Goal: Task Accomplishment & Management: Manage account settings

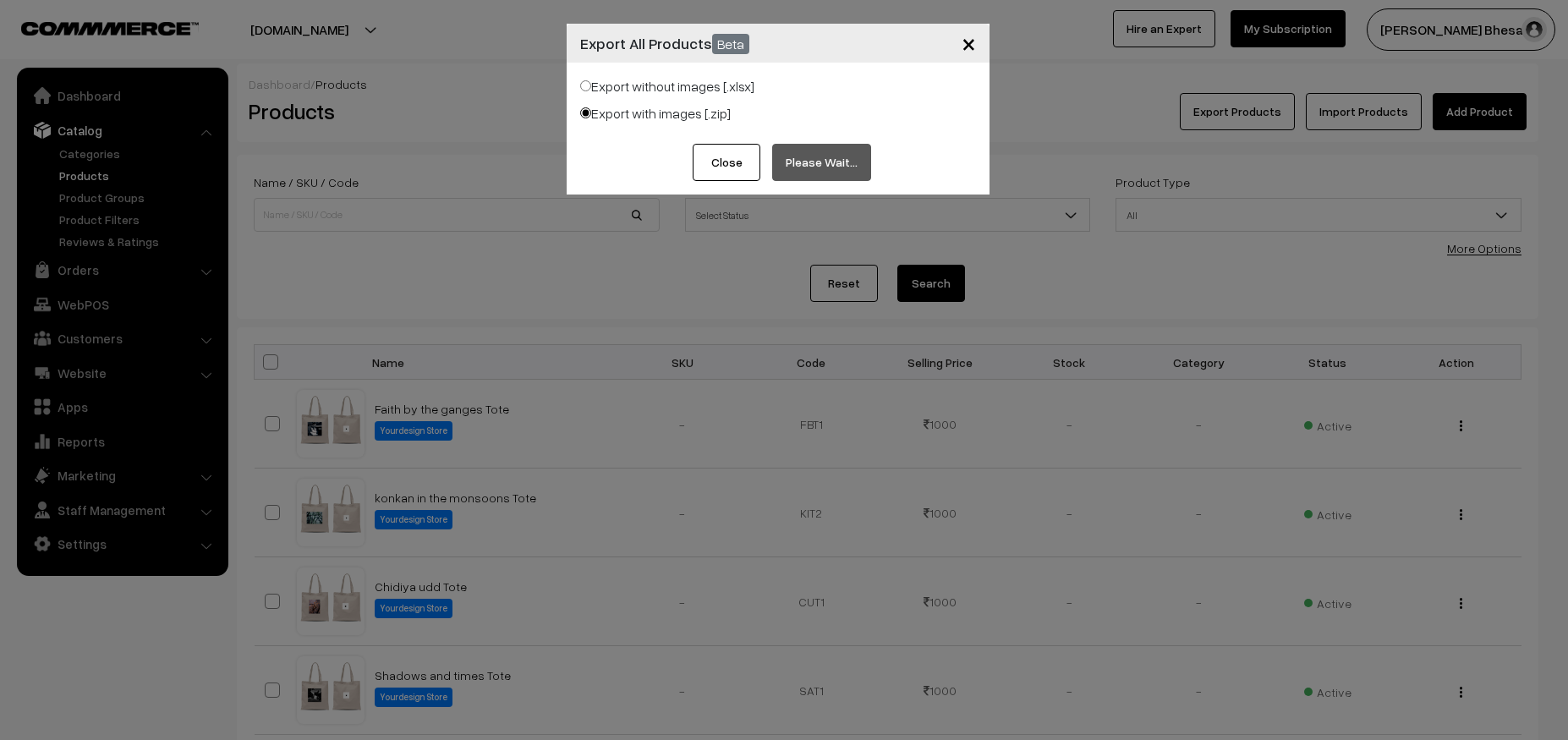
click at [592, 79] on label "Export without images [.xlsx]" at bounding box center [667, 86] width 174 height 20
click at [591, 80] on input "Export without images [.xlsx]" at bounding box center [585, 85] width 11 height 11
radio input "true"
click at [731, 162] on button "Close" at bounding box center [727, 162] width 68 height 37
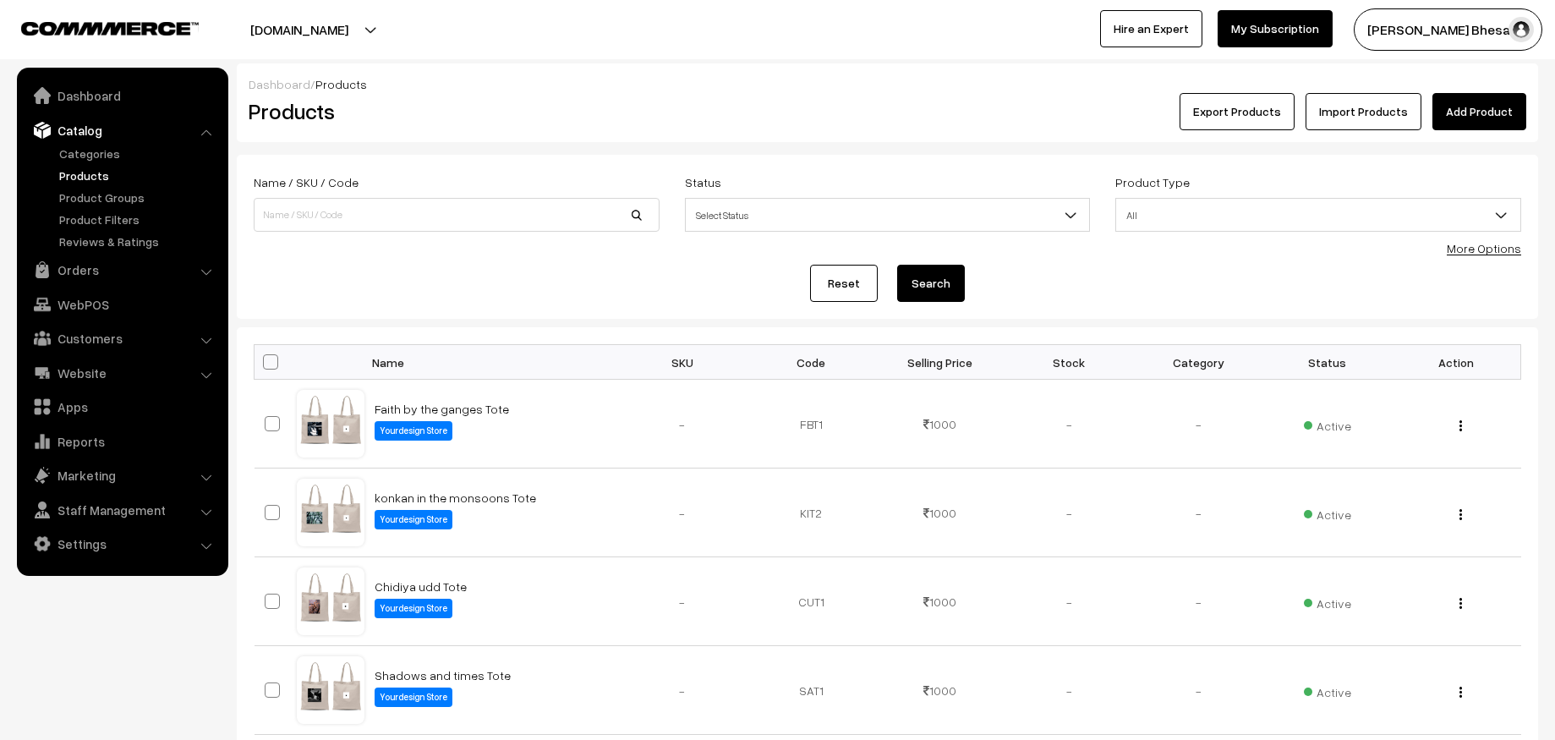
click at [1246, 102] on button "Export Products" at bounding box center [1237, 111] width 115 height 37
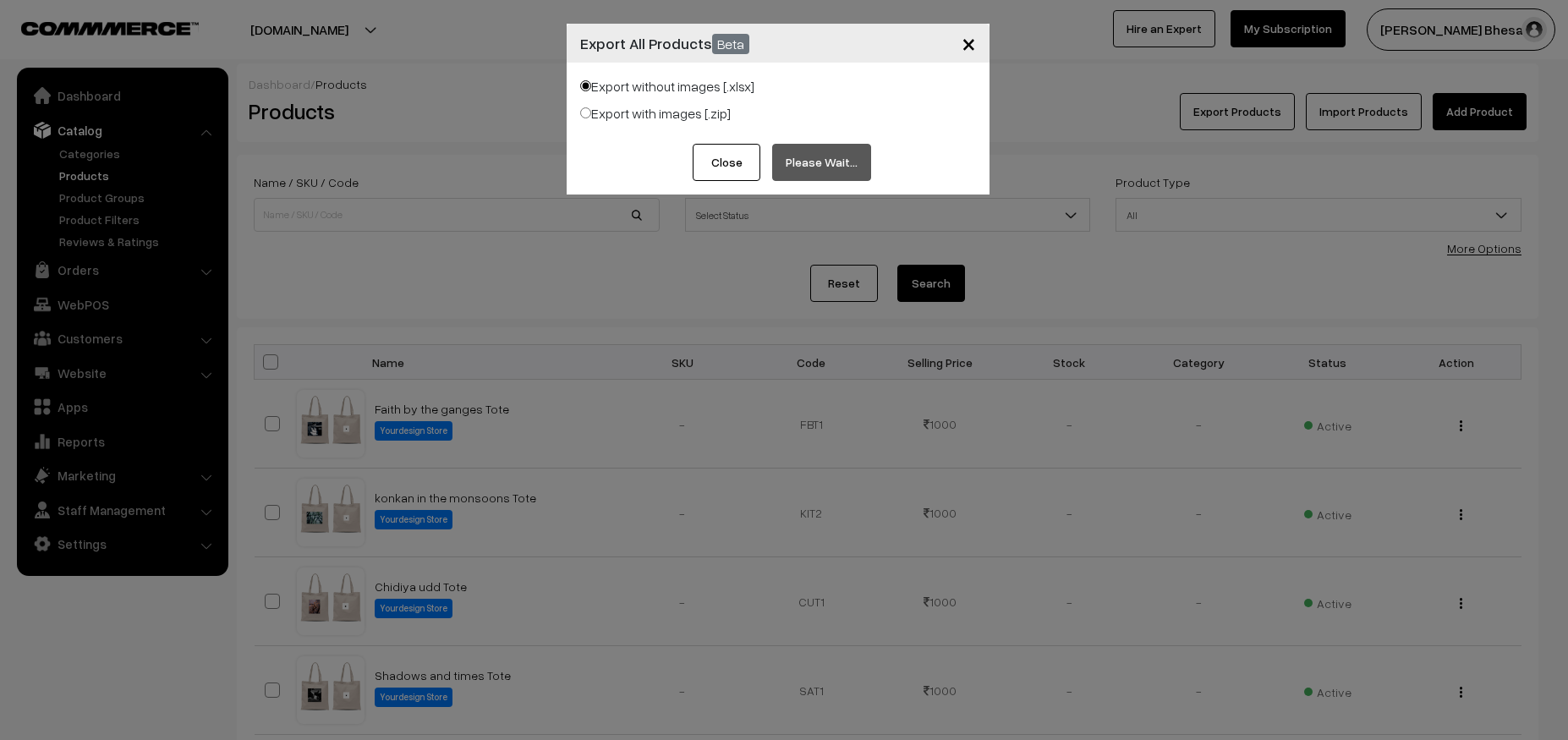
click at [973, 47] on span "×" at bounding box center [968, 42] width 14 height 31
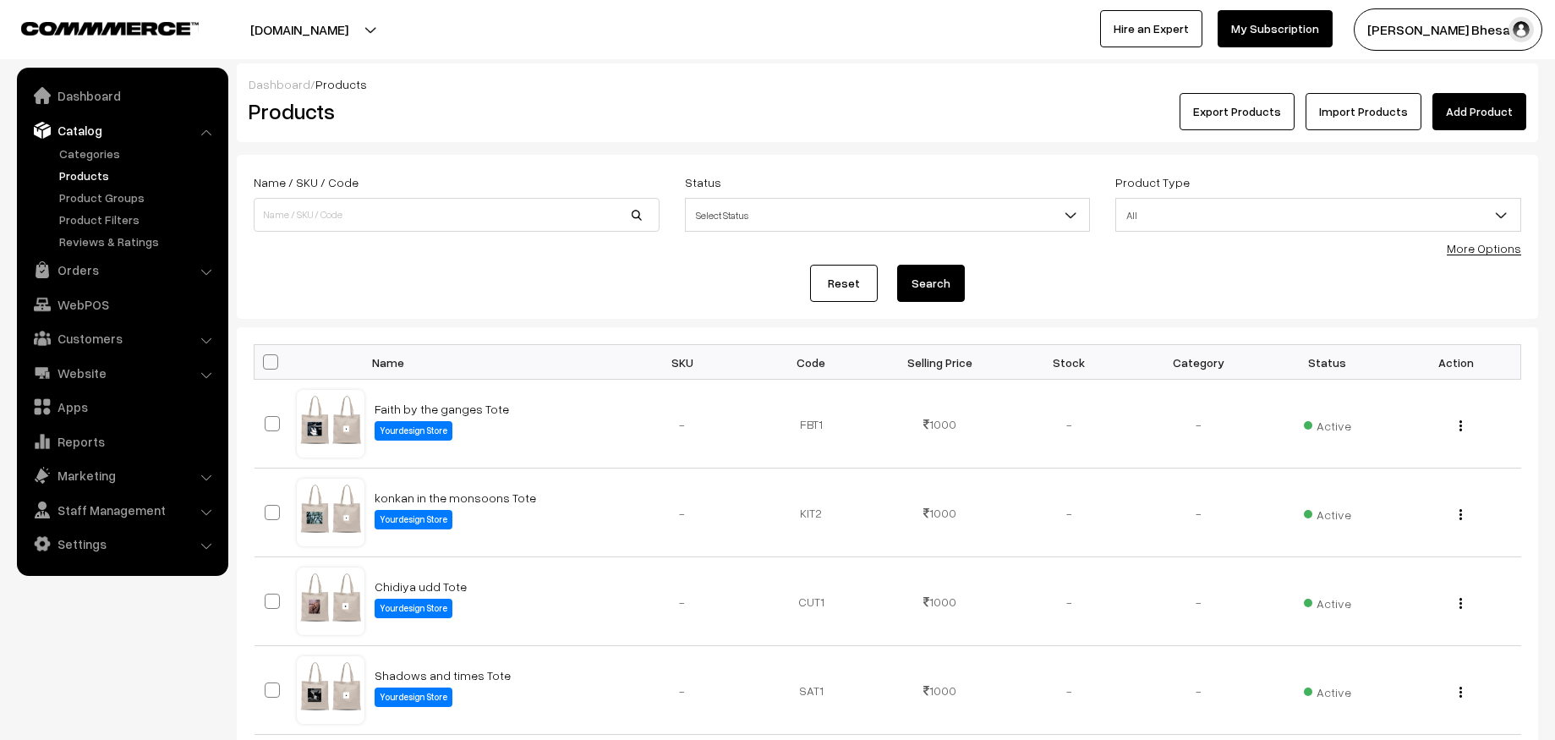
click at [1255, 111] on button "Export Products" at bounding box center [1237, 111] width 115 height 37
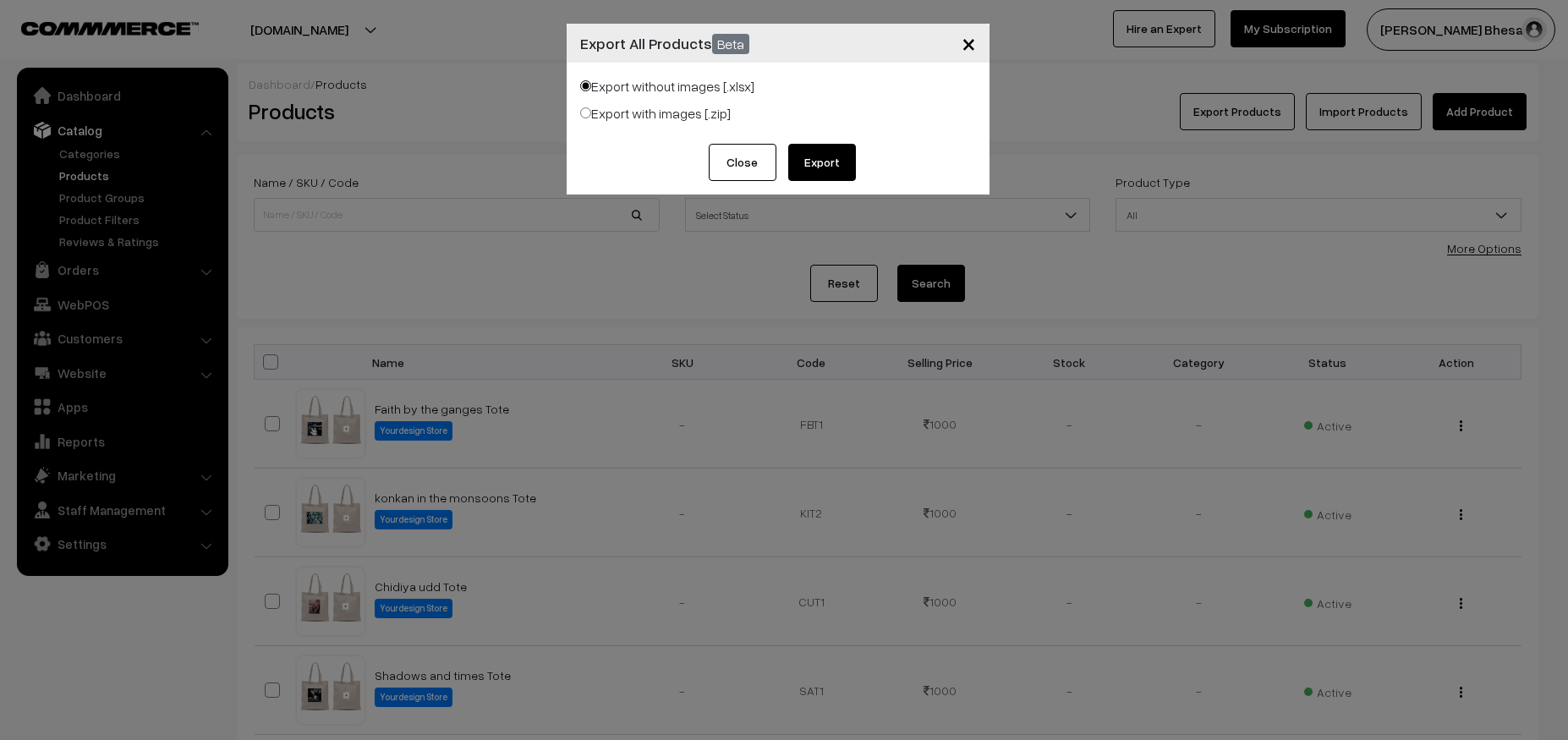
click at [824, 157] on button "Export" at bounding box center [822, 162] width 68 height 37
click at [970, 40] on span "×" at bounding box center [968, 42] width 14 height 31
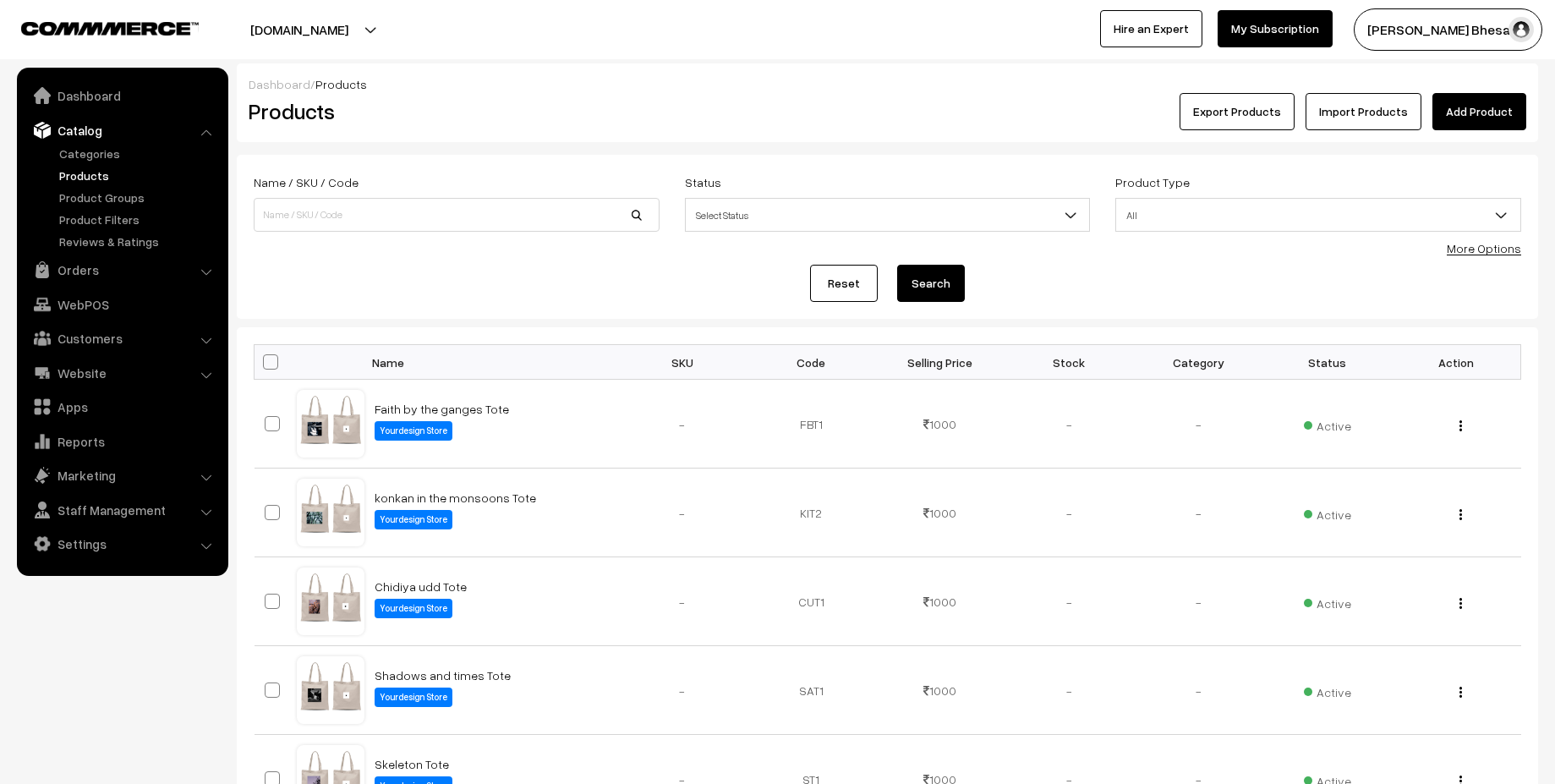
click at [90, 164] on ul "Categories" at bounding box center [122, 198] width 203 height 106
click at [107, 155] on link "Categories" at bounding box center [138, 154] width 167 height 18
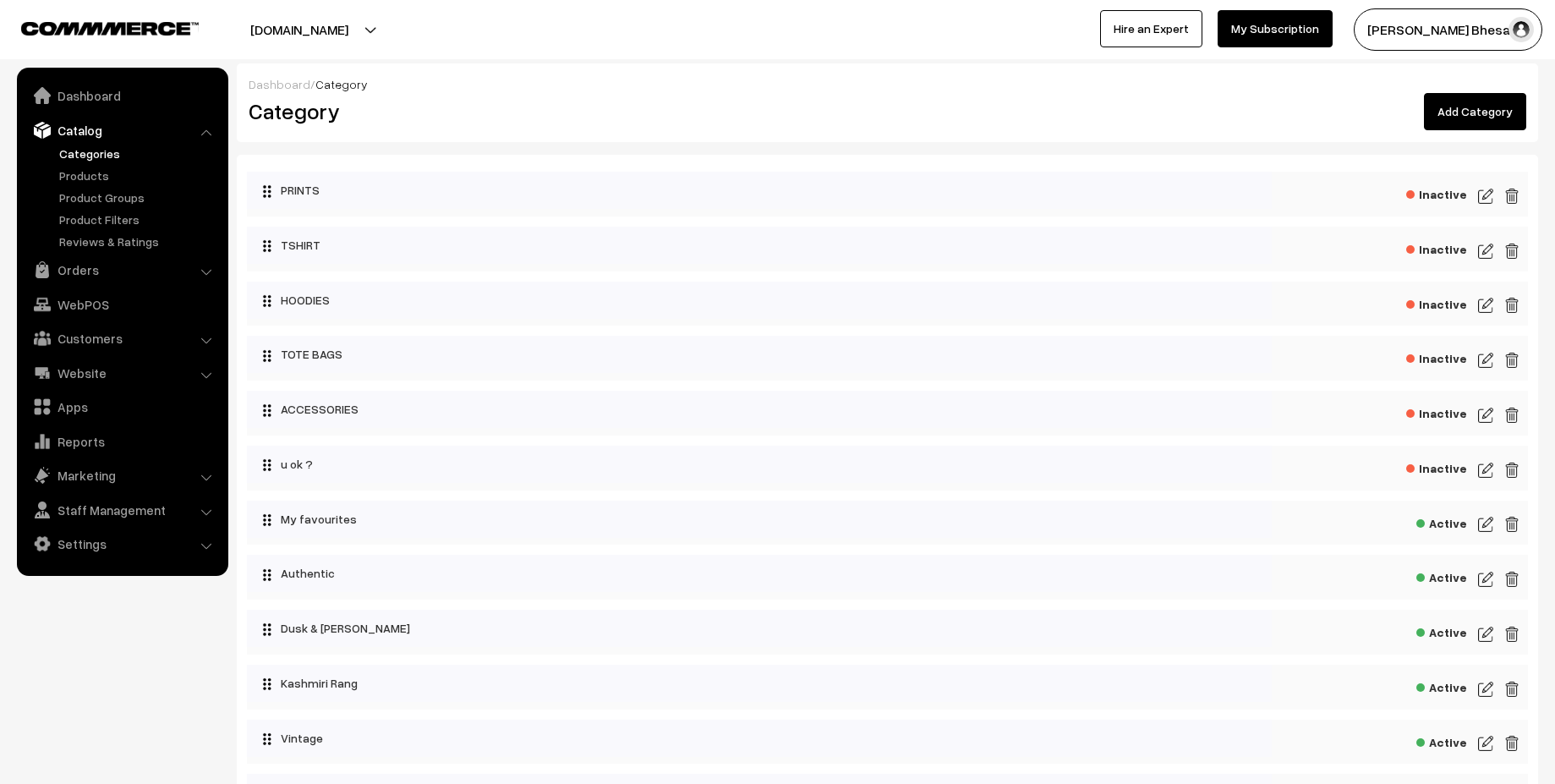
click at [1486, 250] on img at bounding box center [1485, 251] width 15 height 20
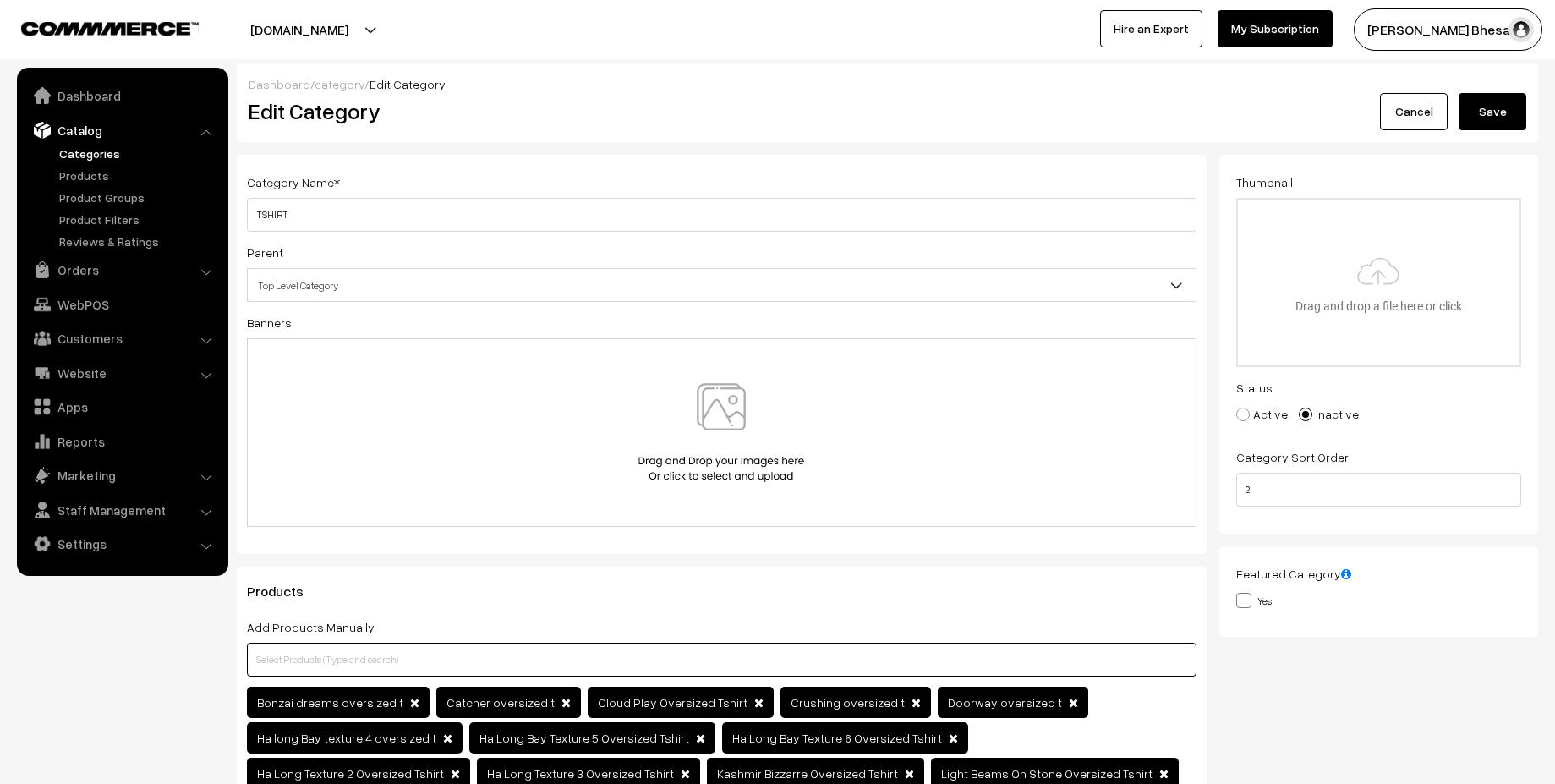
click at [308, 665] on input "text" at bounding box center [722, 660] width 950 height 34
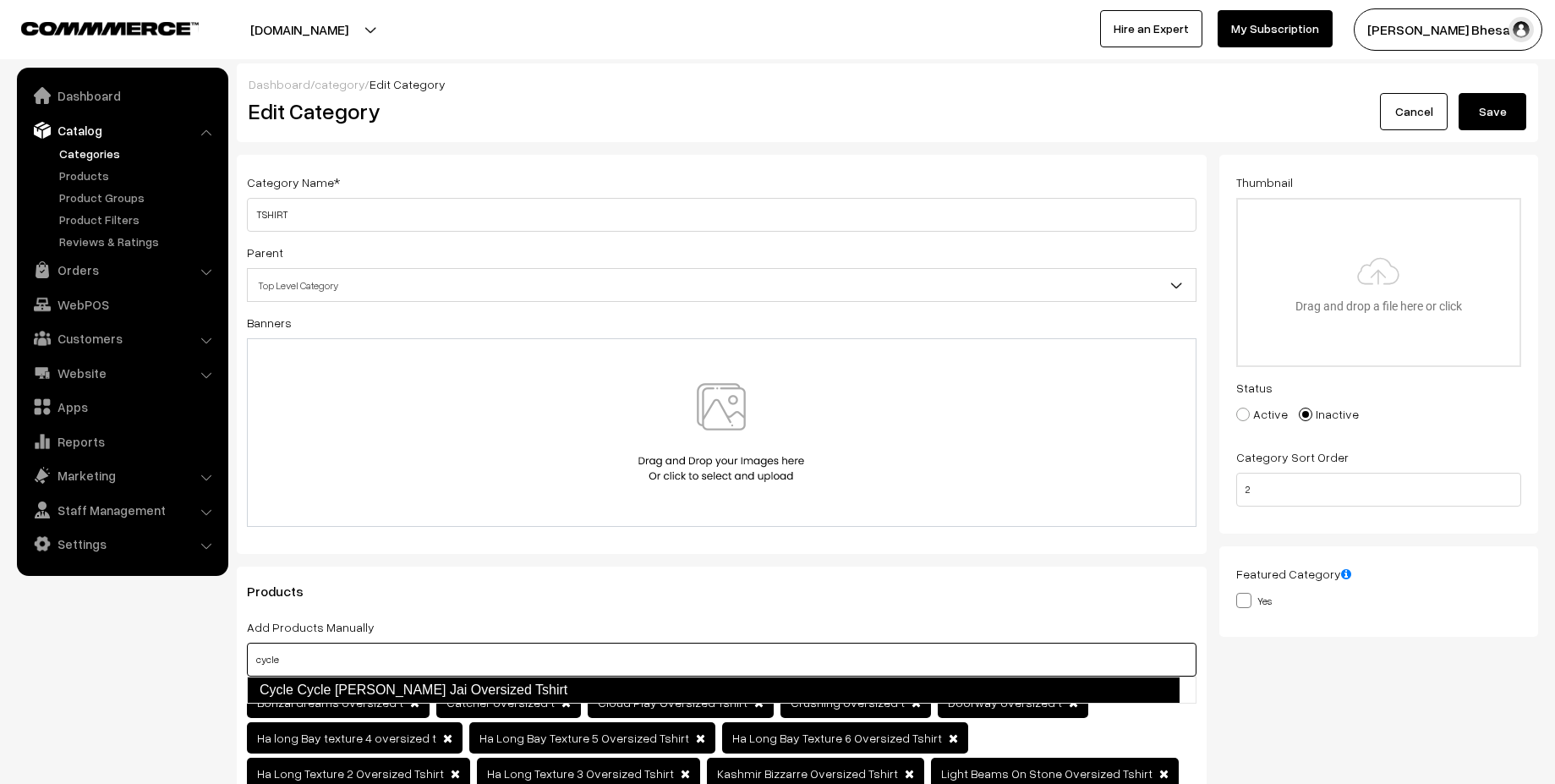
click at [377, 683] on link "Cycle Cycle Sara Vari Jai Oversized Tshirt" at bounding box center [713, 689] width 933 height 27
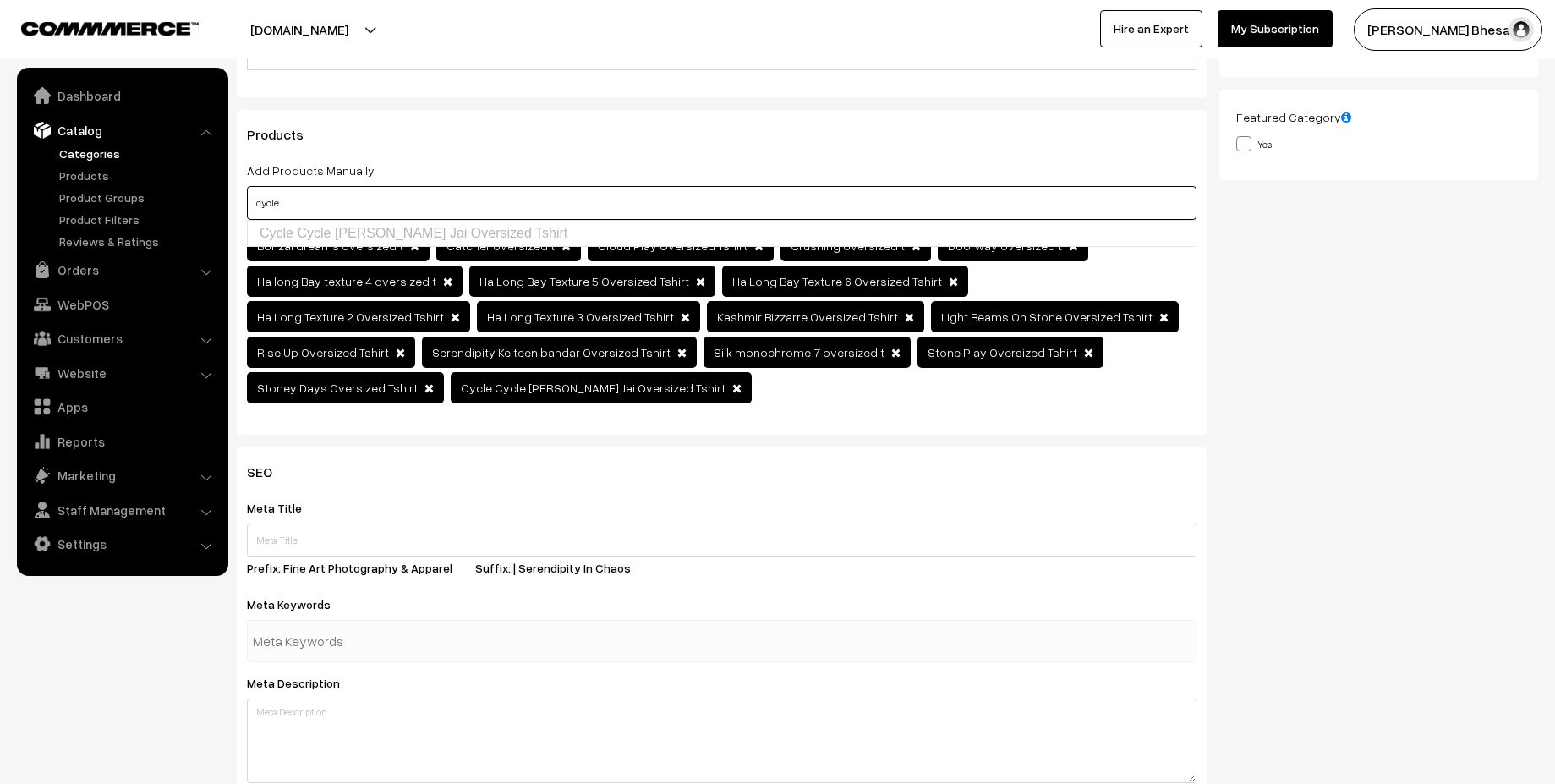
scroll to position [260, 0]
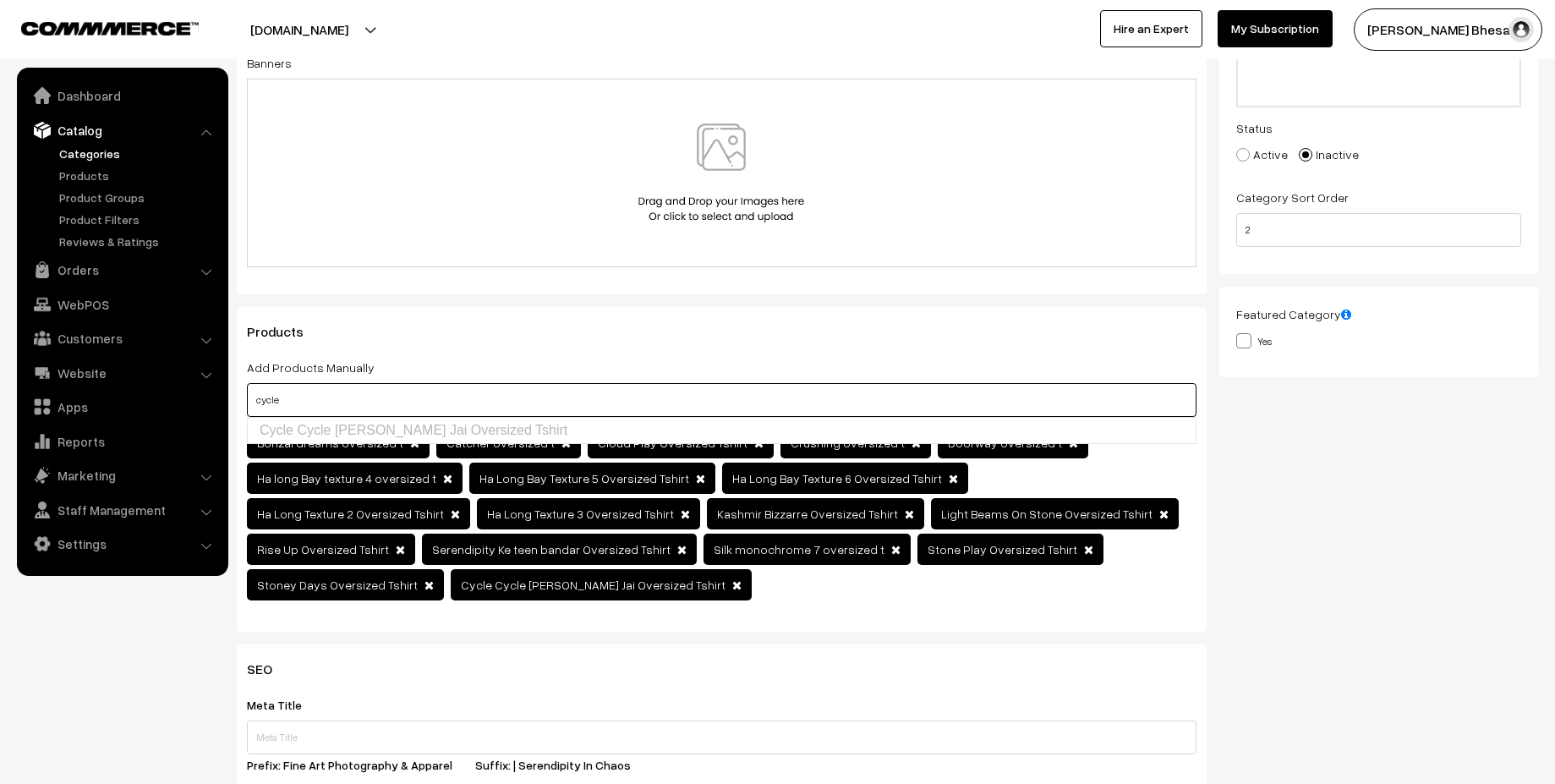
type input "cycle"
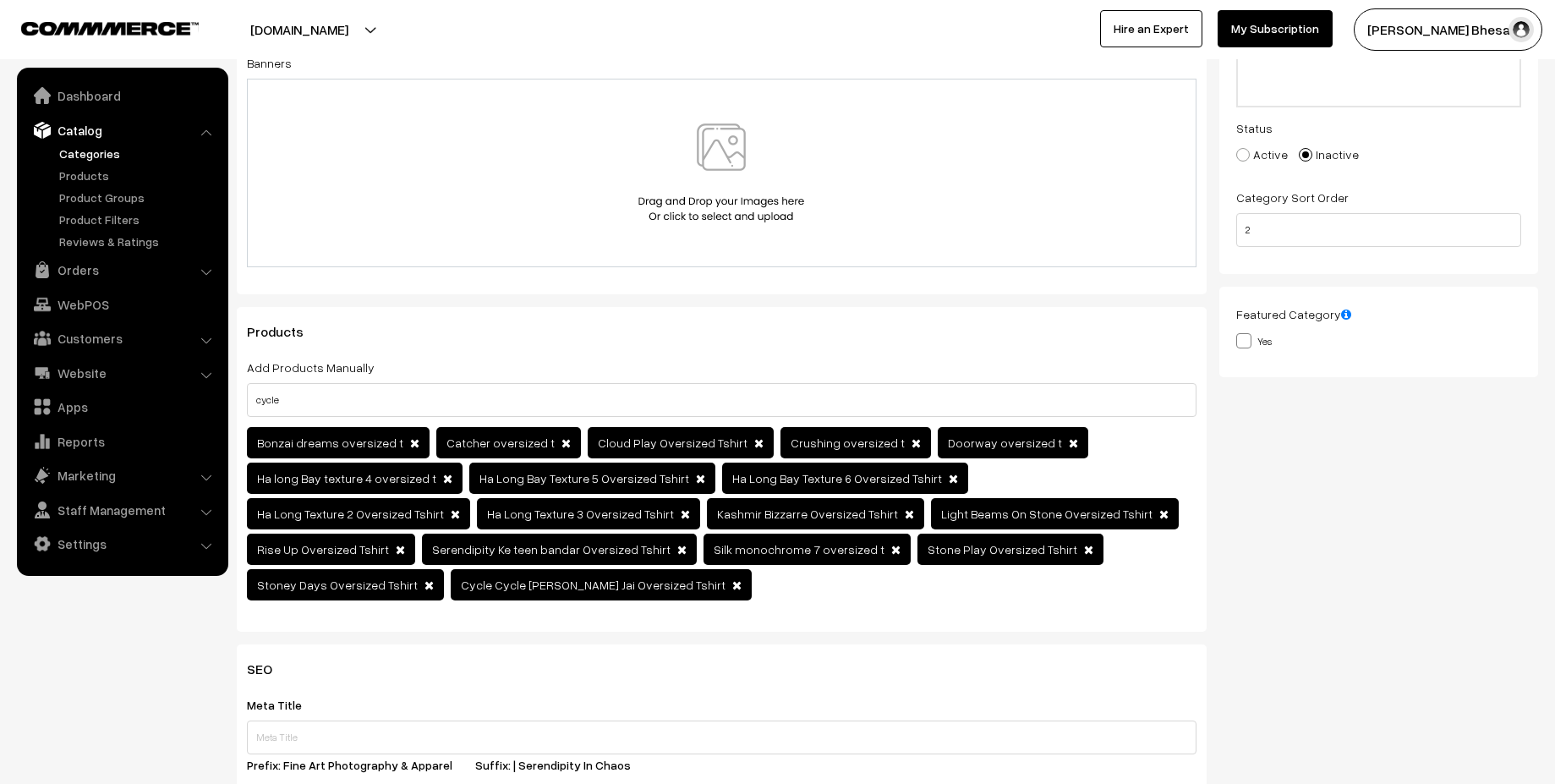
click at [1198, 540] on div "Products Add Products Manually cycle Bonzai dreams oversized t" at bounding box center [722, 469] width 970 height 325
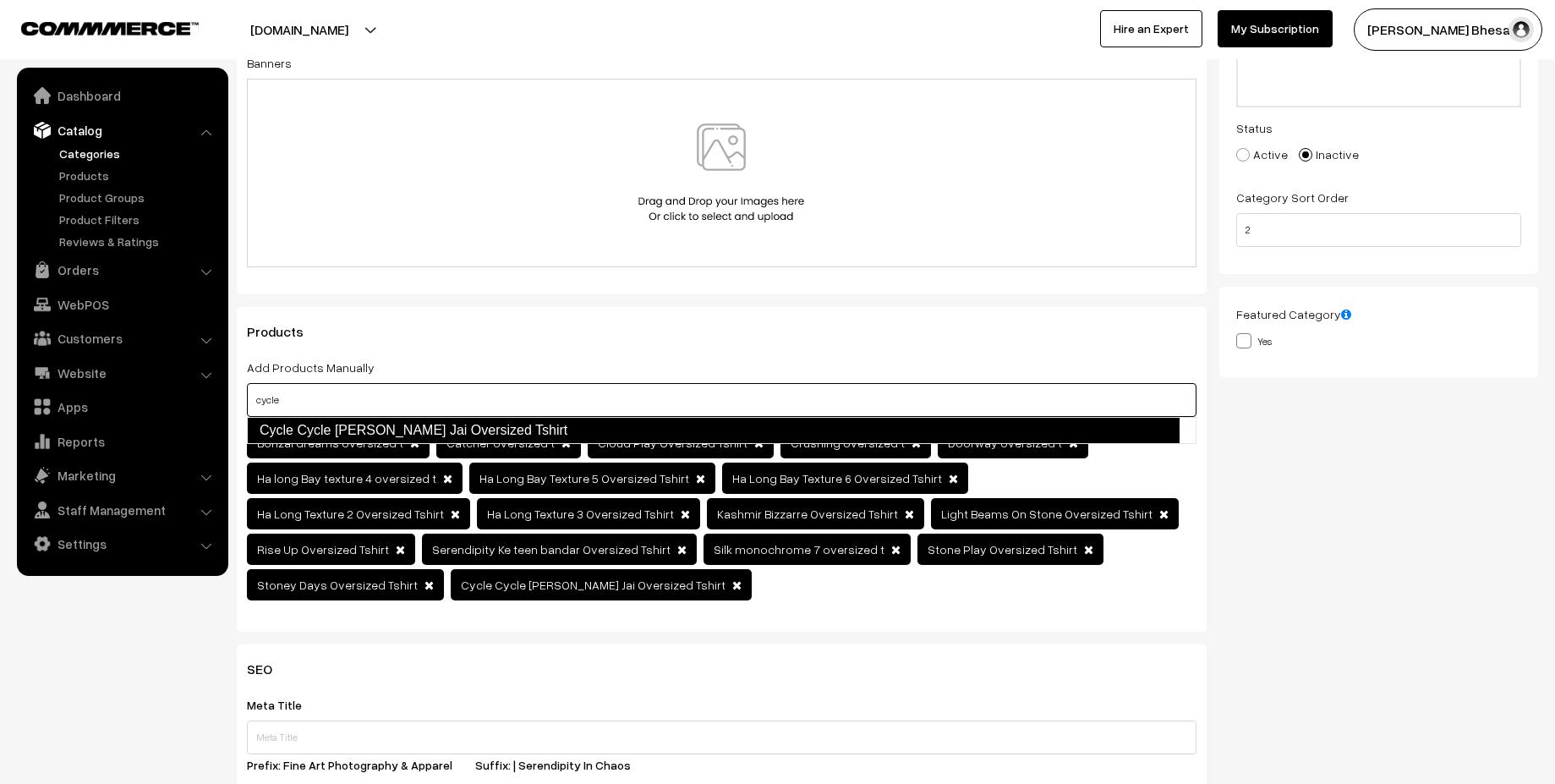
click at [795, 438] on link "Cycle Cycle Sara Vari Jai Oversized Tshirt" at bounding box center [713, 430] width 933 height 27
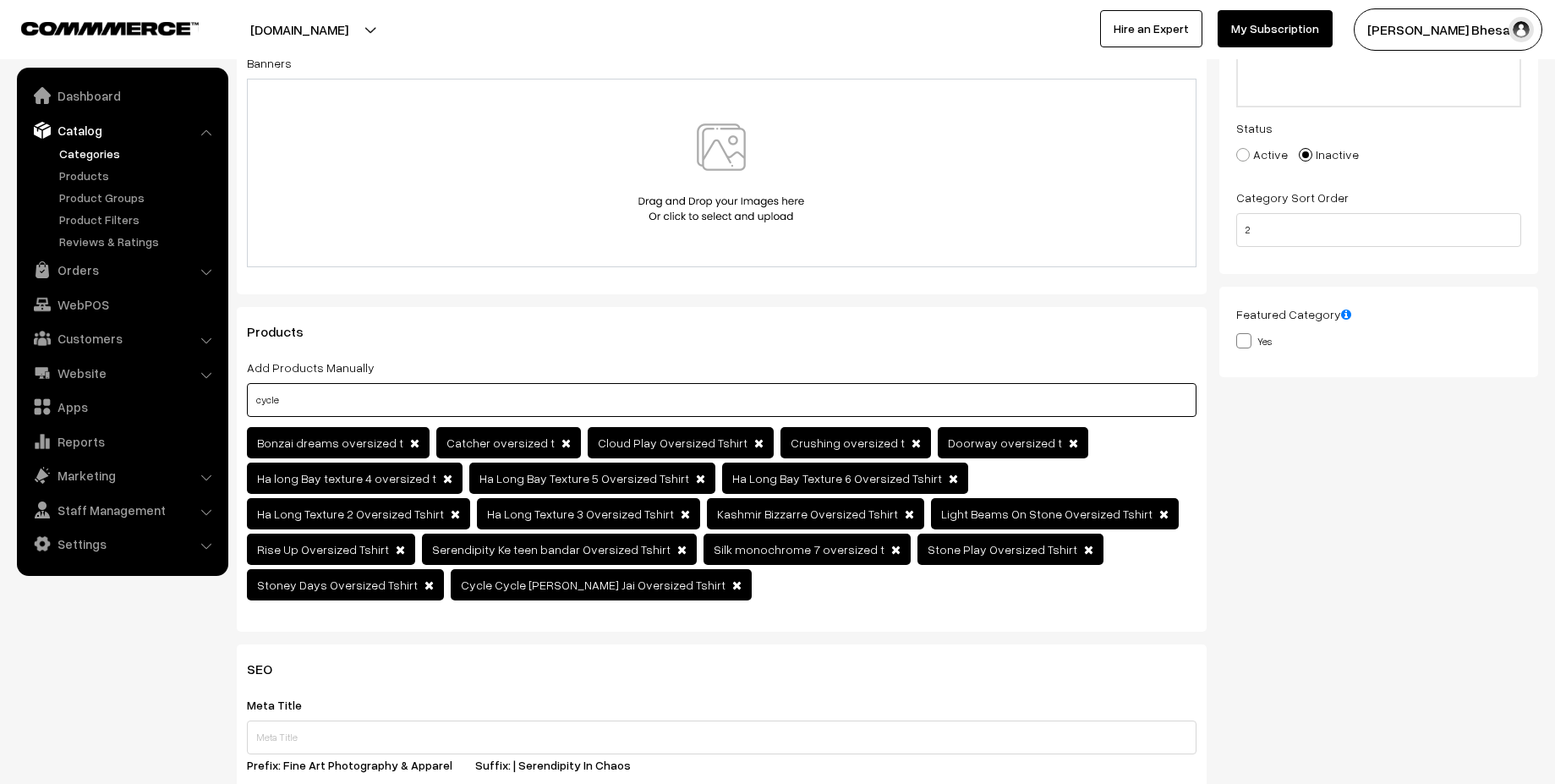
click at [1116, 398] on input "cycle" at bounding box center [722, 400] width 950 height 34
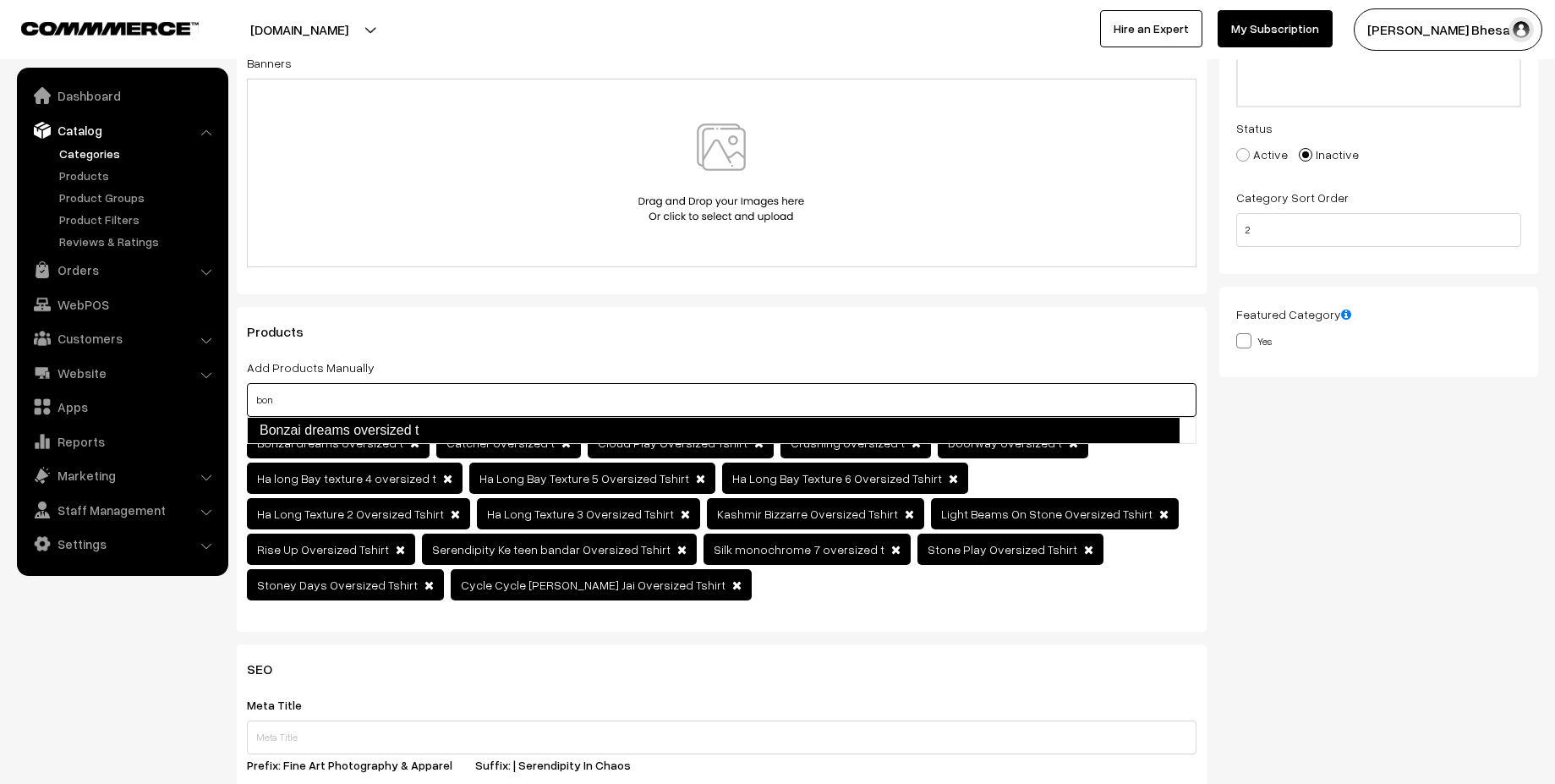
click at [1047, 432] on link "Bonzai dreams oversized t" at bounding box center [713, 430] width 933 height 27
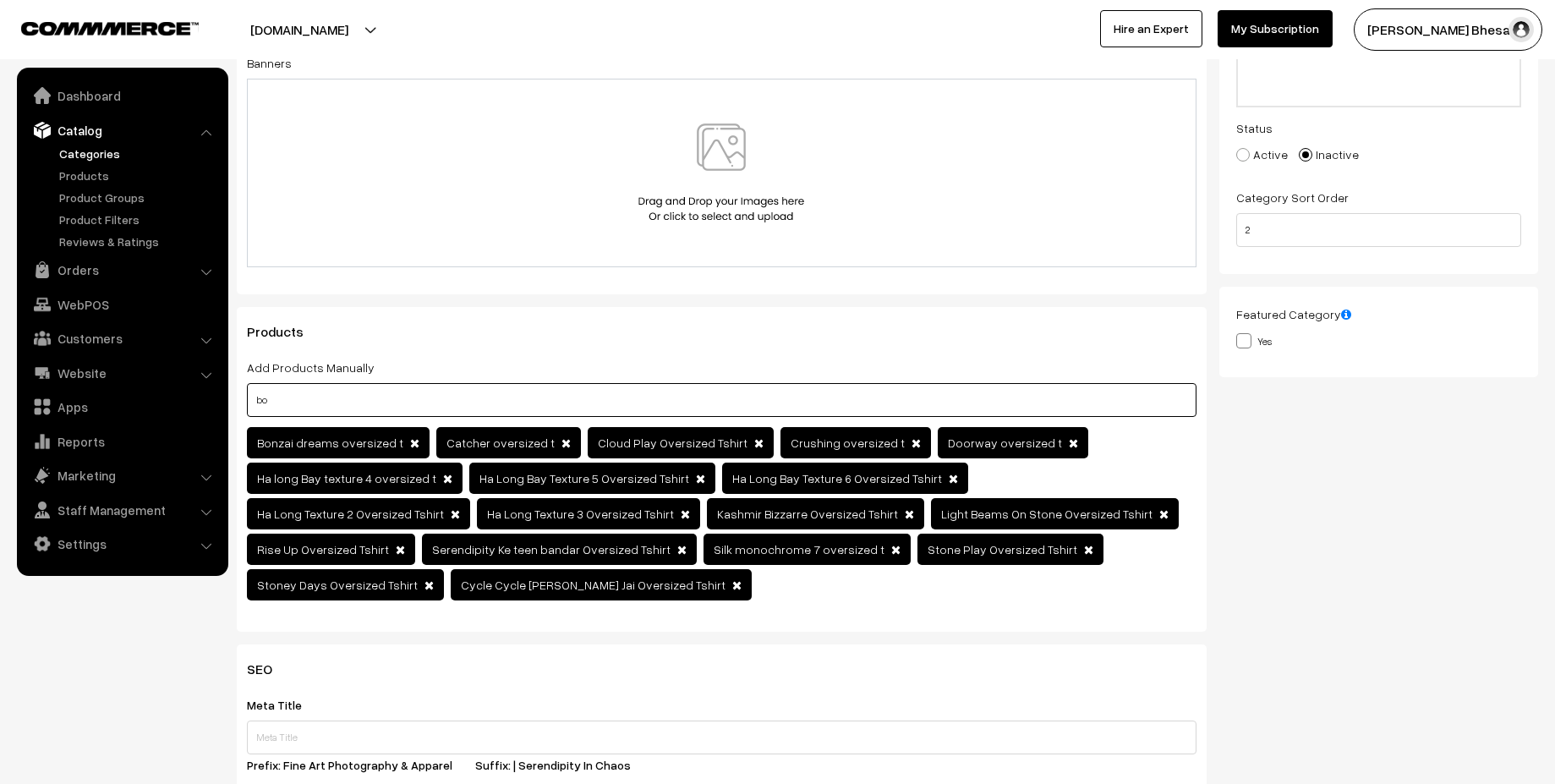
type input "b"
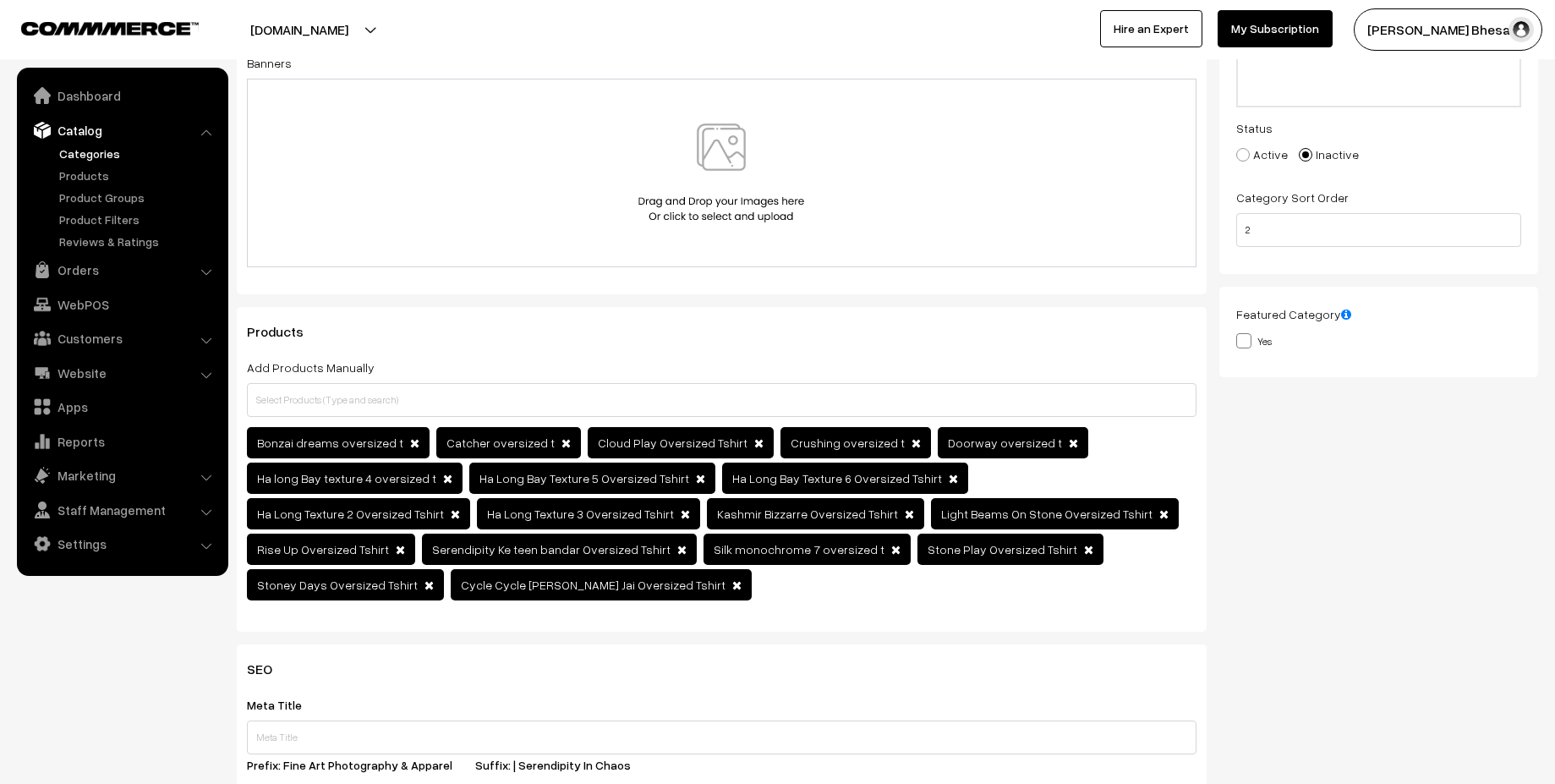
click at [530, 576] on div "Bonzai dreams oversized t Catcher oversized t" at bounding box center [722, 516] width 950 height 178
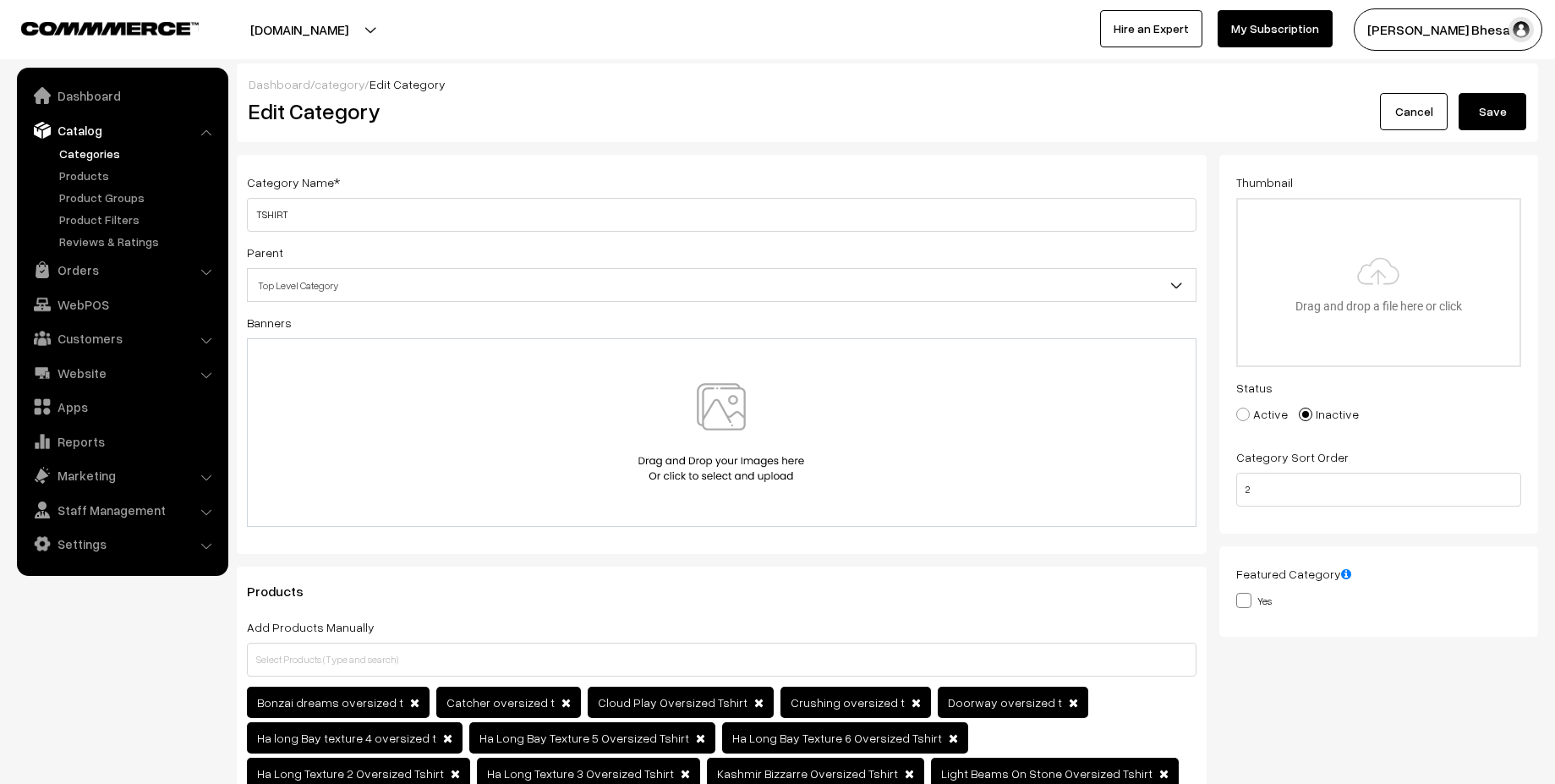
click at [1487, 115] on button "Save" at bounding box center [1493, 111] width 68 height 37
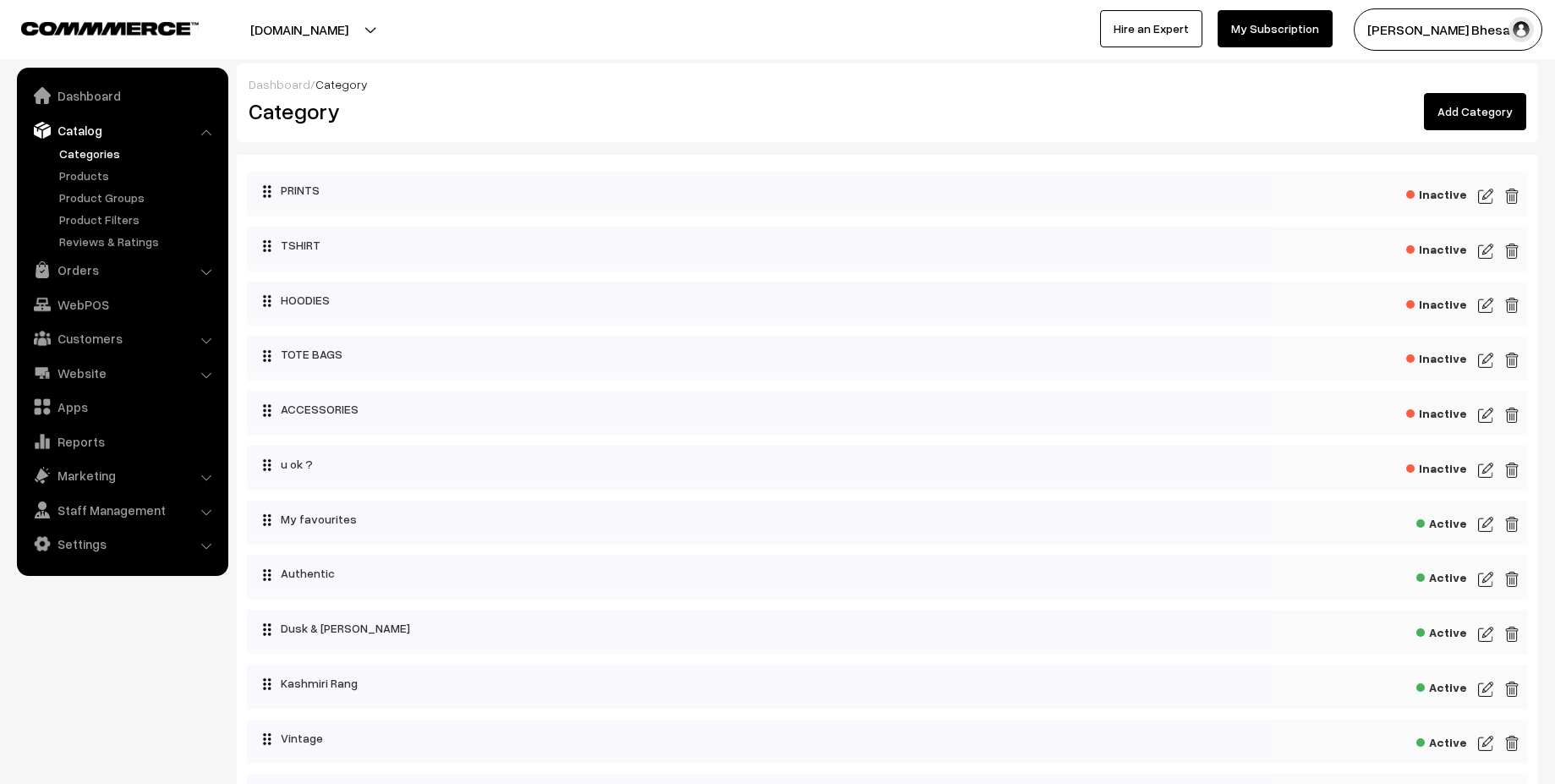
click at [1483, 250] on img at bounding box center [1485, 251] width 15 height 20
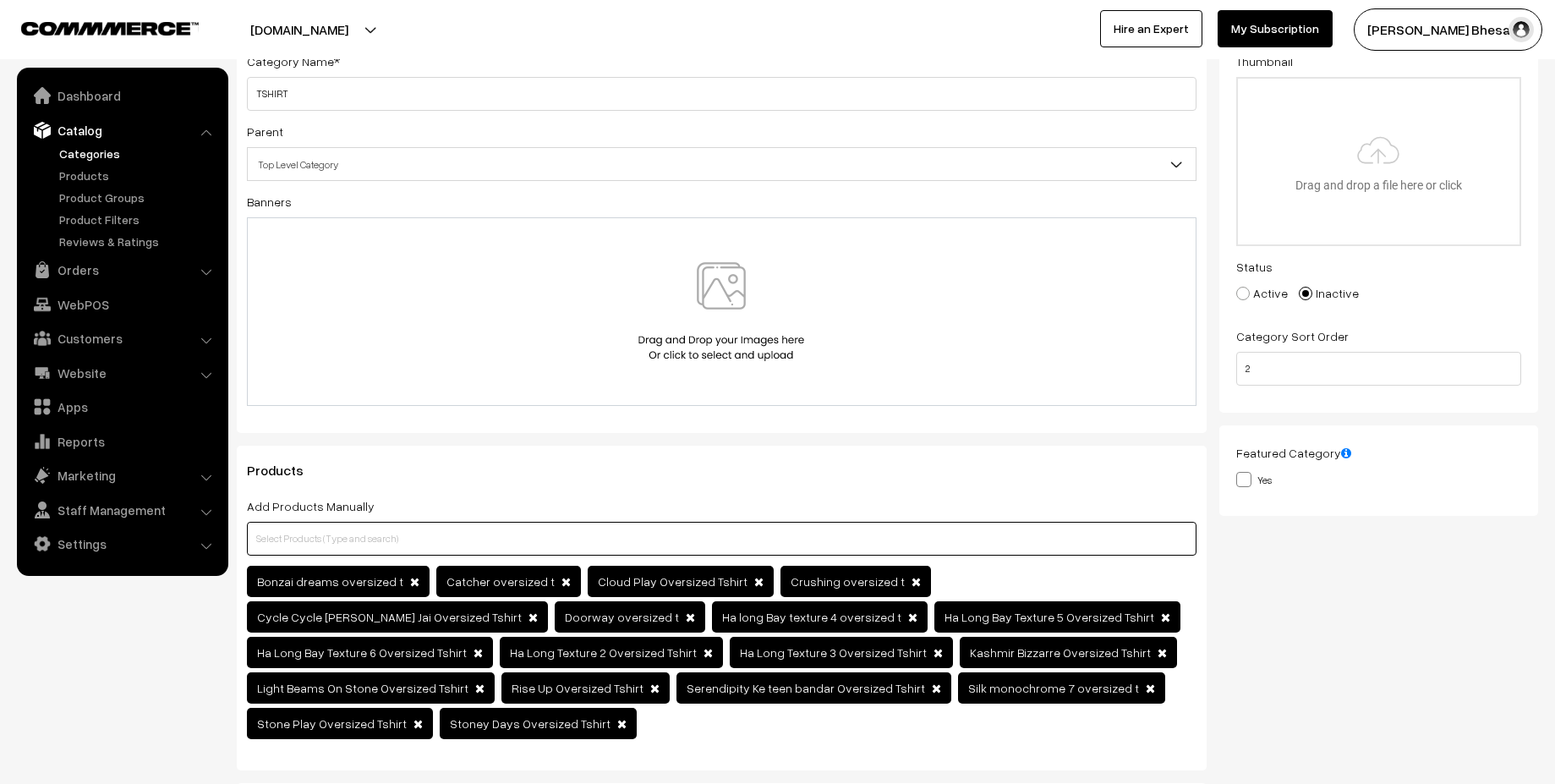
scroll to position [90, 0]
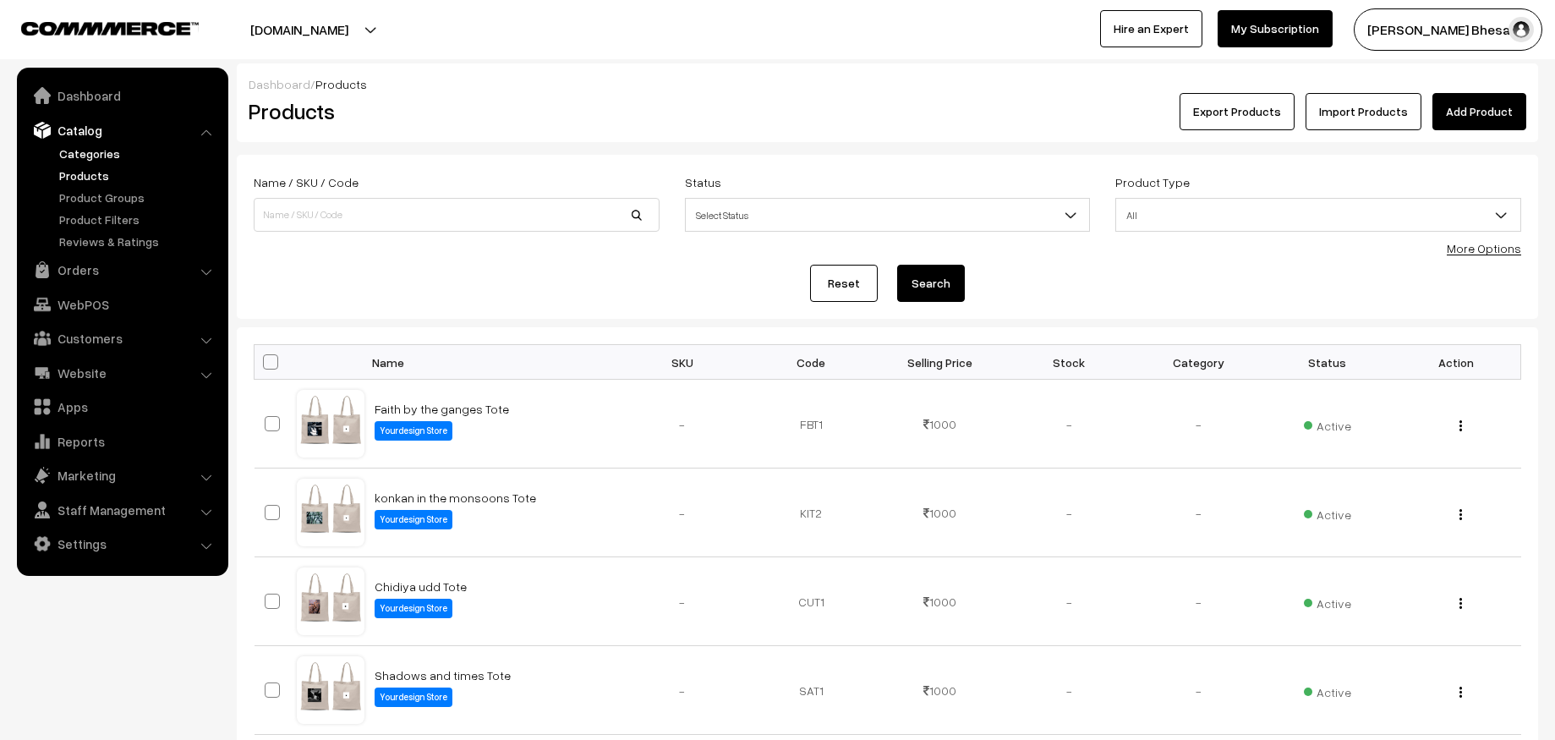
click at [89, 156] on link "Categories" at bounding box center [138, 154] width 167 height 18
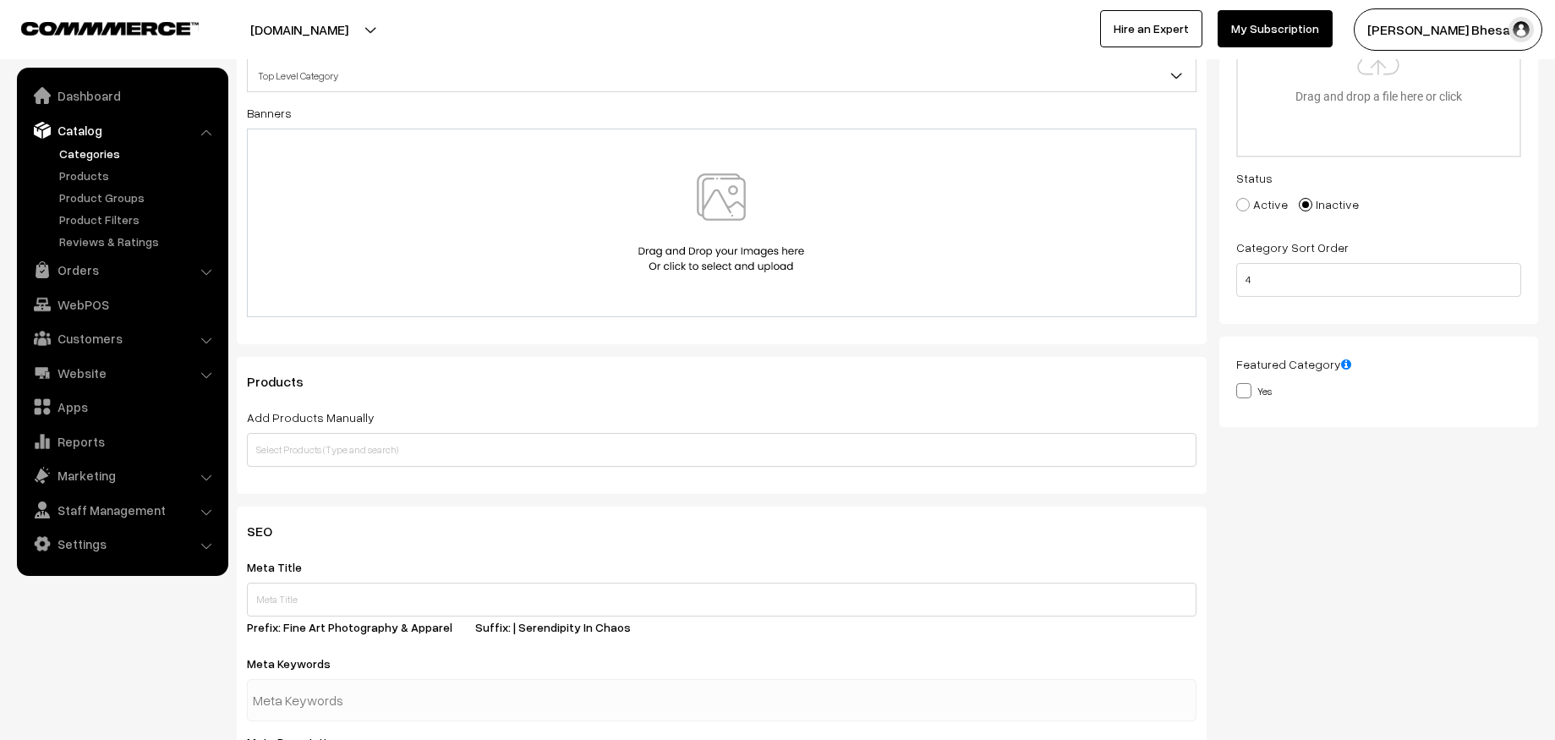
scroll to position [222, 0]
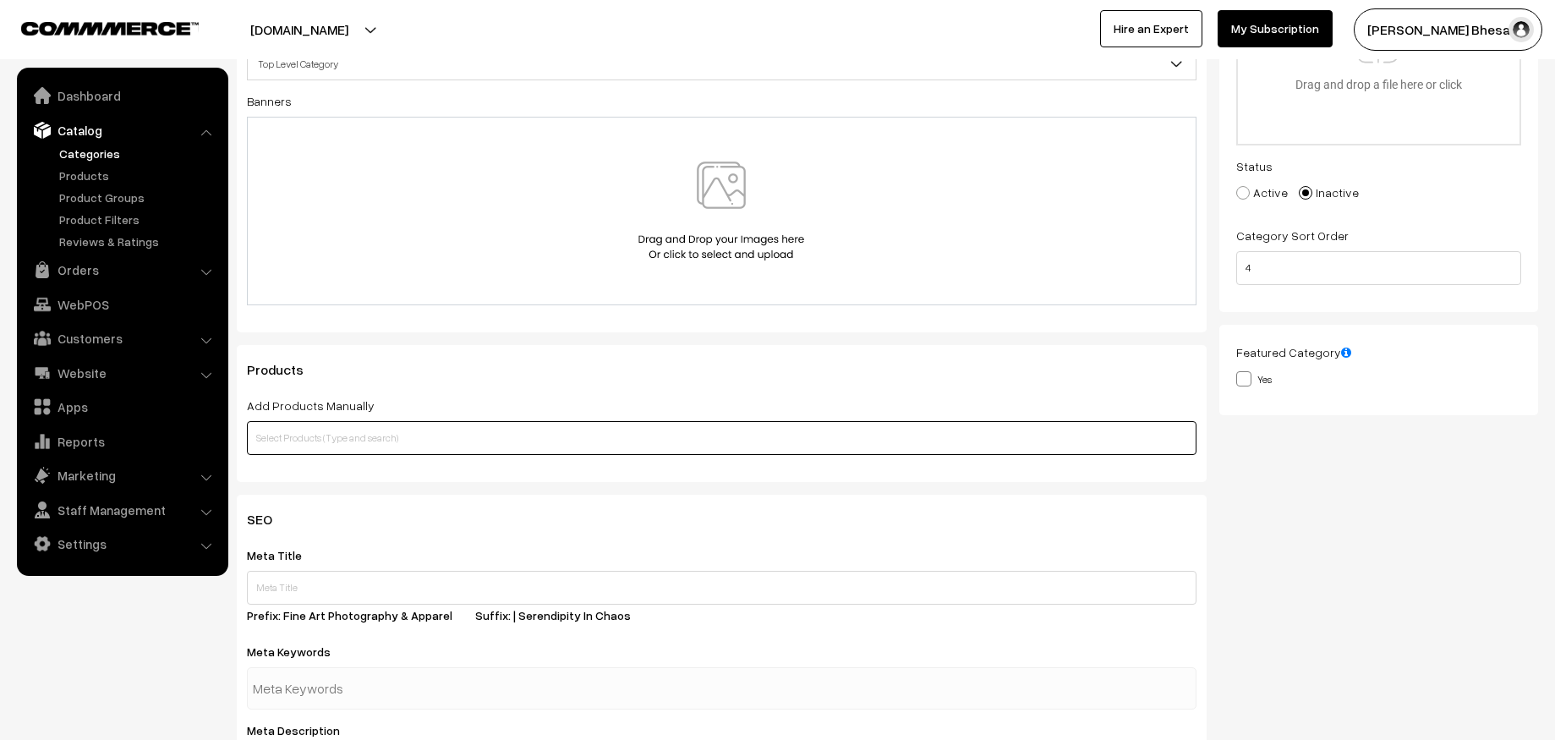
click at [590, 439] on input "text" at bounding box center [722, 438] width 950 height 34
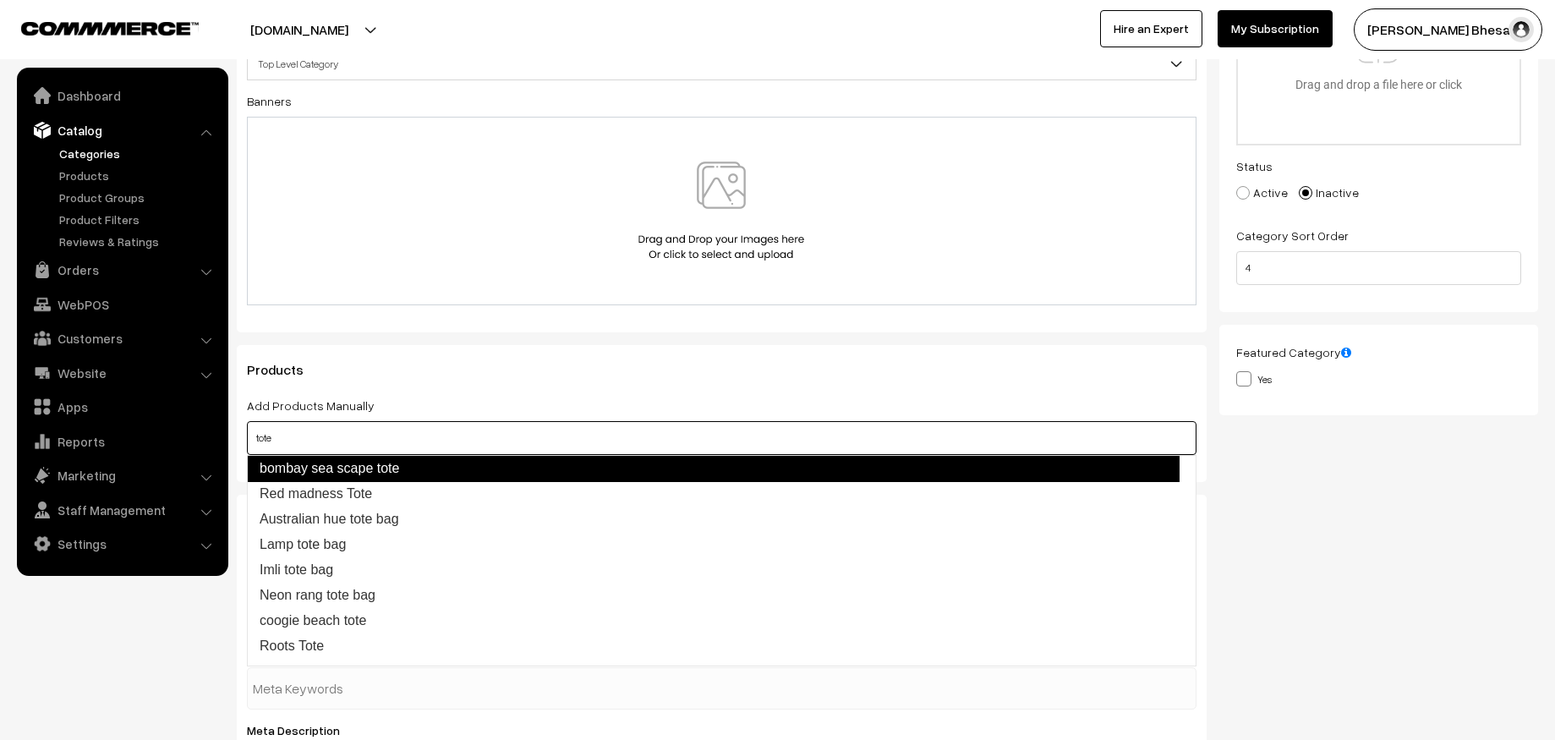
click at [439, 472] on link "bombay sea scape tote" at bounding box center [713, 468] width 933 height 27
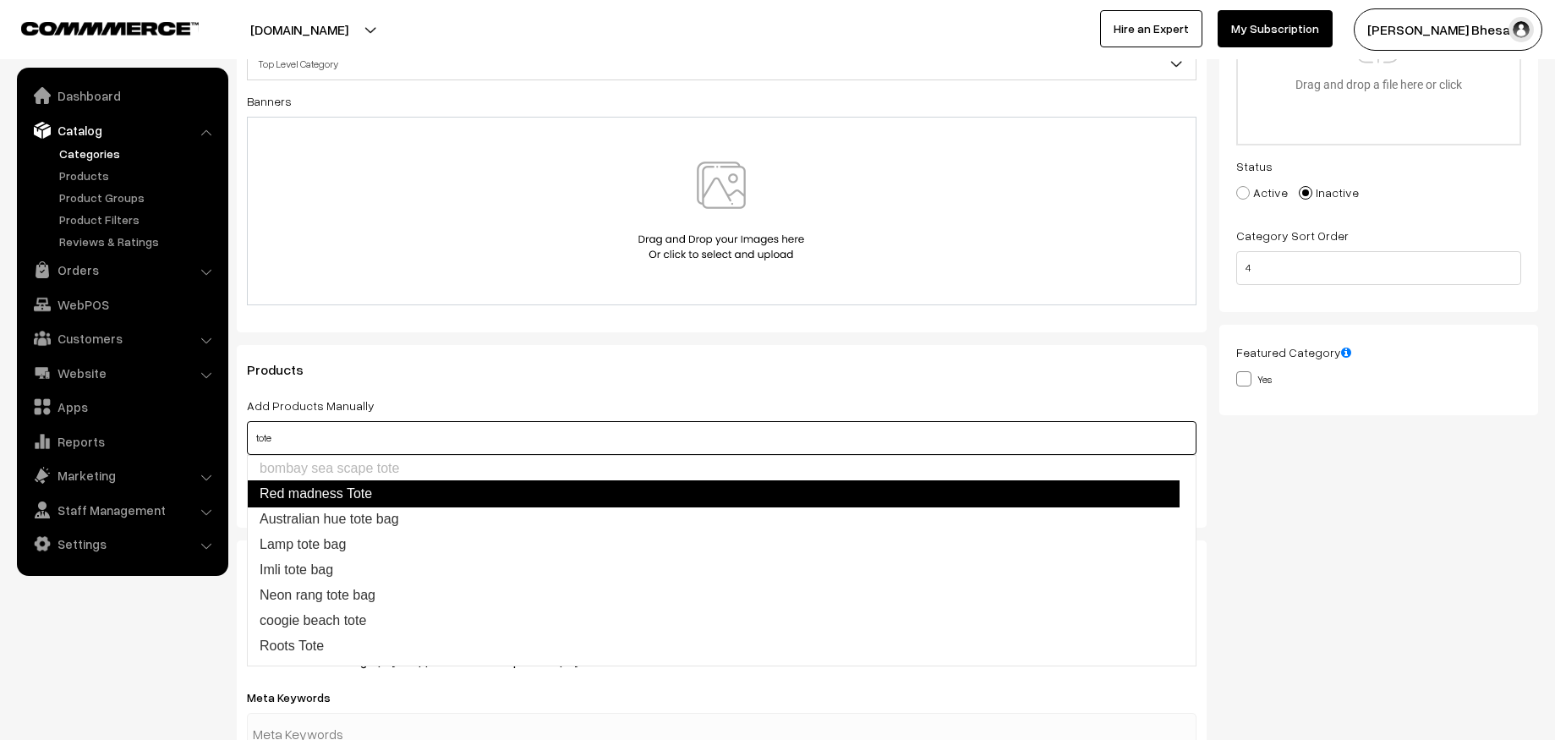
click at [370, 498] on link "Red madness Tote" at bounding box center [713, 493] width 933 height 27
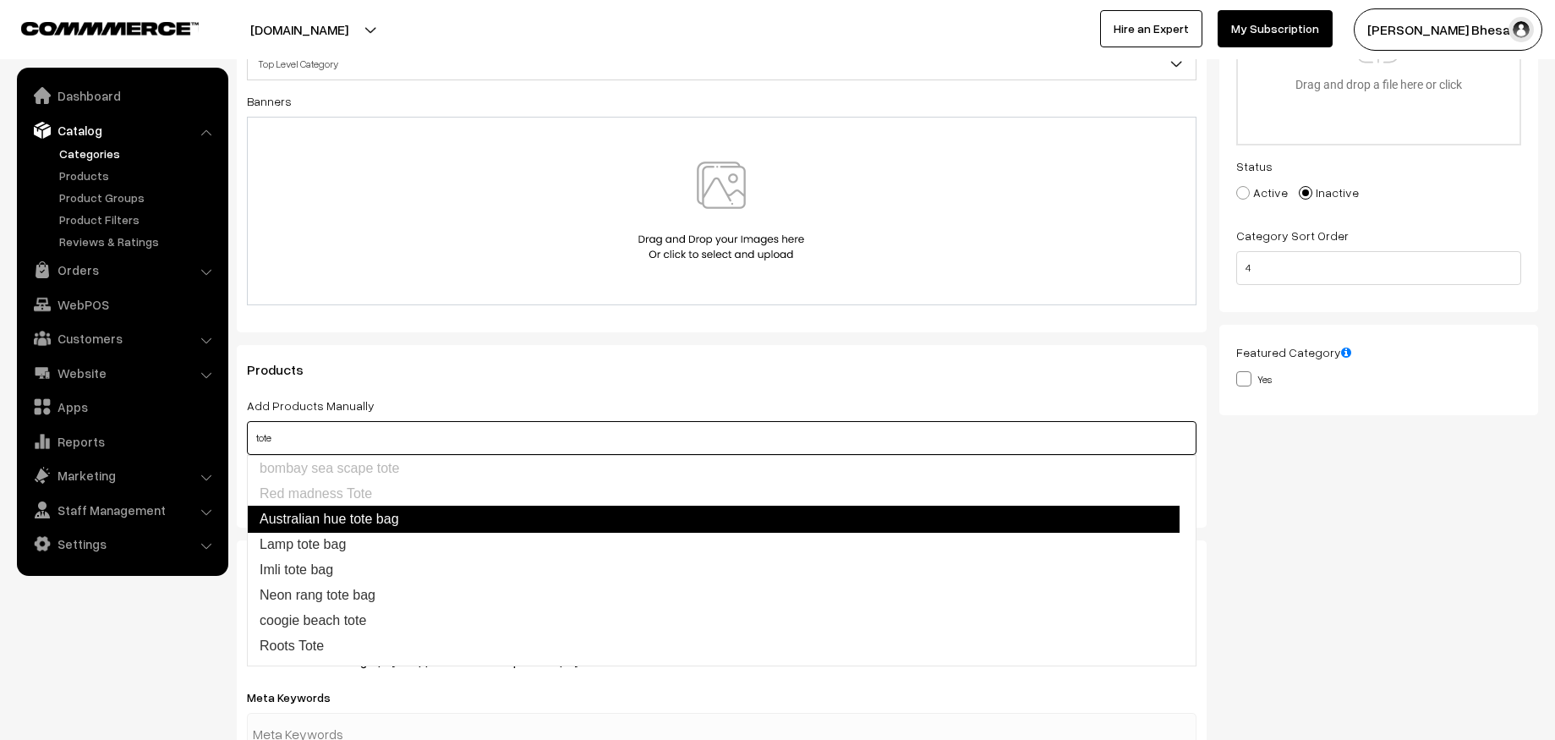
click at [390, 513] on link "Australian hue tote bag" at bounding box center [713, 519] width 933 height 27
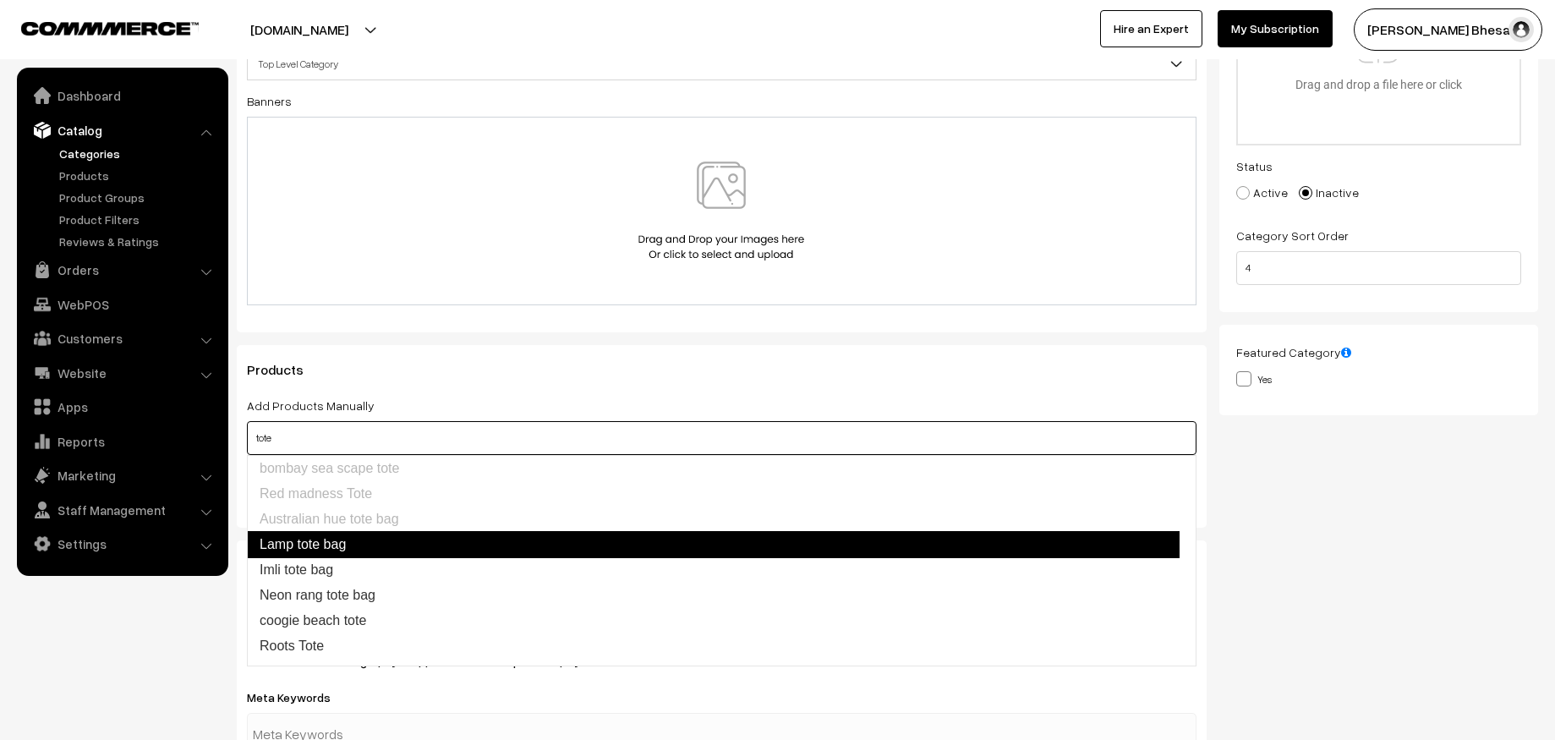
click at [350, 541] on link "Lamp tote bag" at bounding box center [713, 544] width 933 height 27
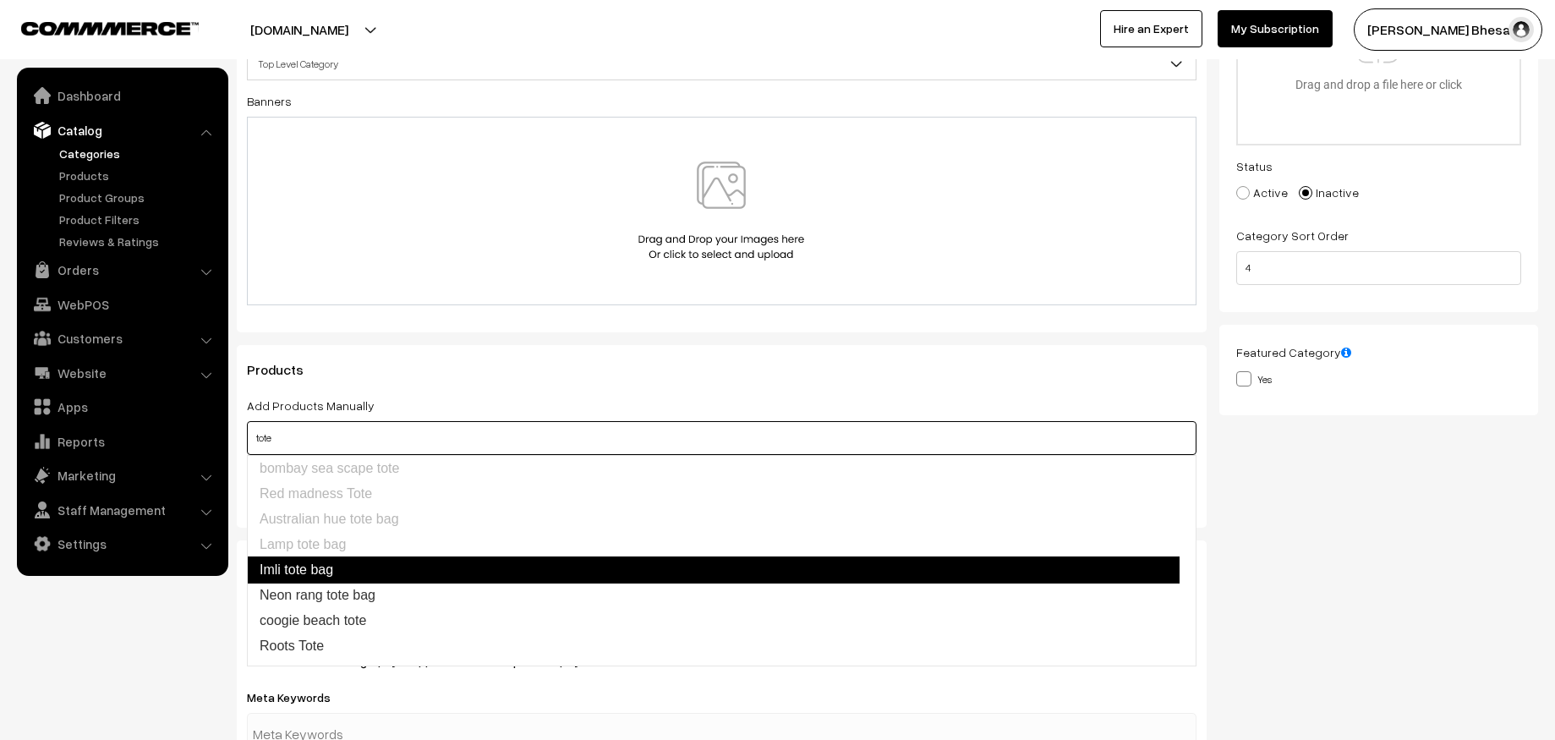
click at [348, 559] on link "Imli tote bag" at bounding box center [713, 569] width 933 height 27
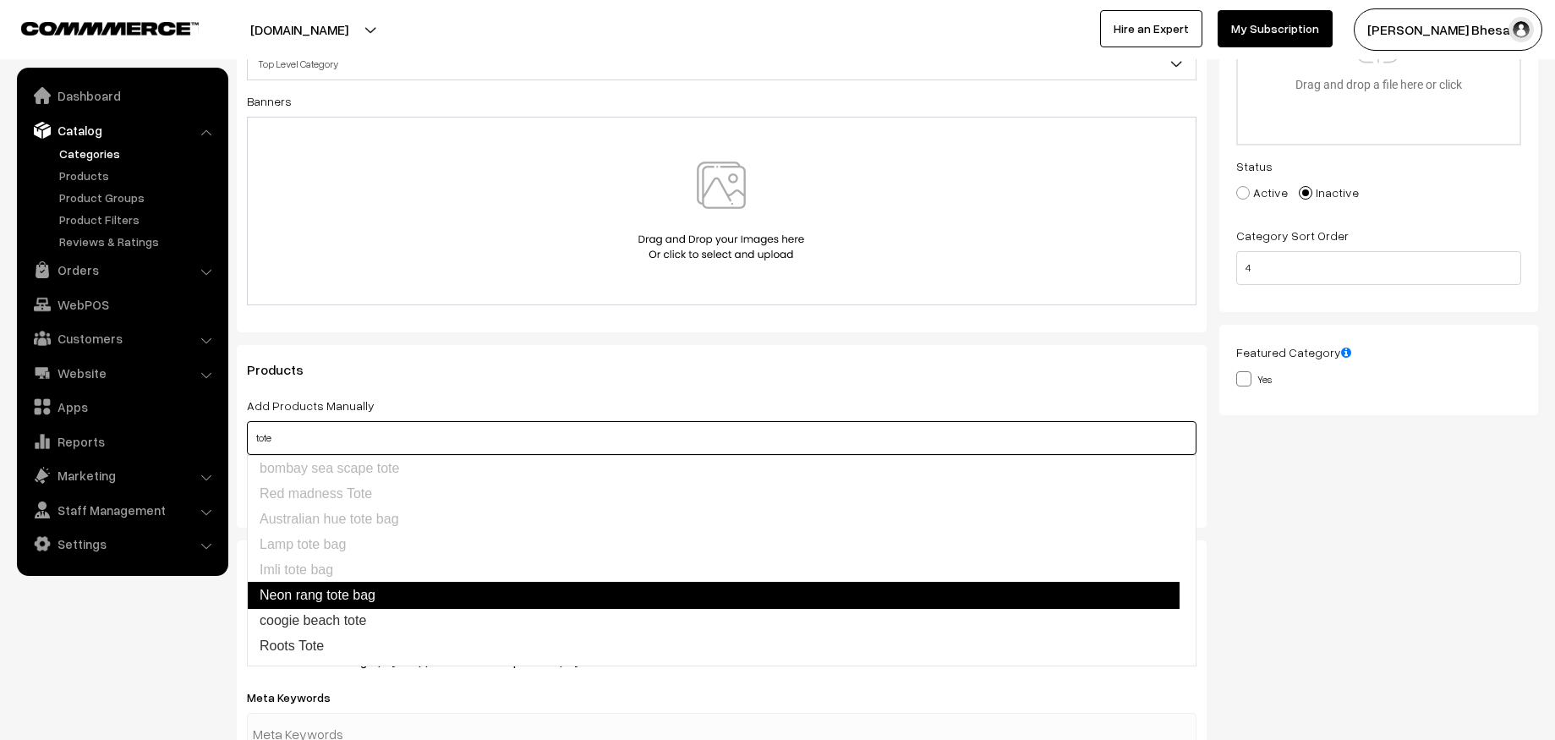
click at [365, 582] on link "Neon rang tote bag" at bounding box center [713, 595] width 933 height 27
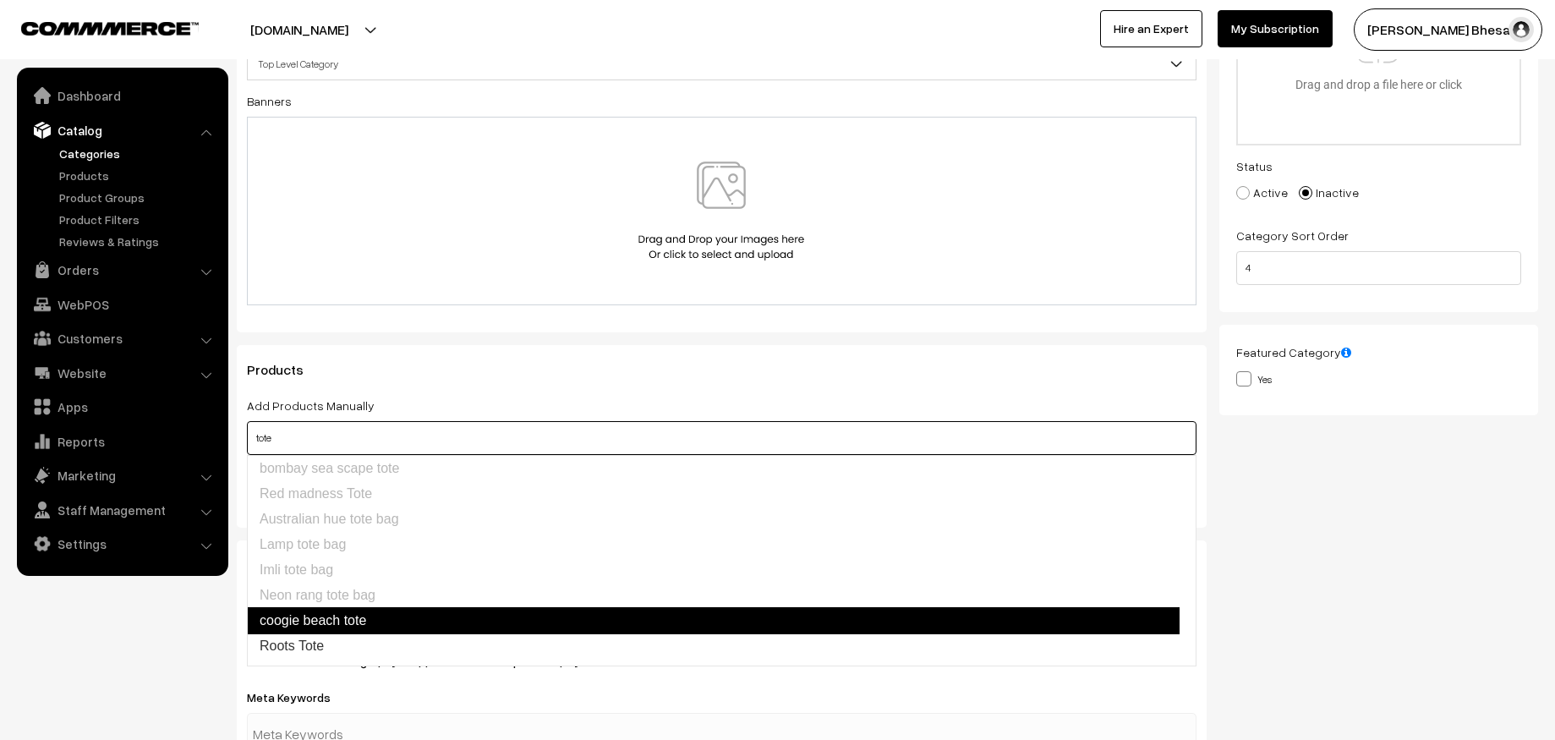
click at [337, 619] on link "coogie beach tote" at bounding box center [713, 620] width 933 height 27
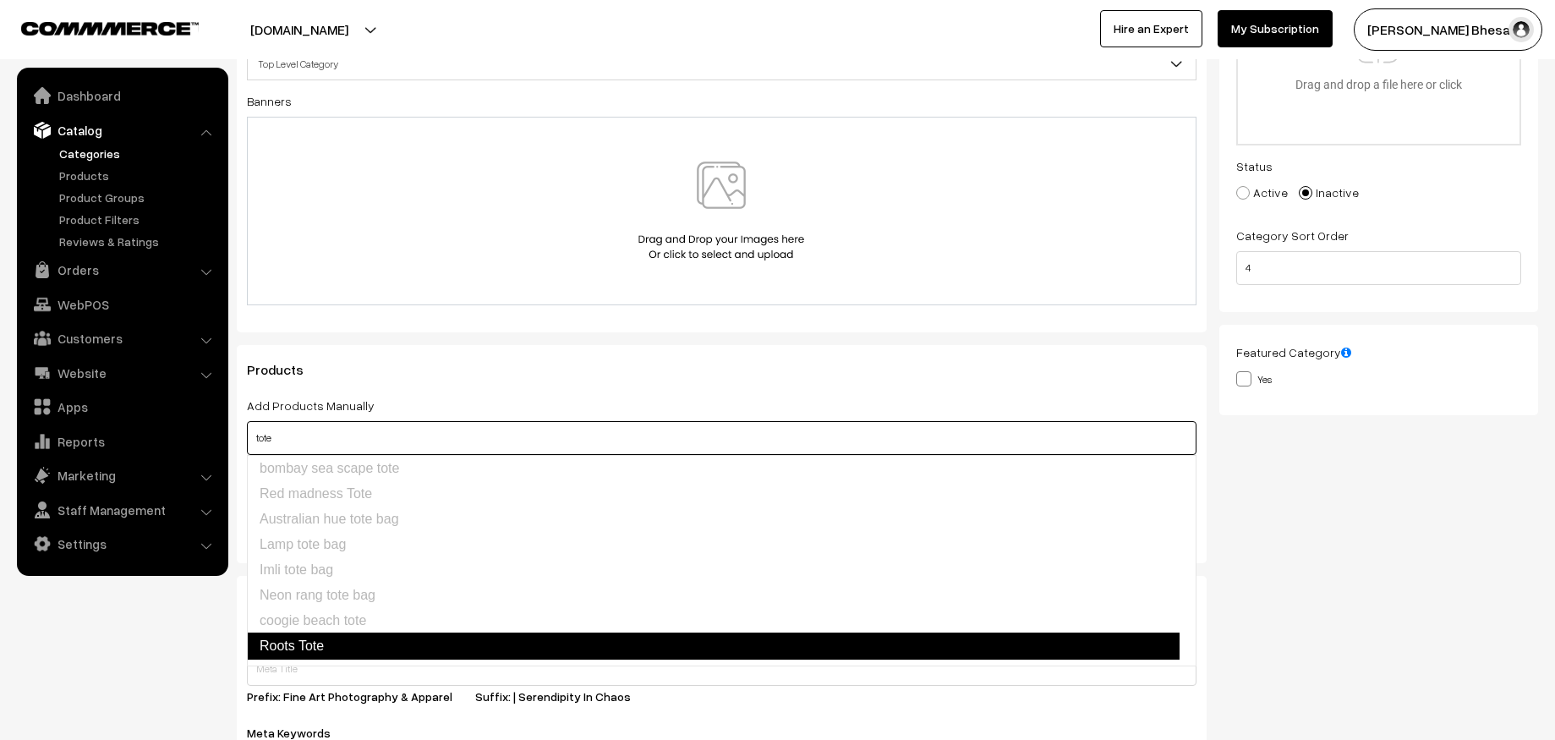
click at [337, 633] on link "Roots Tote" at bounding box center [713, 646] width 933 height 27
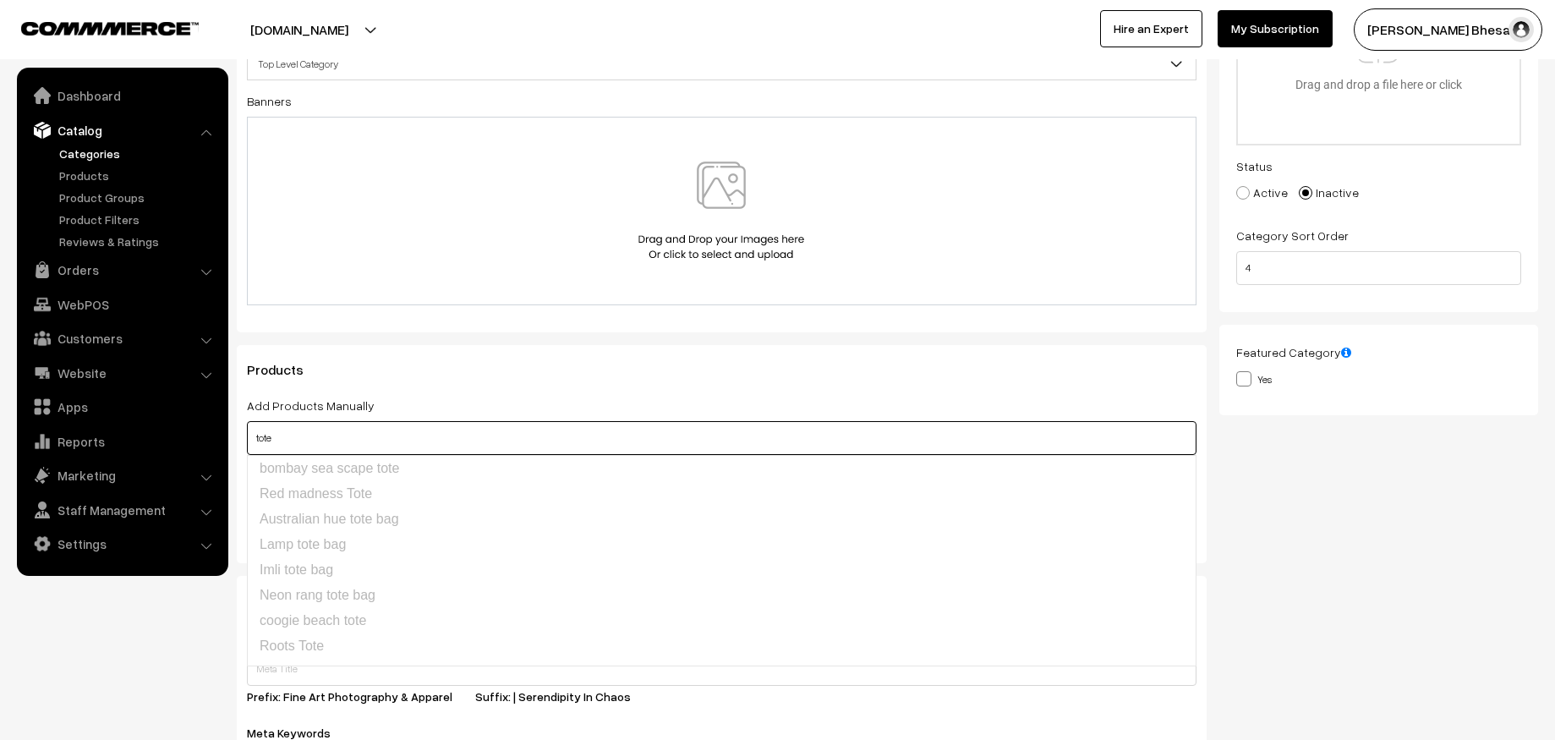
scroll to position [298, 0]
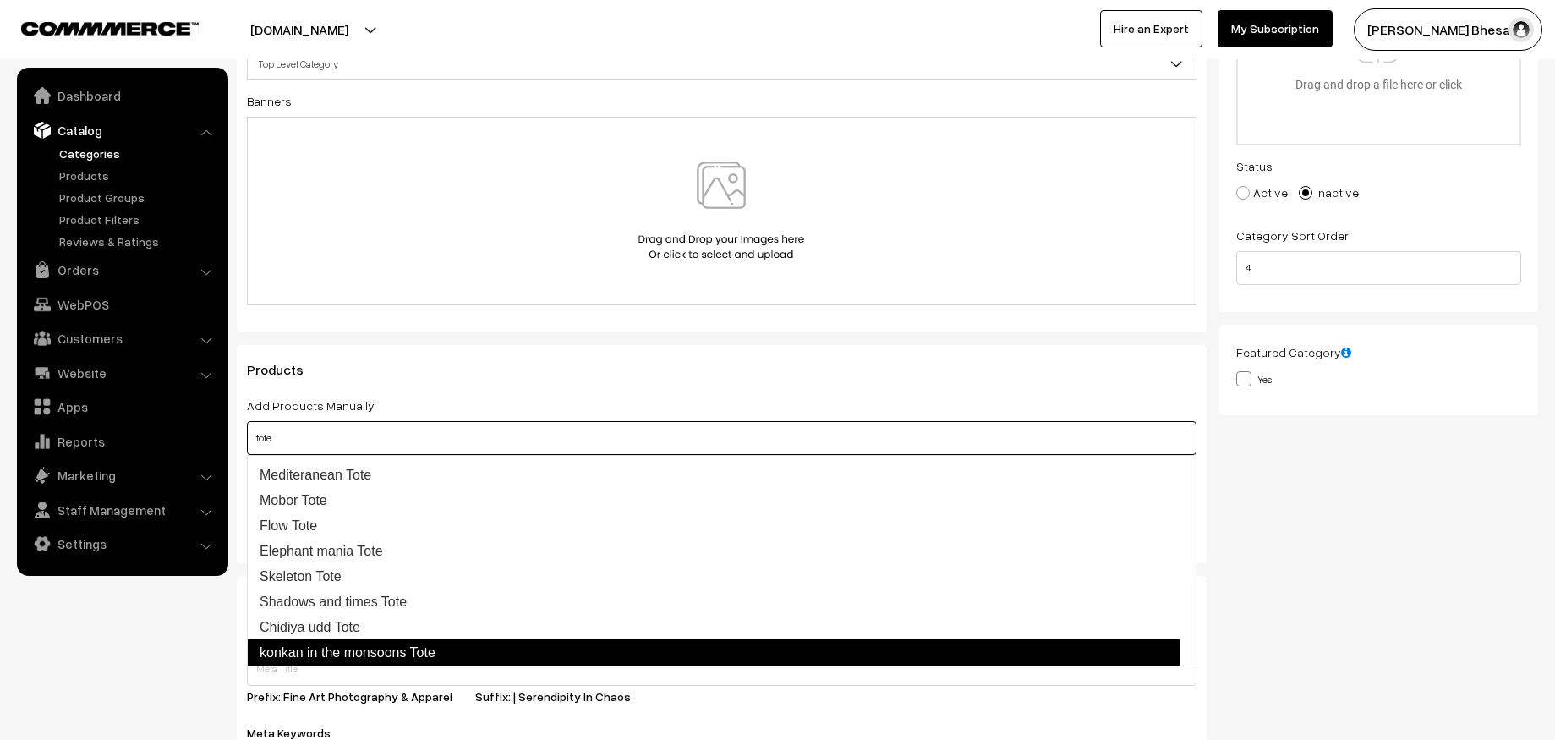
click at [364, 652] on link "konkan in the monsoons Tote" at bounding box center [713, 652] width 933 height 27
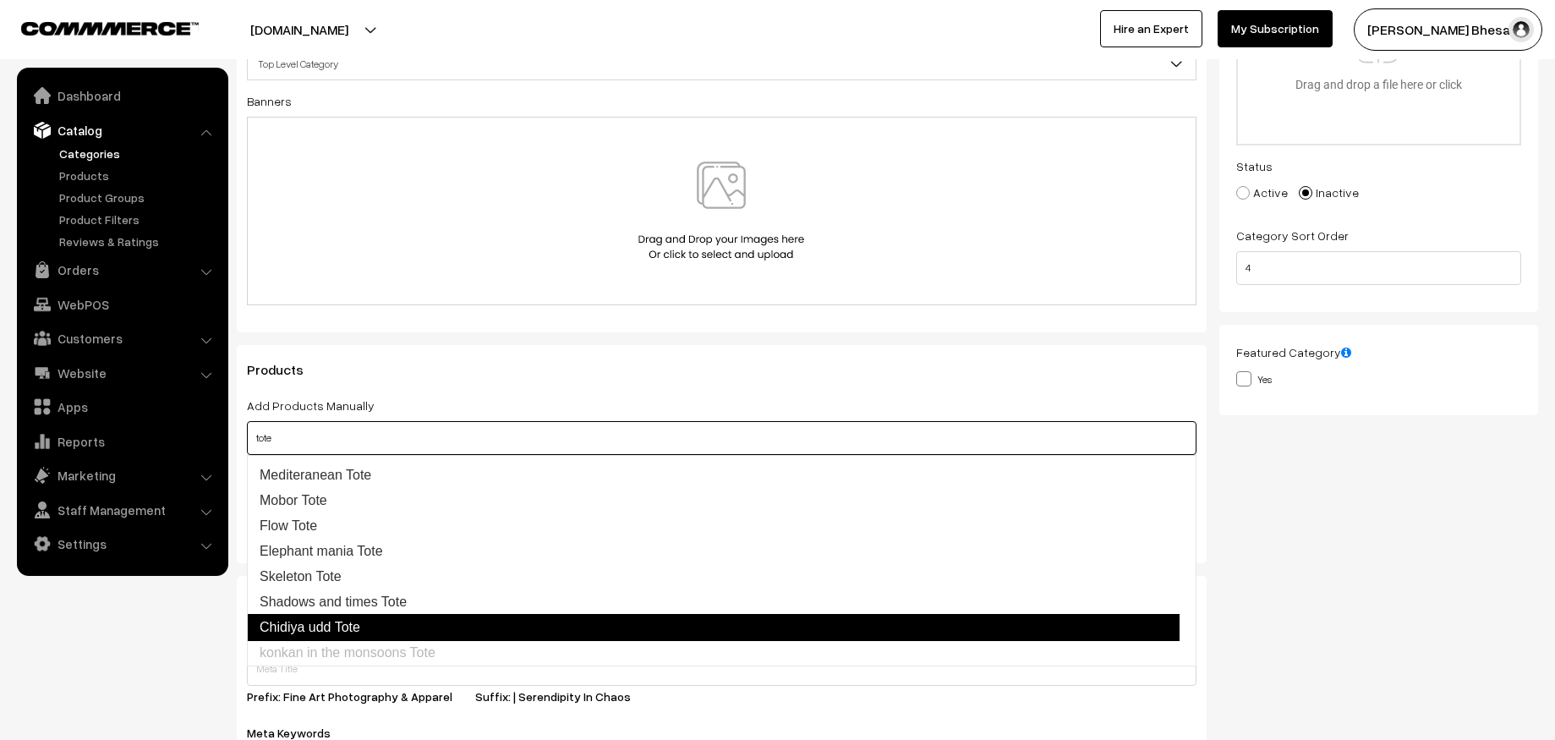
click at [329, 626] on link "Chidiya udd Tote" at bounding box center [713, 627] width 933 height 27
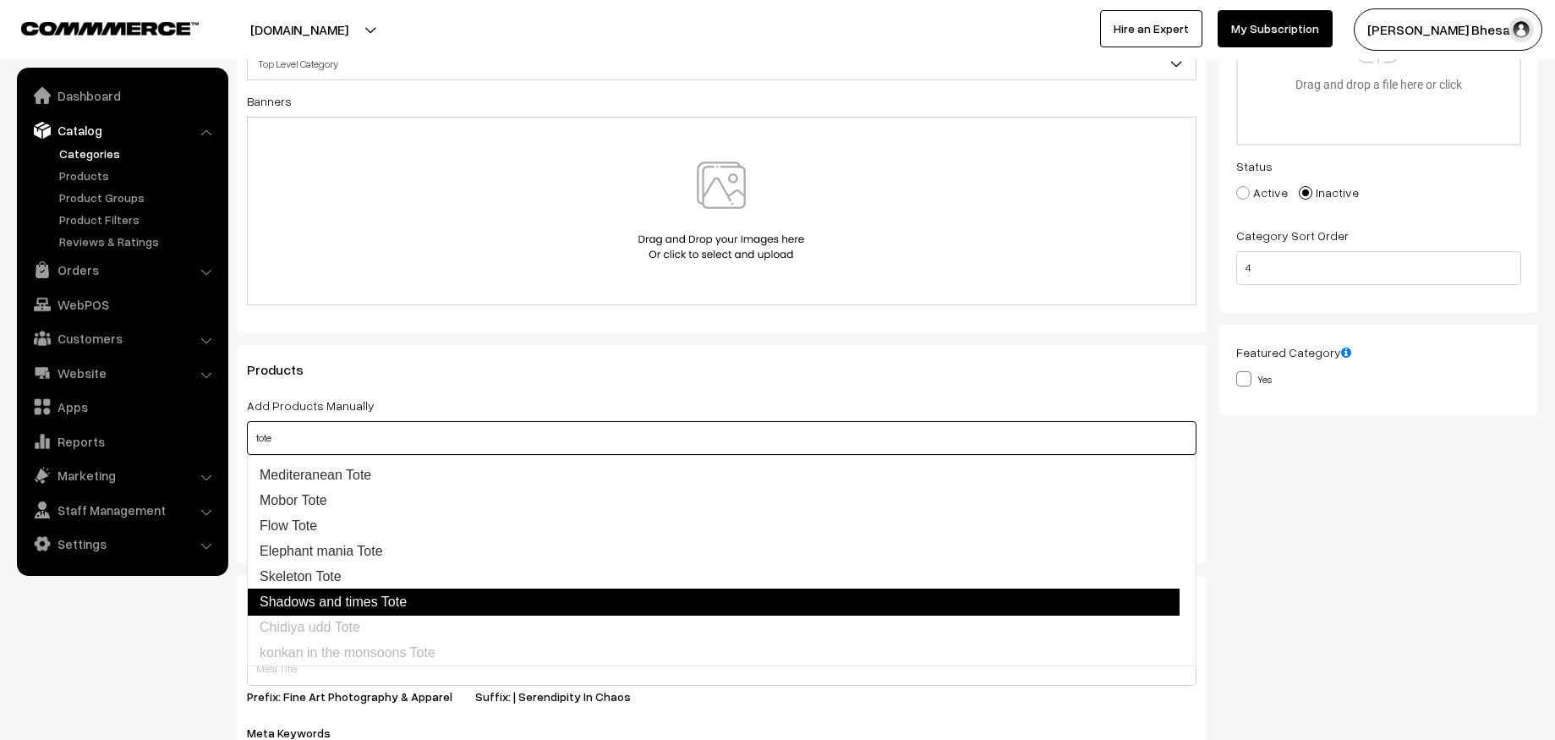
click at [373, 606] on link "Shadows and times Tote" at bounding box center [713, 602] width 933 height 27
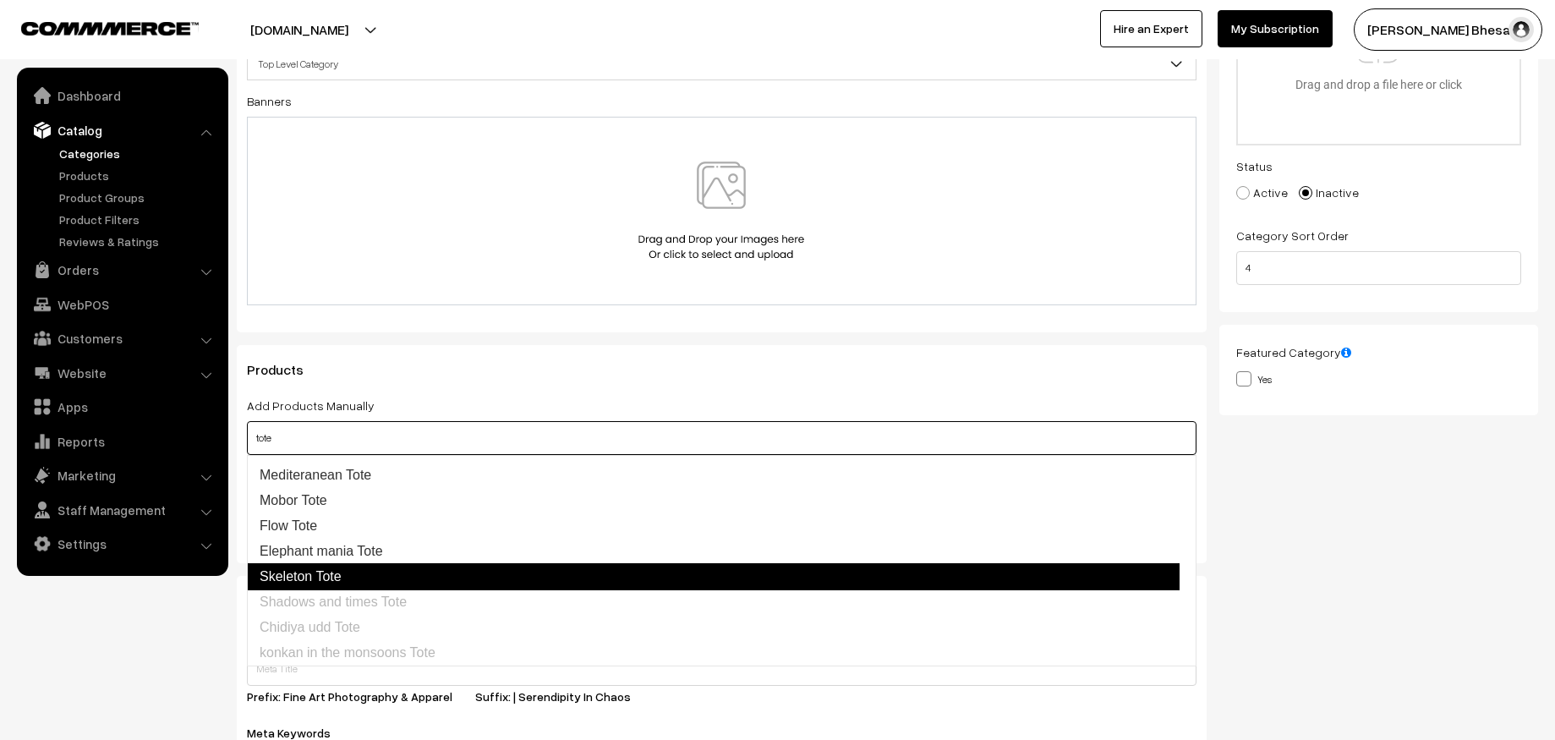
click at [342, 586] on link "Skeleton Tote" at bounding box center [713, 576] width 933 height 27
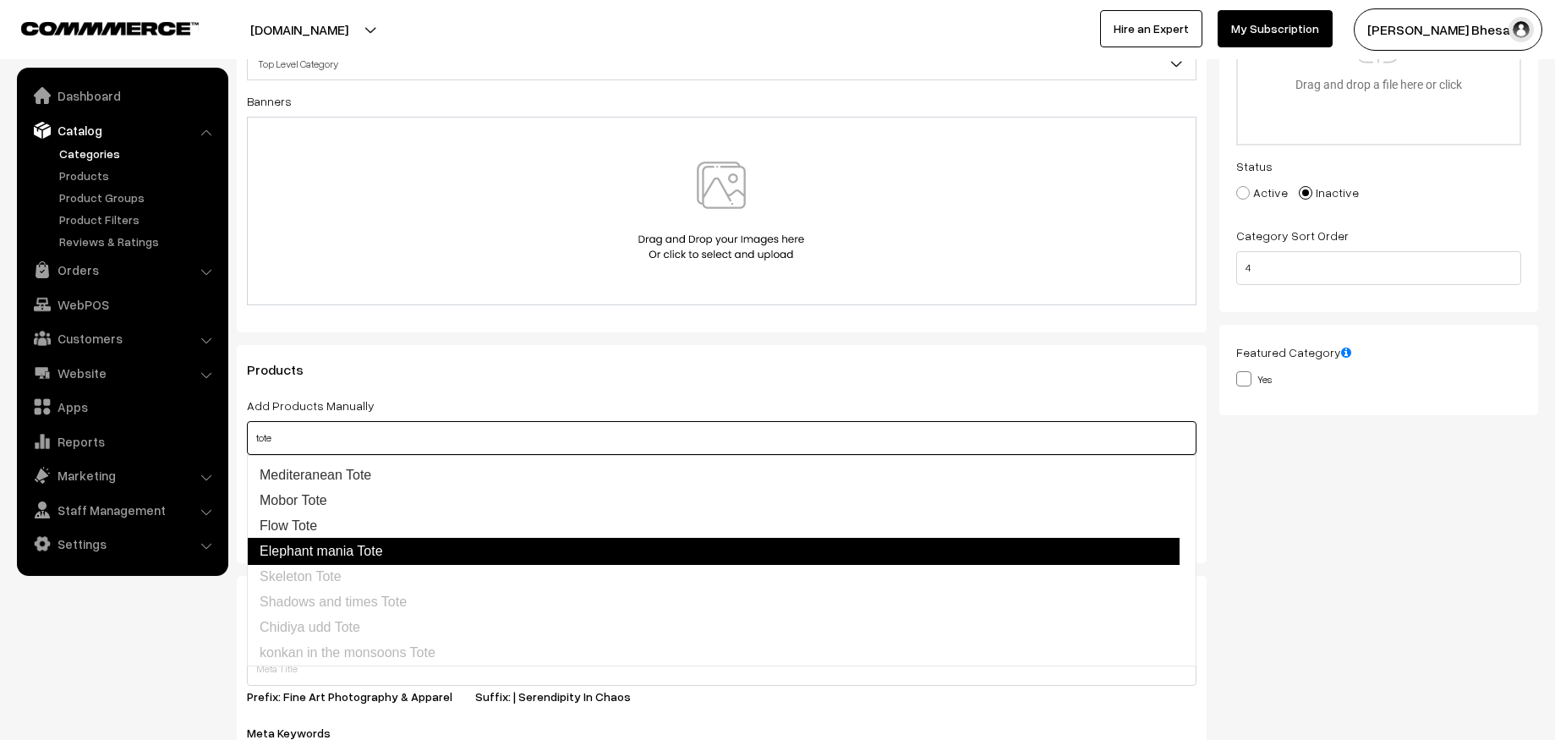
click at [366, 556] on link "Elephant mania Tote" at bounding box center [713, 551] width 933 height 27
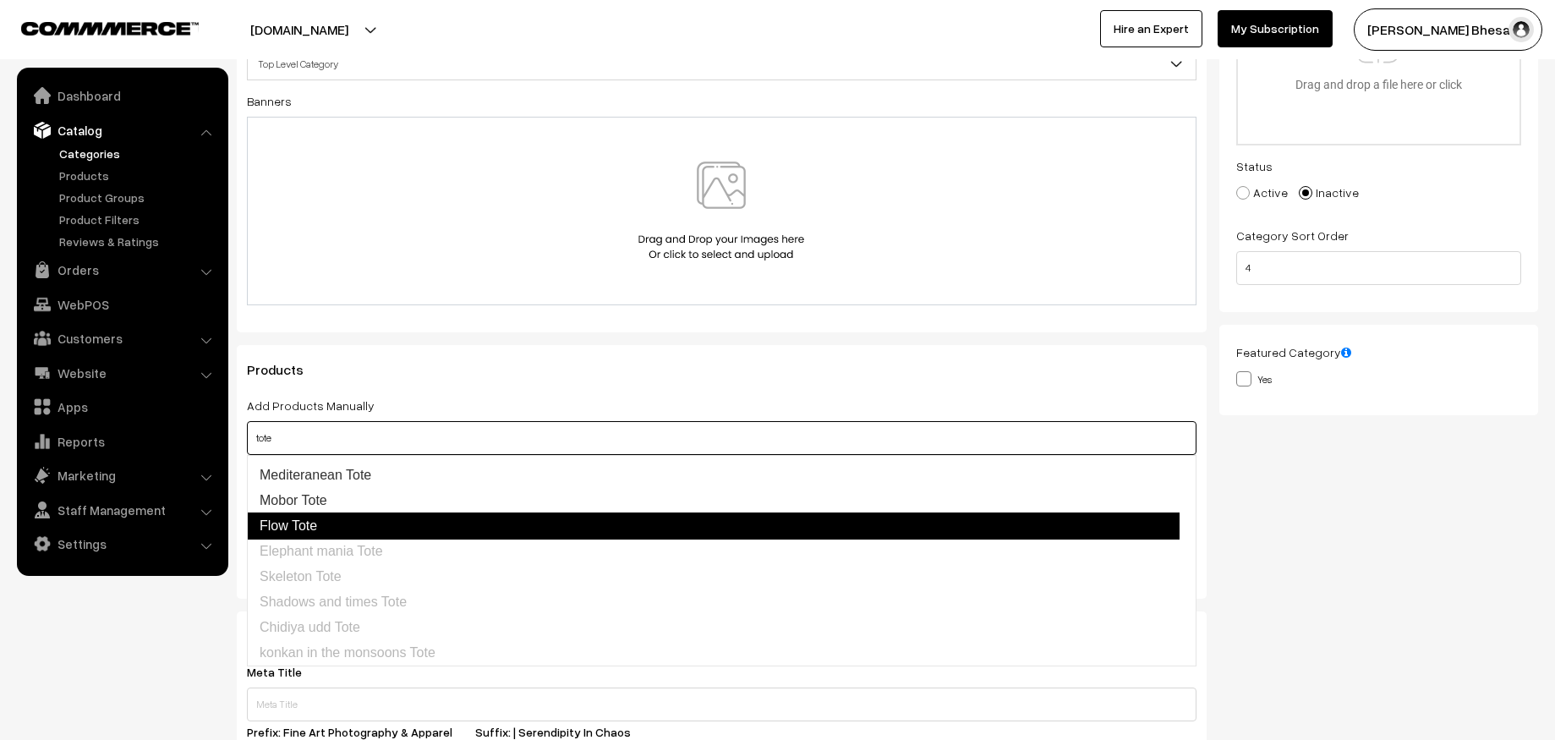
click at [317, 524] on link "Flow Tote" at bounding box center [713, 525] width 933 height 27
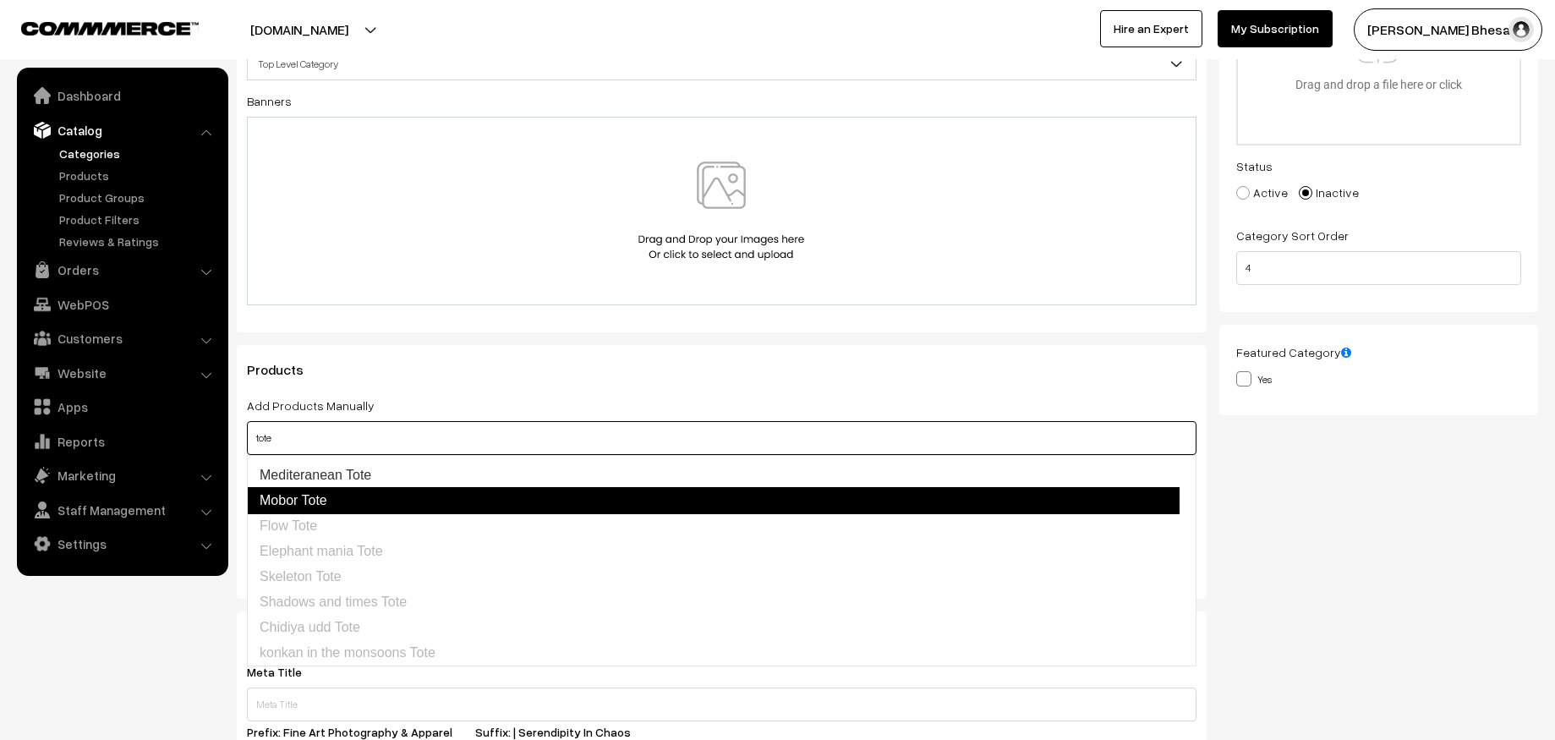
click at [366, 489] on link "Mobor Tote" at bounding box center [713, 500] width 933 height 27
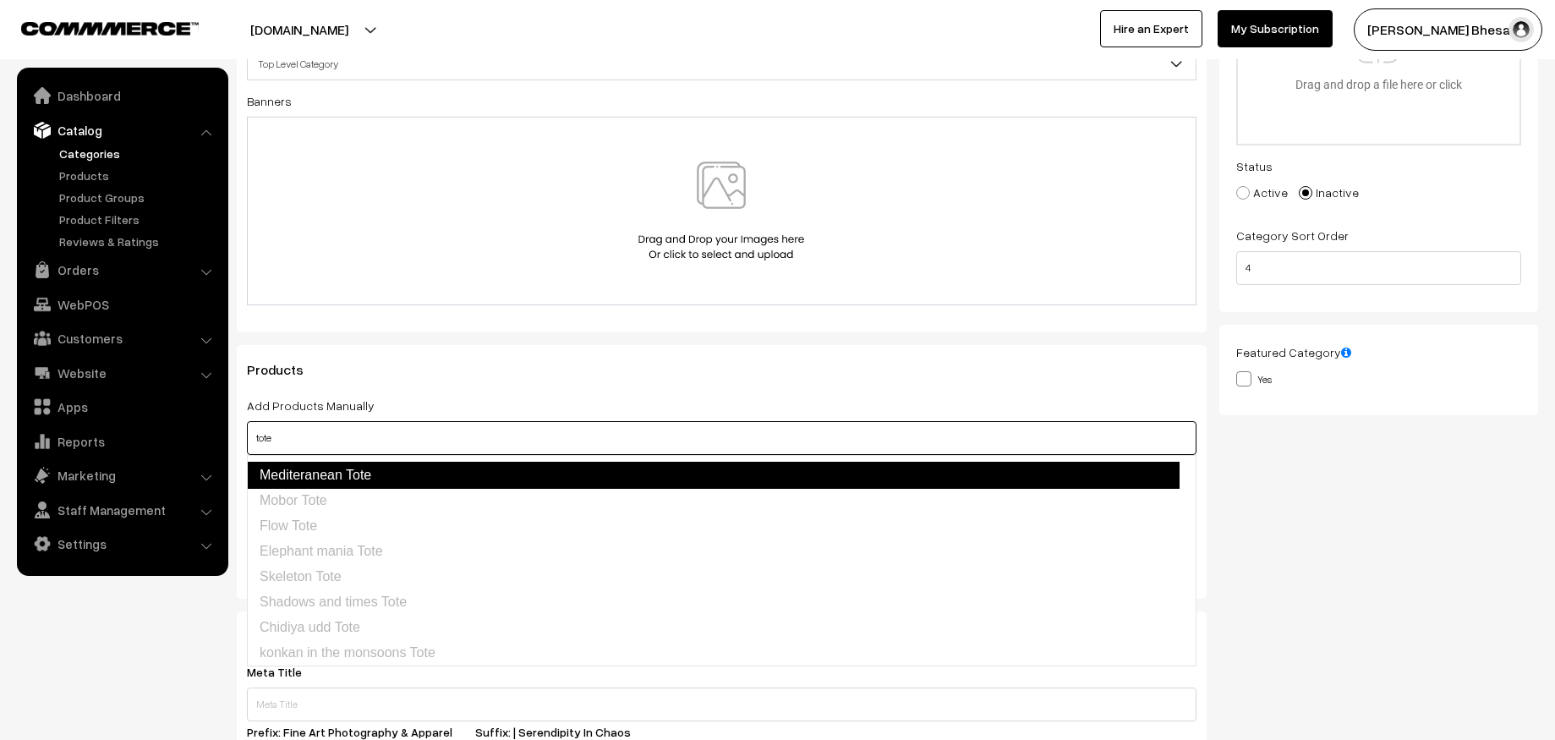
click at [389, 484] on link "Mediteranean Tote" at bounding box center [713, 475] width 933 height 27
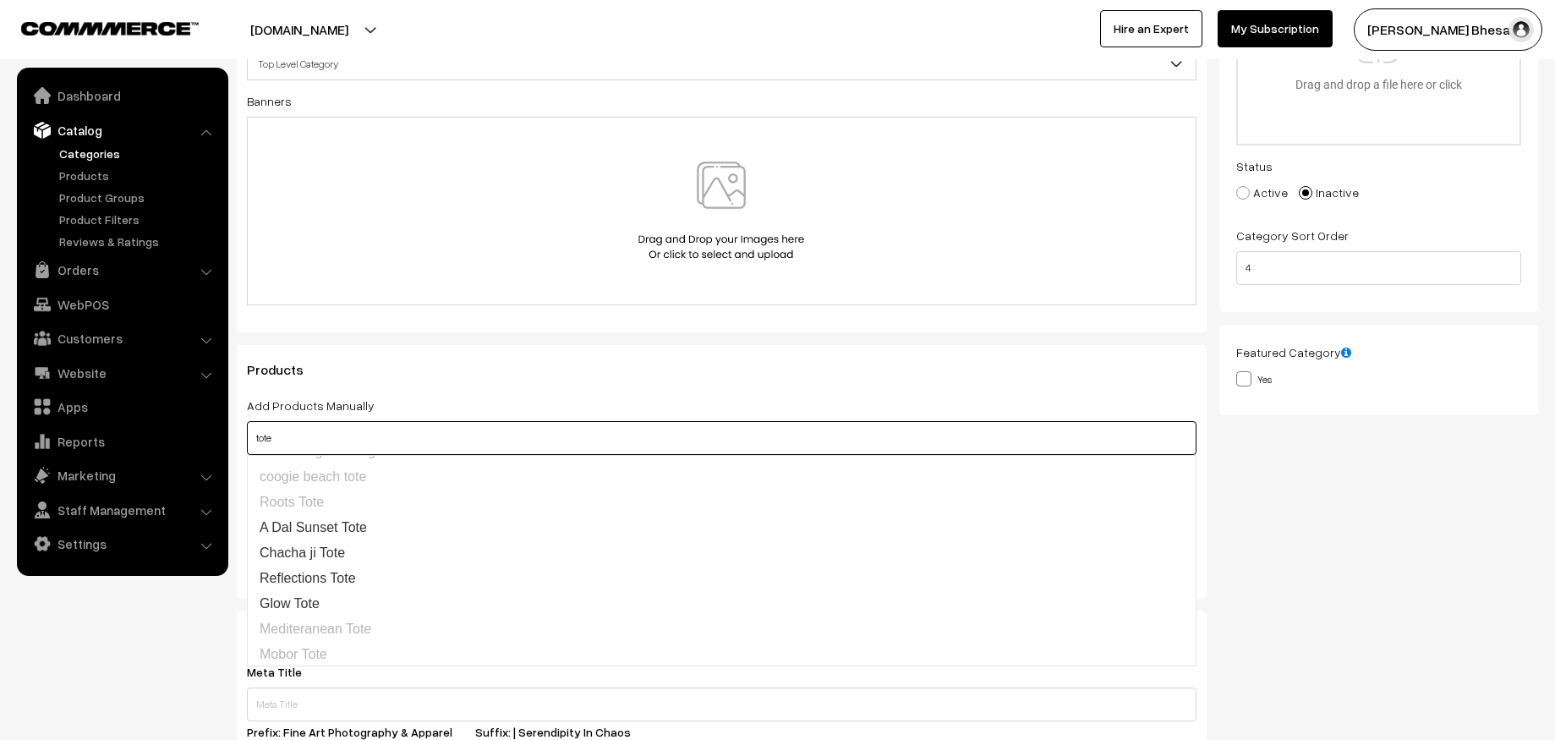
scroll to position [156, 0]
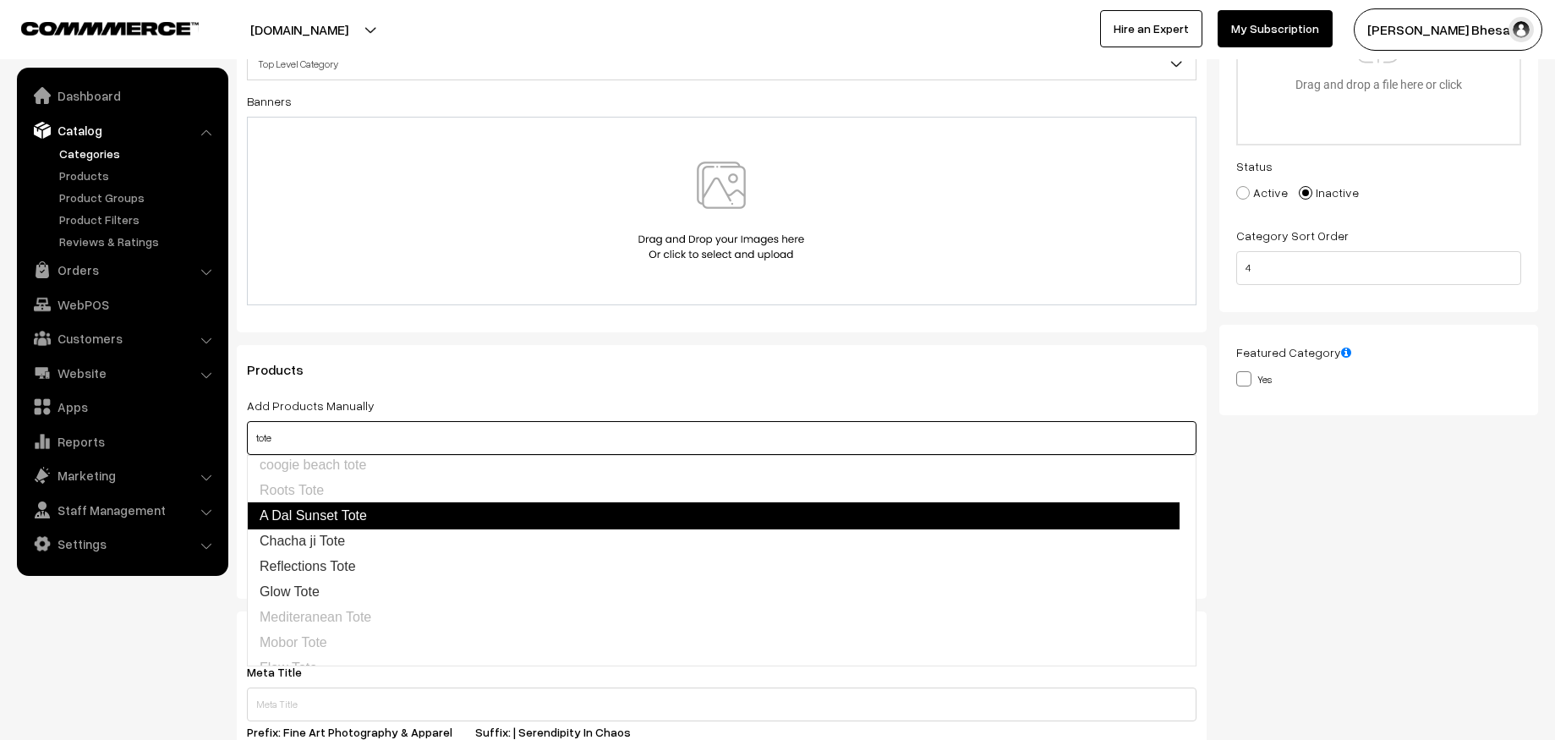
click at [373, 513] on link "A Dal Sunset Tote" at bounding box center [713, 515] width 933 height 27
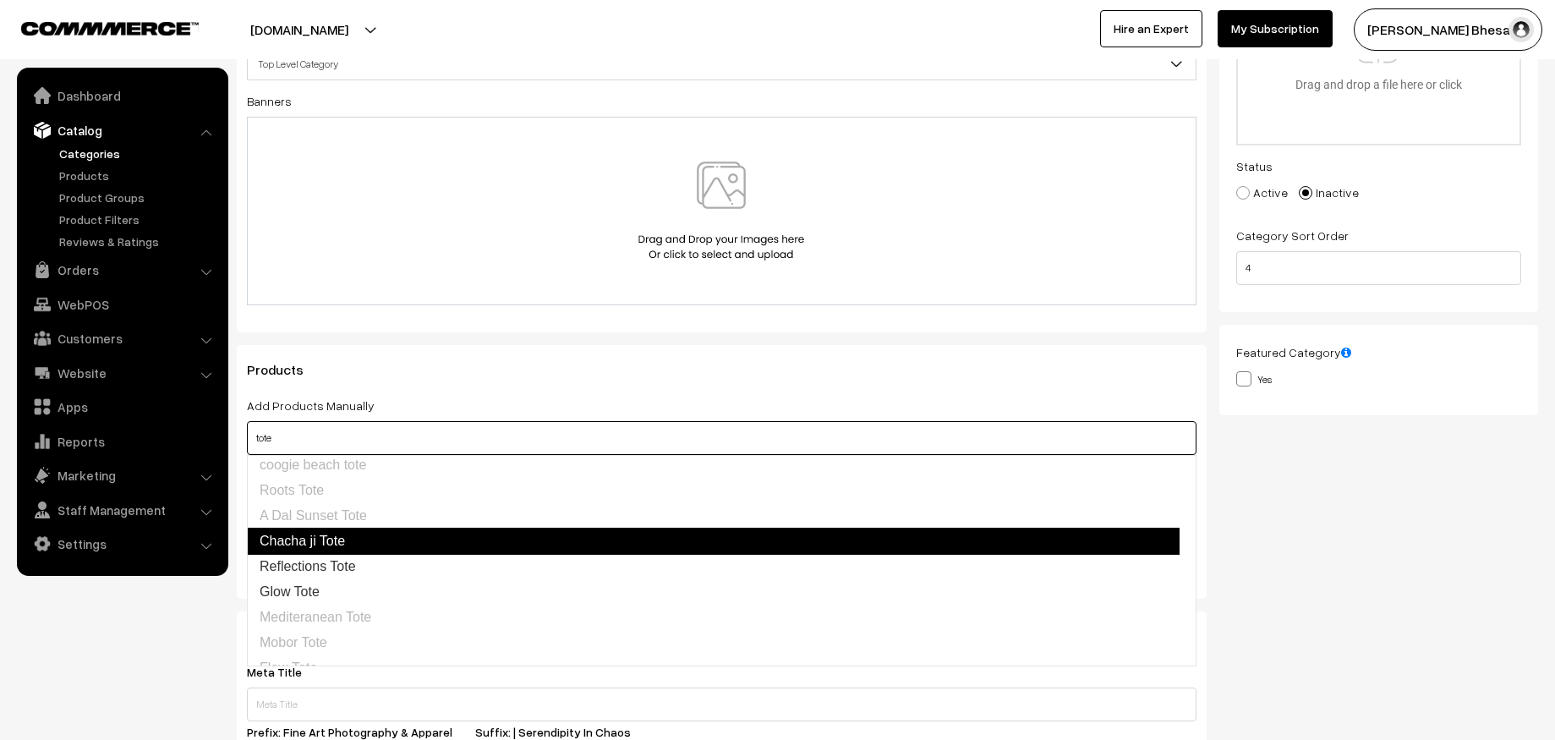
click at [320, 548] on link "Chacha ji Tote" at bounding box center [713, 541] width 933 height 27
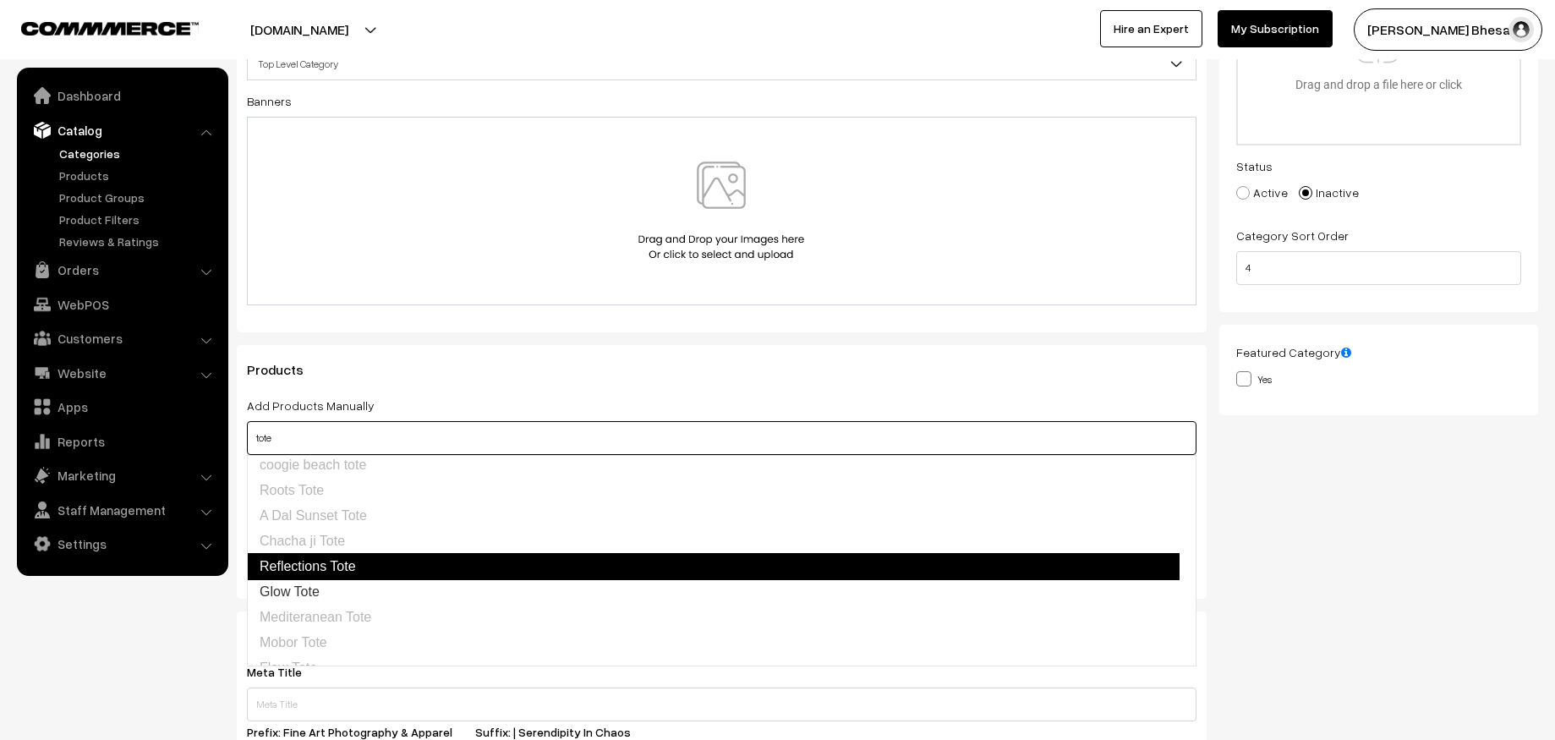
click at [320, 567] on link "Reflections Tote" at bounding box center [713, 566] width 933 height 27
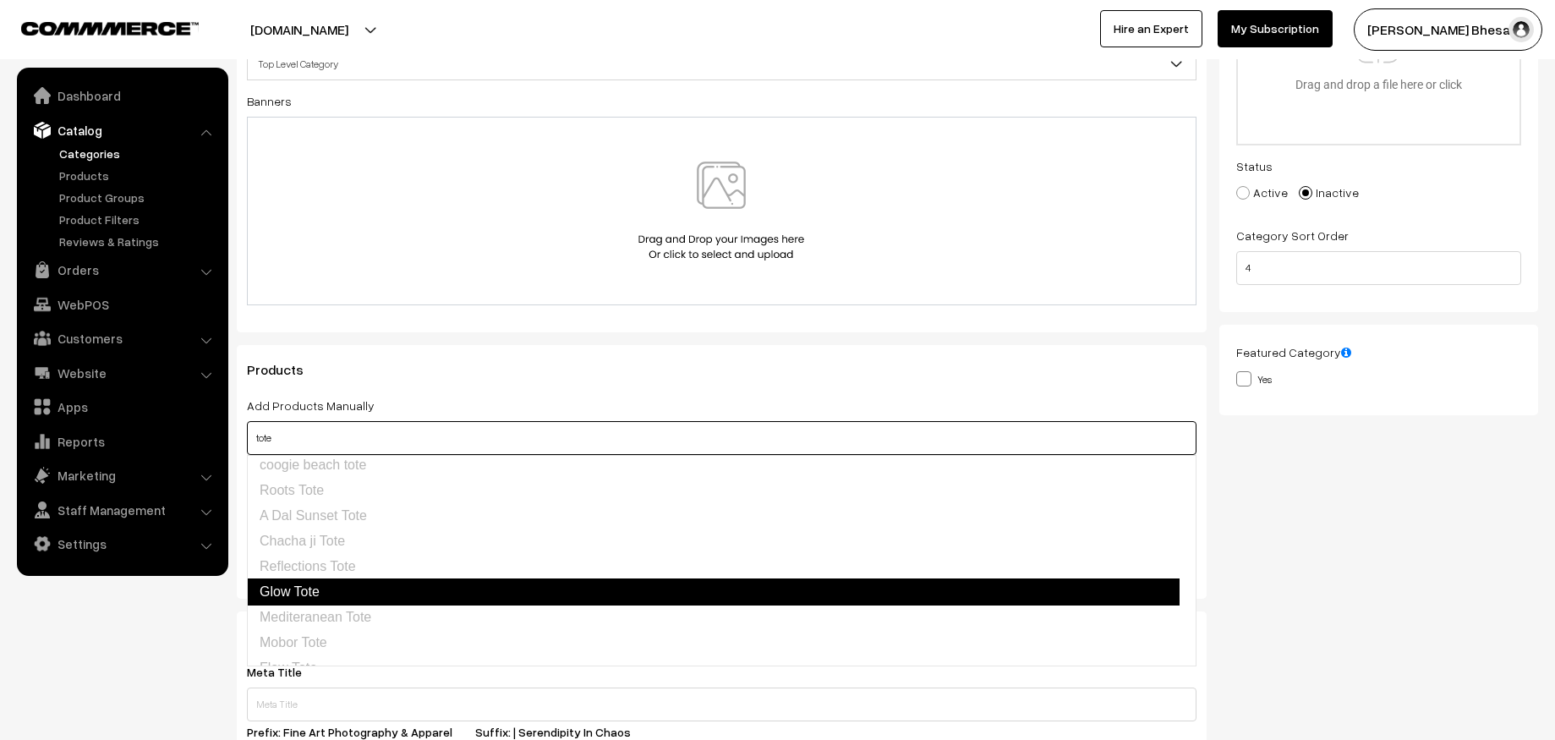
click at [308, 580] on link "Glow Tote" at bounding box center [713, 591] width 933 height 27
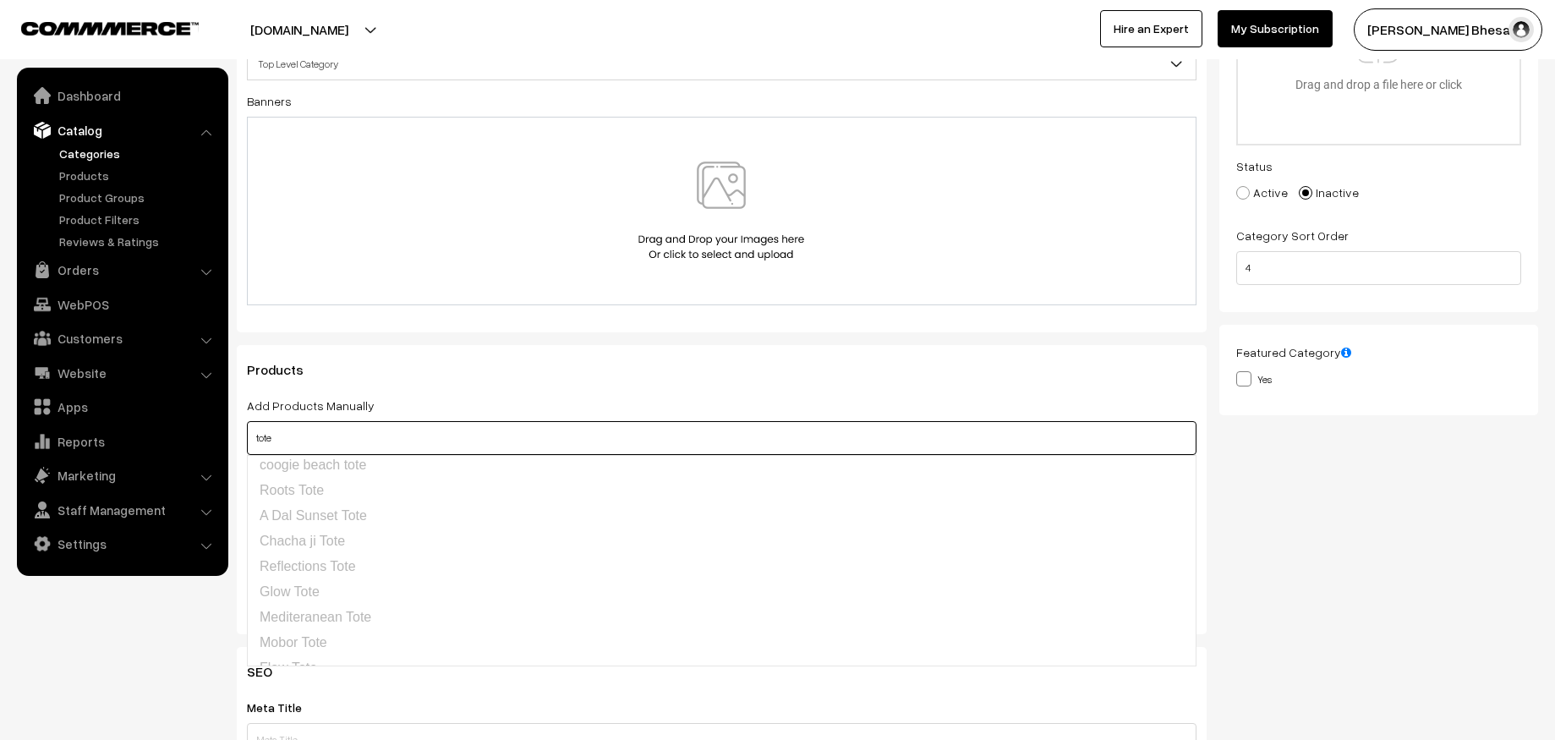
type input "tote"
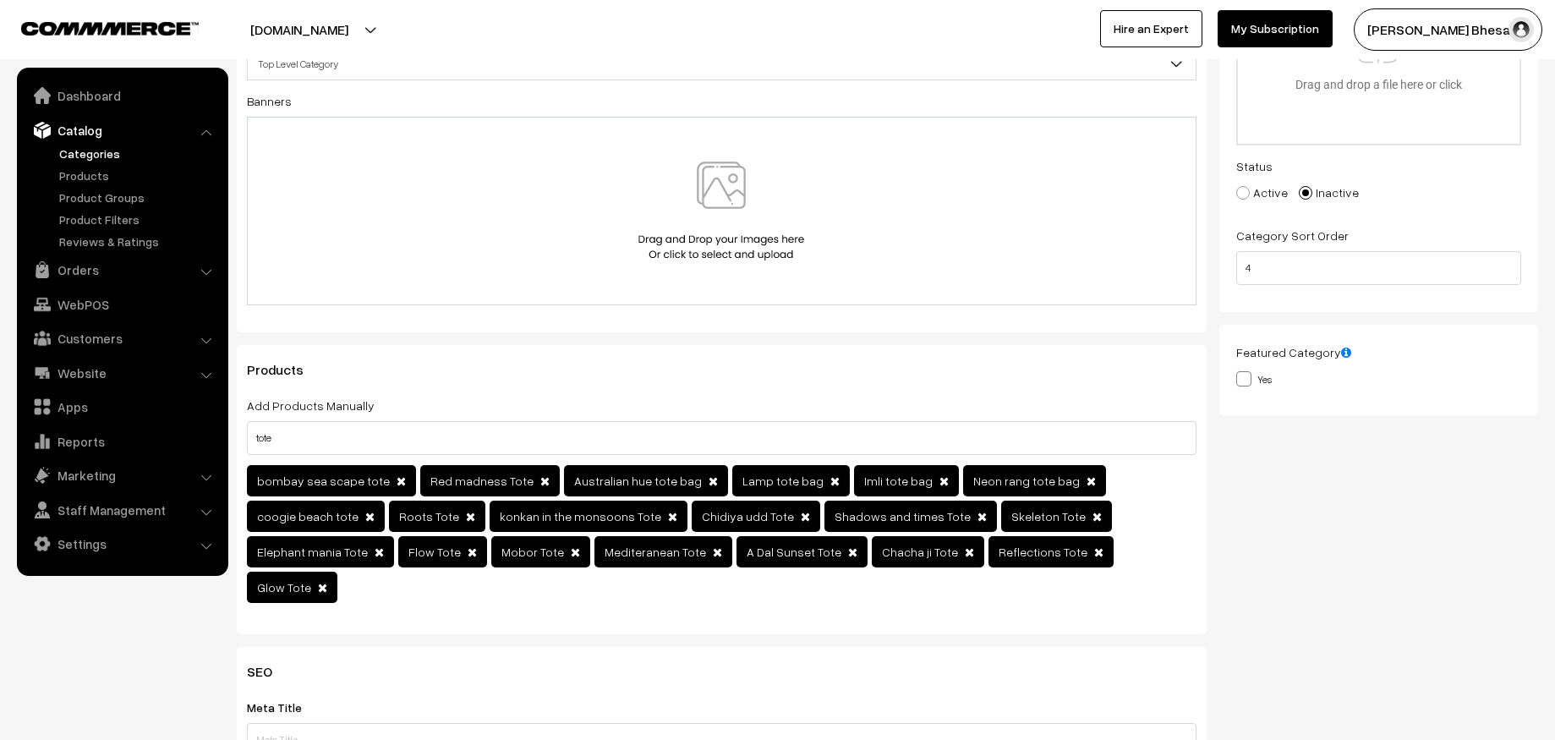
click at [198, 633] on nav "Dashboard Catalog" at bounding box center [114, 438] width 228 height 740
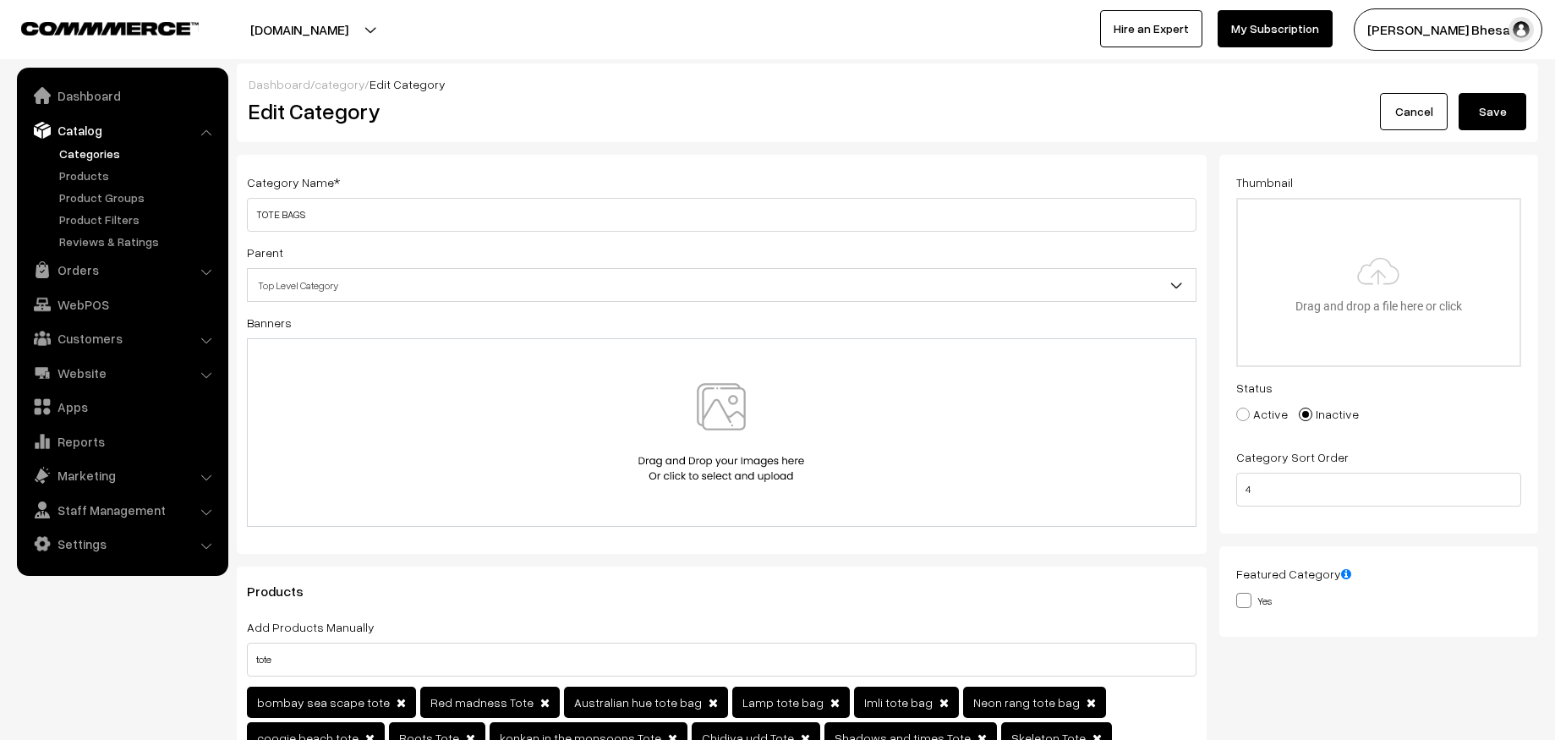
click at [1489, 110] on button "Save" at bounding box center [1493, 111] width 68 height 37
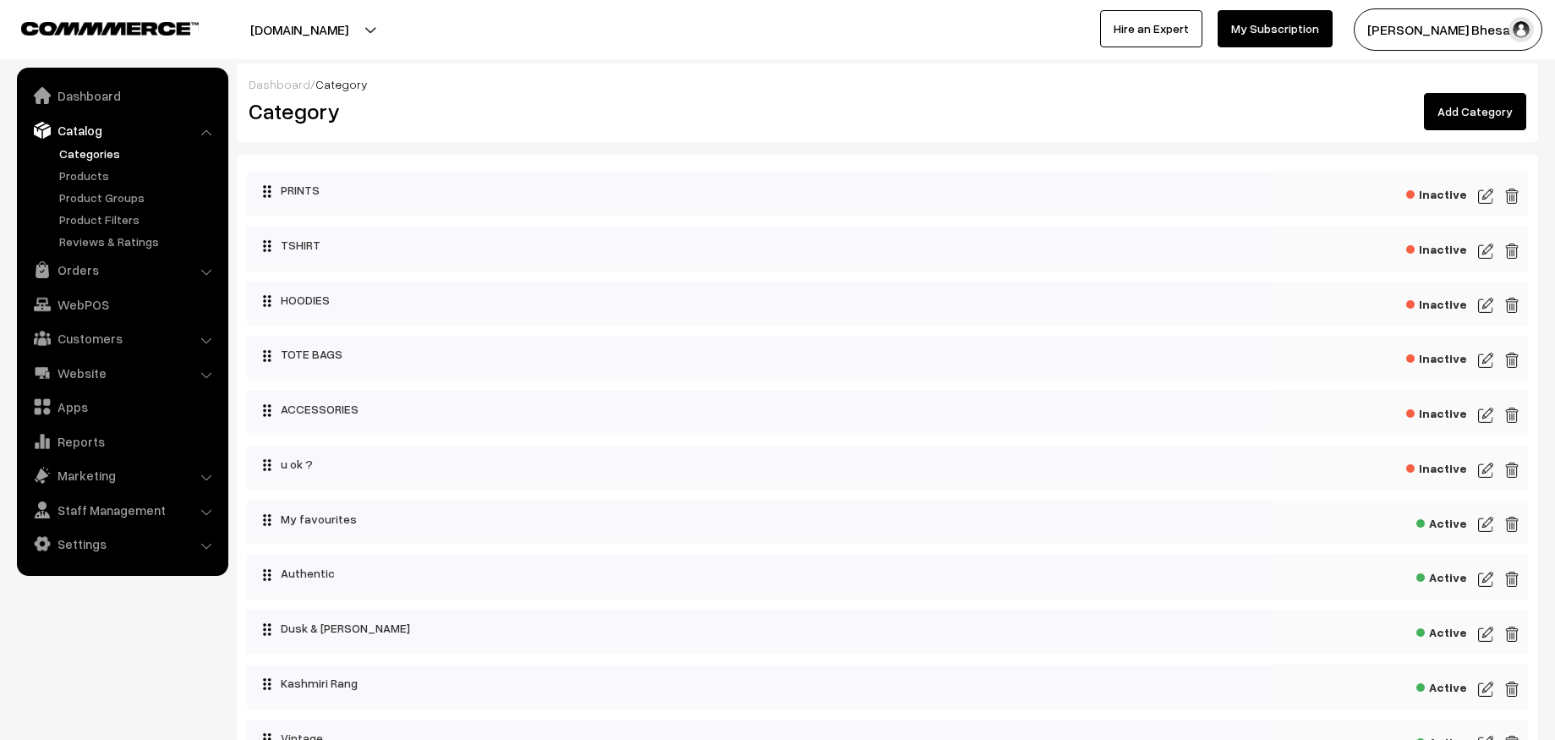
click at [1485, 309] on img at bounding box center [1485, 305] width 15 height 20
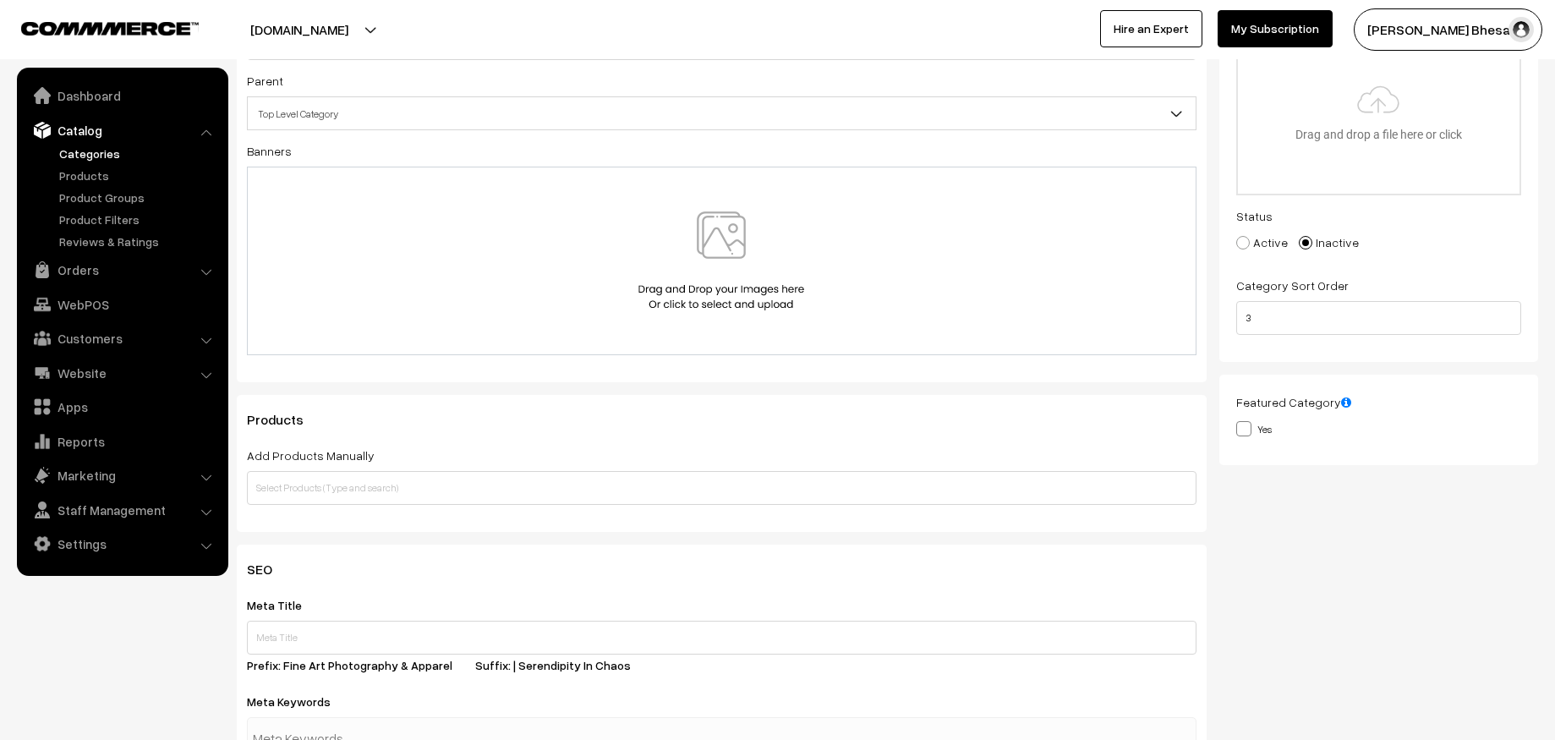
scroll to position [179, 0]
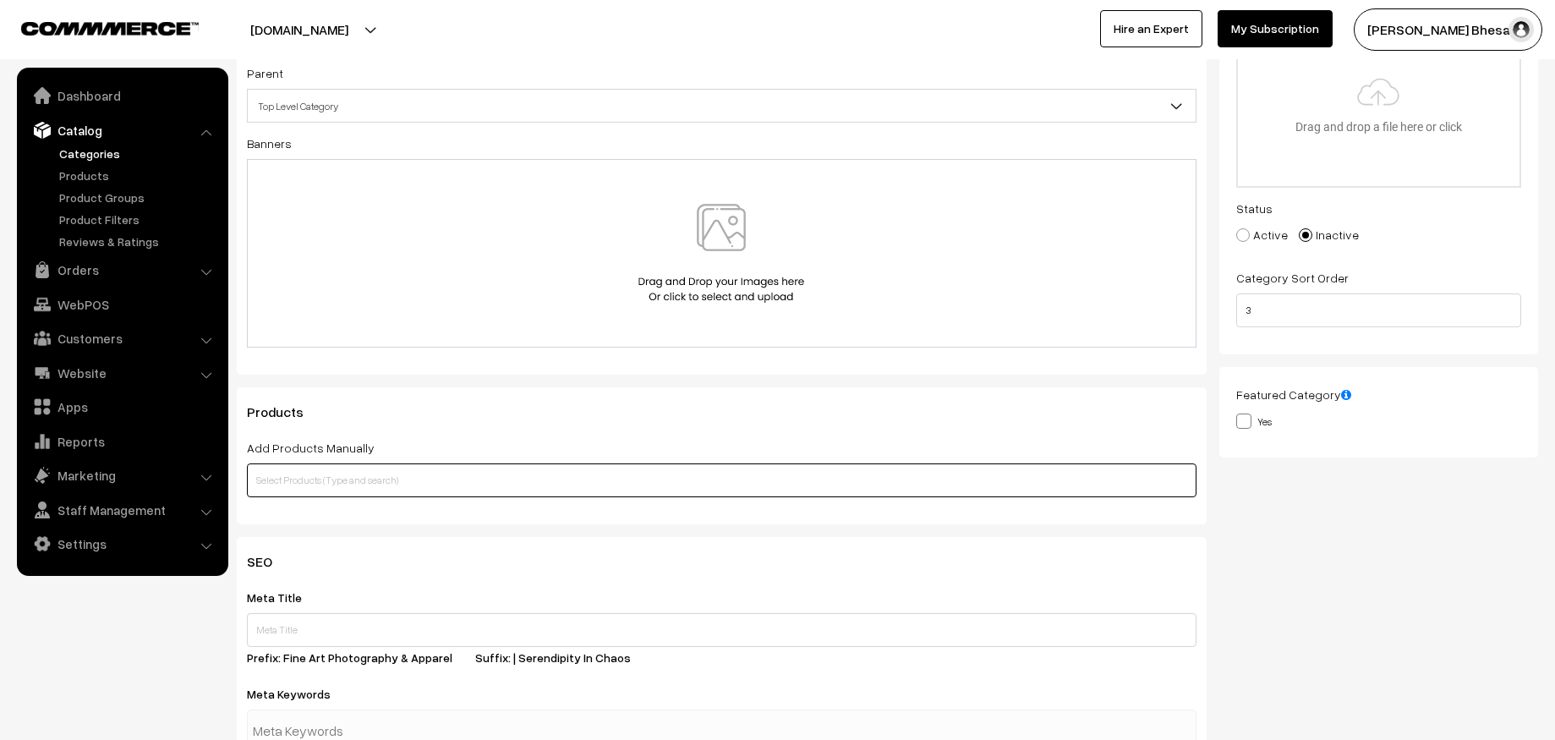
click at [412, 490] on input "text" at bounding box center [722, 480] width 950 height 34
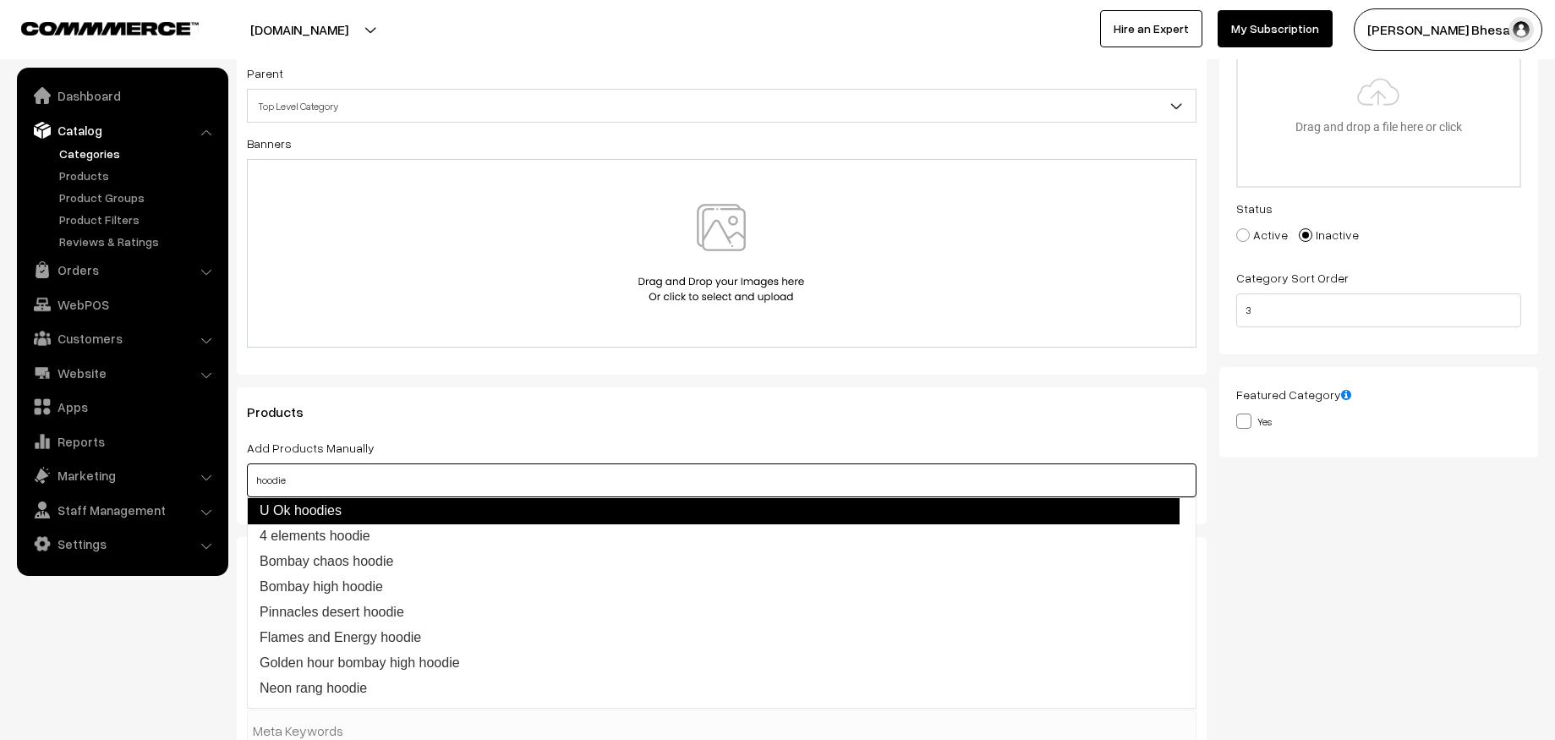
click at [364, 518] on link "U Ok hoodies" at bounding box center [713, 510] width 933 height 27
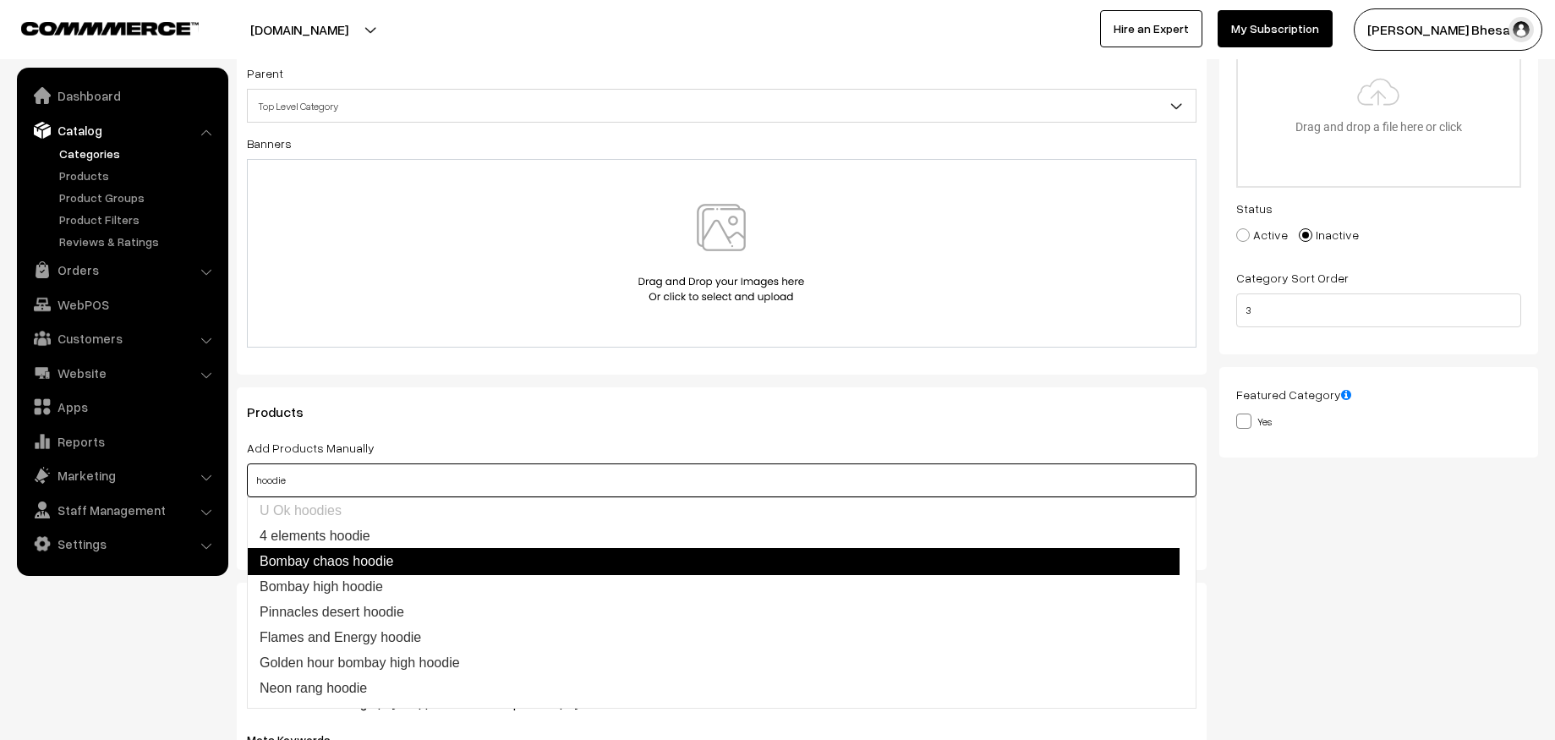
drag, startPoint x: 371, startPoint y: 527, endPoint x: 385, endPoint y: 556, distance: 32.5
click at [385, 556] on ul "U Ok hoodies 4 elements hoodie Bombay chaos hoodie Bombay high hoodie Pinnacles…" at bounding box center [722, 602] width 950 height 211
click at [385, 556] on link "Bombay chaos hoodie" at bounding box center [713, 561] width 933 height 27
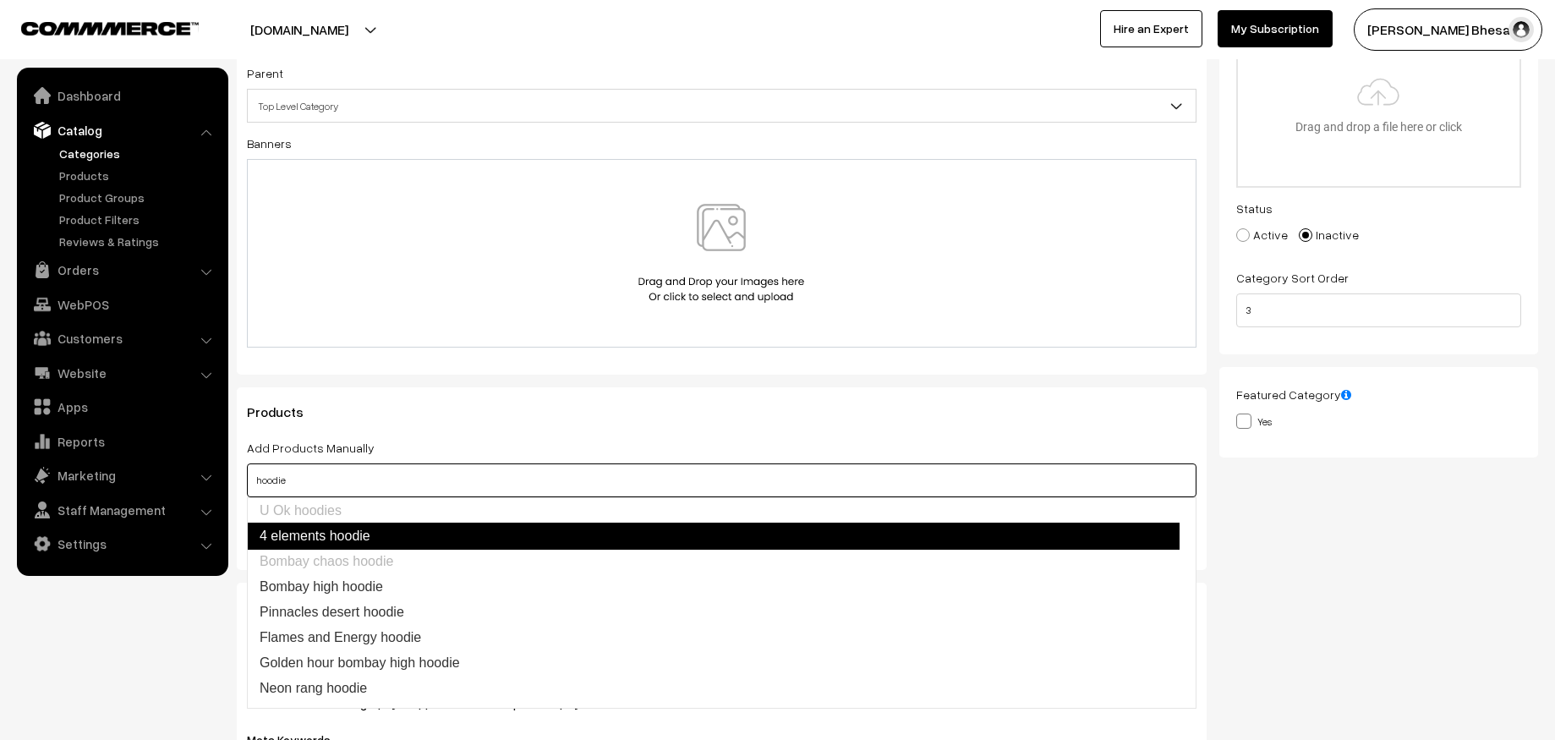
click at [413, 534] on link "4 elements hoodie" at bounding box center [713, 536] width 933 height 27
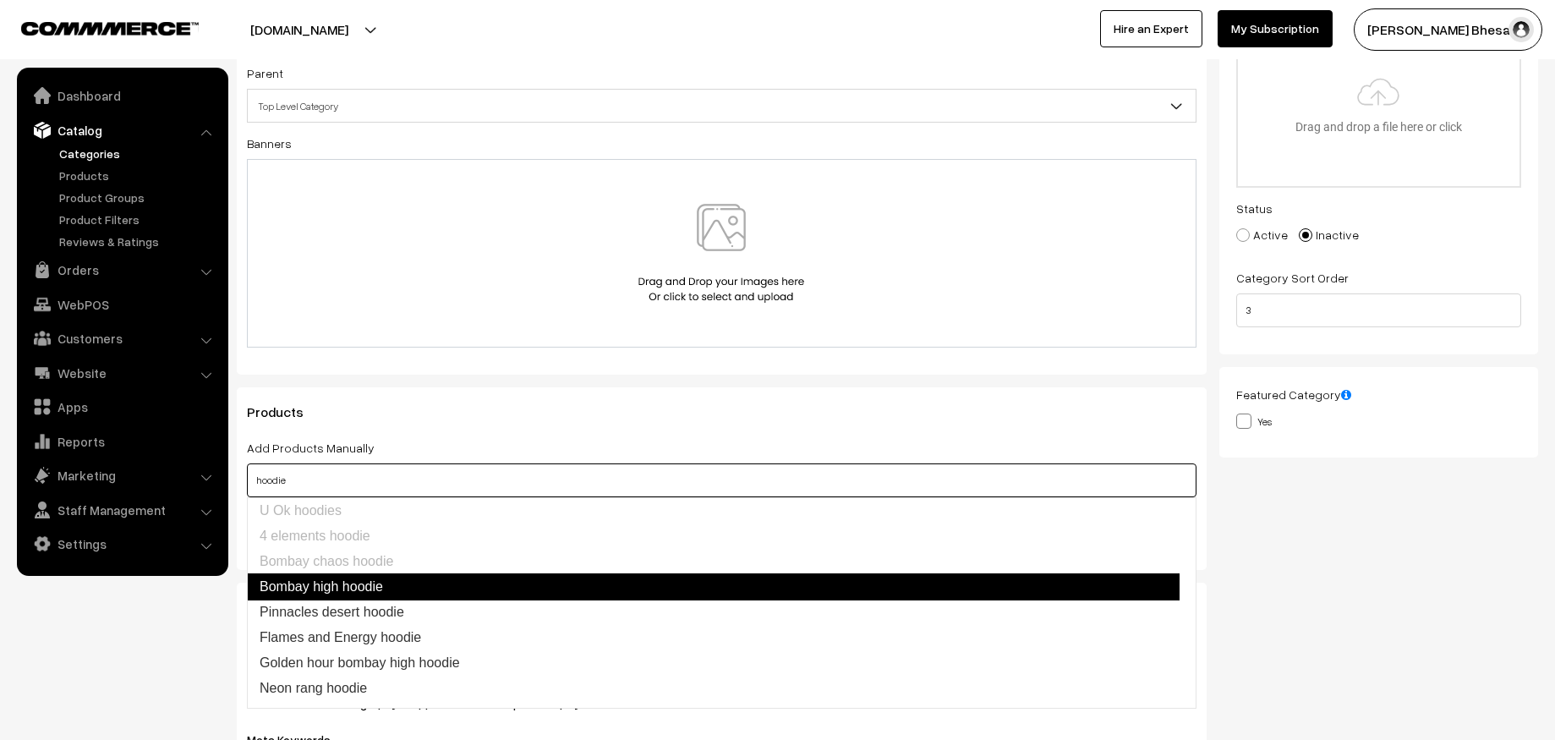
click at [338, 579] on link "Bombay high hoodie" at bounding box center [713, 586] width 933 height 27
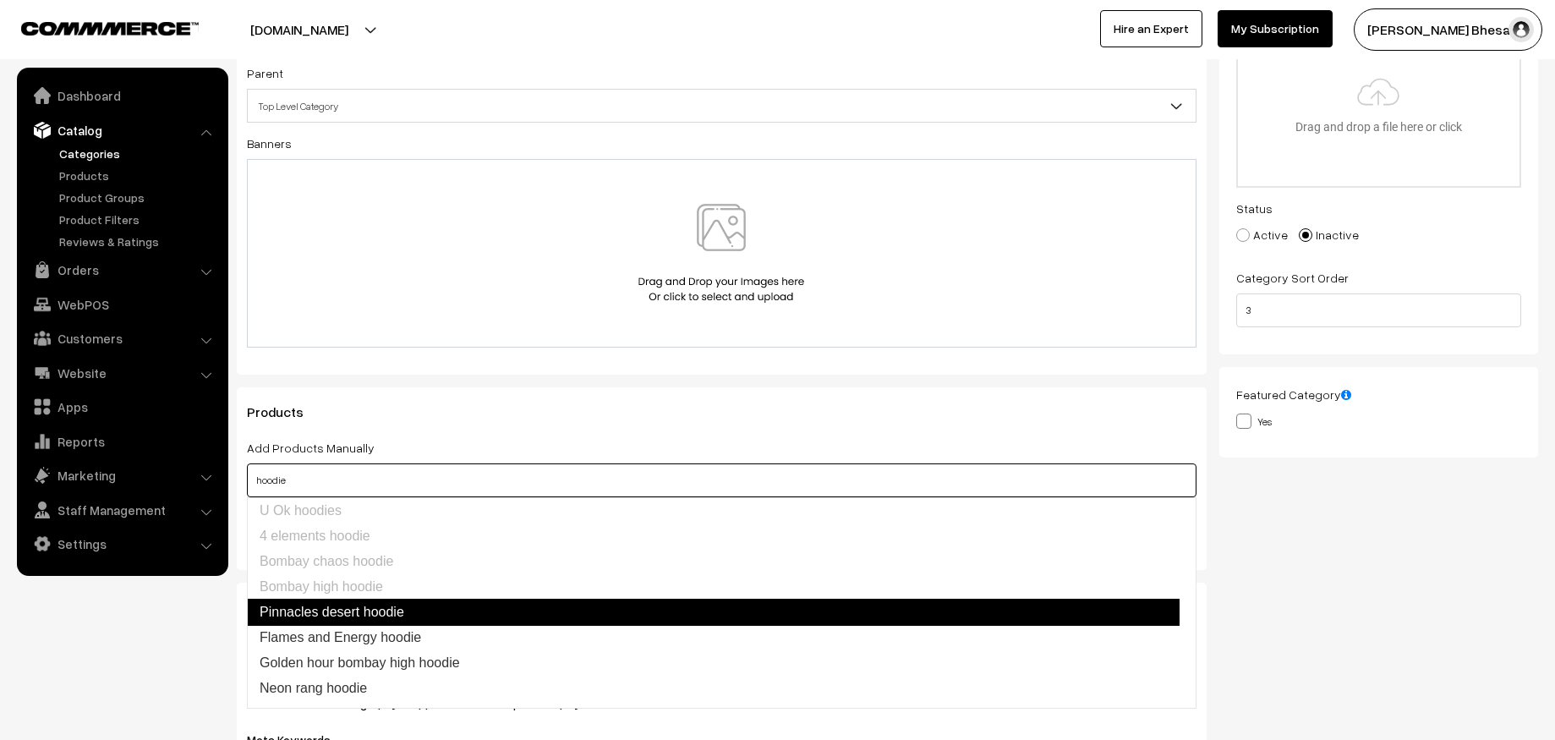
click at [329, 612] on link "Pinnacles desert hoodie" at bounding box center [713, 612] width 933 height 27
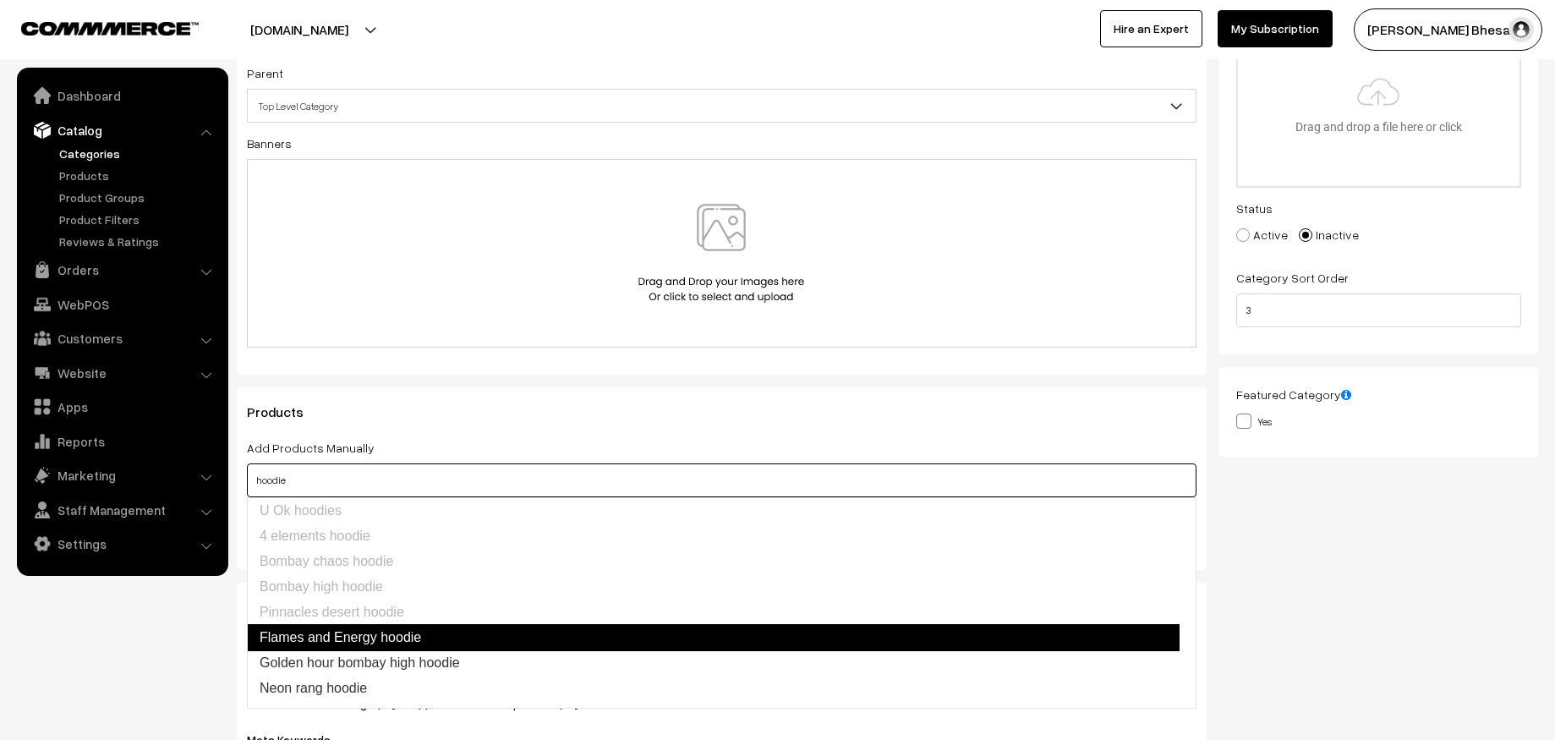
click at [321, 649] on link "Flames and Energy hoodie" at bounding box center [713, 637] width 933 height 27
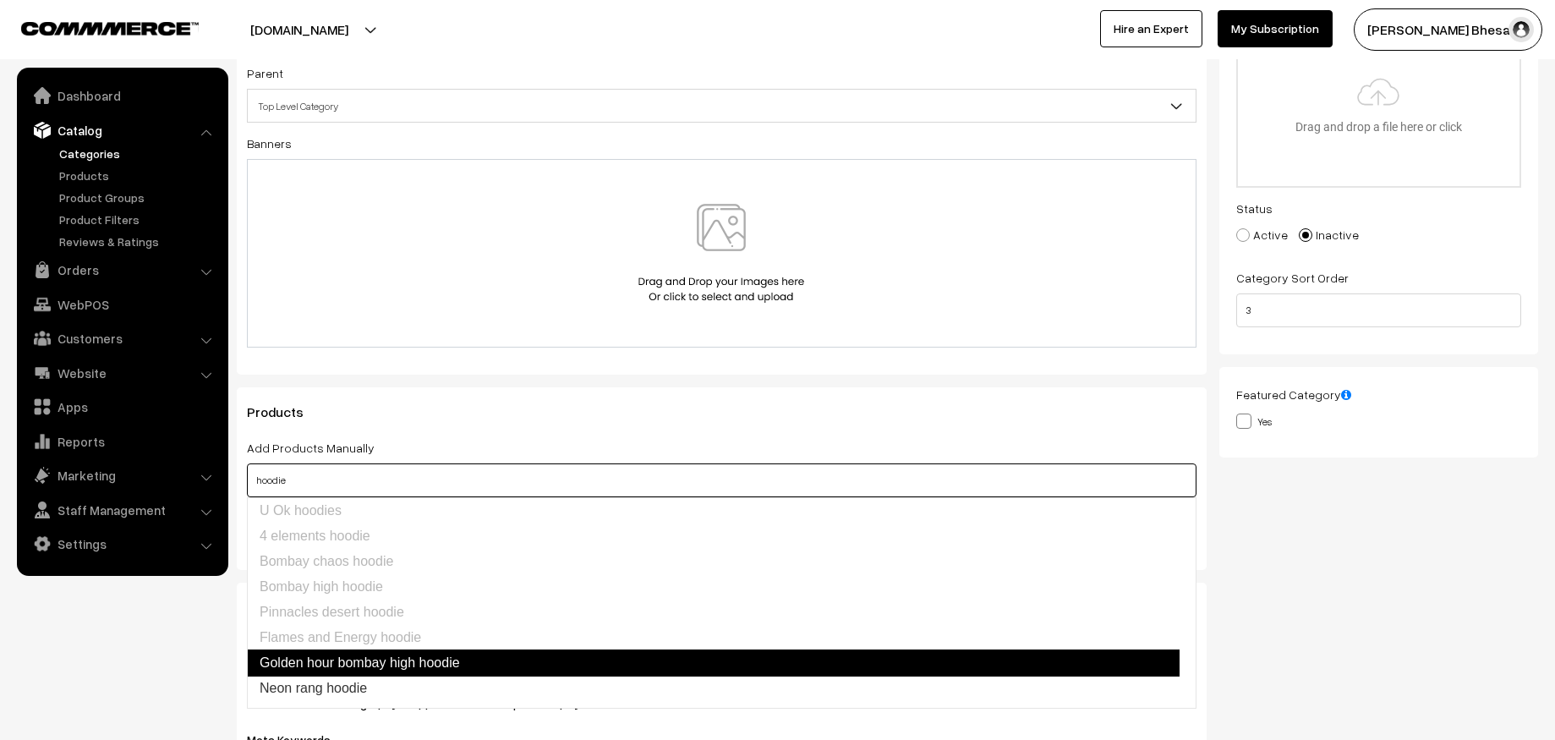
click at [325, 666] on link "Golden hour bombay high hoodie" at bounding box center [713, 662] width 933 height 27
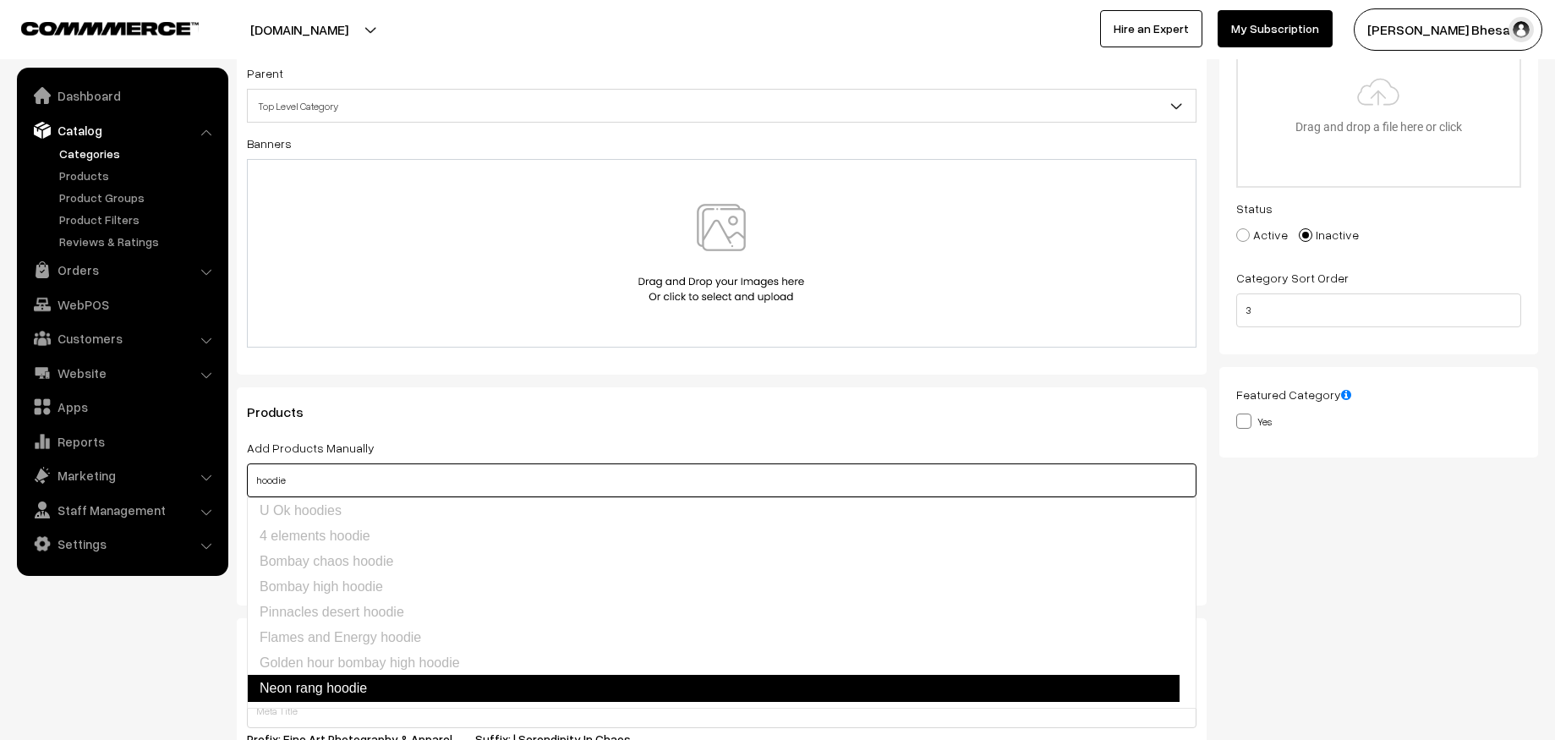
click at [321, 682] on link "Neon rang hoodie" at bounding box center [713, 688] width 933 height 27
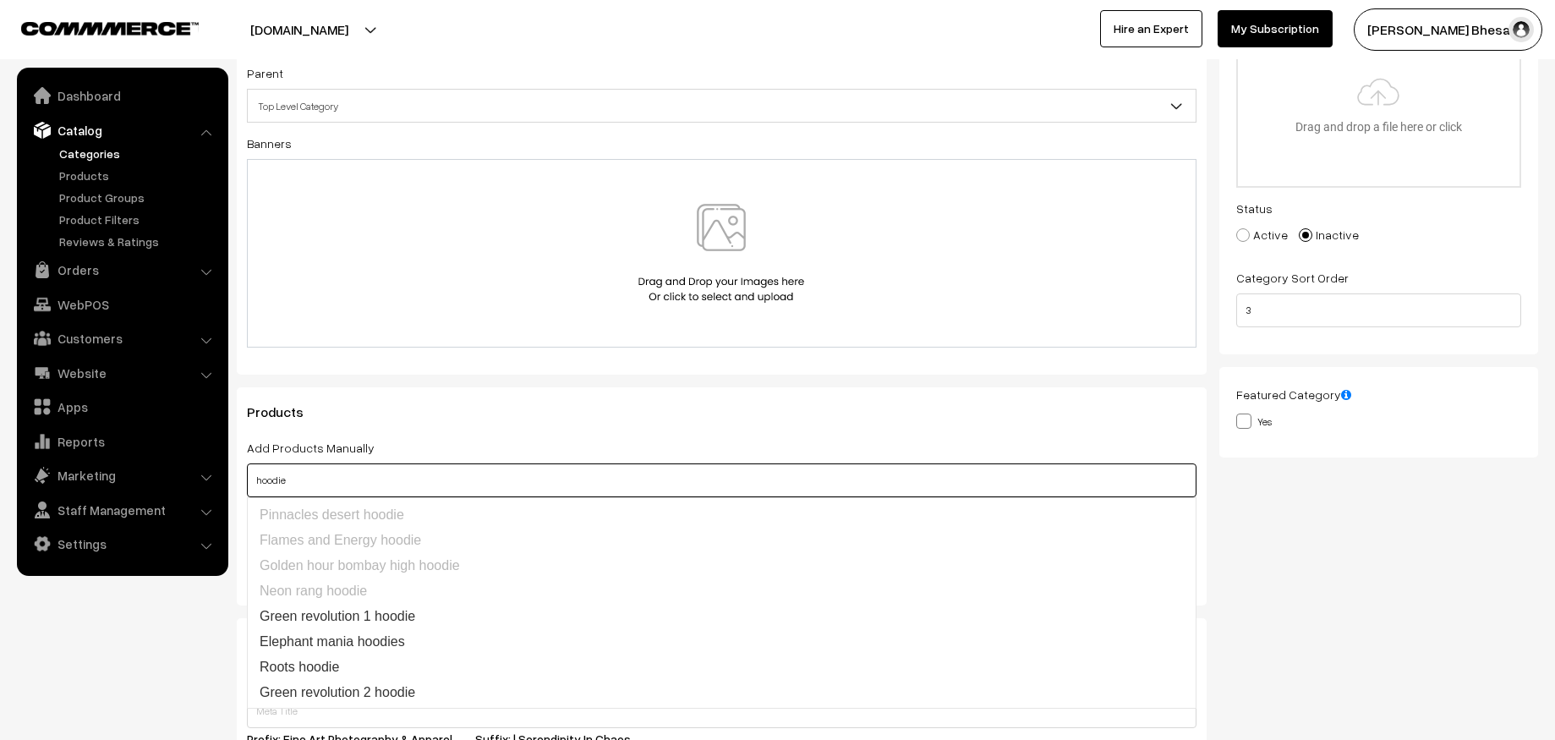
scroll to position [87, 0]
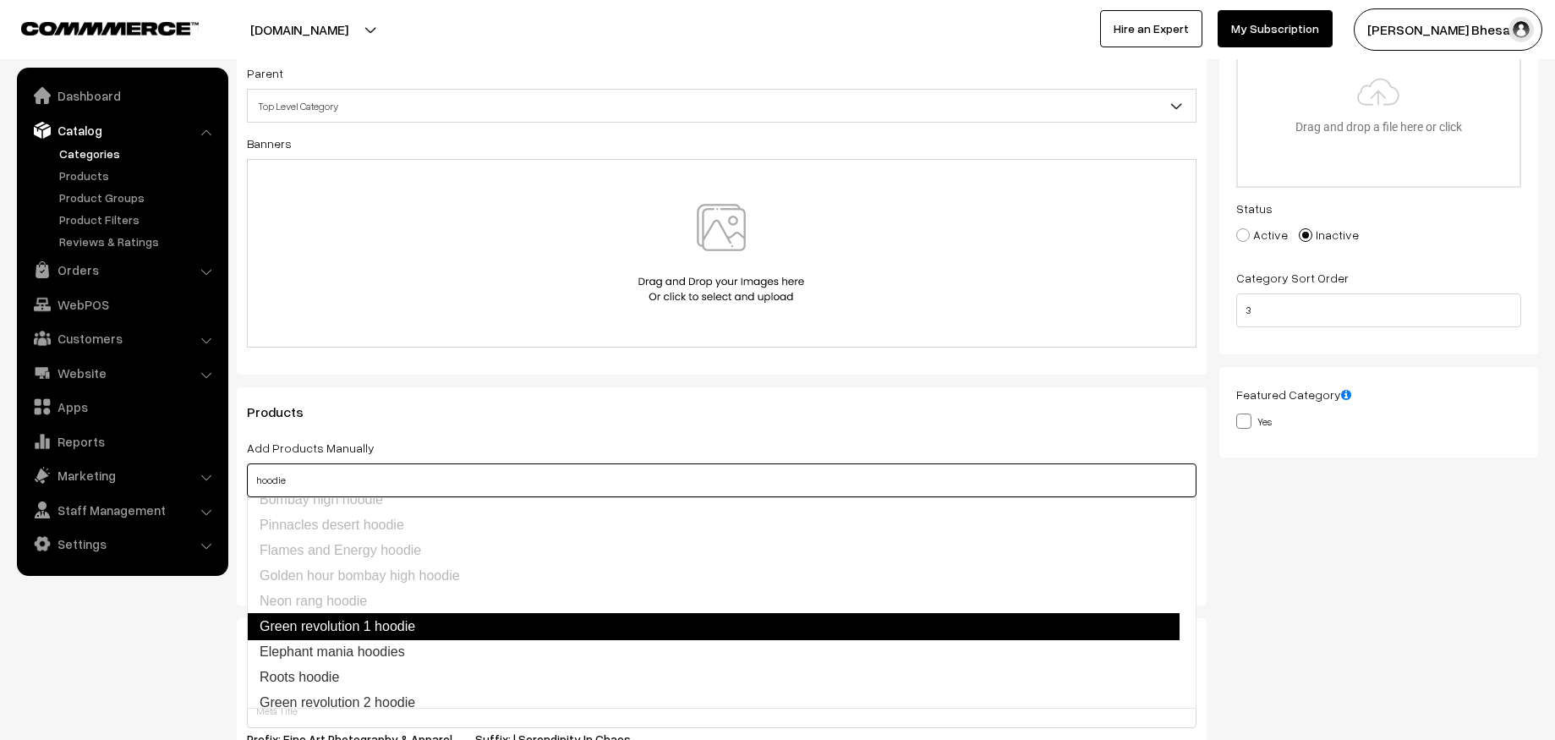
click at [400, 628] on link "Green revolution 1 hoodie" at bounding box center [713, 626] width 933 height 27
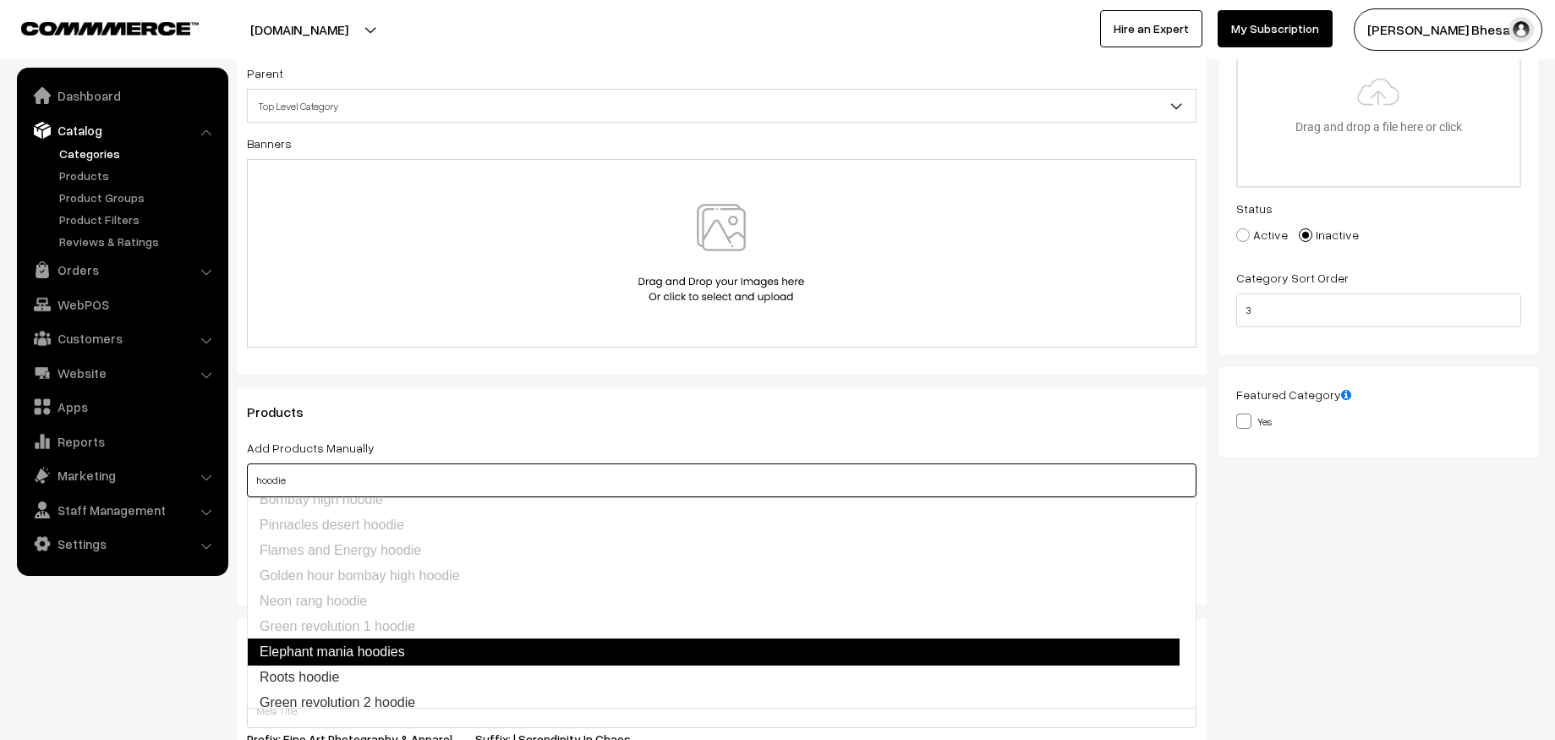
click at [377, 648] on link "Elephant mania hoodies" at bounding box center [713, 651] width 933 height 27
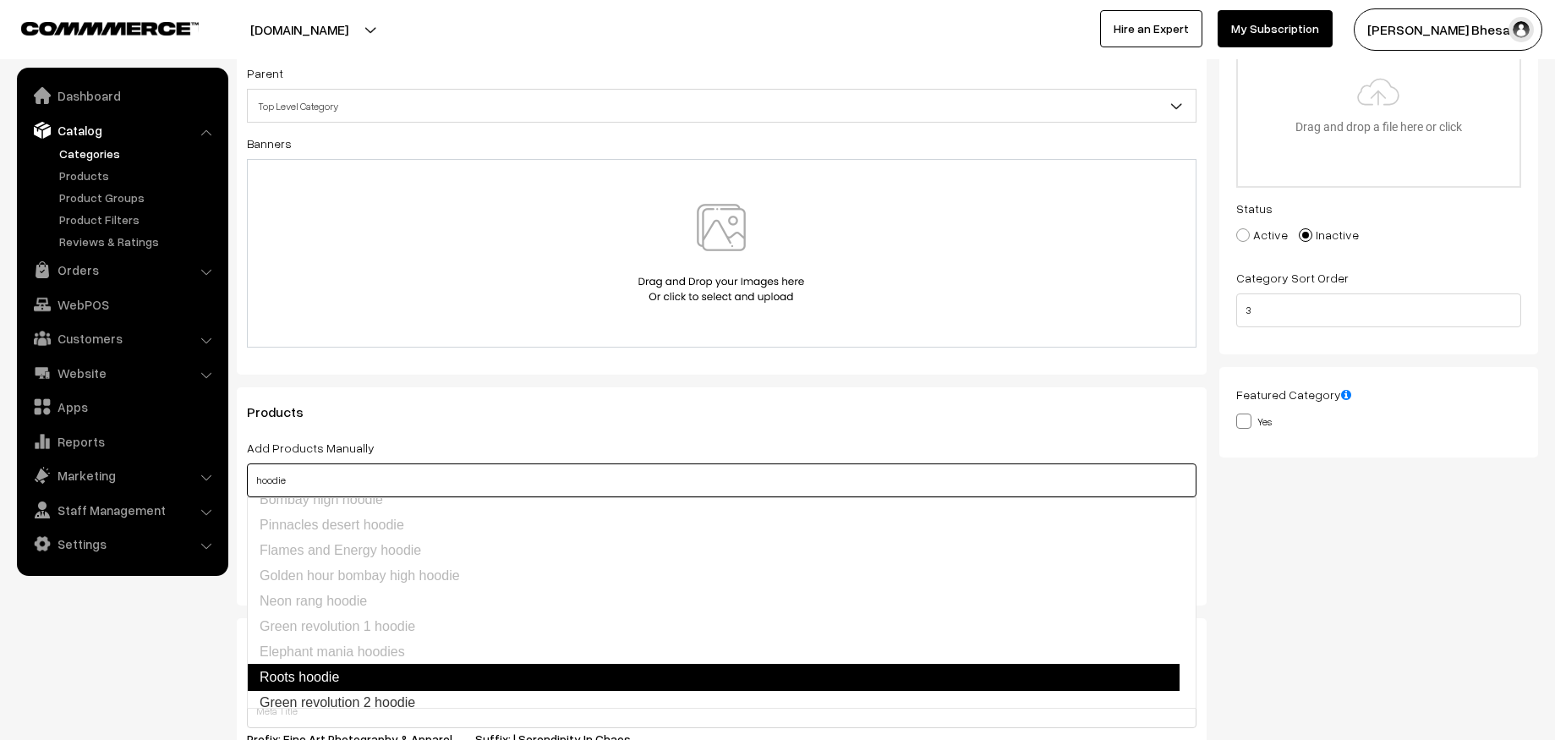
click at [340, 665] on link "Roots hoodie" at bounding box center [713, 677] width 933 height 27
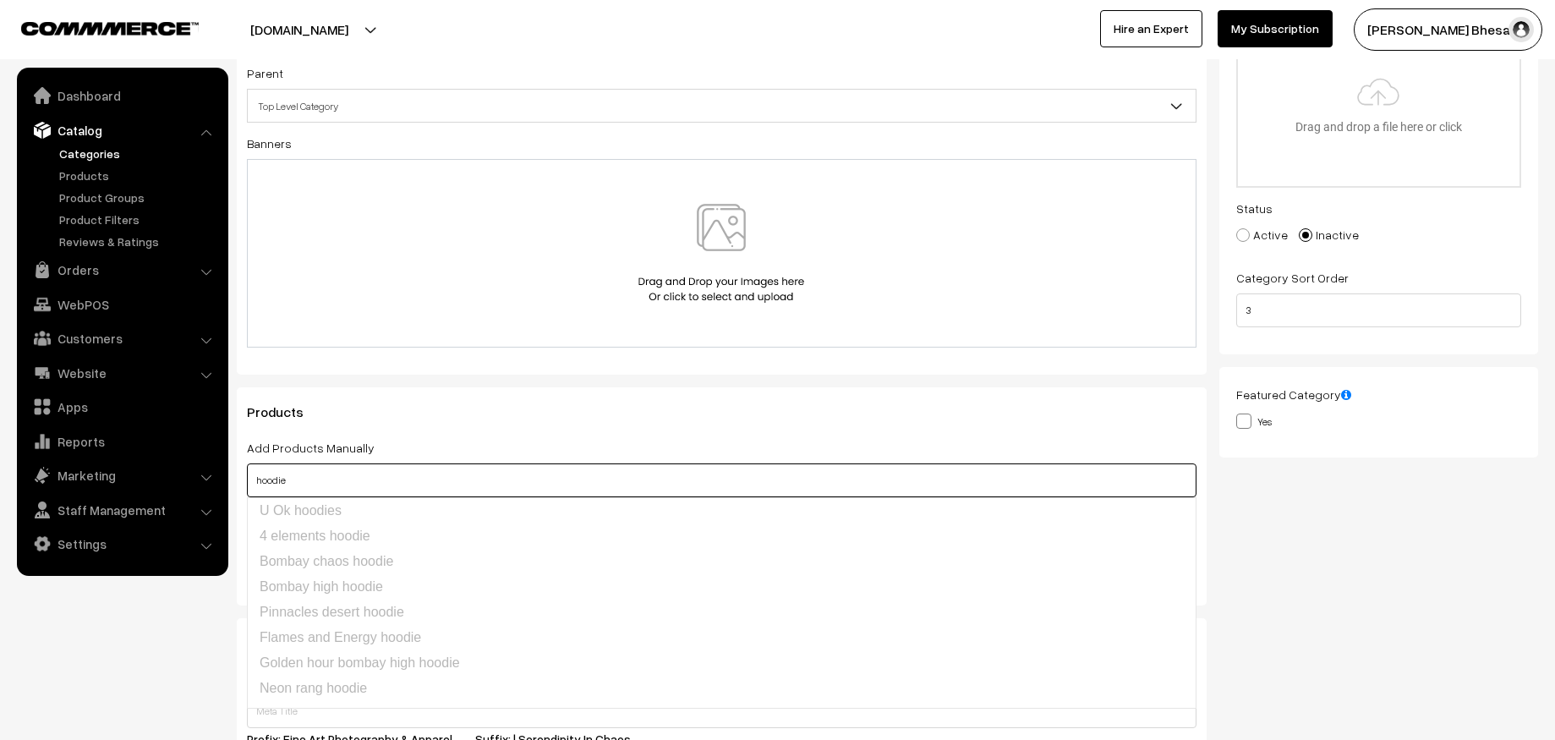
scroll to position [298, 0]
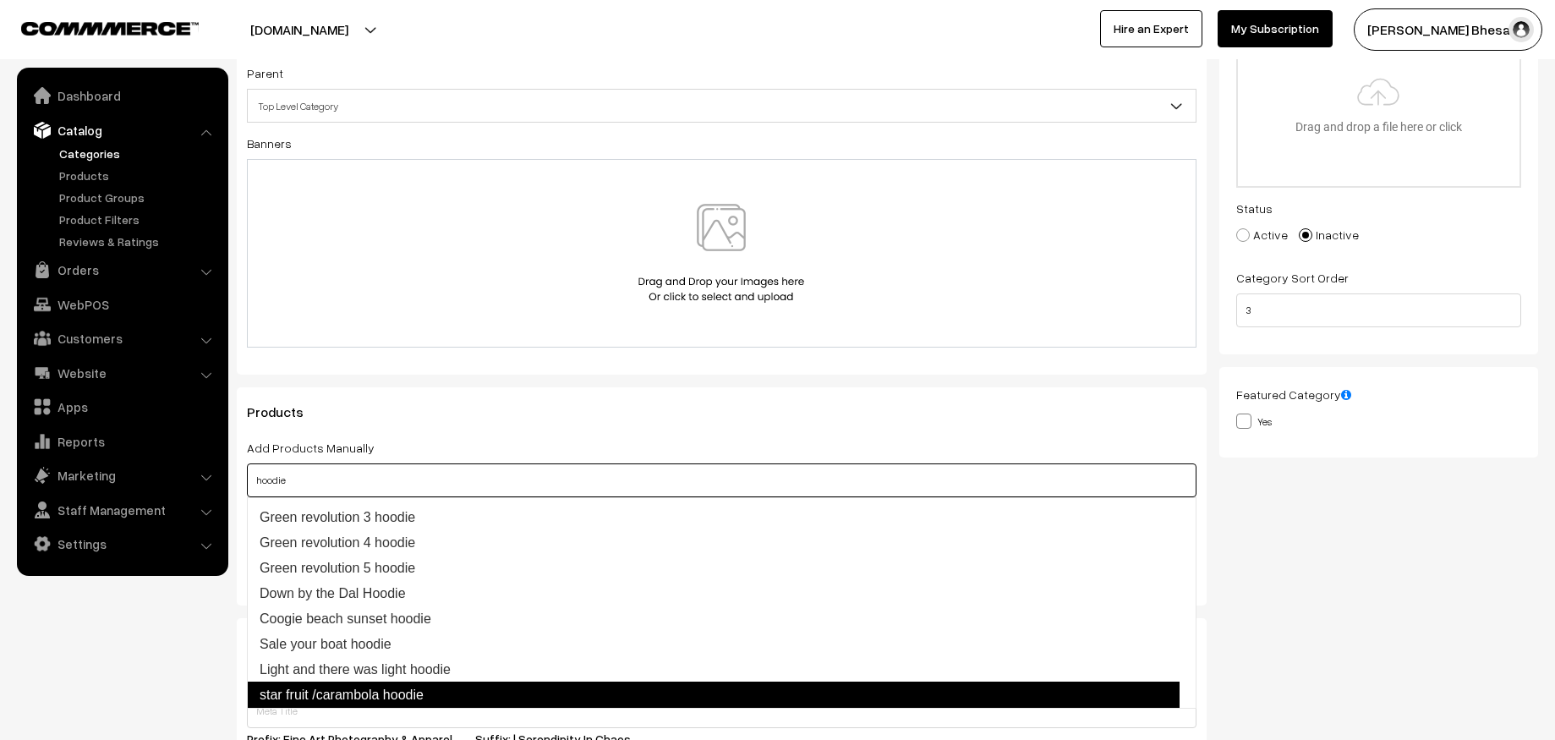
click at [335, 695] on link "star fruit /carambola hoodie" at bounding box center [713, 695] width 933 height 27
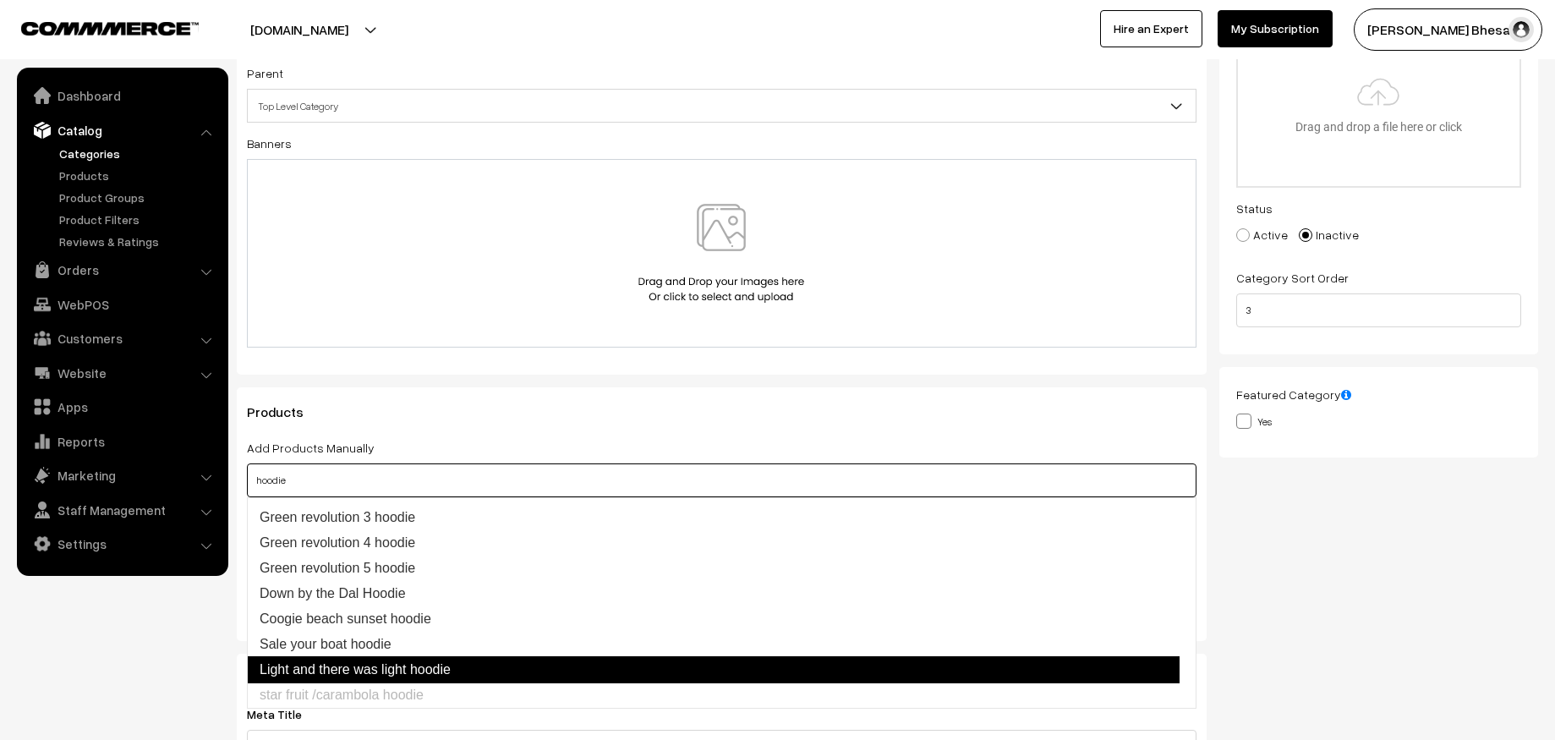
click at [358, 676] on link "Light and there was light hoodie" at bounding box center [713, 669] width 933 height 27
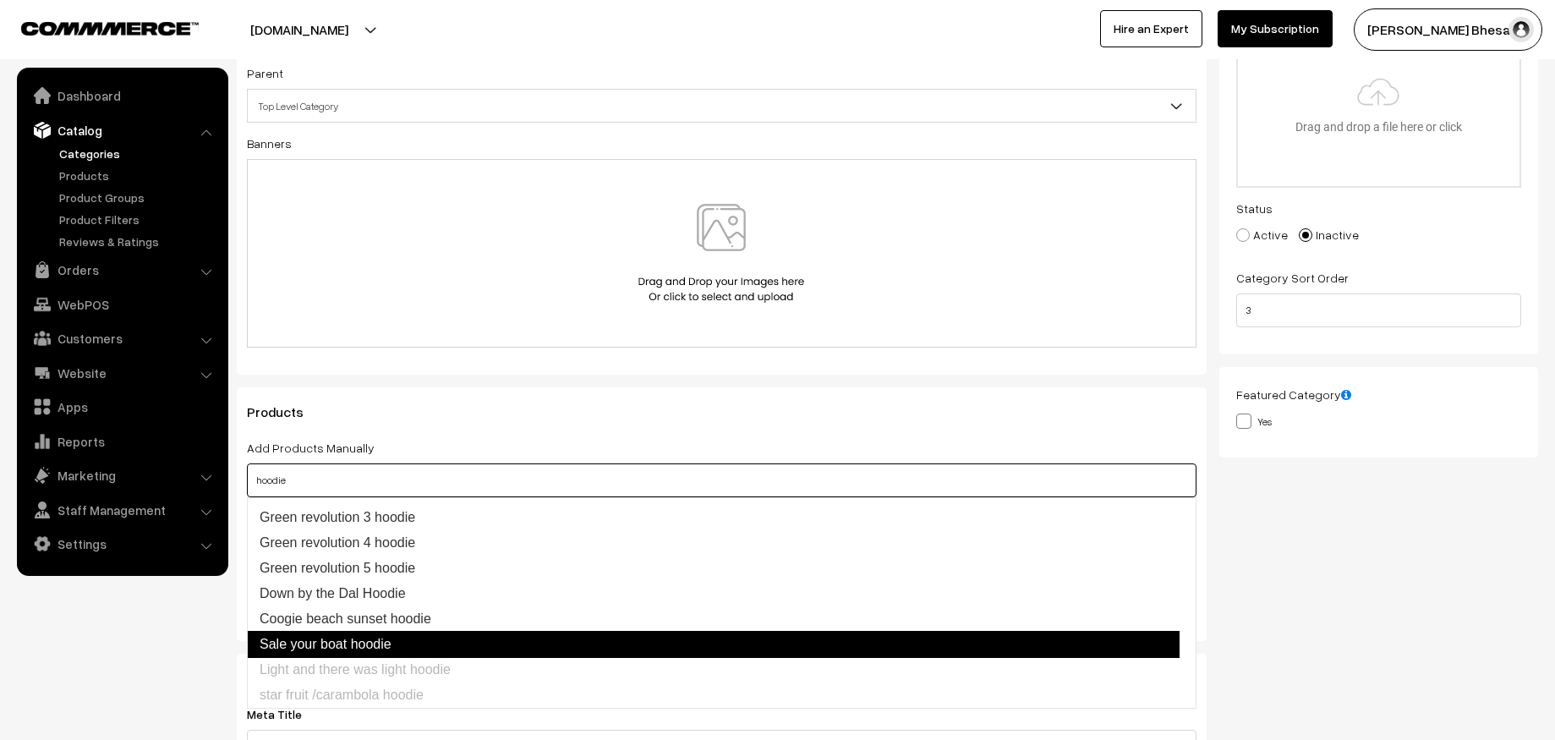
click at [378, 642] on link "Sale your boat hoodie" at bounding box center [713, 644] width 933 height 27
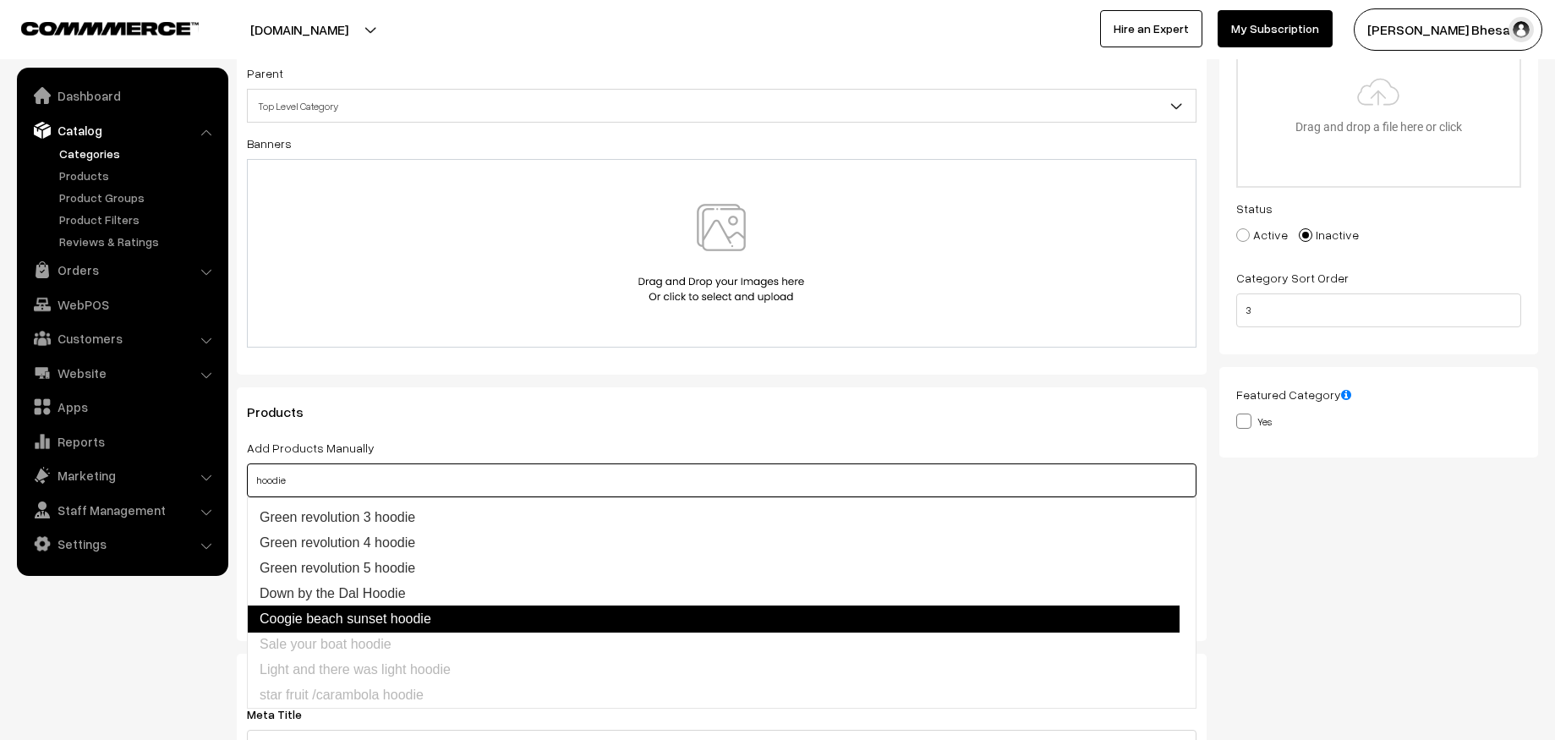
click at [402, 627] on link "Coogie beach sunset hoodie" at bounding box center [713, 618] width 933 height 27
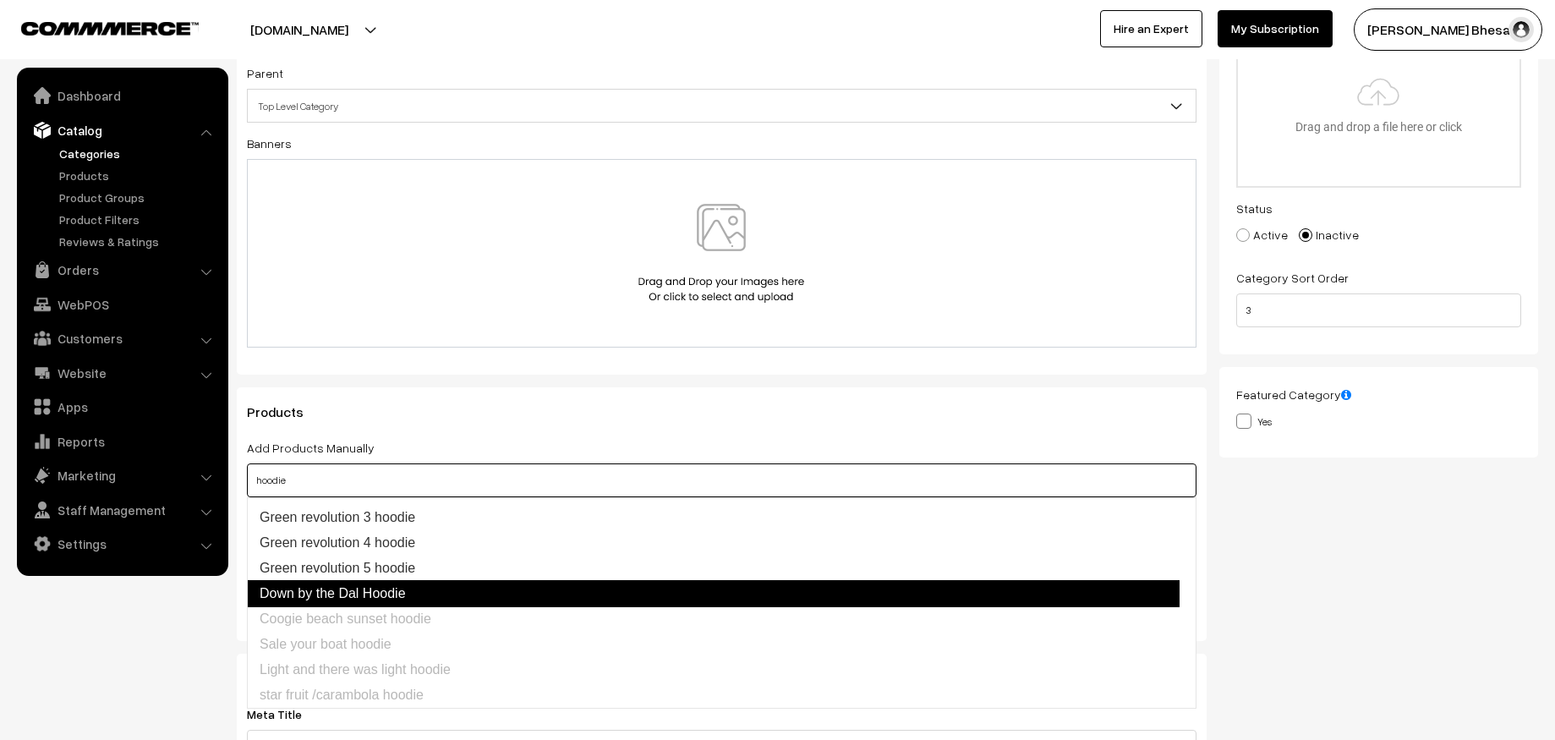
click at [414, 600] on link "Down by the Dal Hoodie" at bounding box center [713, 593] width 933 height 27
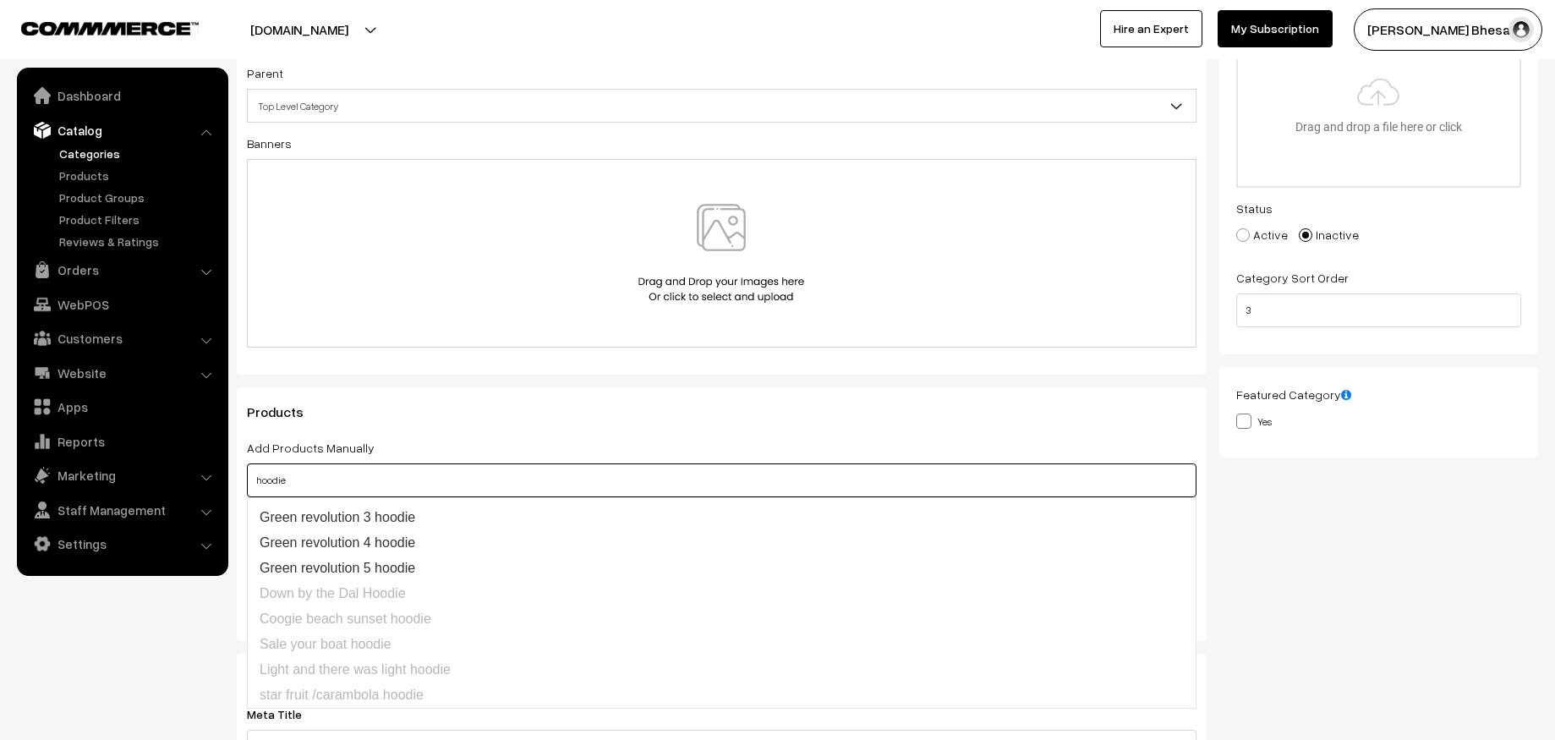
click at [432, 586] on ul "U Ok hoodies 4 elements hoodie Bombay chaos hoodie Bombay high hoodie Pinnacles…" at bounding box center [722, 602] width 950 height 211
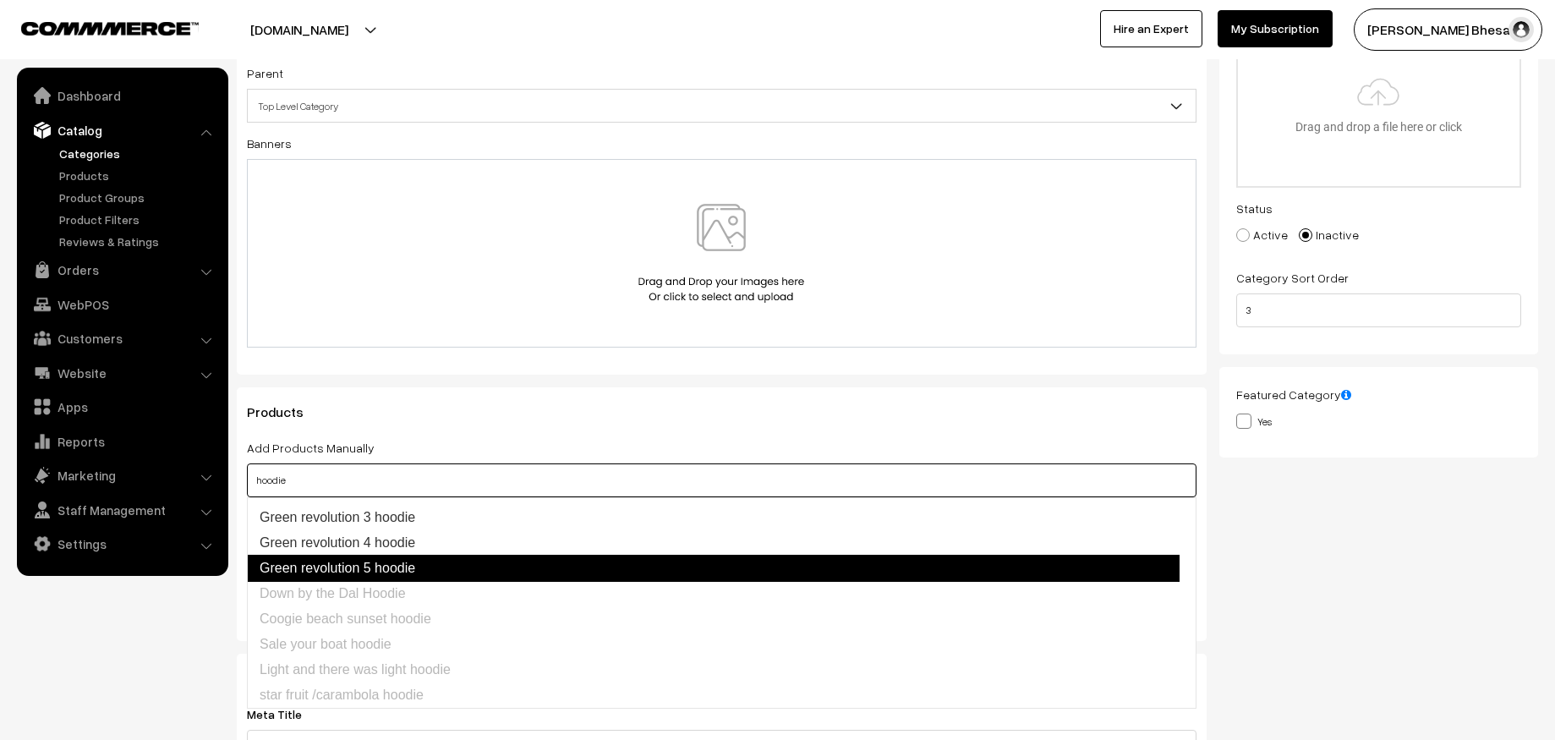
click at [447, 569] on link "Green revolution 5 hoodie" at bounding box center [713, 568] width 933 height 27
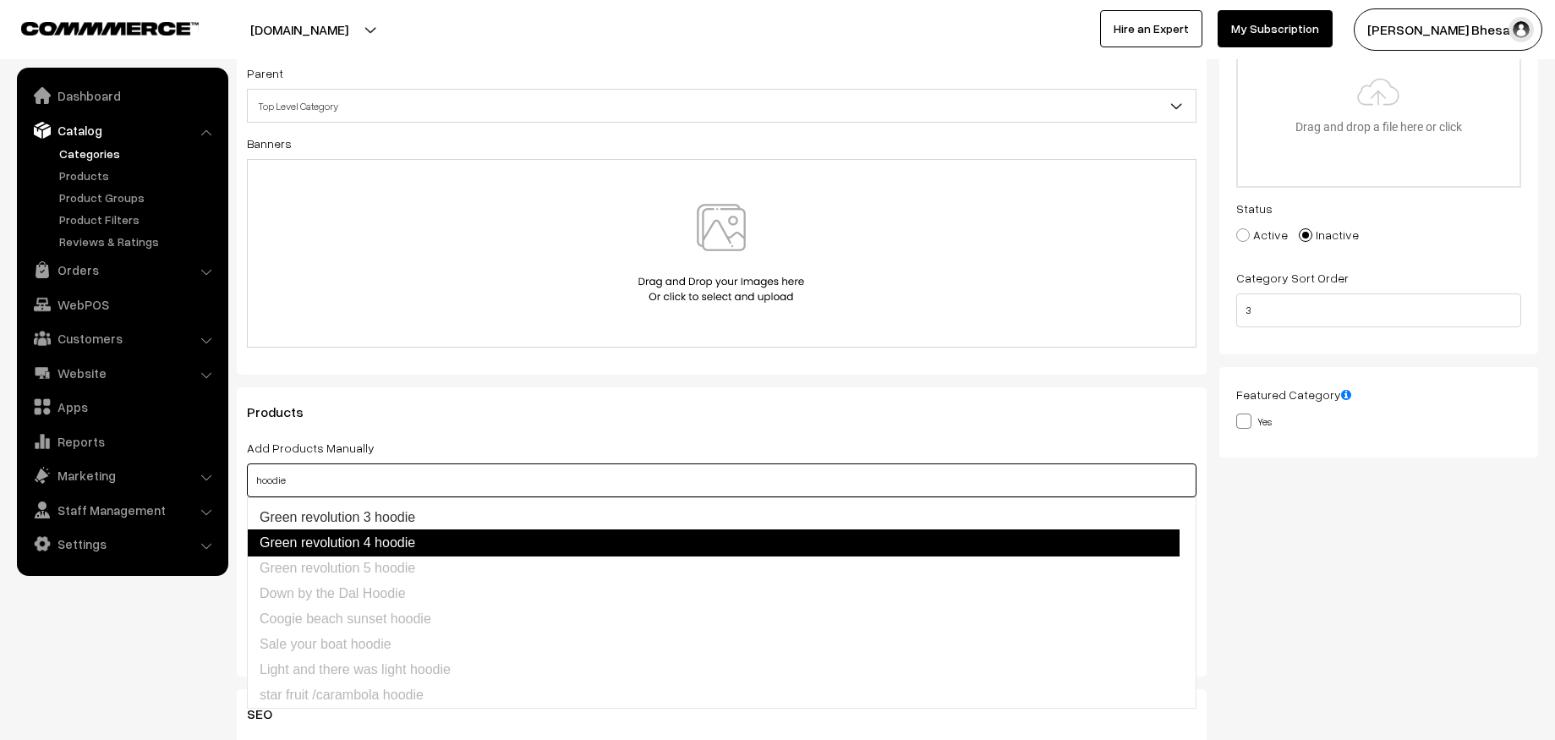
click at [408, 551] on link "Green revolution 4 hoodie" at bounding box center [713, 542] width 933 height 27
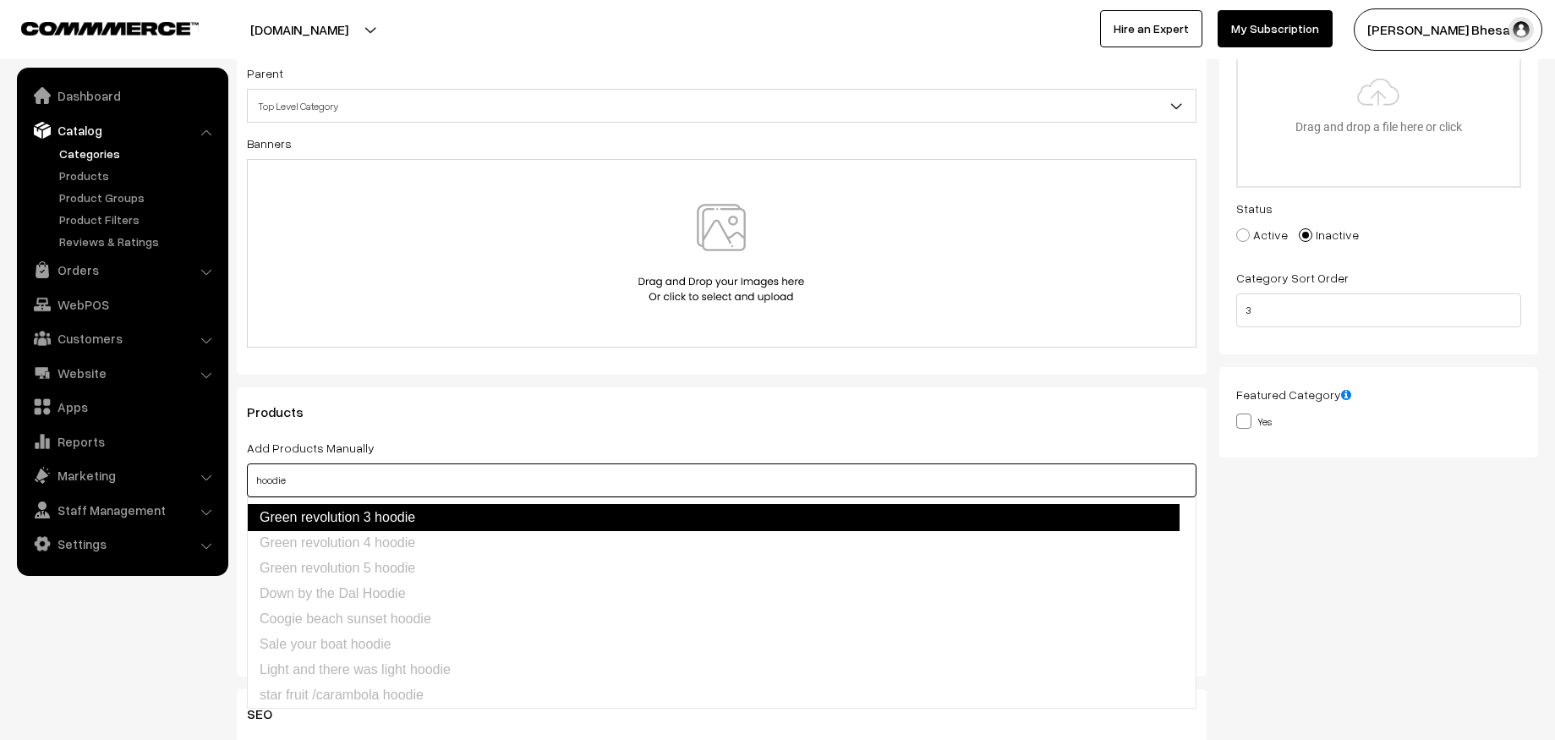
click at [432, 528] on link "Green revolution 3 hoodie" at bounding box center [713, 517] width 933 height 27
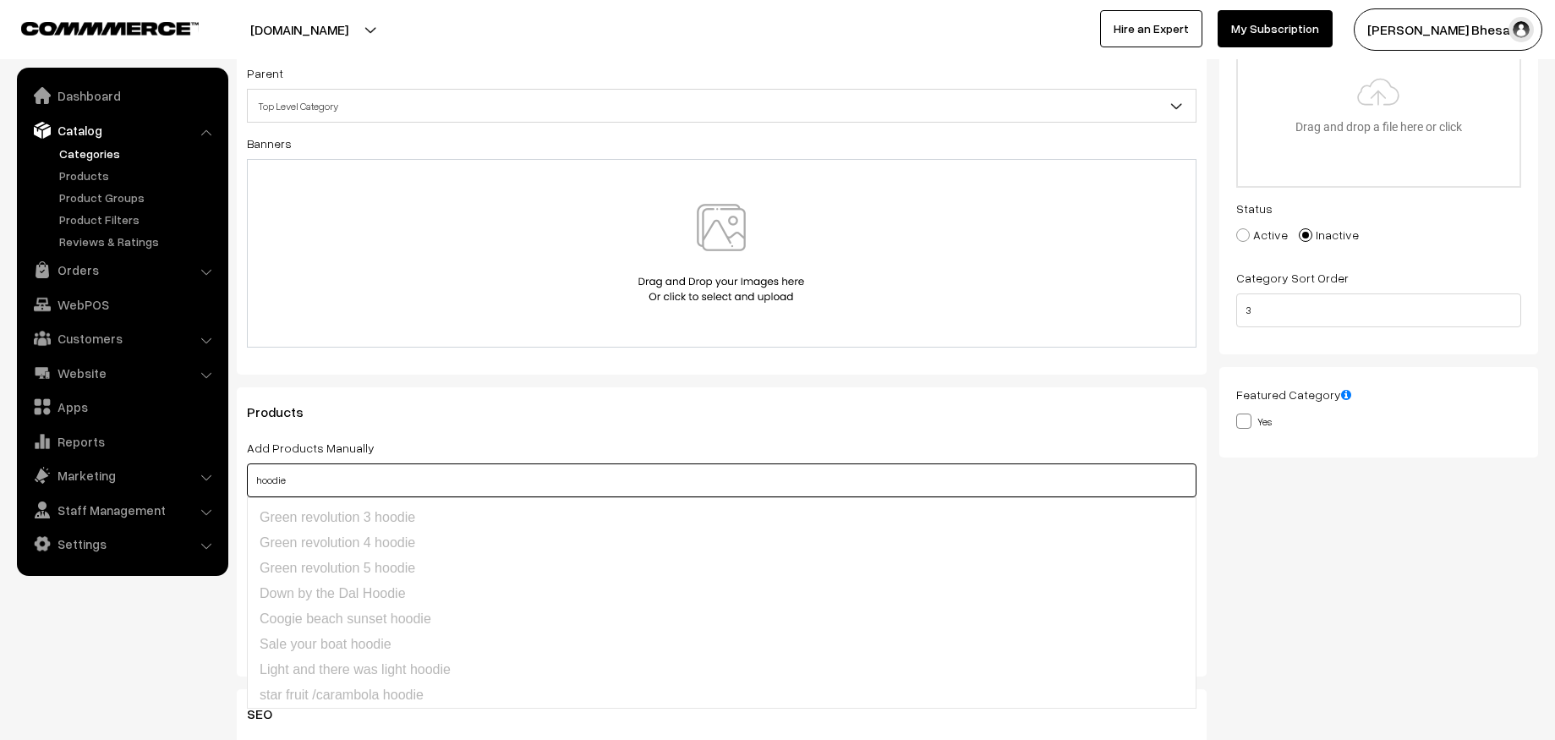
type input "hoodie"
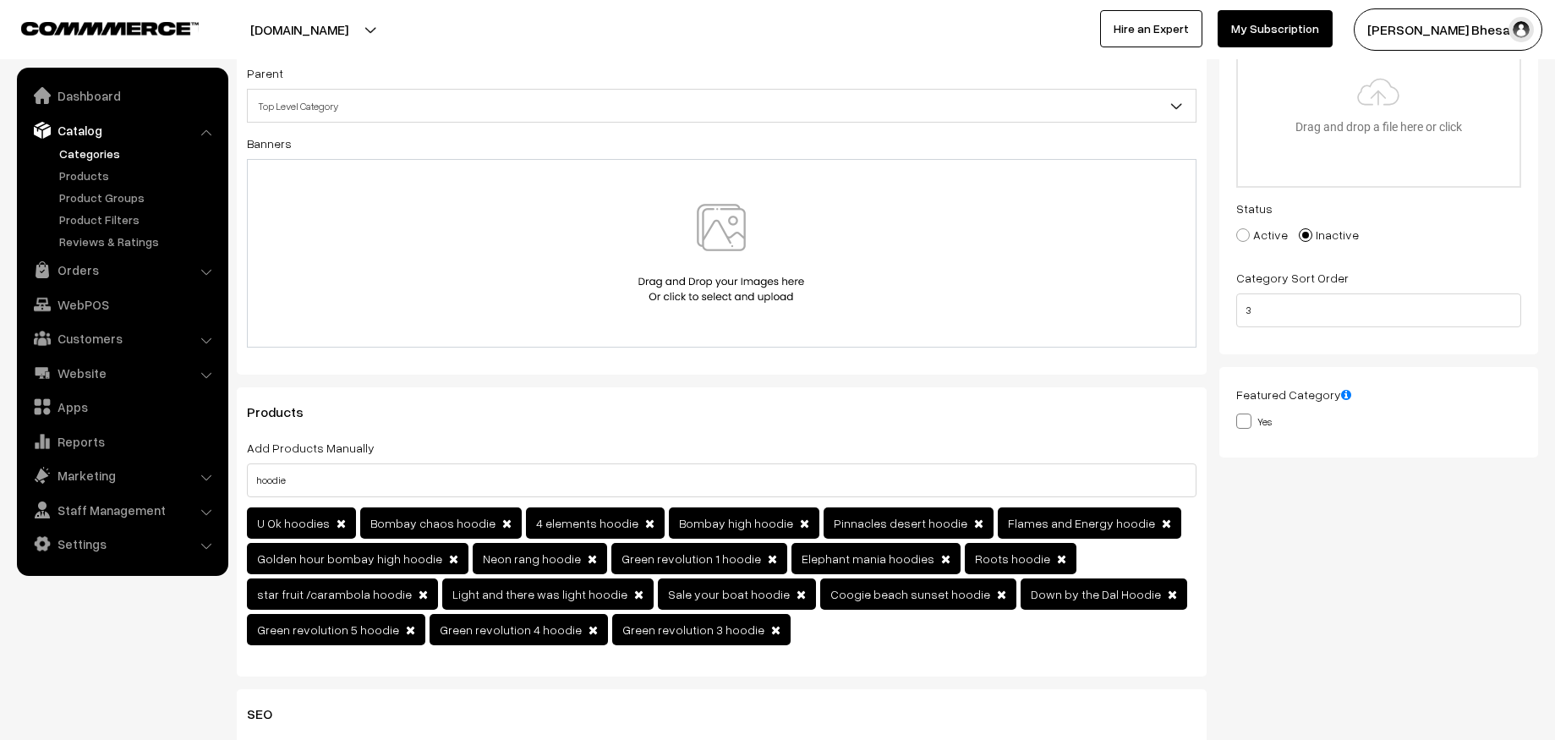
click at [148, 662] on nav "Dashboard Catalog" at bounding box center [114, 438] width 228 height 740
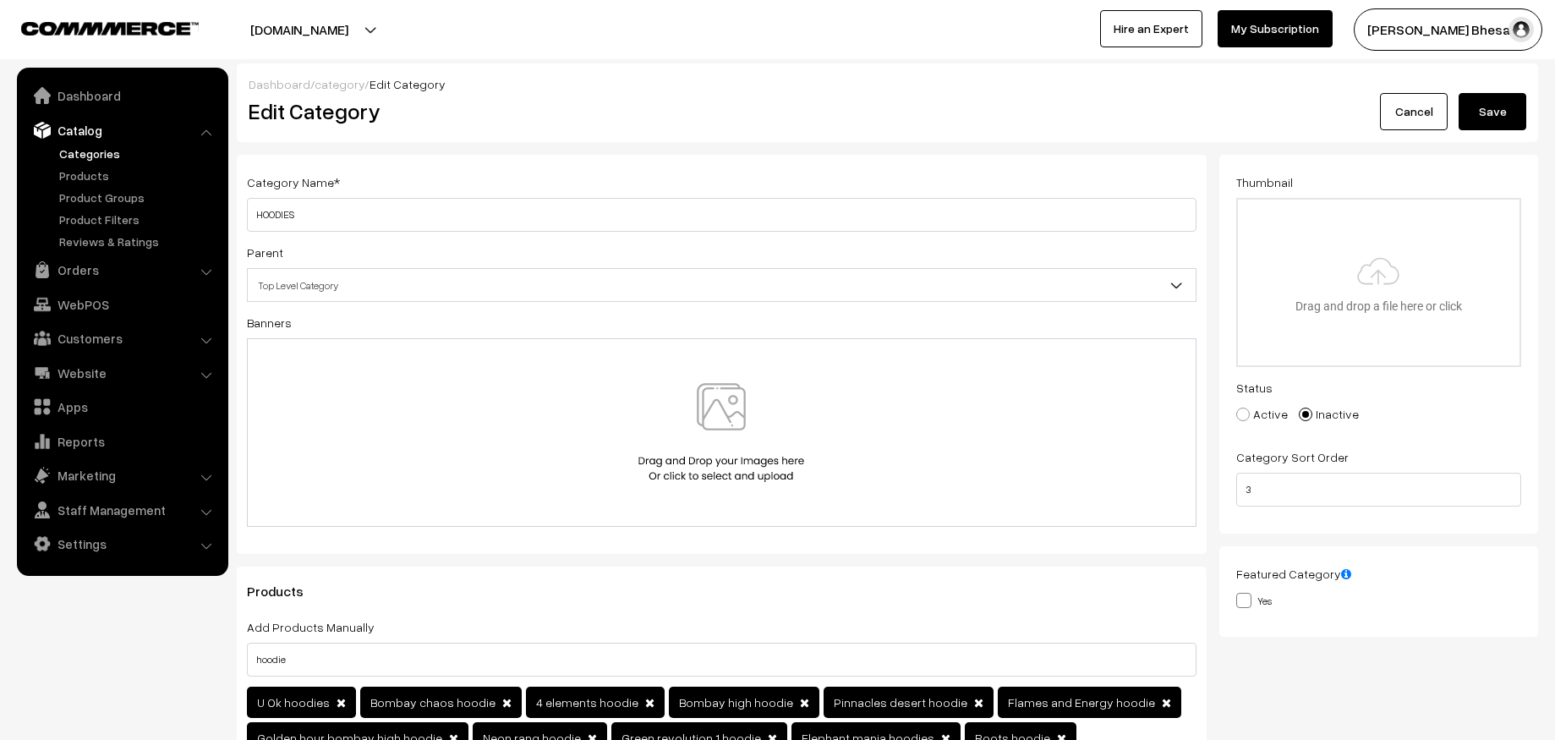
click at [1479, 114] on button "Save" at bounding box center [1493, 111] width 68 height 37
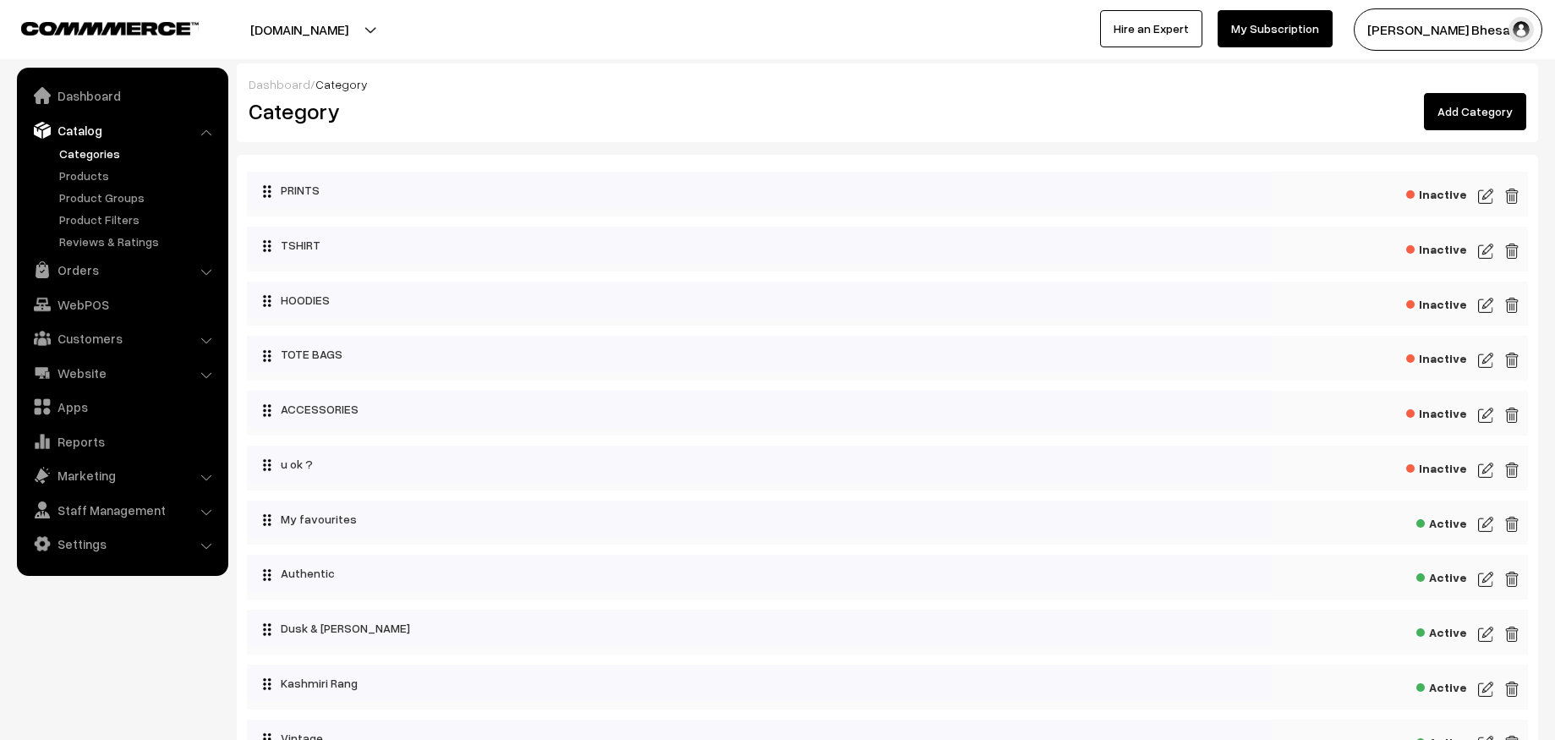
click at [1483, 198] on img at bounding box center [1485, 196] width 15 height 20
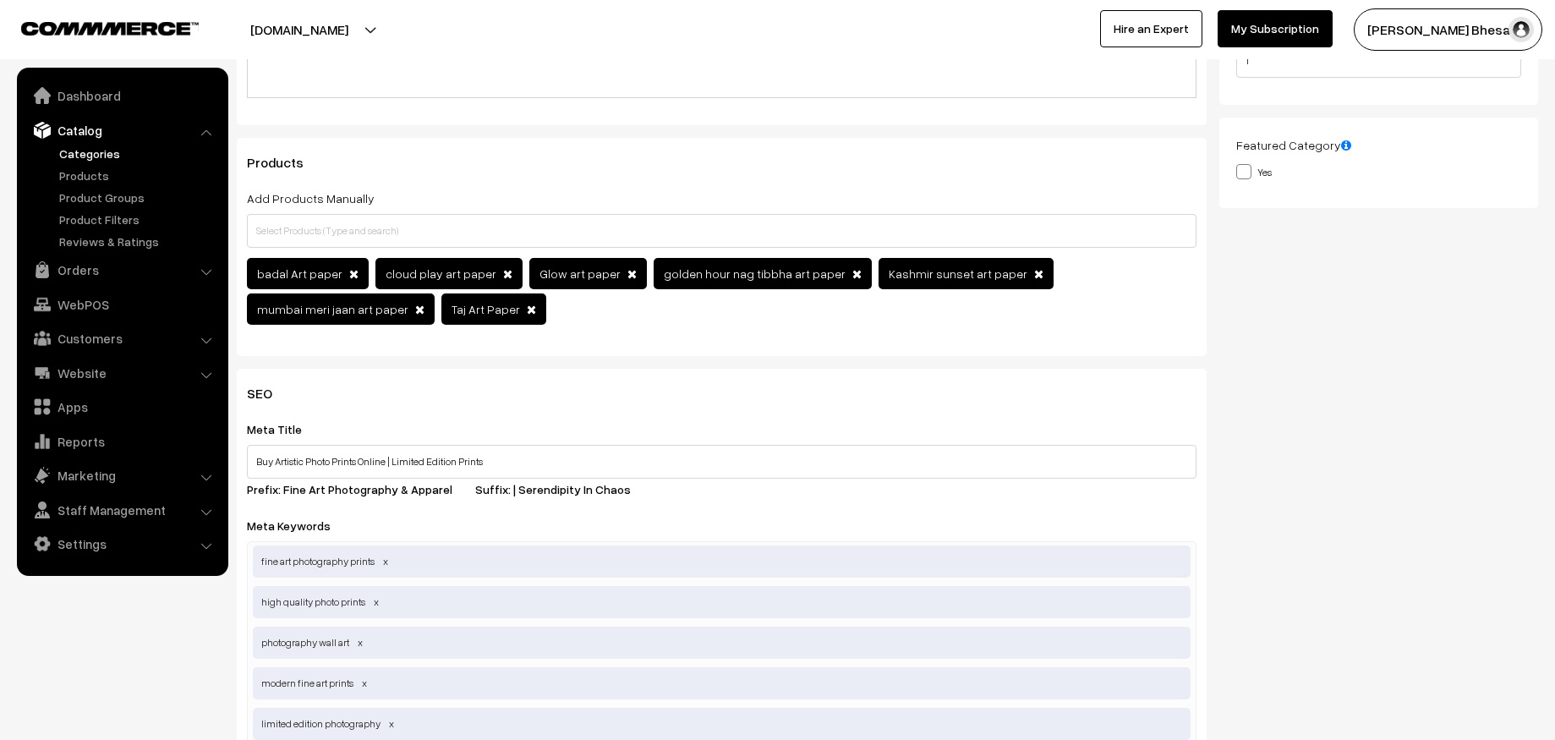
scroll to position [430, 0]
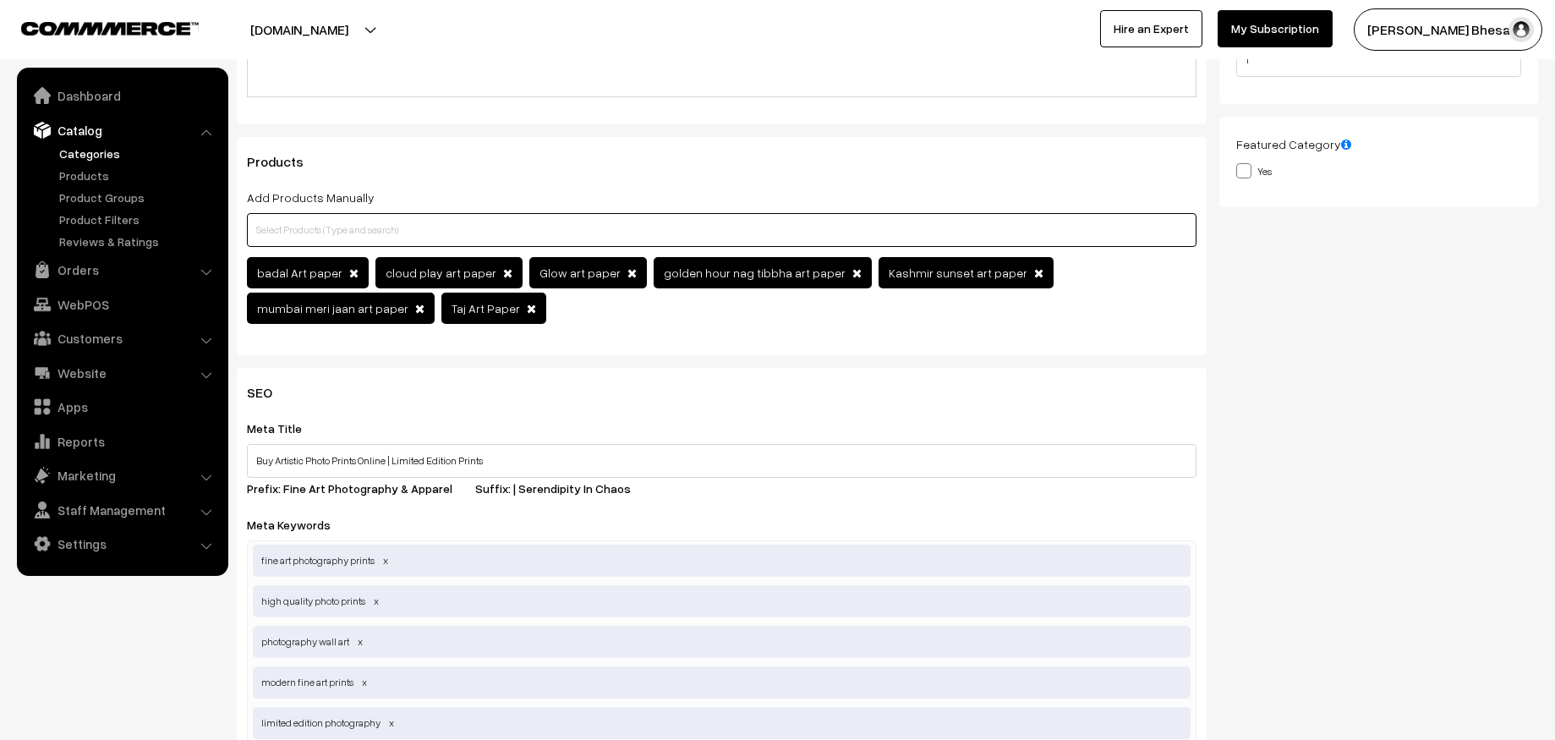
click at [607, 244] on input "text" at bounding box center [722, 230] width 950 height 34
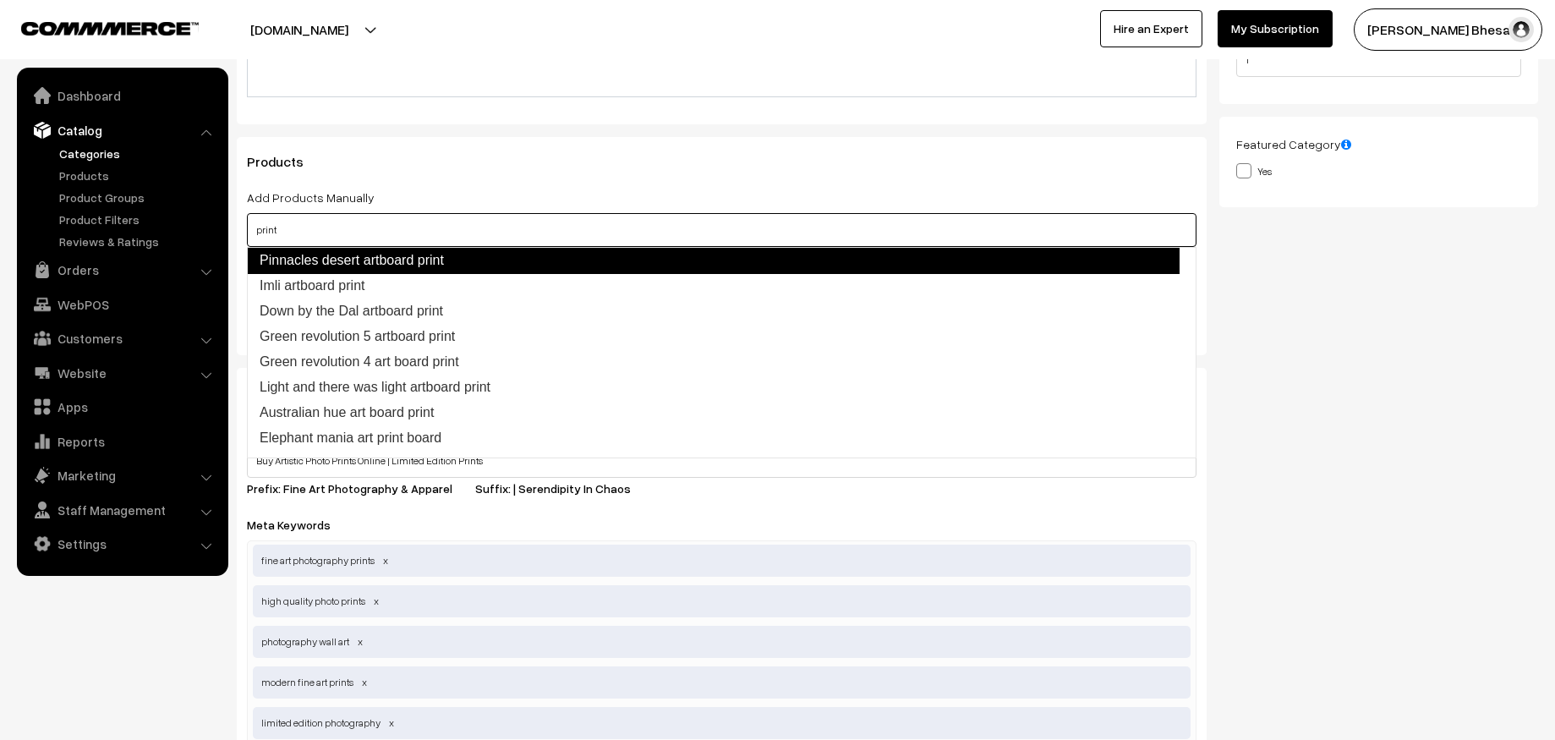
click at [446, 271] on link "Pinnacles desert artboard print" at bounding box center [713, 260] width 933 height 27
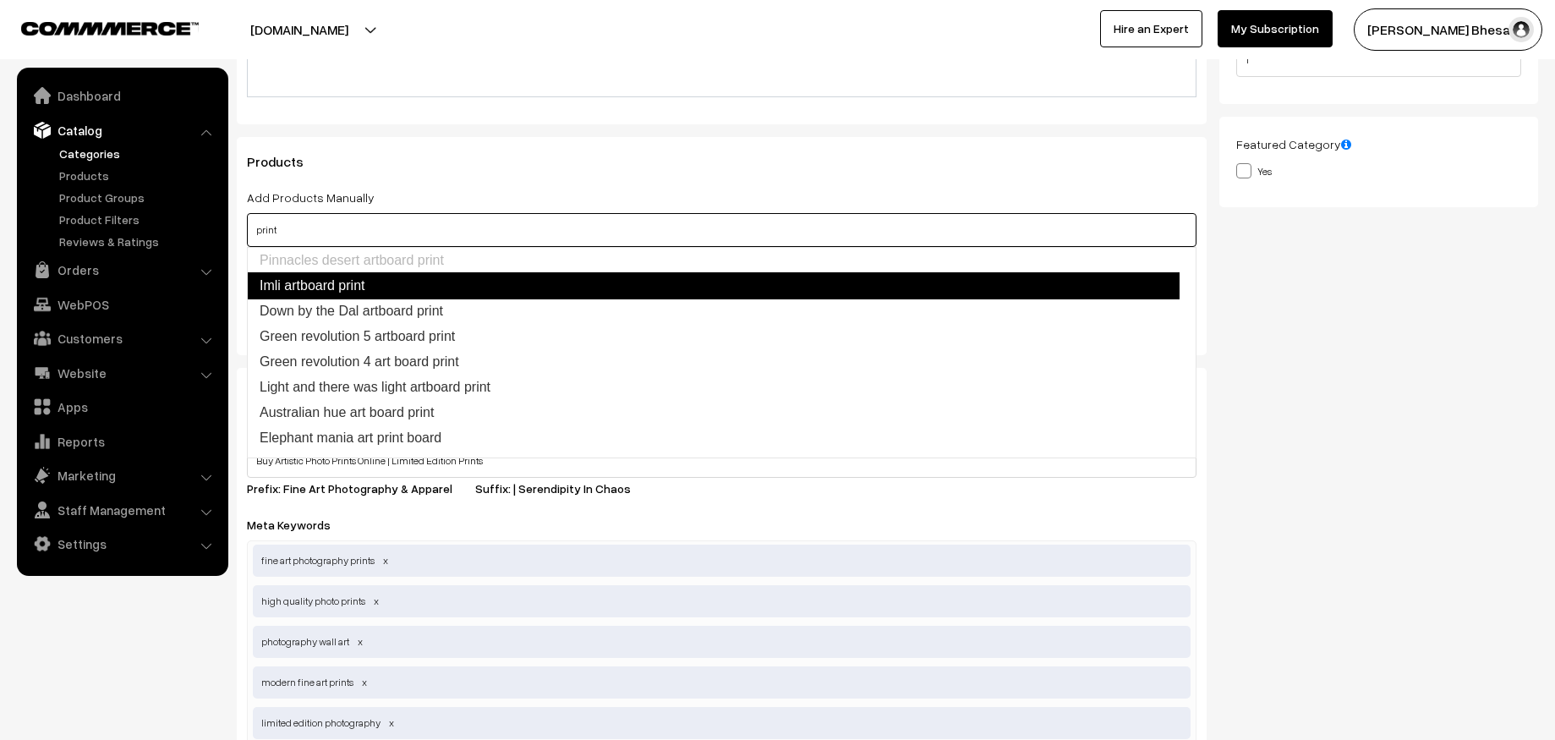
click at [361, 293] on link "Imli artboard print" at bounding box center [713, 285] width 933 height 27
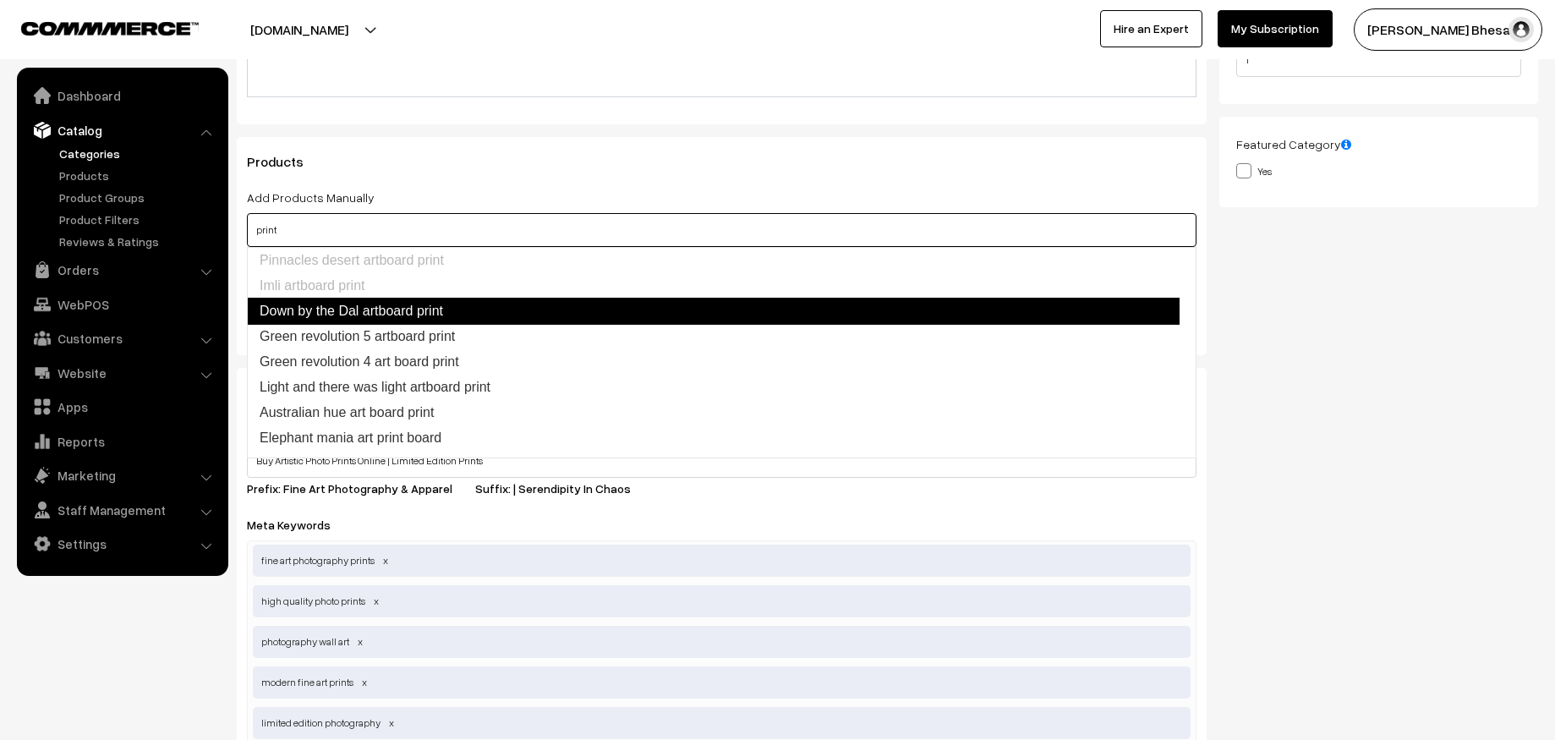
click at [372, 309] on link "Down by the Dal artboard print" at bounding box center [713, 311] width 933 height 27
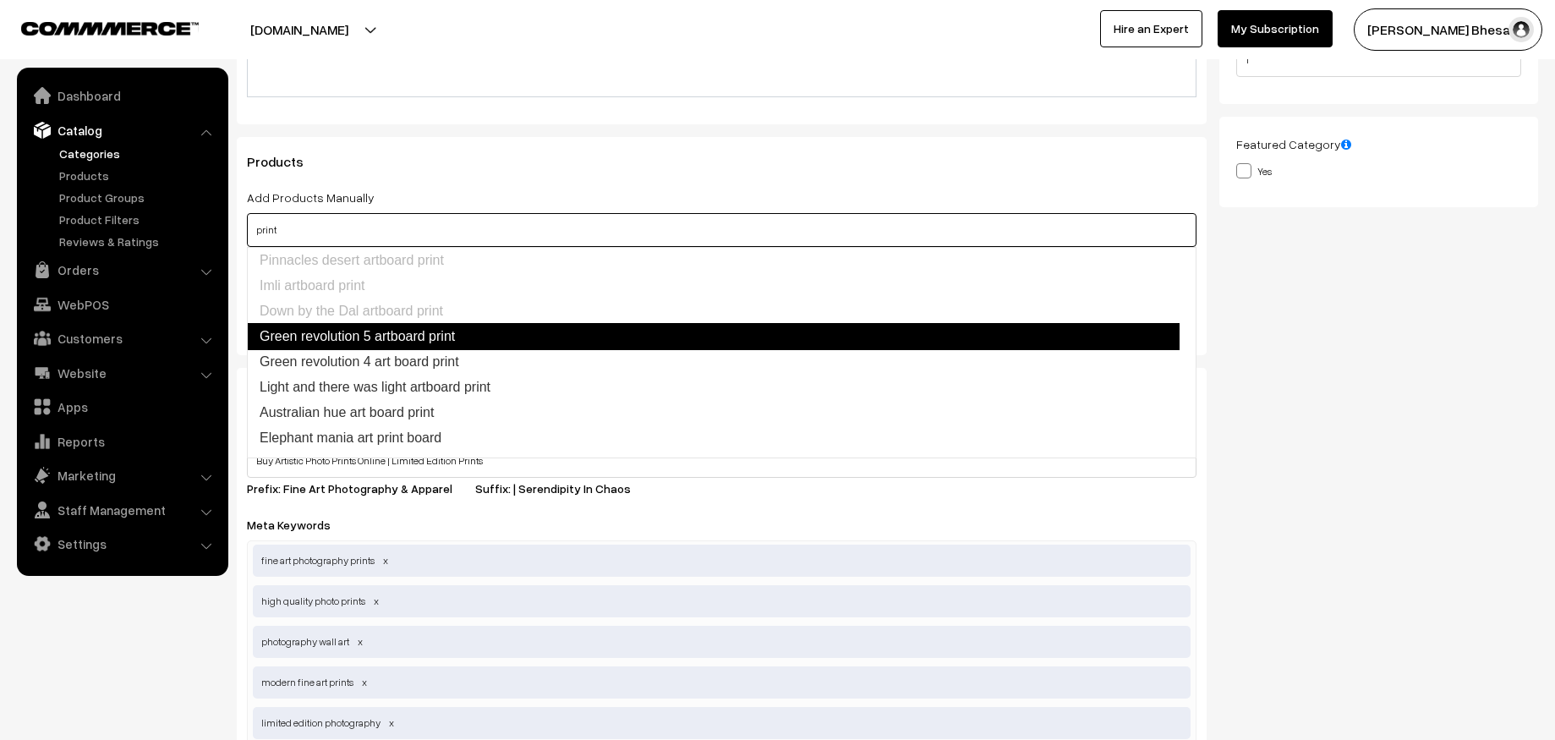
click at [384, 335] on link "Green revolution 5 artboard print" at bounding box center [713, 336] width 933 height 27
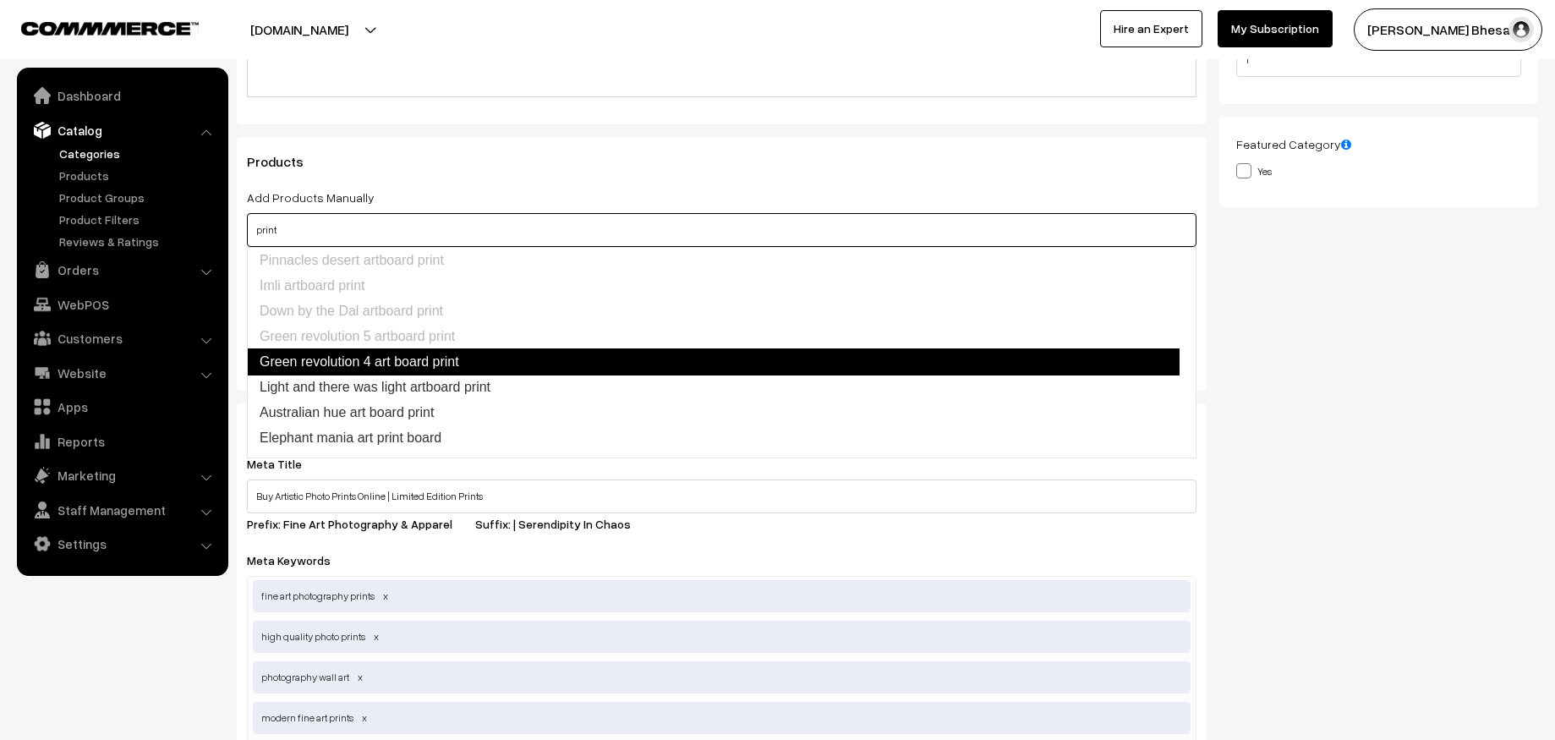
click at [409, 357] on link "Green revolution 4 art board print" at bounding box center [713, 361] width 933 height 27
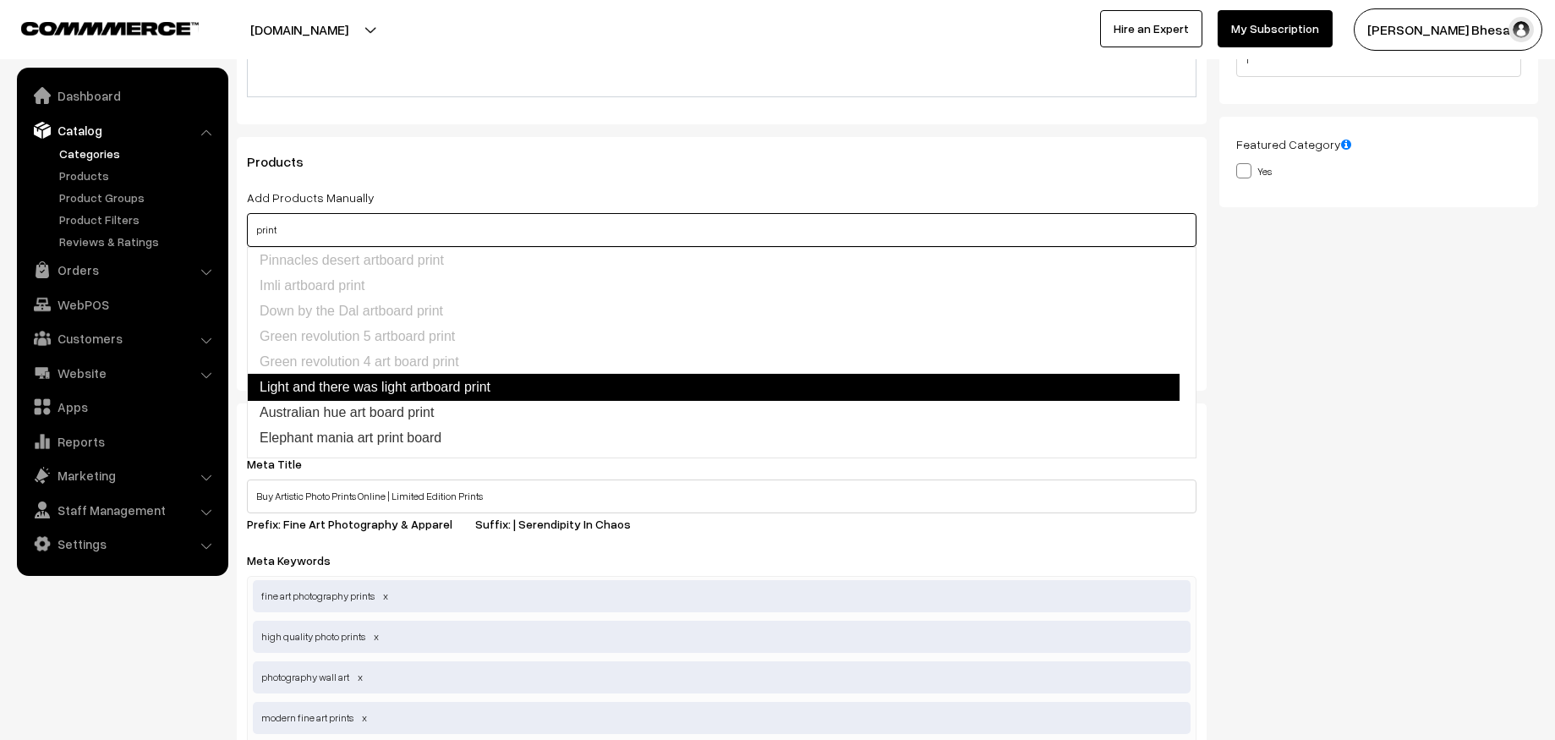
click at [425, 382] on link "Light and there was light artboard print" at bounding box center [713, 387] width 933 height 27
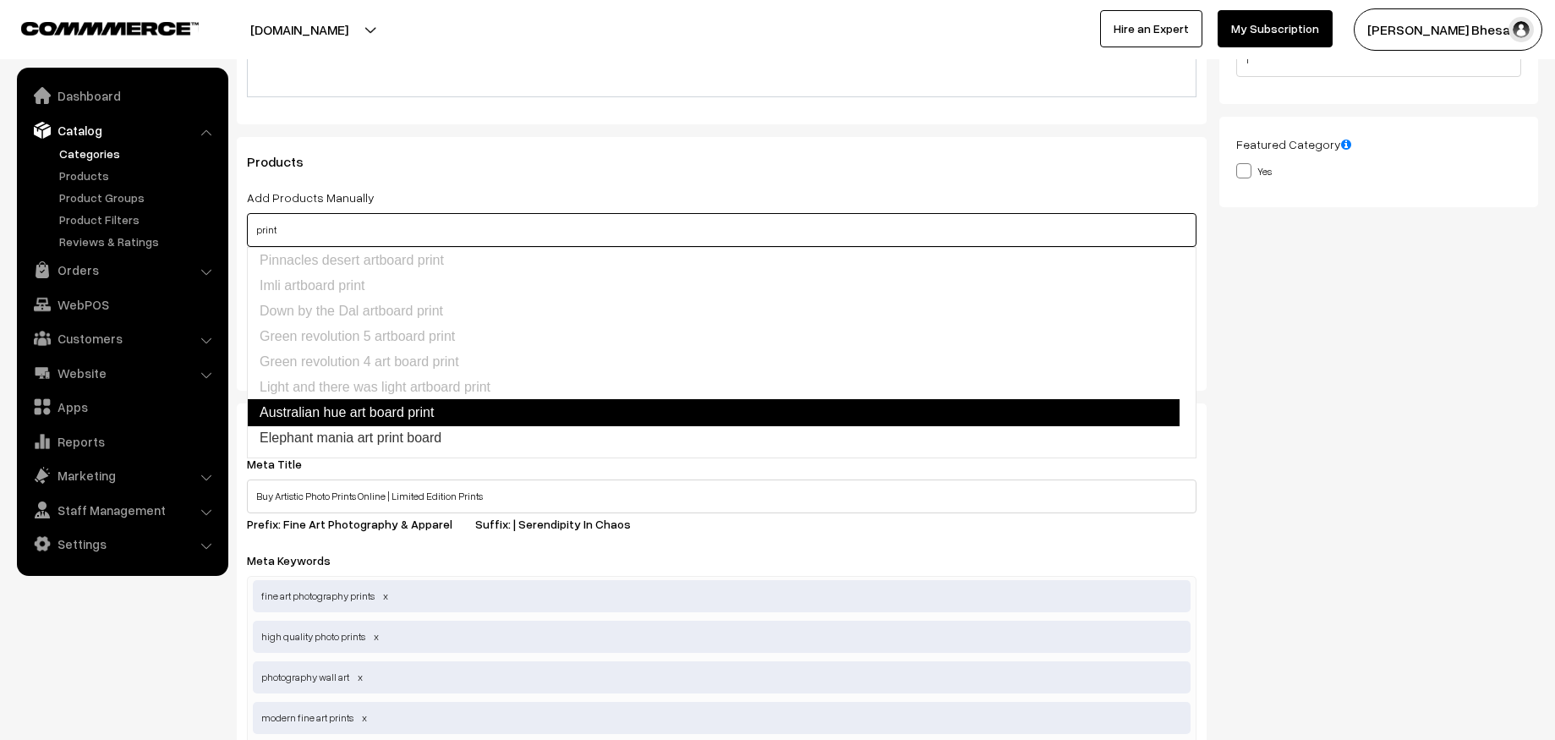
click at [440, 410] on link "Australian hue art board print" at bounding box center [713, 412] width 933 height 27
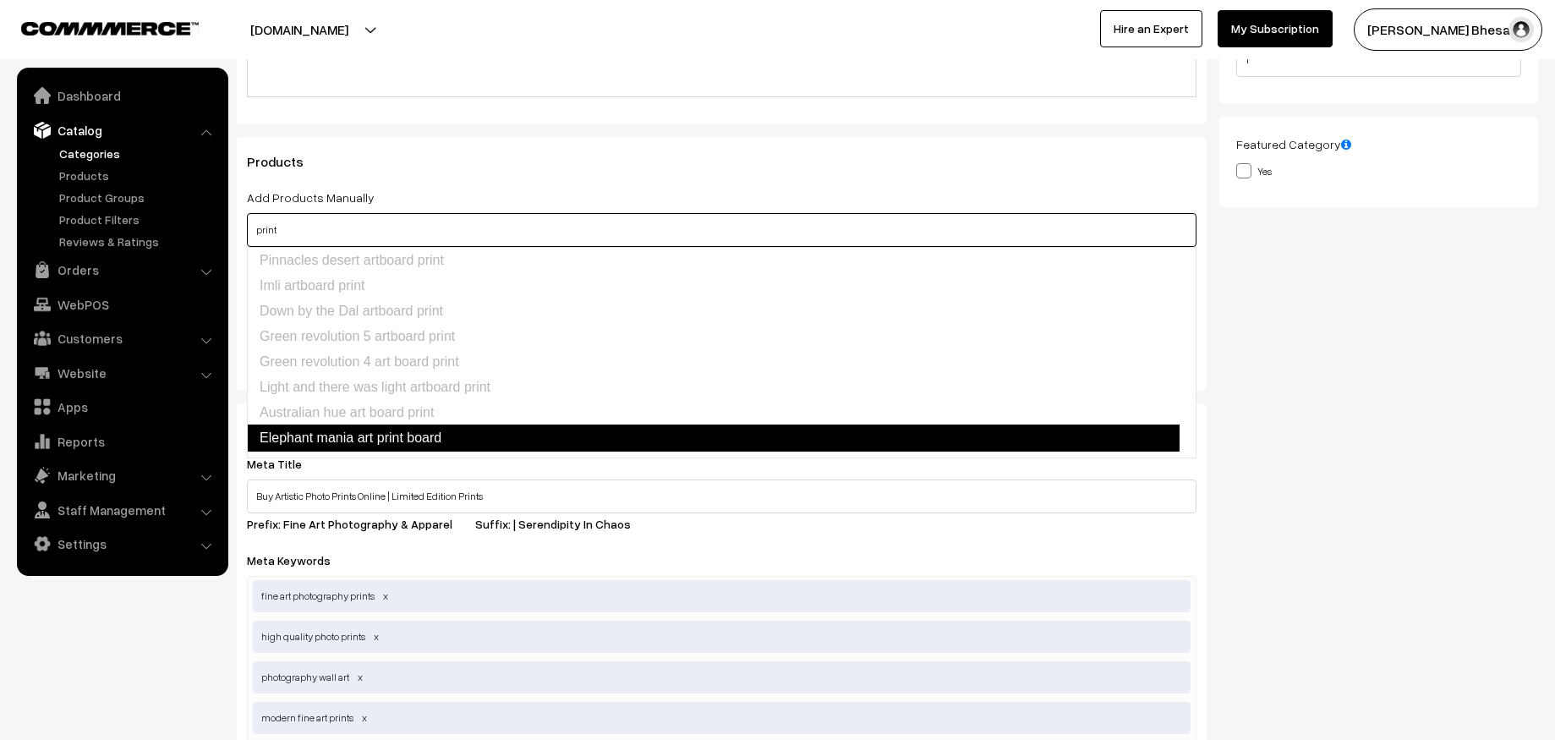
click at [441, 434] on link "Elephant mania art print board" at bounding box center [713, 438] width 933 height 27
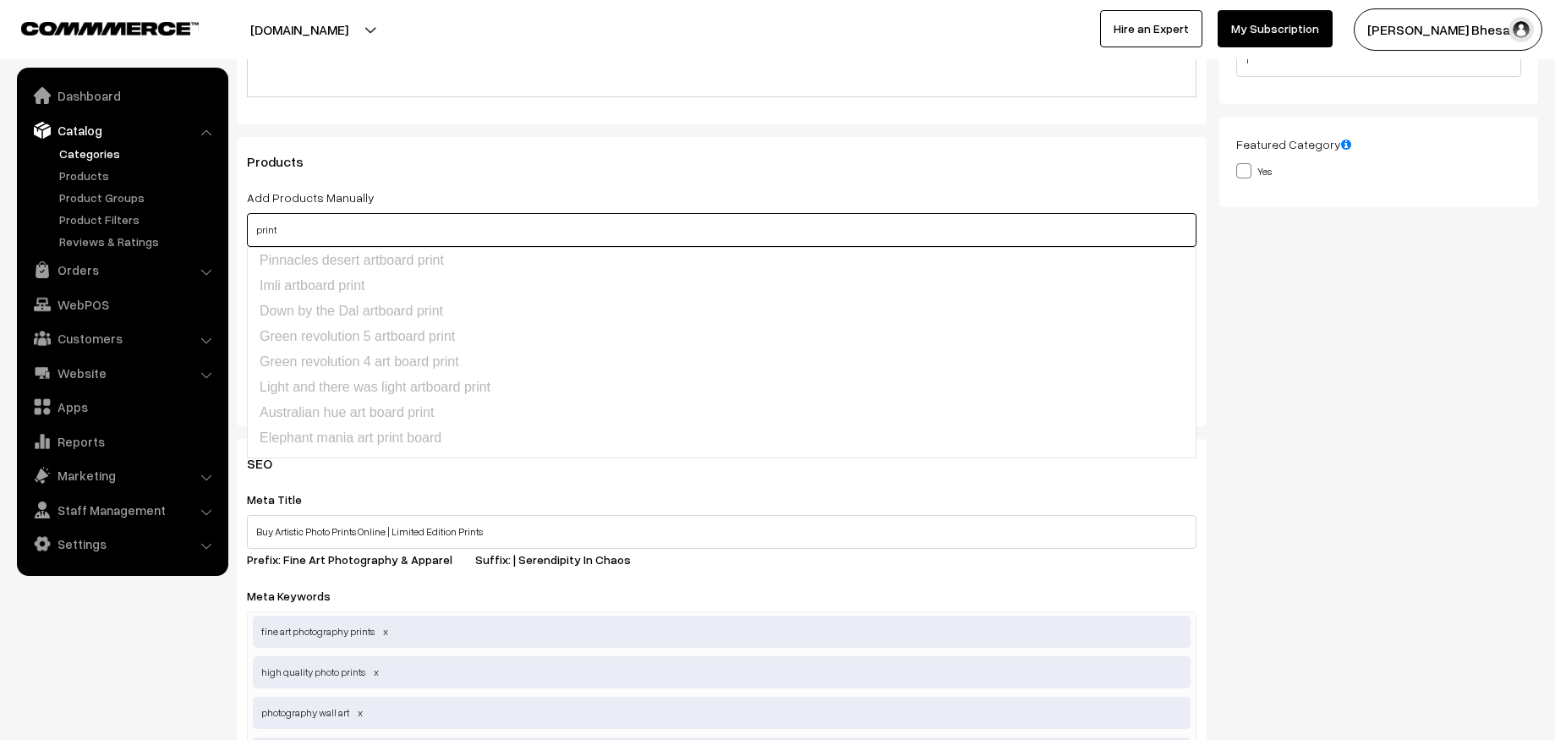
scroll to position [298, 0]
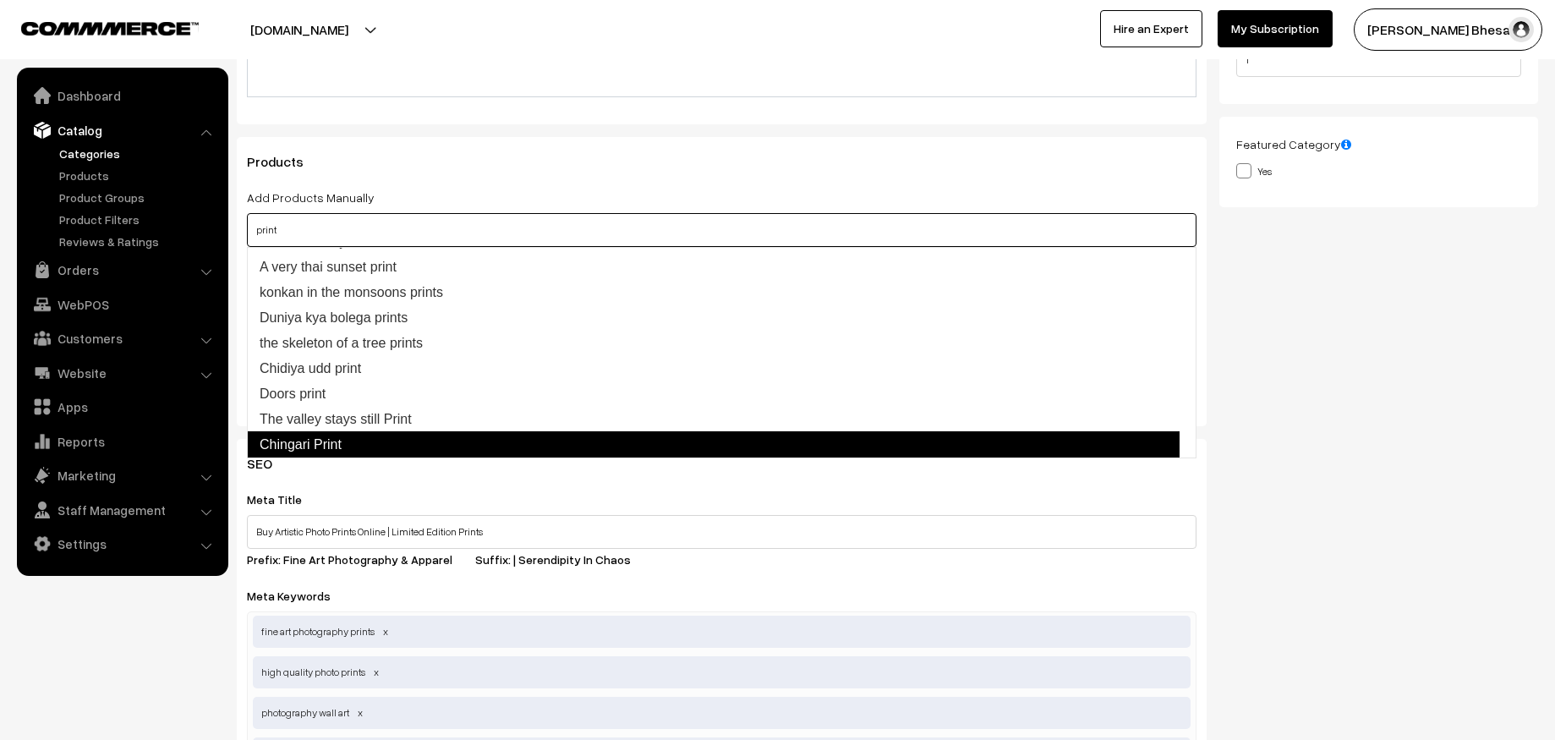
click at [342, 447] on link "Chingari Print" at bounding box center [713, 444] width 933 height 27
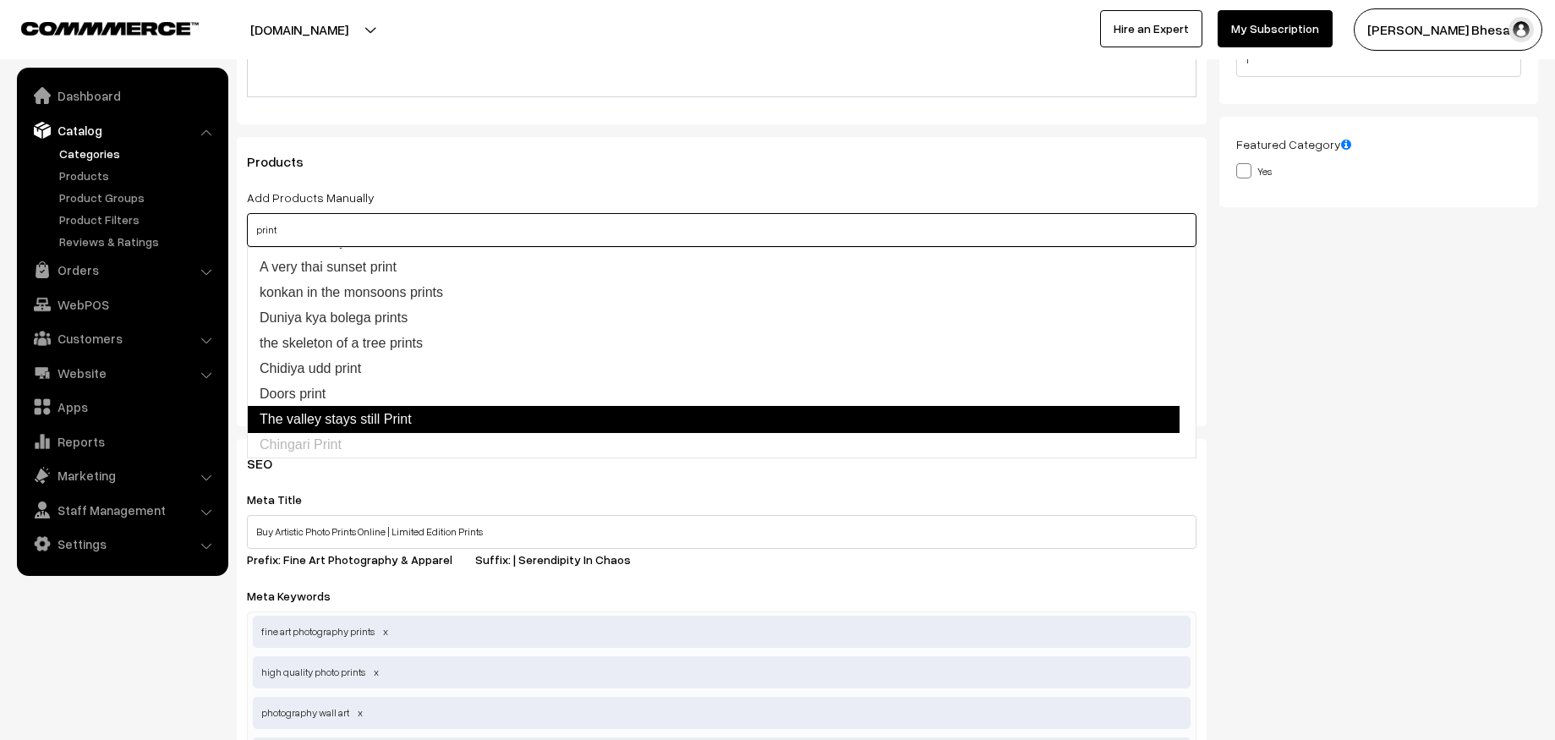
click at [366, 428] on link "The valley stays still Print" at bounding box center [713, 419] width 933 height 27
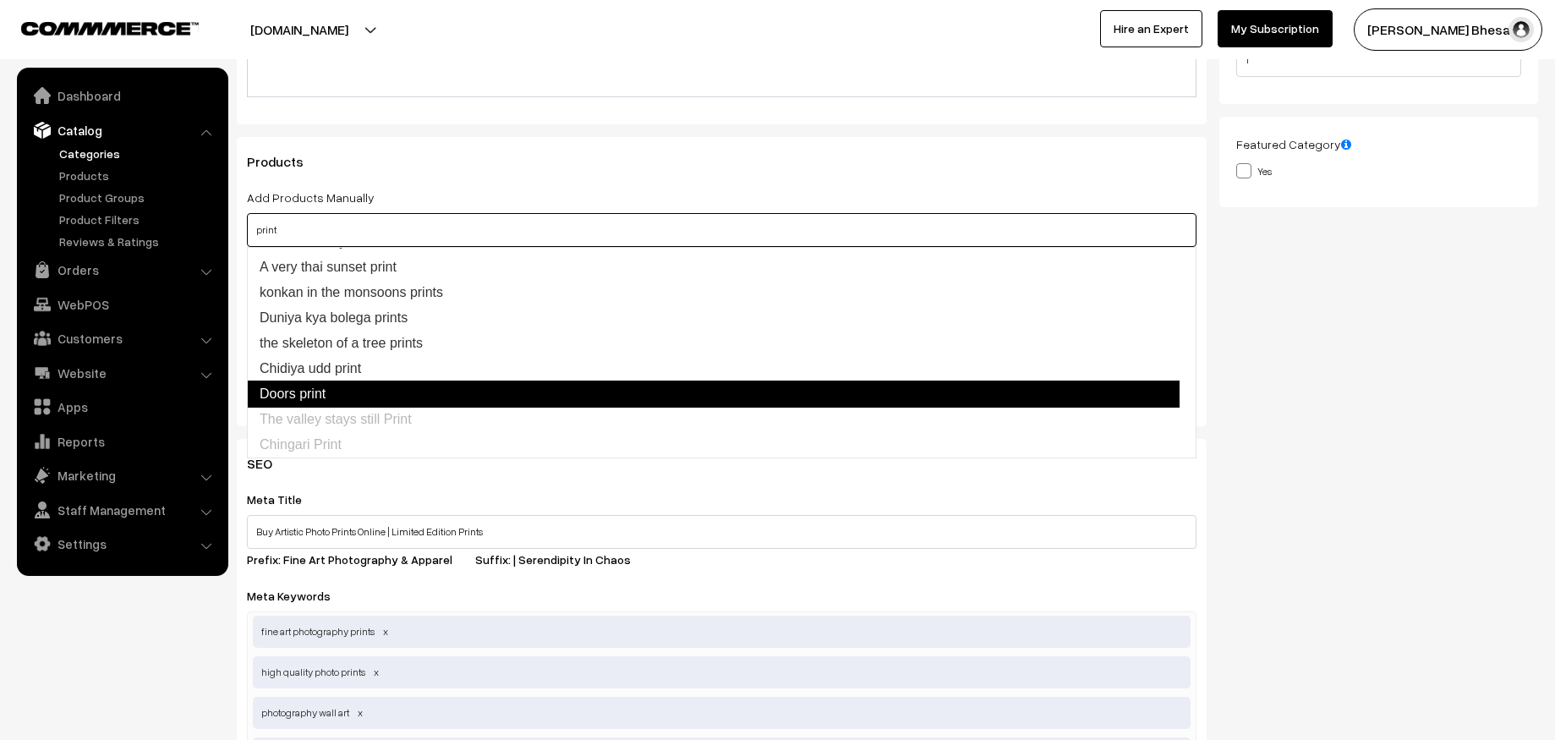
click at [326, 401] on link "Doors print" at bounding box center [713, 394] width 933 height 27
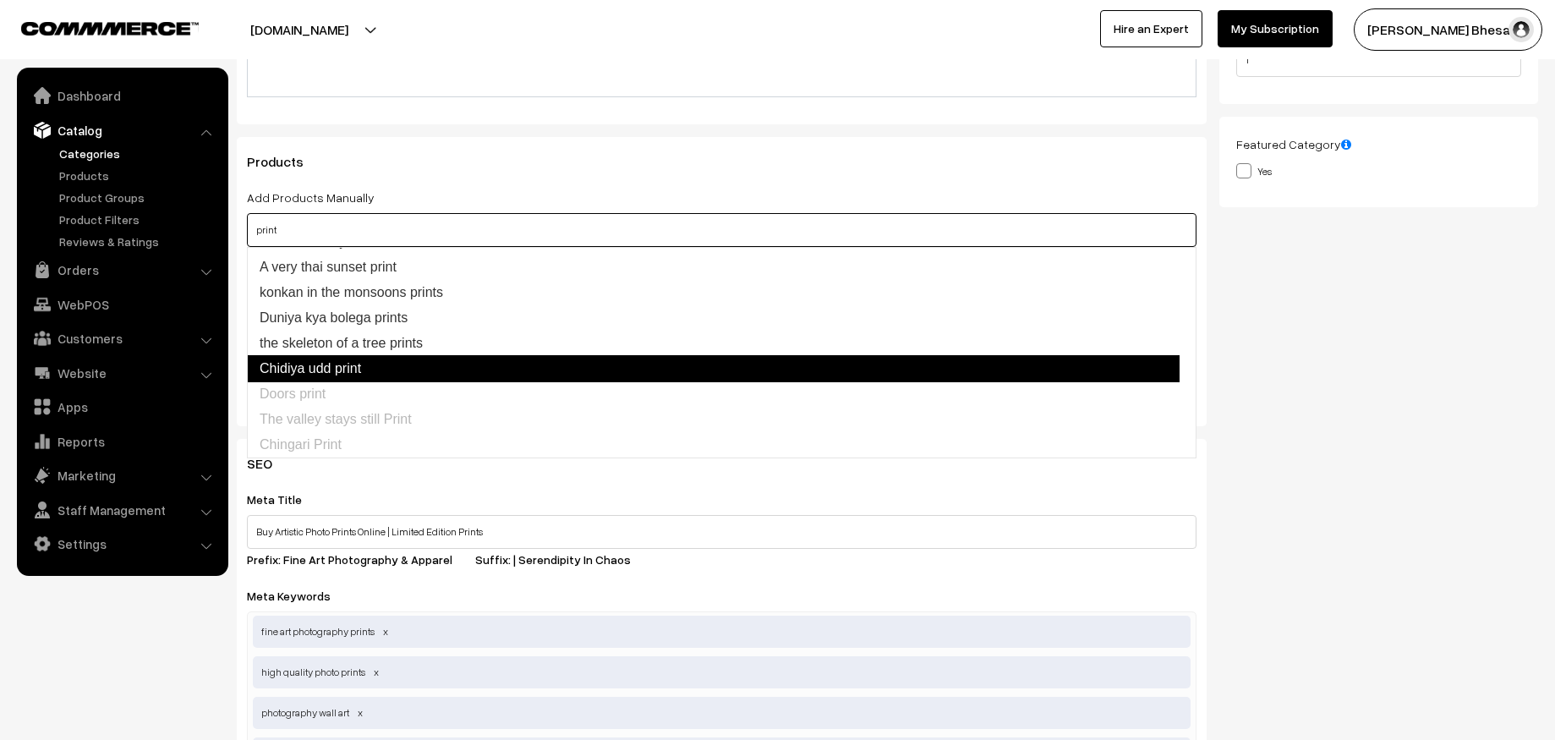
click at [355, 367] on link "Chidiya udd print" at bounding box center [713, 368] width 933 height 27
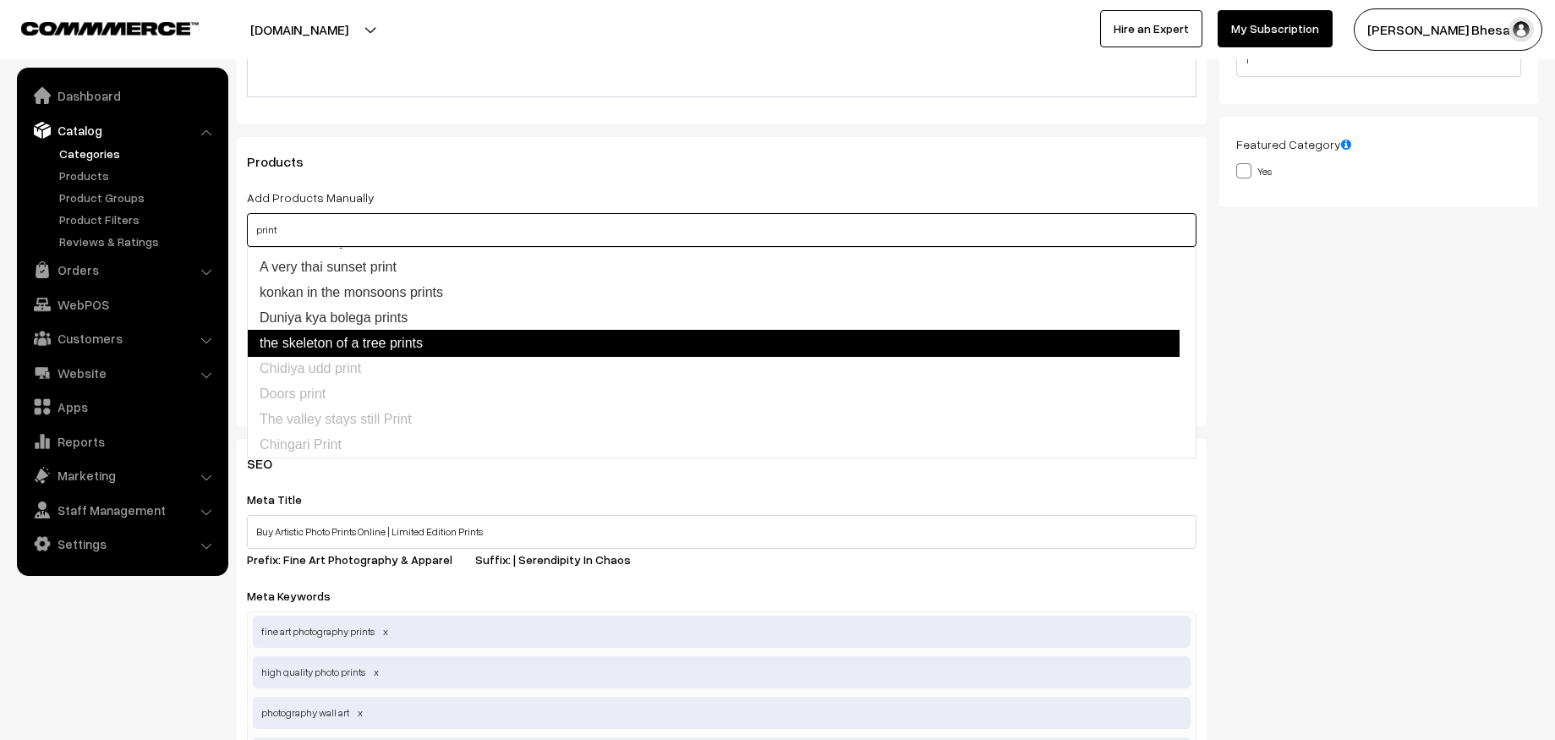
click at [371, 351] on link "the skeleton of a tree prints" at bounding box center [713, 343] width 933 height 27
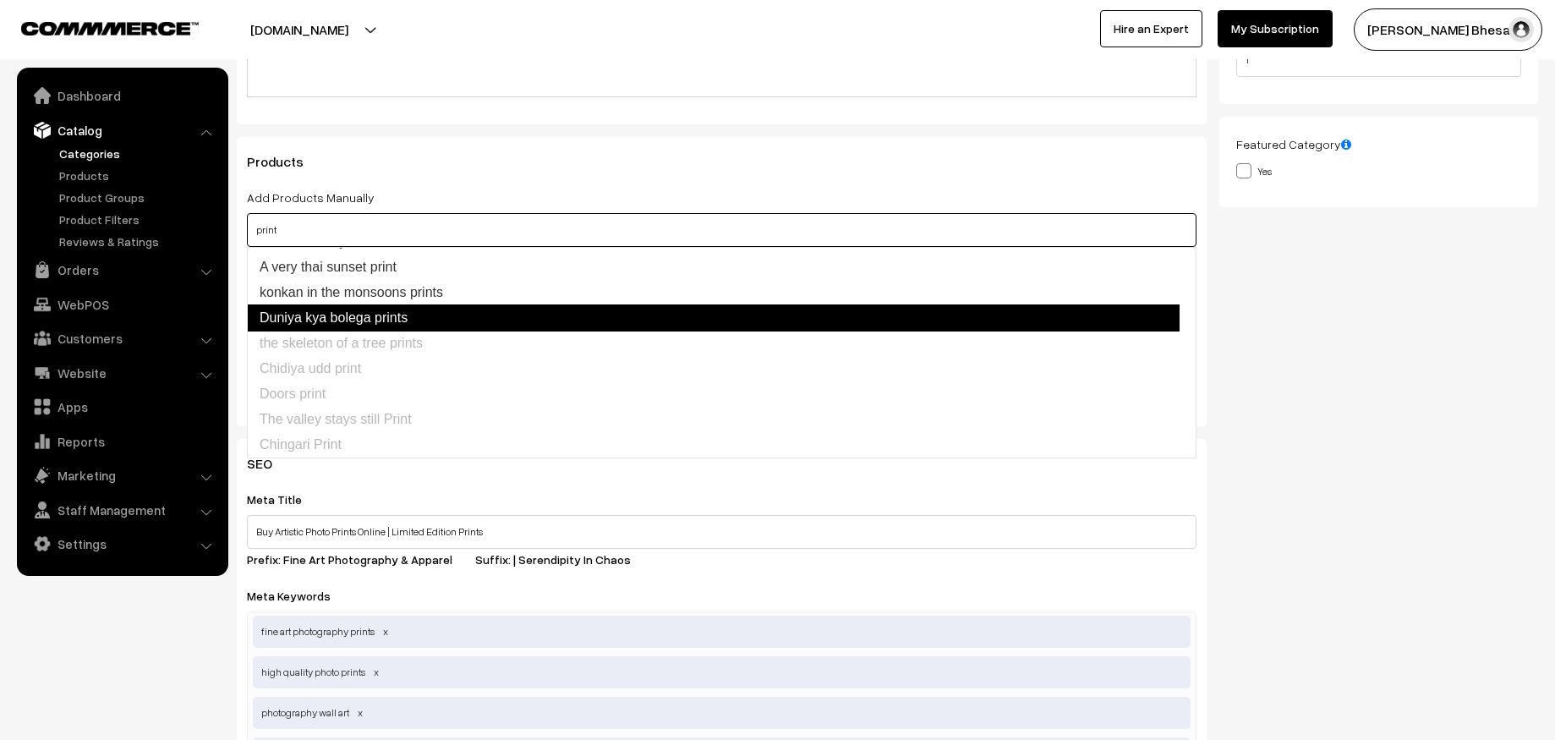
click at [413, 309] on link "Duniya kya bolega prints" at bounding box center [713, 317] width 933 height 27
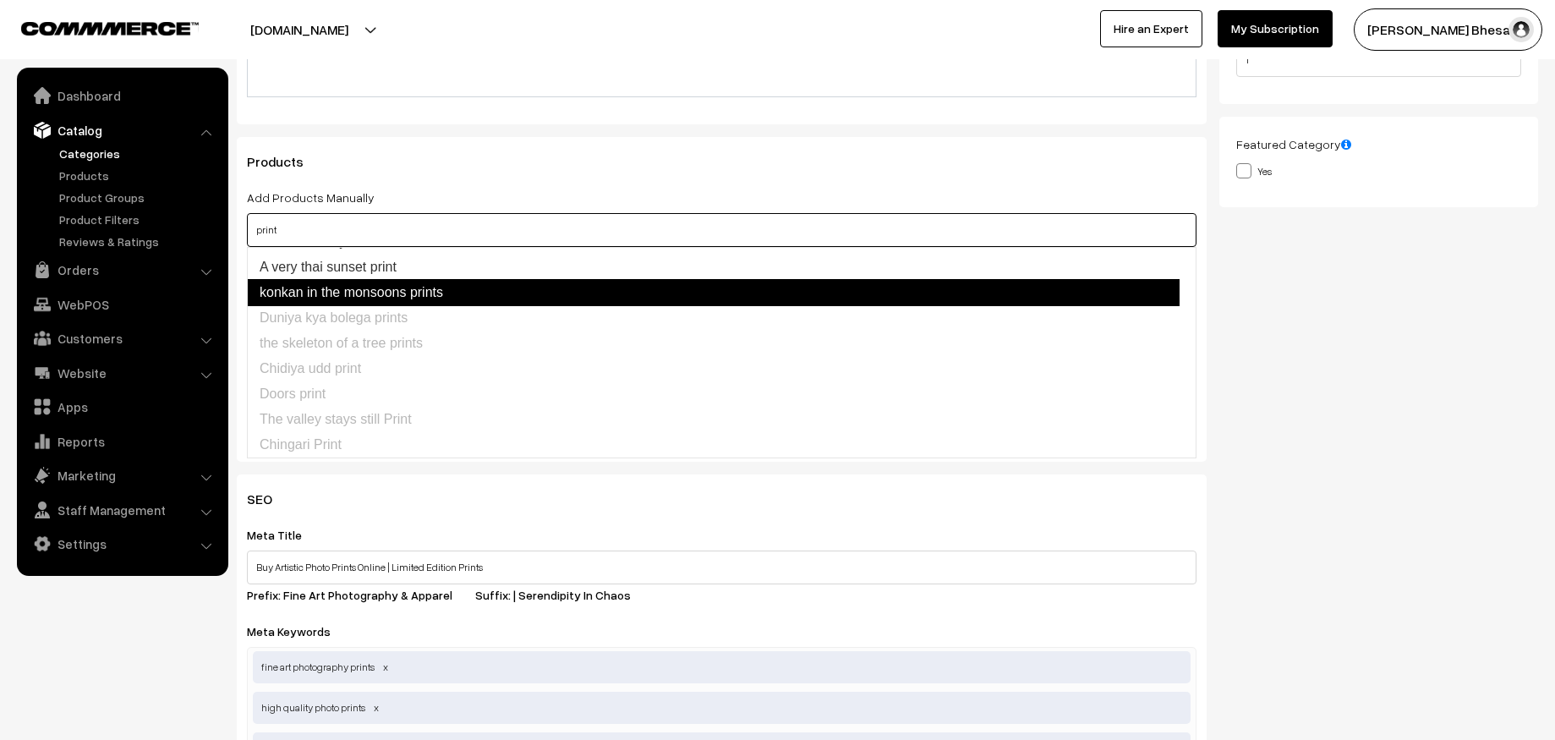
click at [425, 301] on link "konkan in the monsoons prints" at bounding box center [713, 292] width 933 height 27
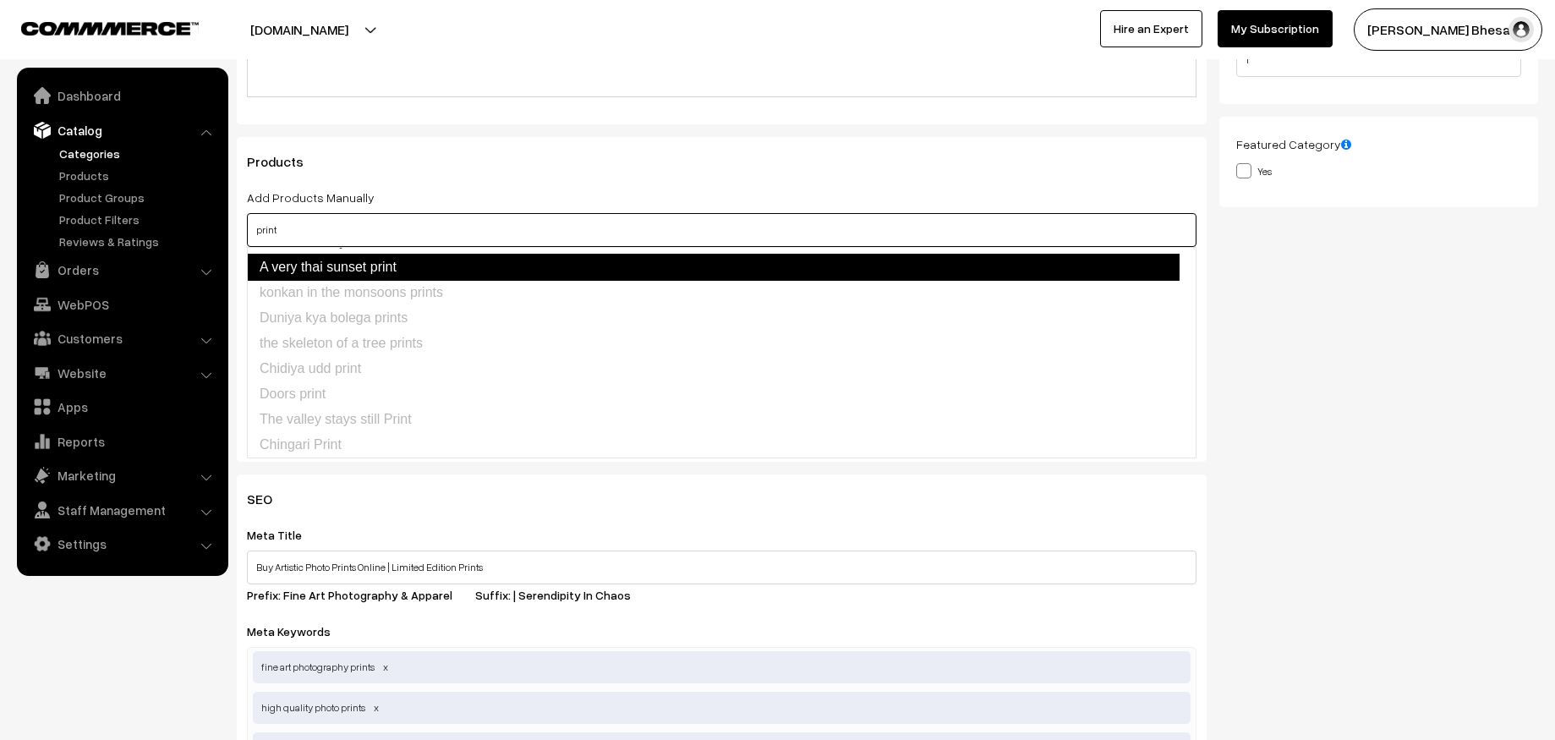
click at [403, 266] on link "A very thai sunset print" at bounding box center [713, 267] width 933 height 27
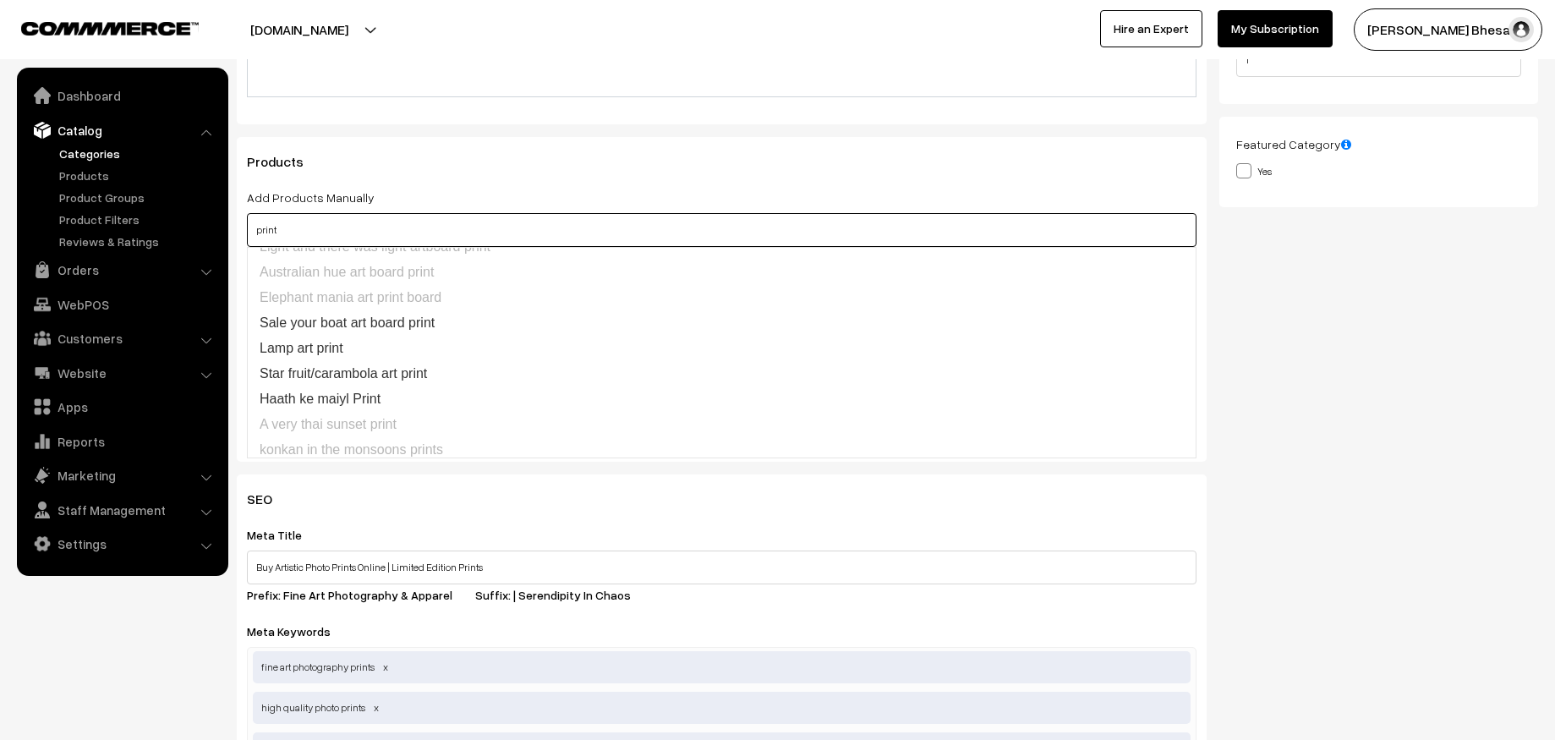
scroll to position [142, 0]
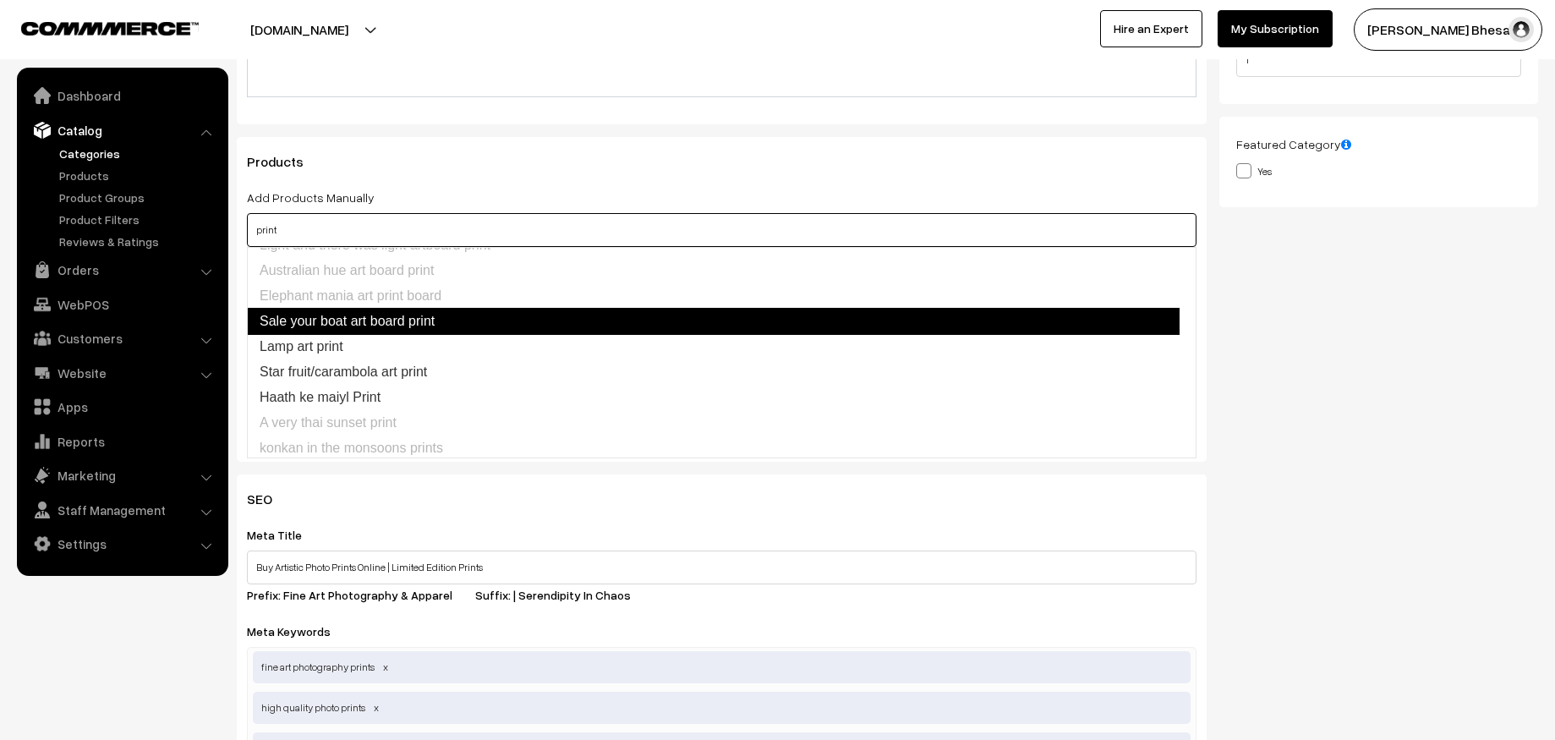
click at [438, 326] on link "Sale your boat art board print" at bounding box center [713, 321] width 933 height 27
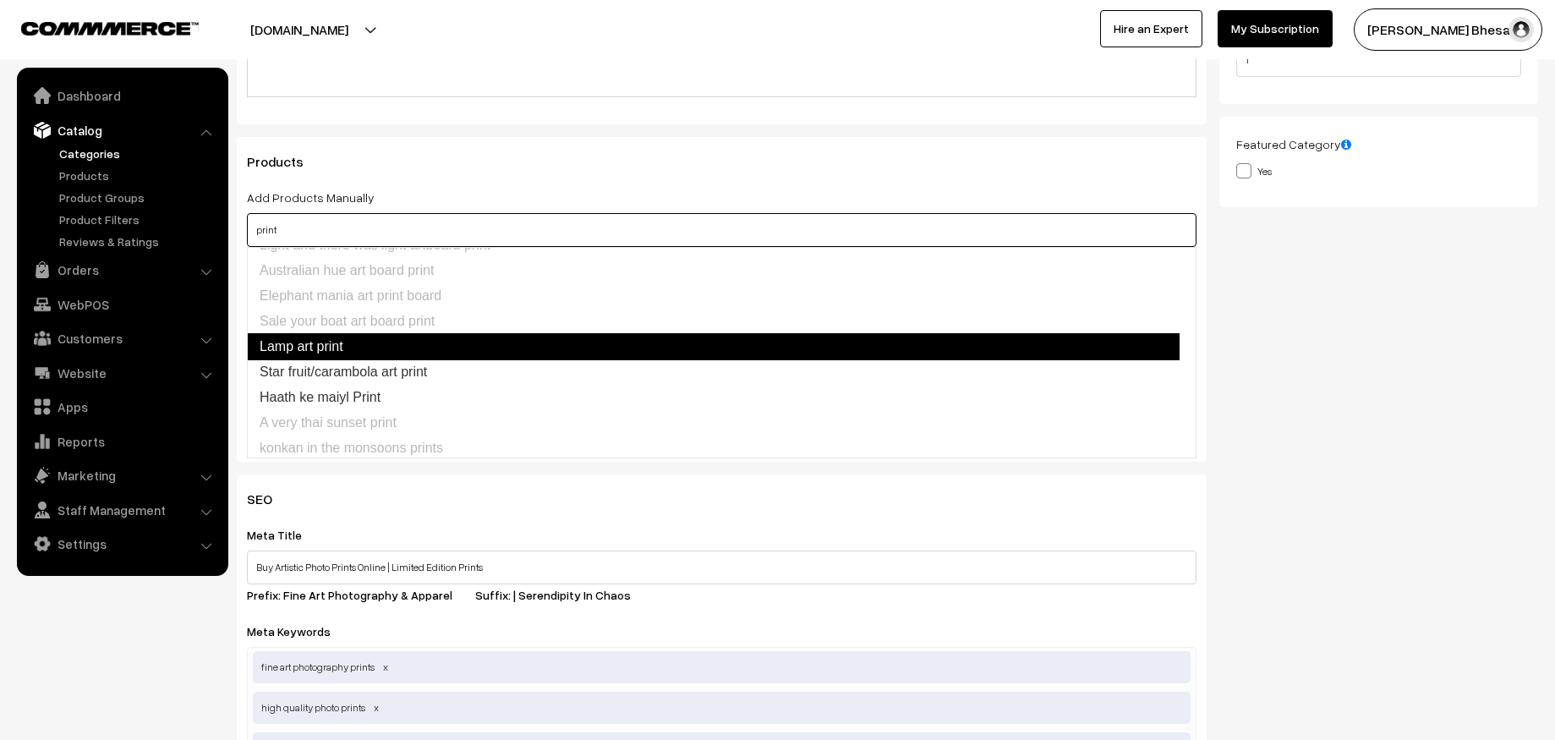
click at [390, 343] on link "Lamp art print" at bounding box center [713, 346] width 933 height 27
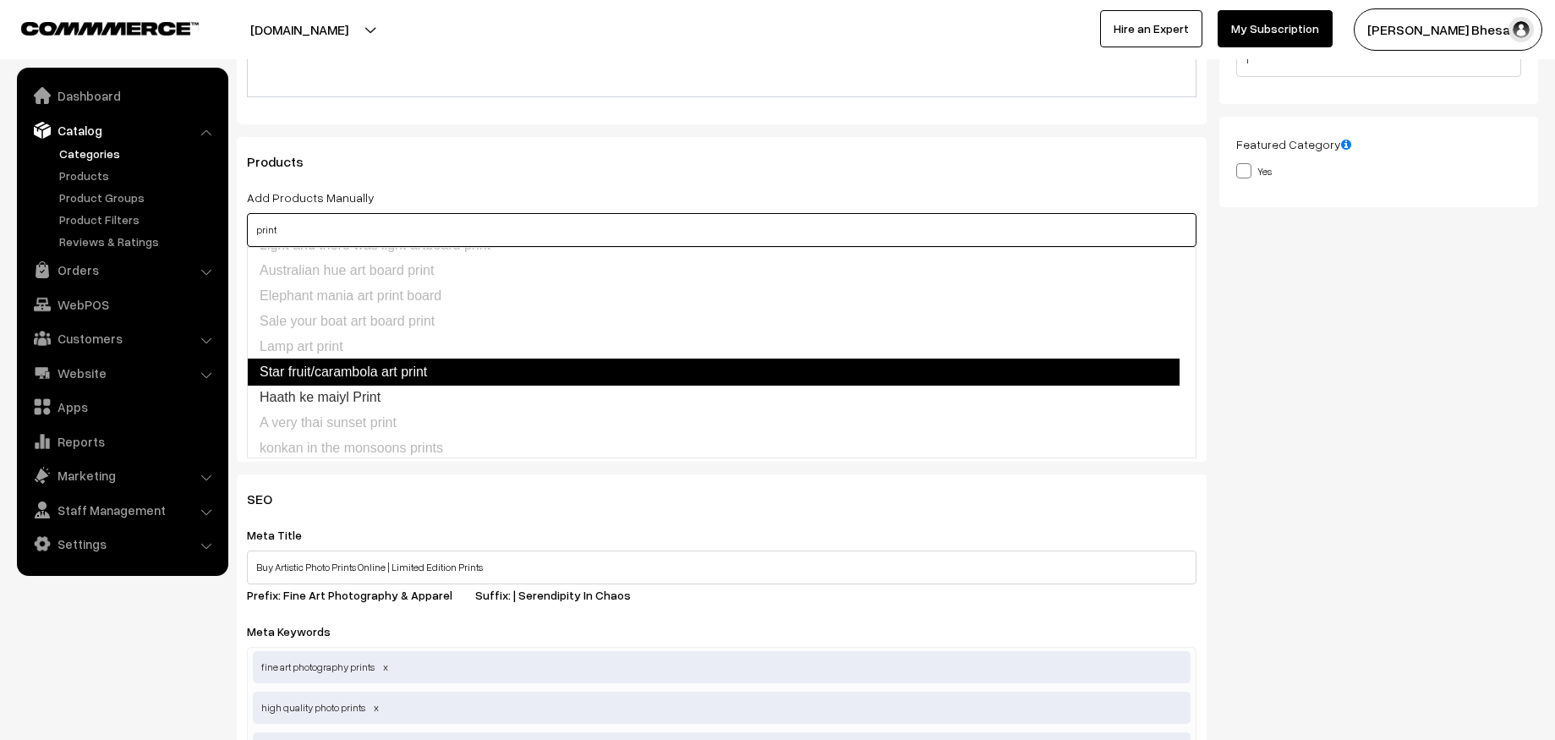
click at [405, 366] on link "Star fruit/carambola art print" at bounding box center [713, 372] width 933 height 27
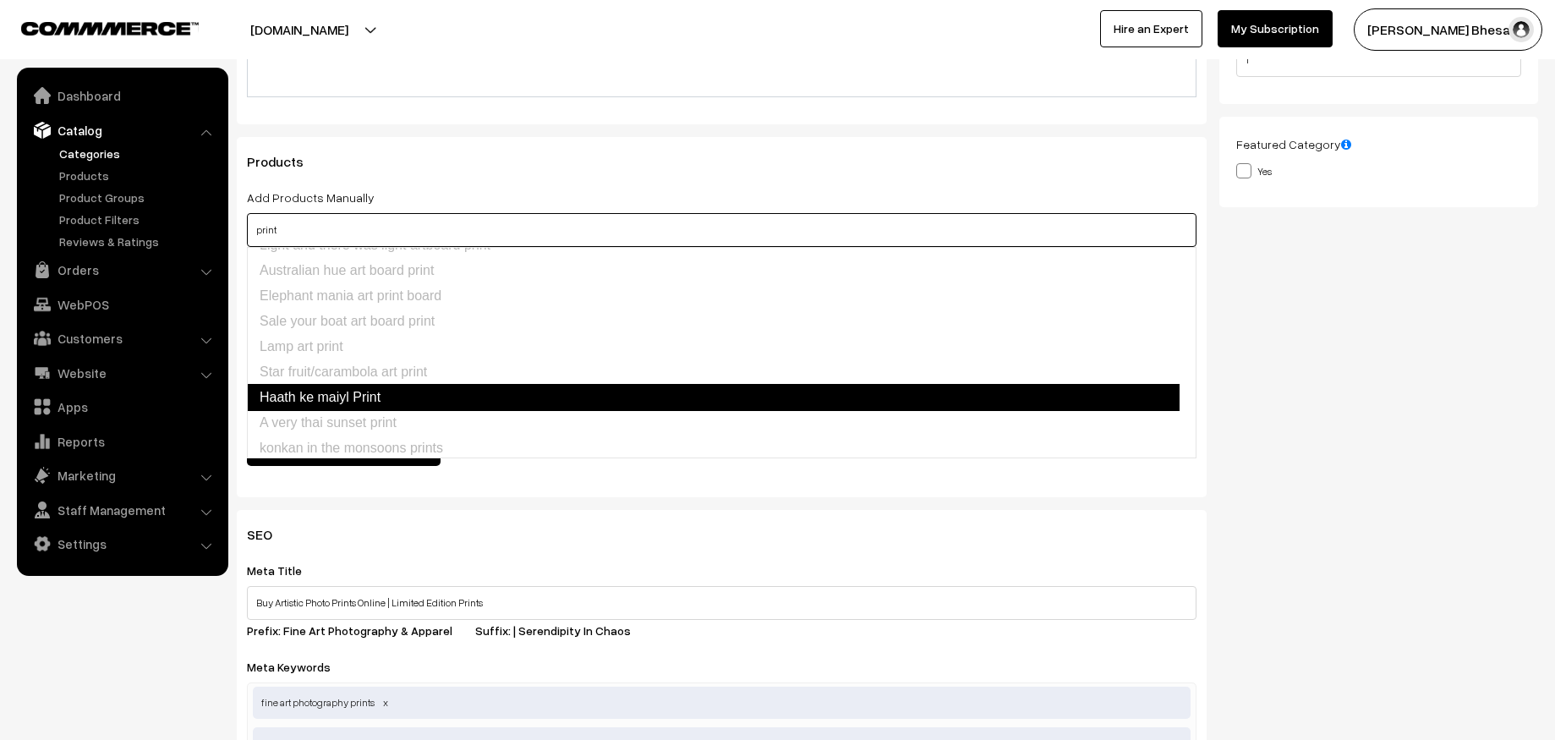
click at [385, 389] on link "Haath ke maiyl Print" at bounding box center [713, 397] width 933 height 27
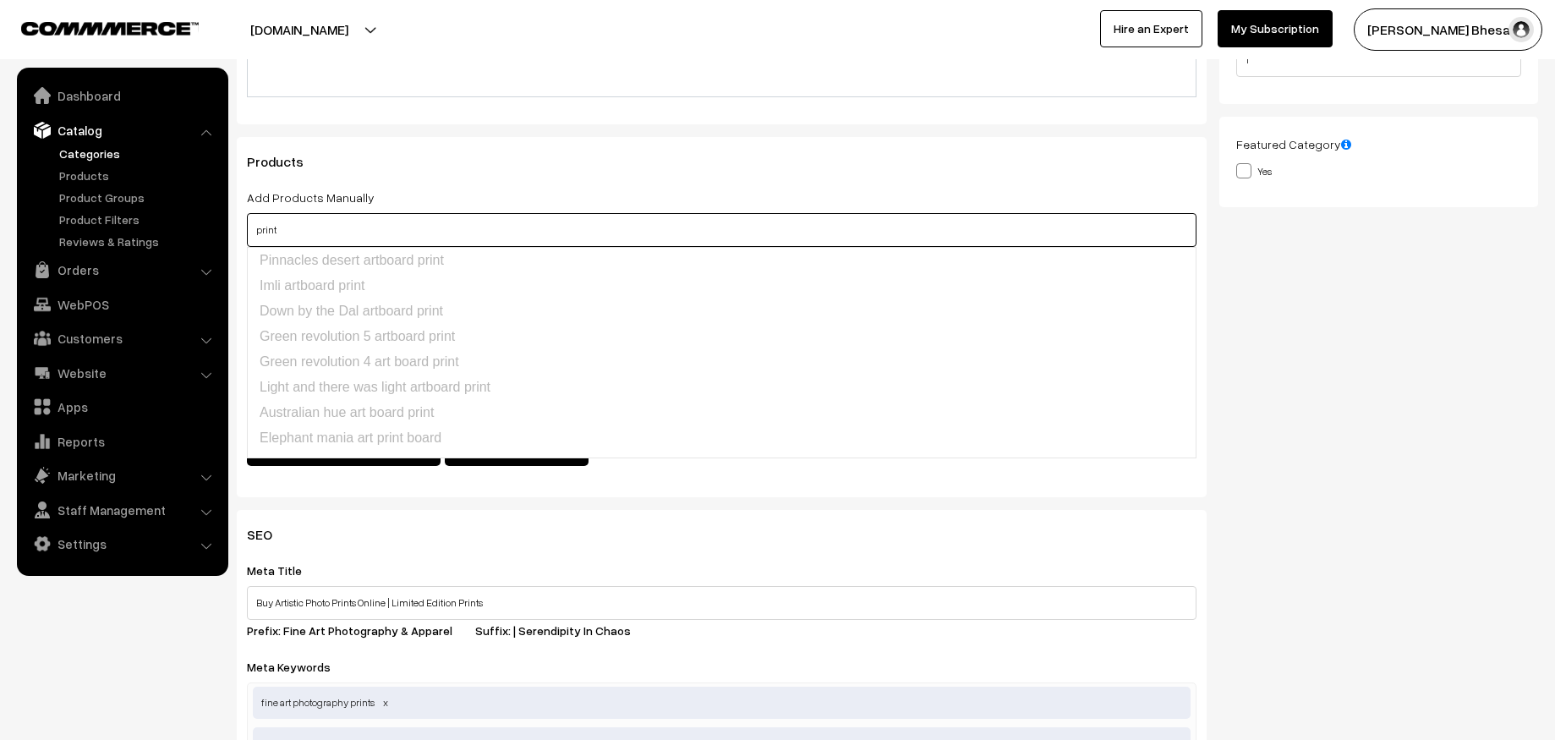
scroll to position [298, 0]
type input "print"
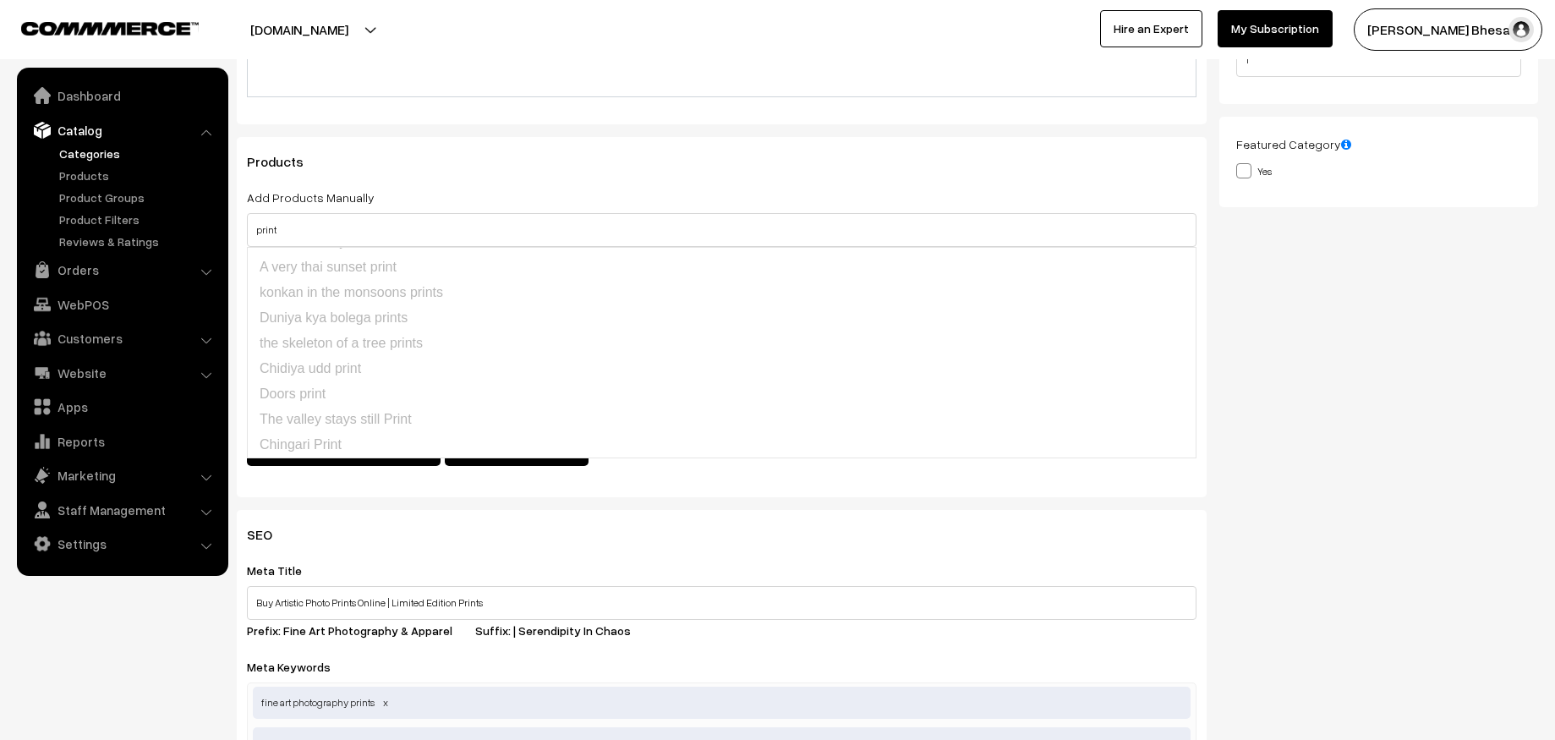
click at [1363, 376] on div "Thumbnail Drag and drop a file here or click Ooops, something wrong appended. D…" at bounding box center [1384, 117] width 331 height 785
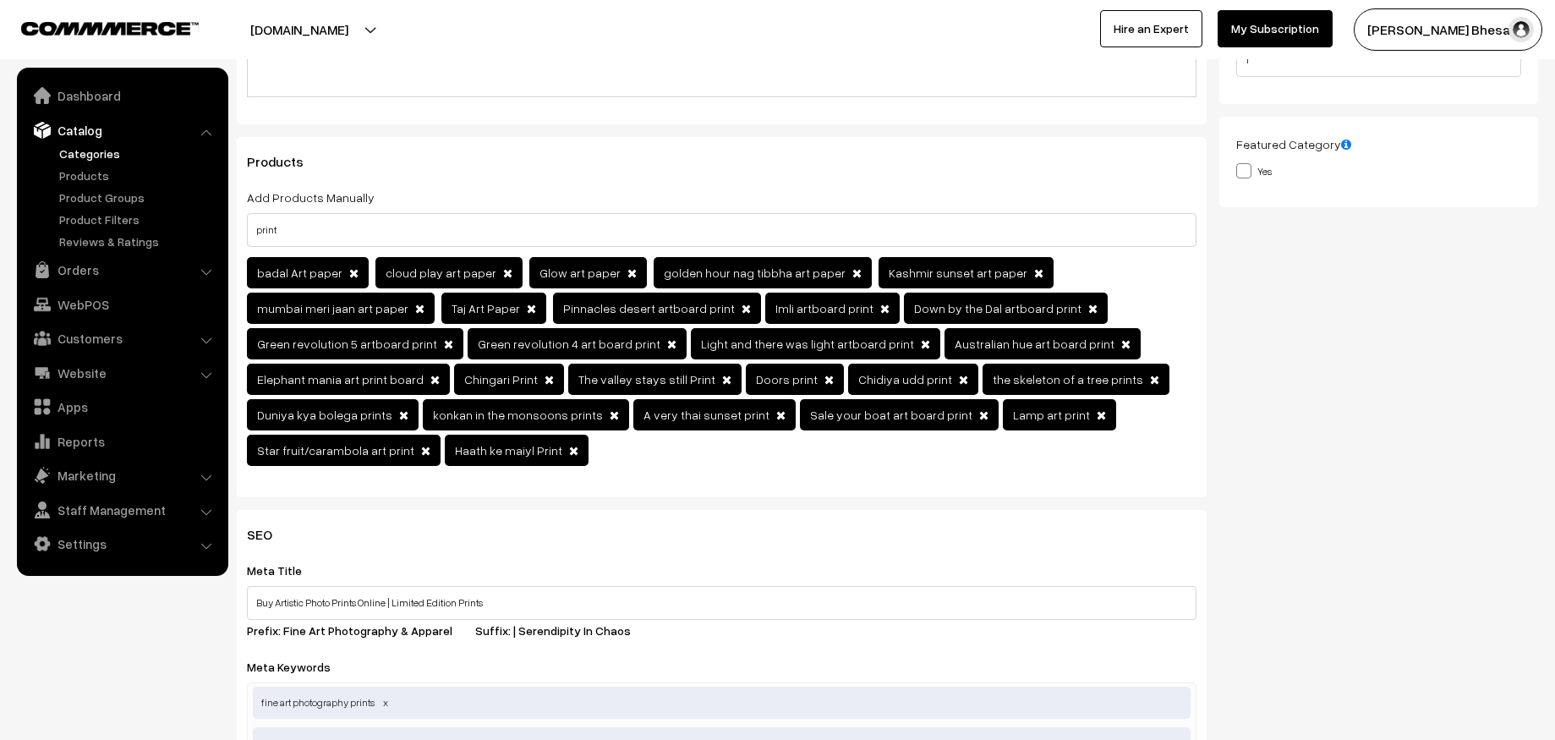
scroll to position [0, 0]
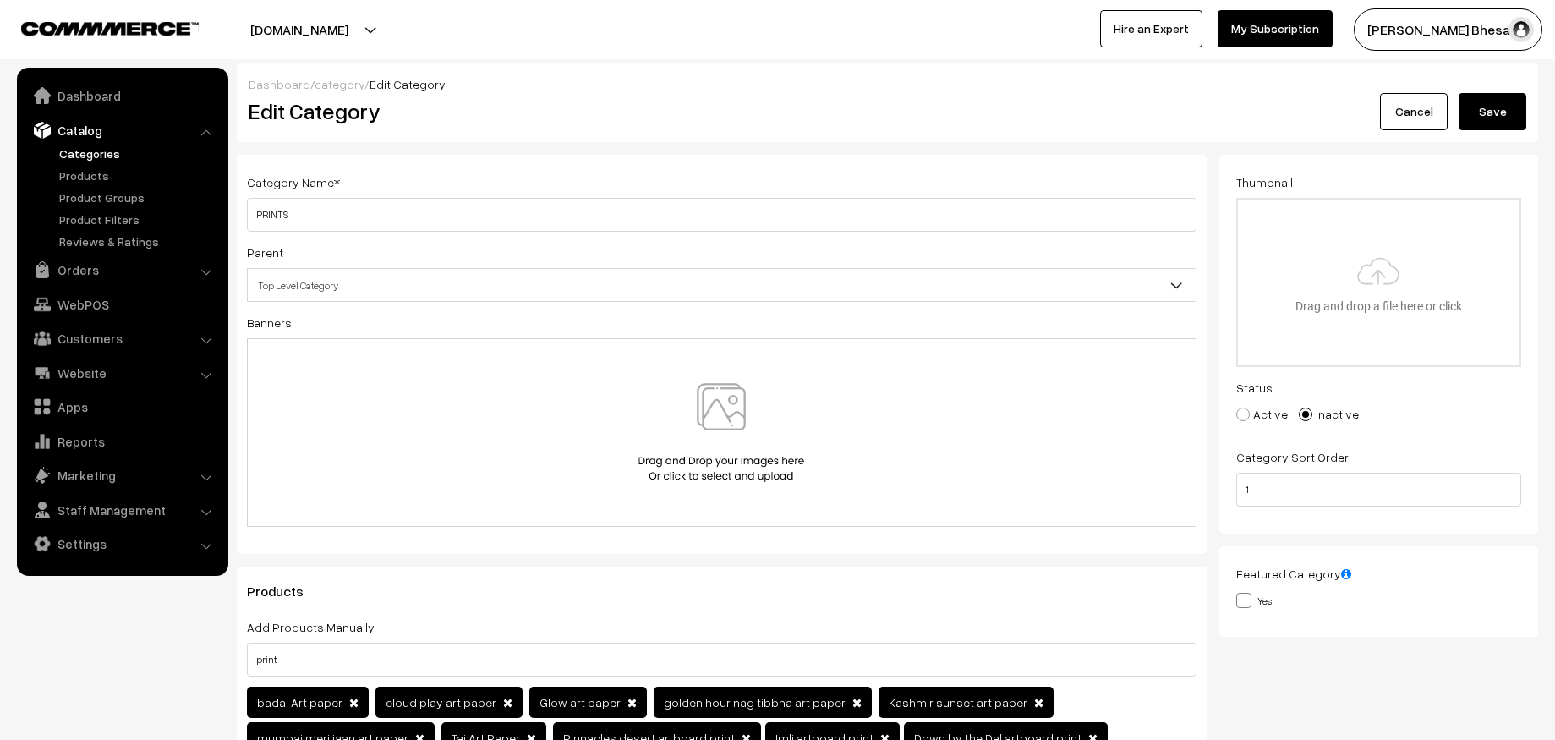
click at [1469, 112] on button "Save" at bounding box center [1493, 111] width 68 height 37
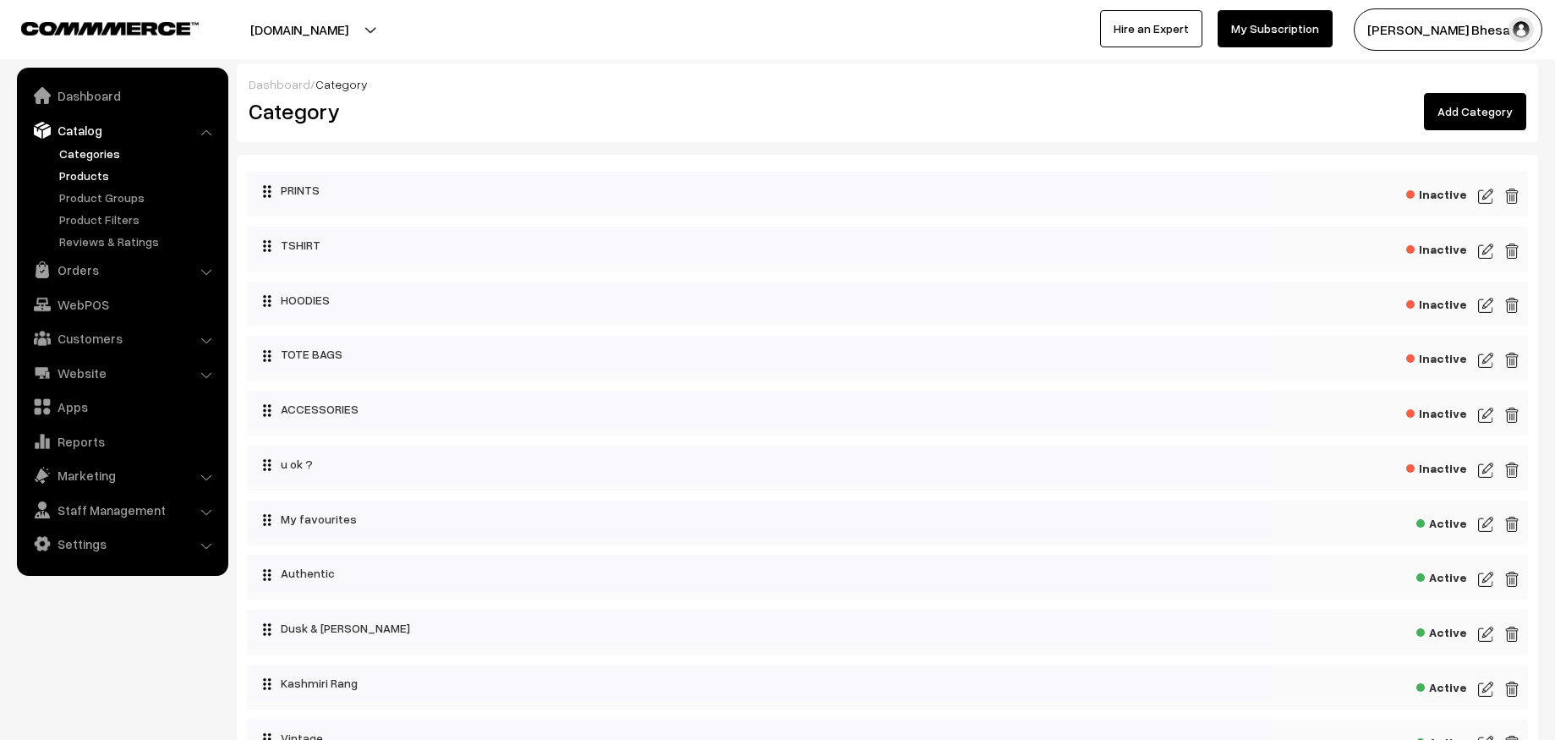
click at [89, 174] on link "Products" at bounding box center [138, 176] width 167 height 18
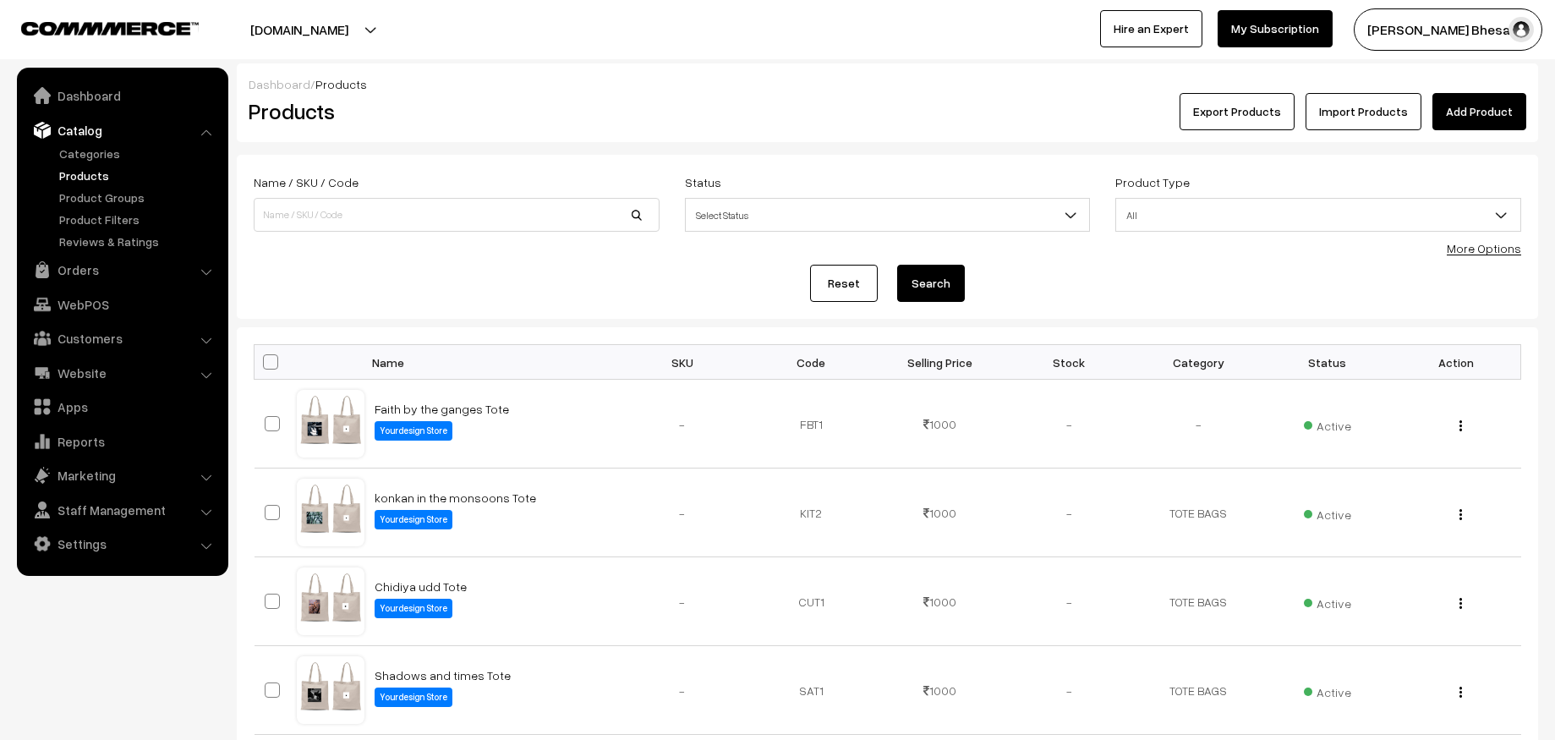
click at [1272, 117] on button "Export Products" at bounding box center [1237, 111] width 115 height 37
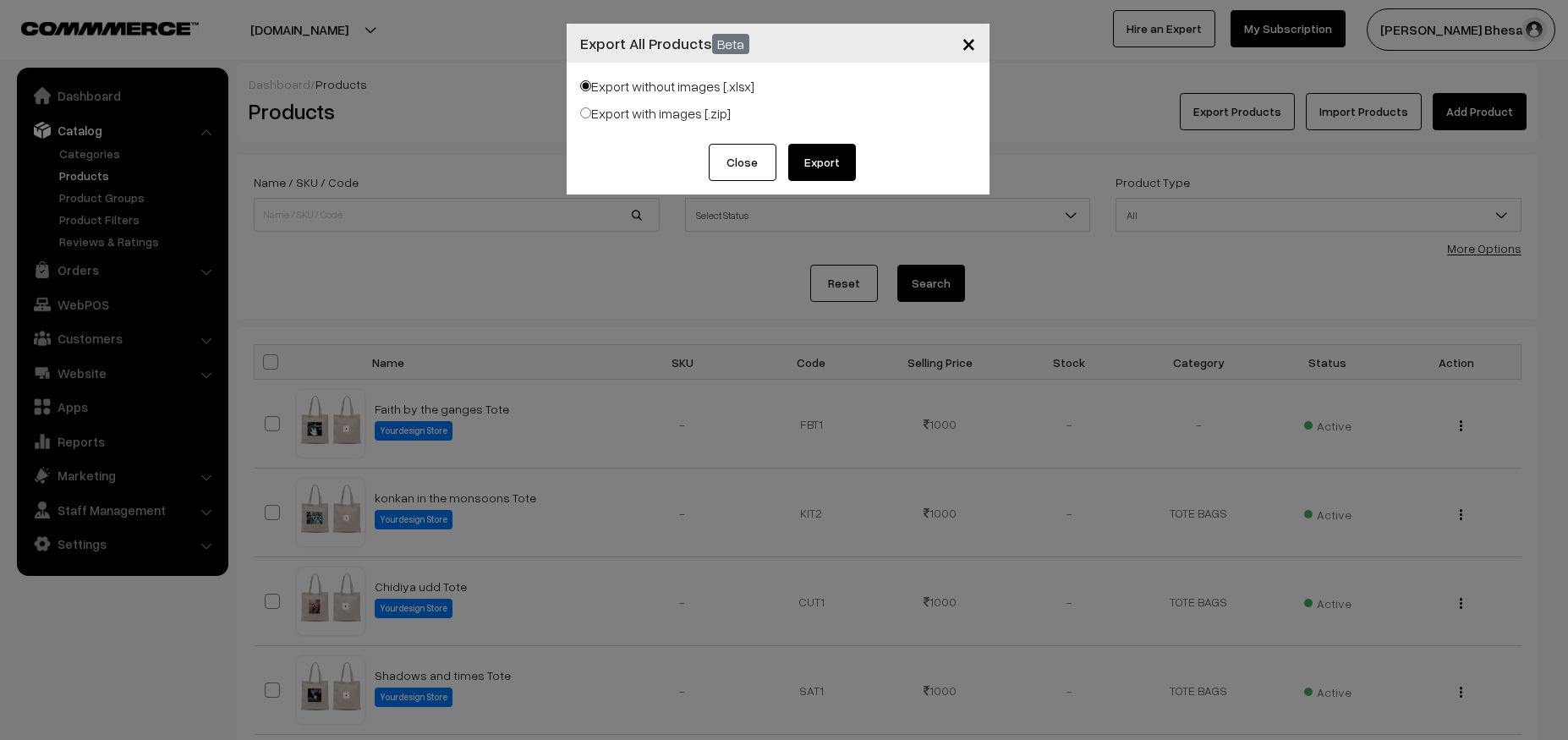
click at [835, 171] on button "Export" at bounding box center [822, 162] width 68 height 37
click at [746, 167] on button "Close" at bounding box center [743, 162] width 68 height 37
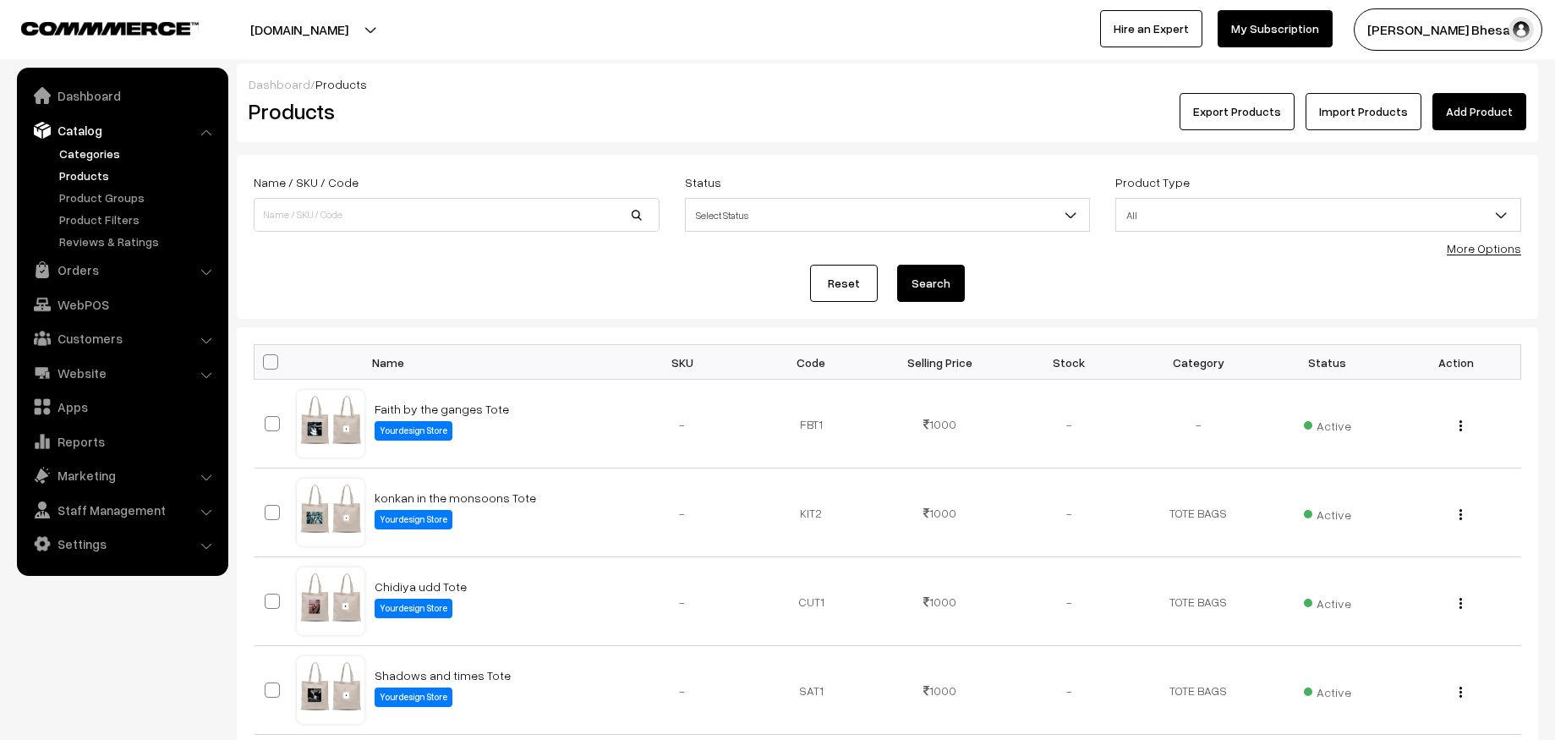
click at [90, 157] on link "Categories" at bounding box center [138, 154] width 167 height 18
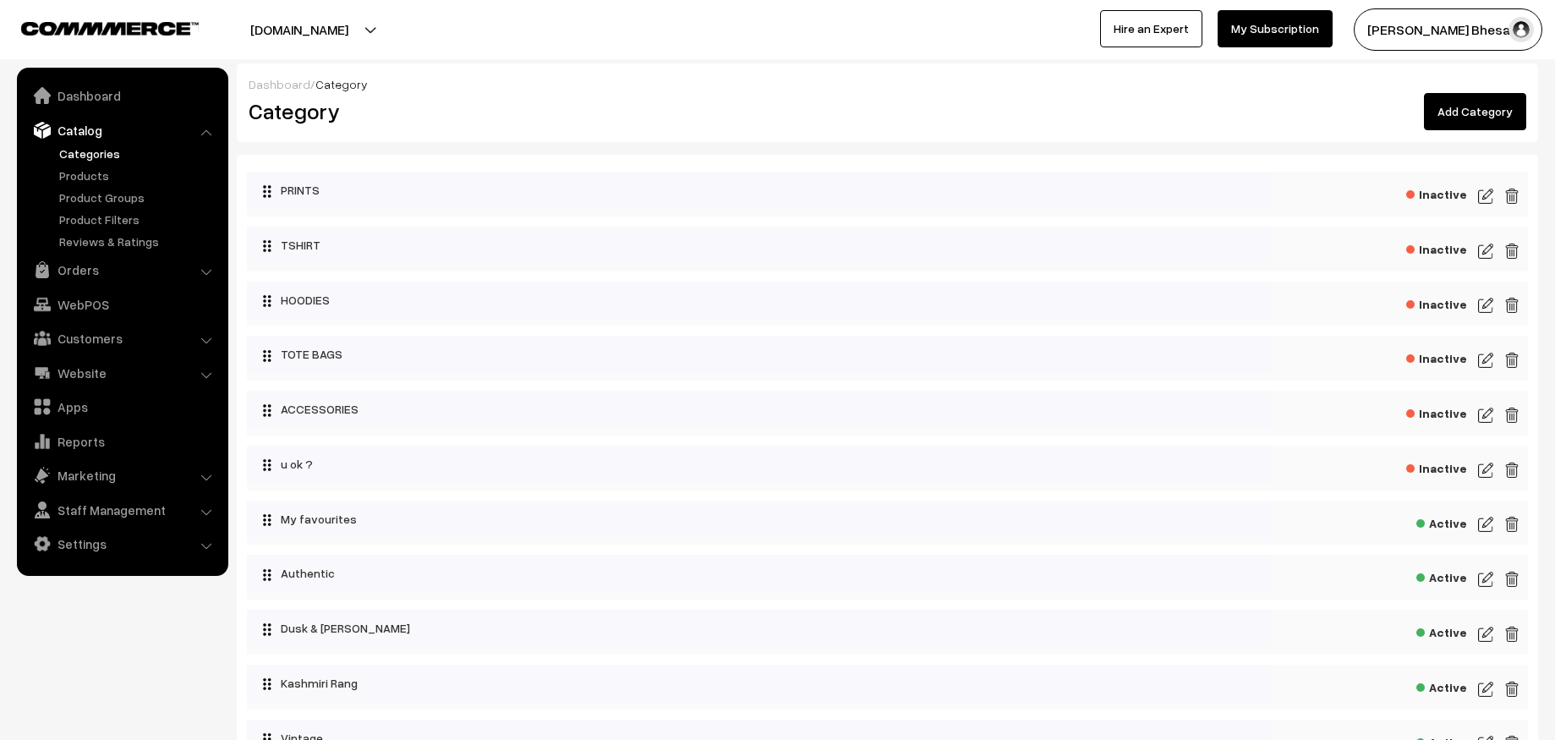
click at [1490, 357] on img at bounding box center [1485, 360] width 15 height 20
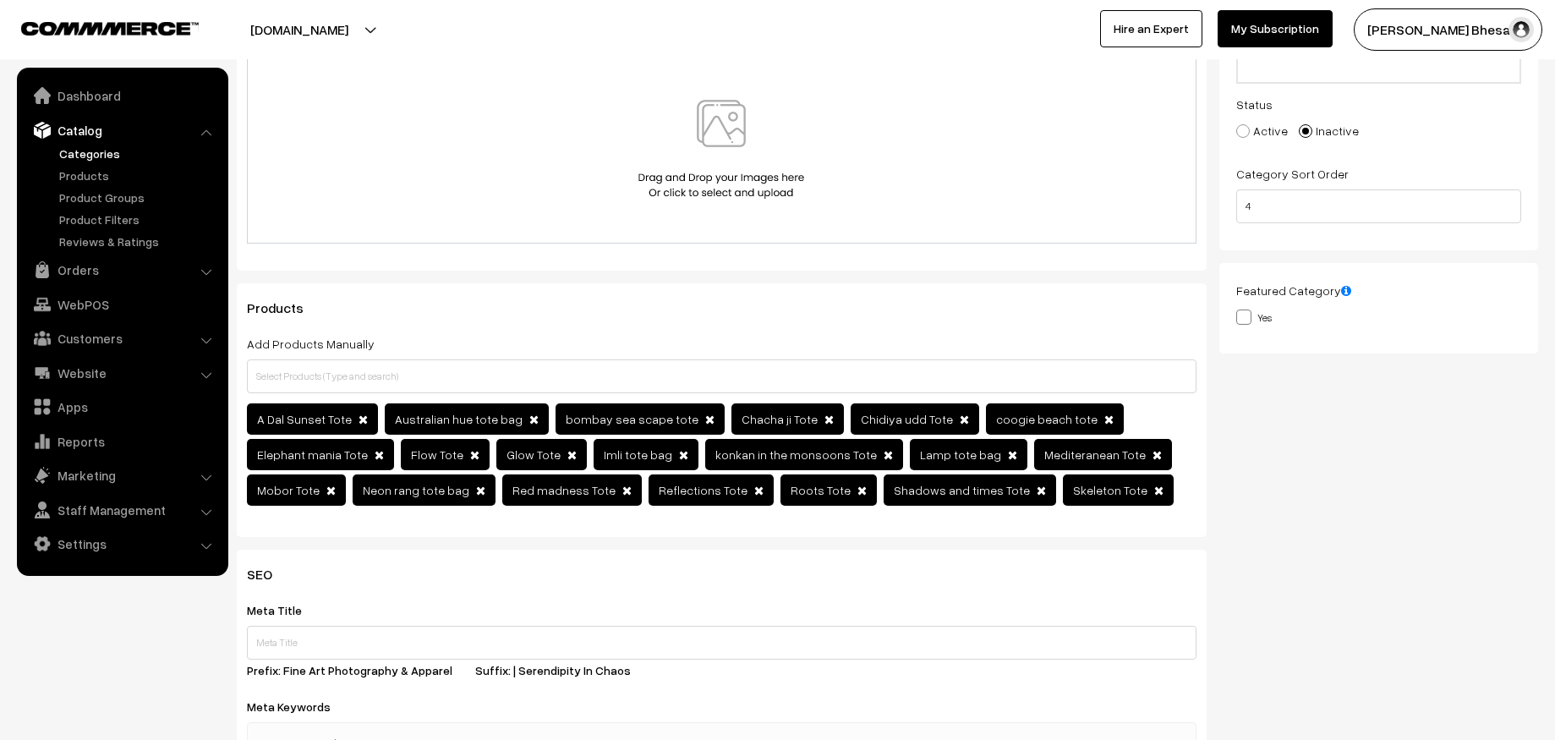
scroll to position [274, 0]
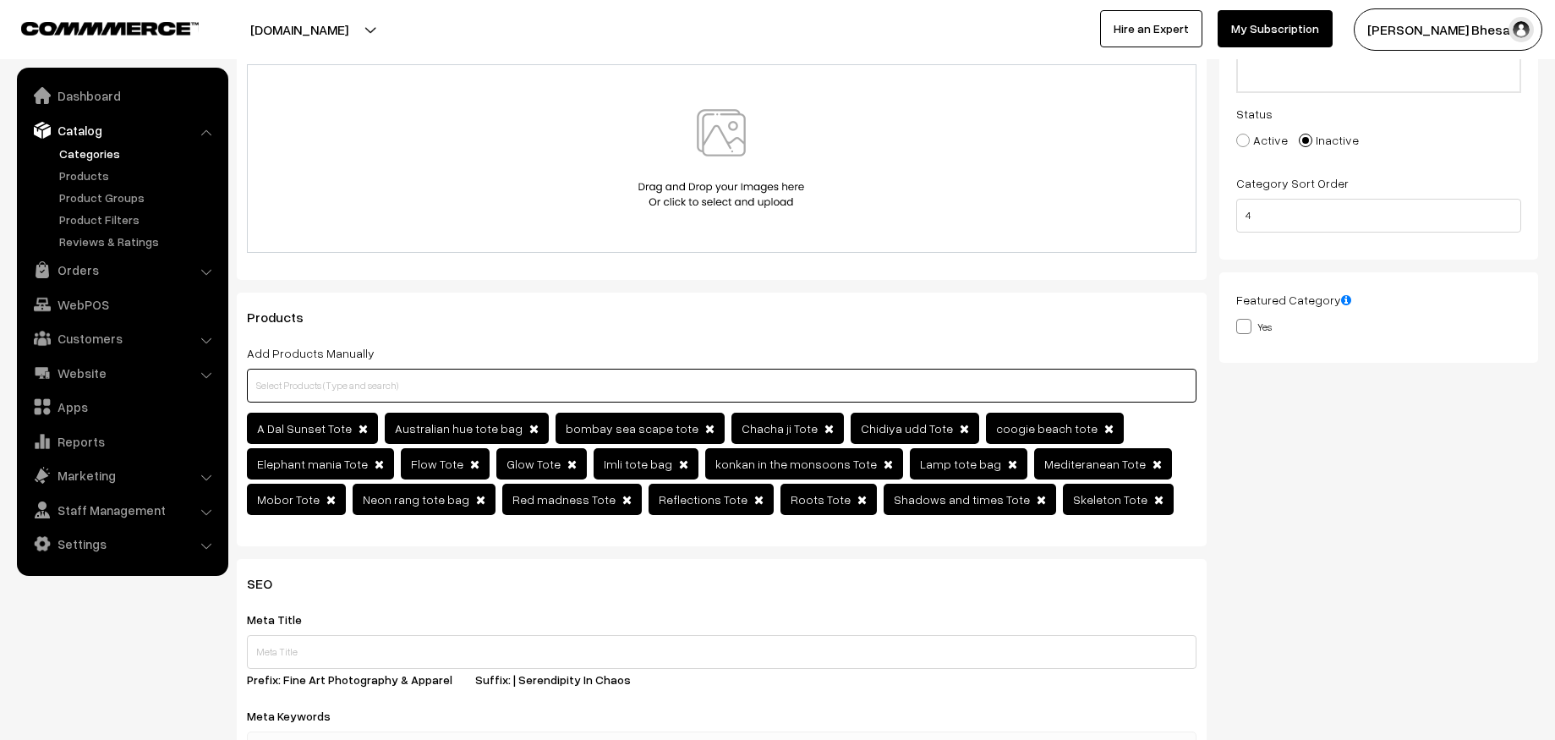
click at [858, 392] on input "text" at bounding box center [722, 386] width 950 height 34
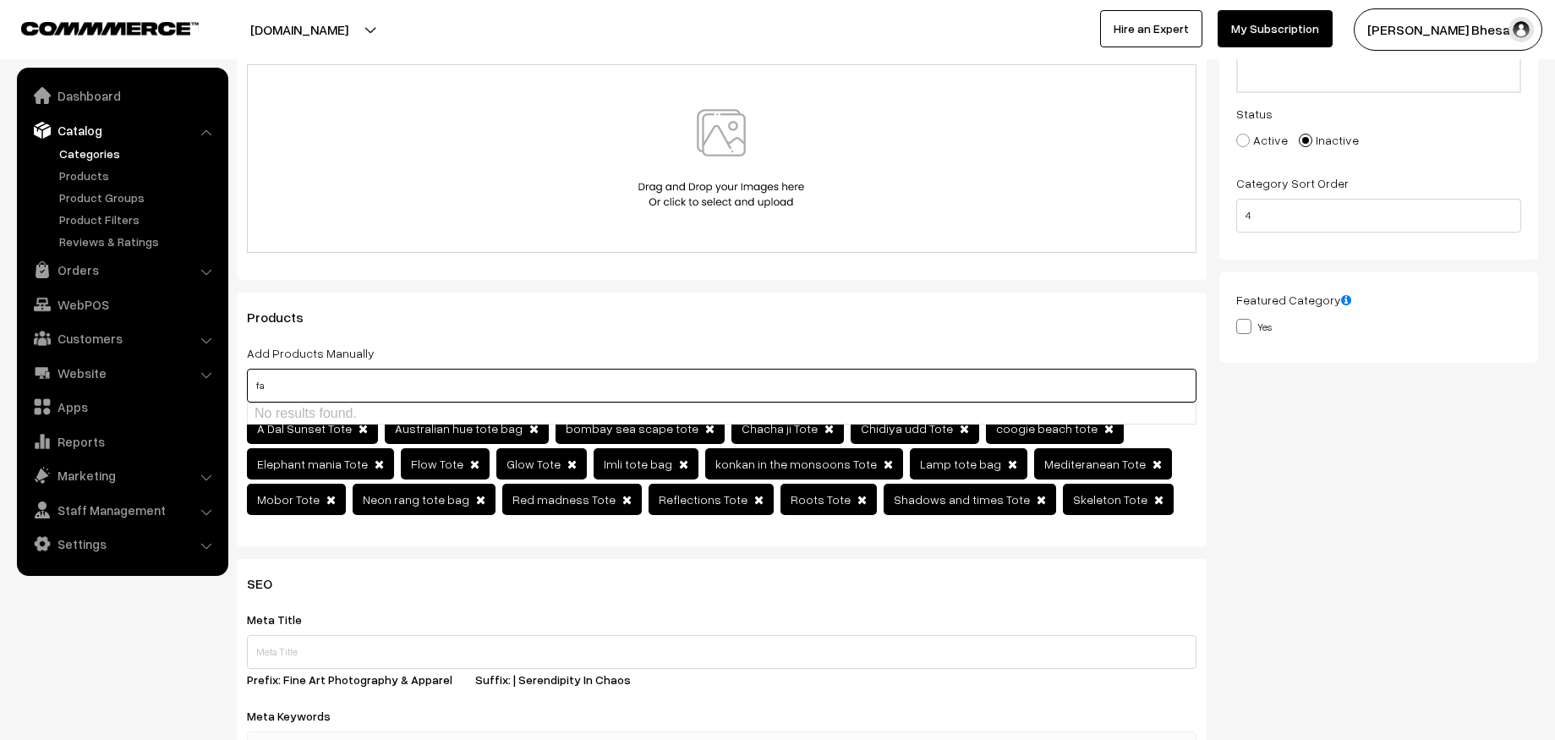
type input "f"
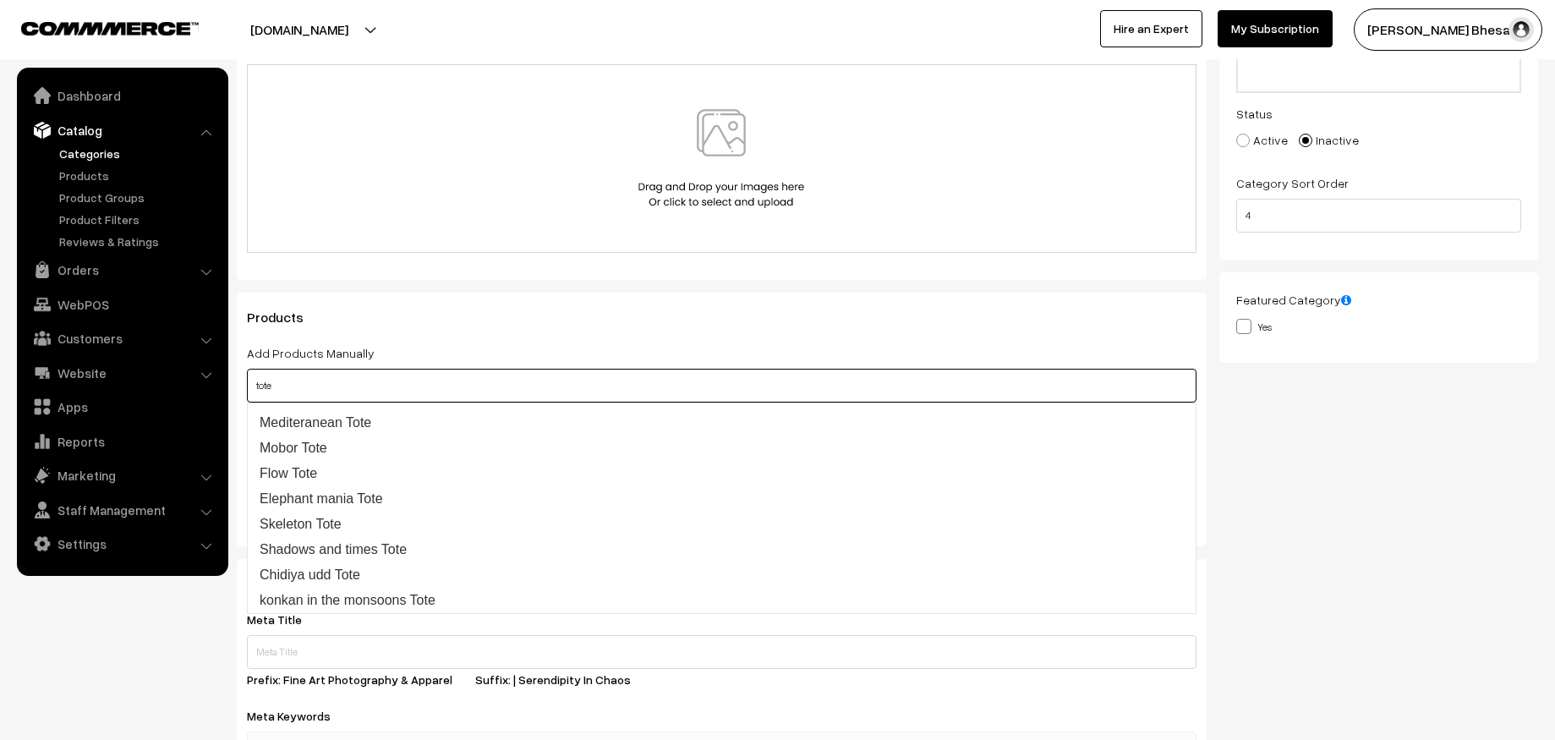
scroll to position [298, 0]
click at [489, 394] on input "tote" at bounding box center [722, 386] width 950 height 34
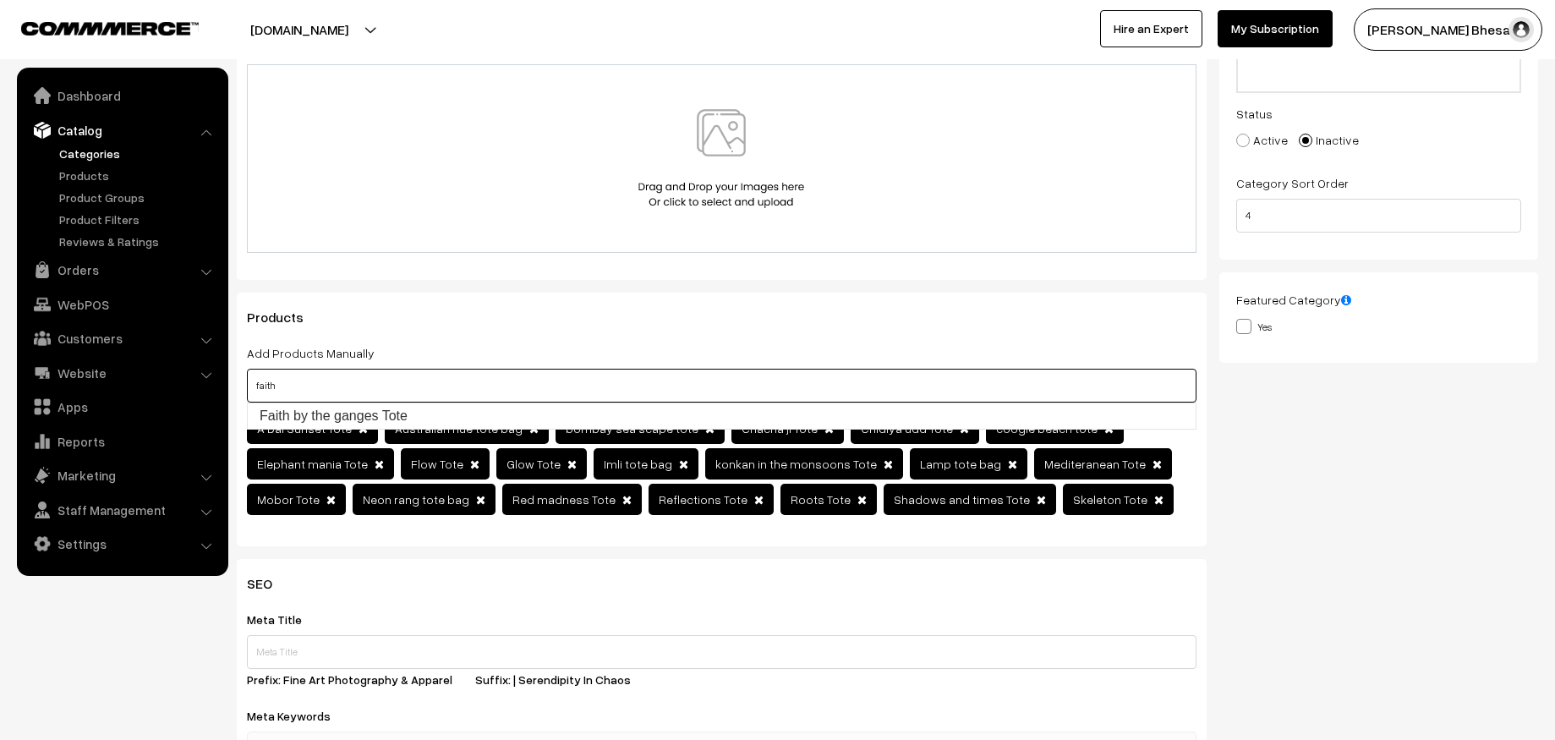
scroll to position [0, 0]
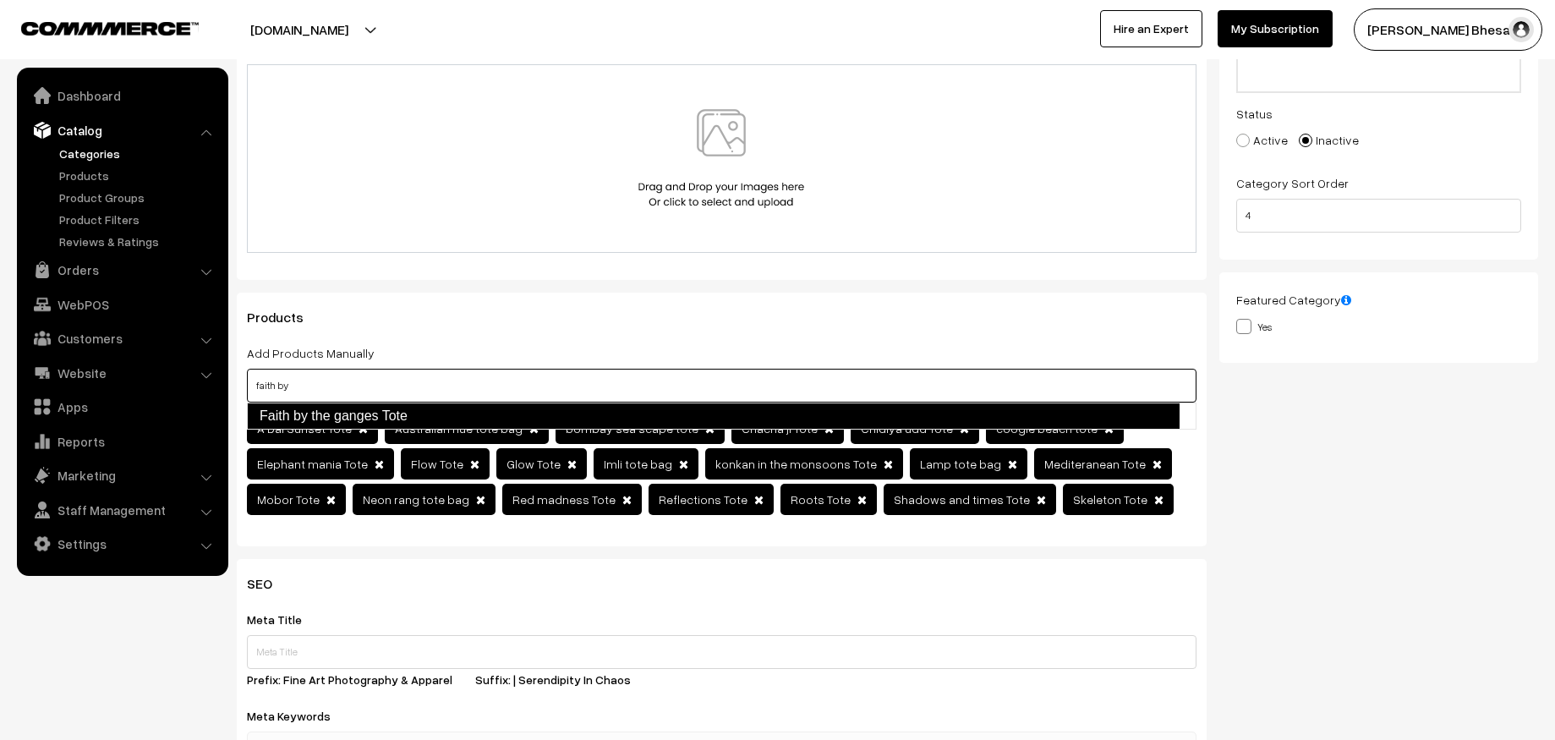
click at [391, 427] on link "Faith by the ganges Tote" at bounding box center [713, 416] width 933 height 27
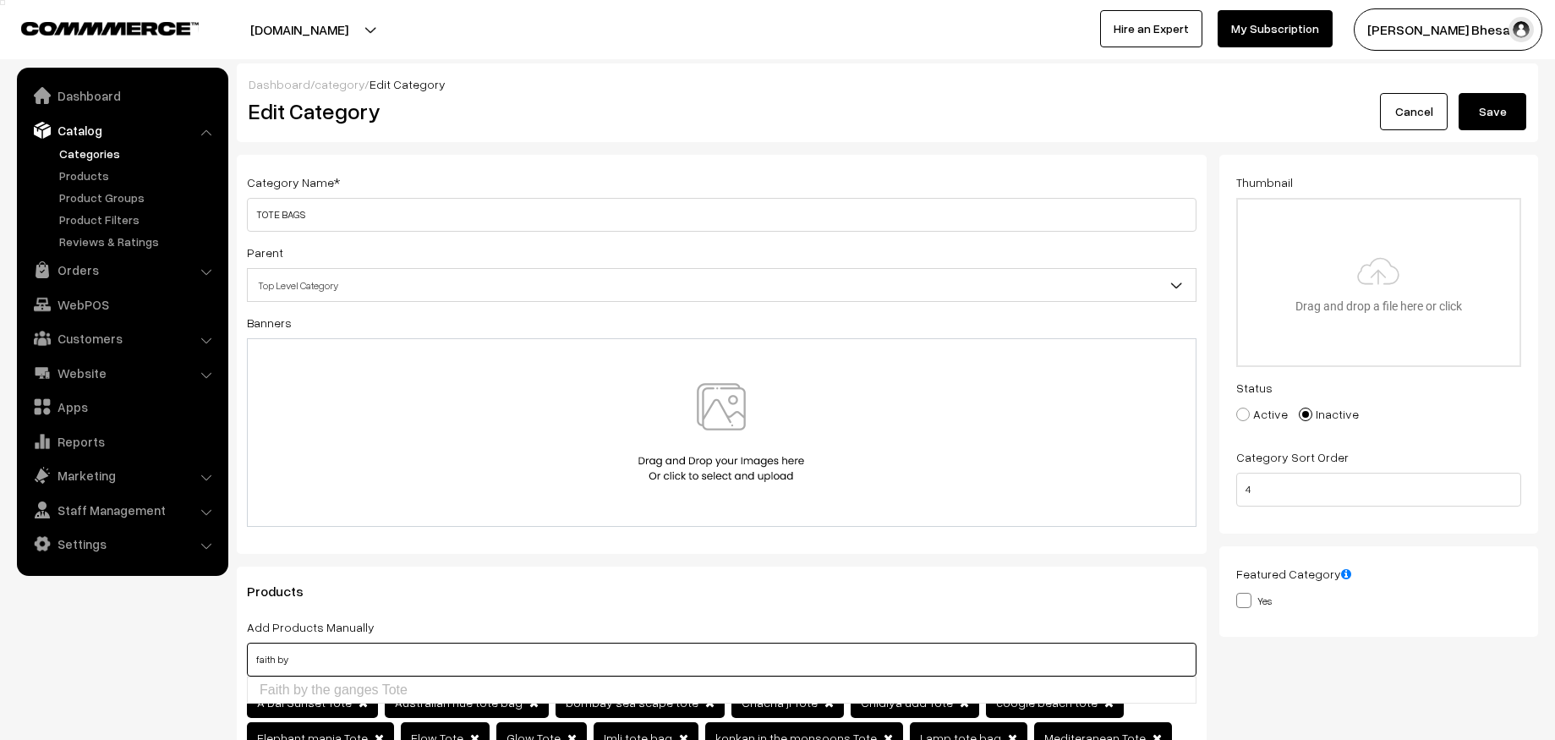
type input "faith by"
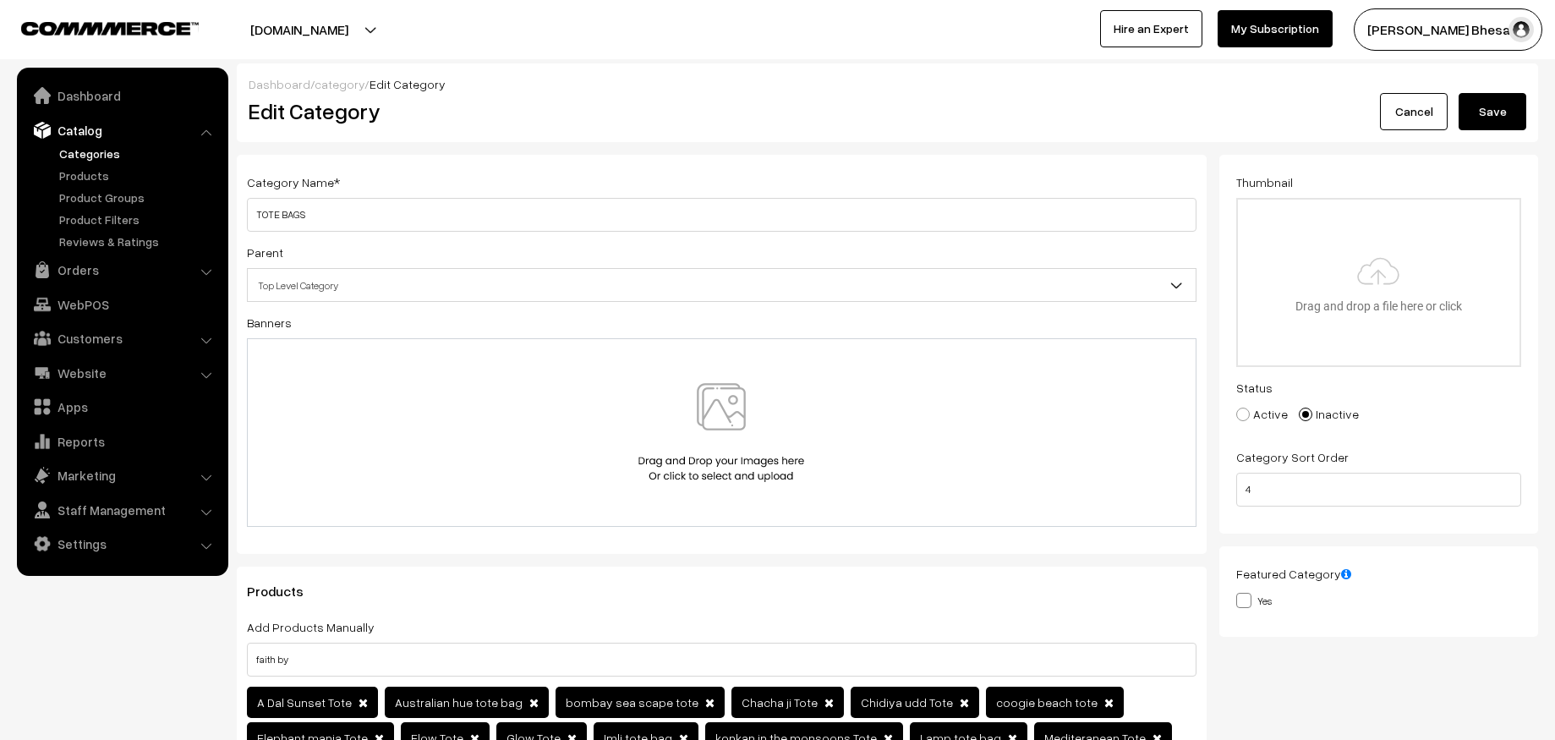
click at [1483, 110] on button "Save" at bounding box center [1493, 111] width 68 height 37
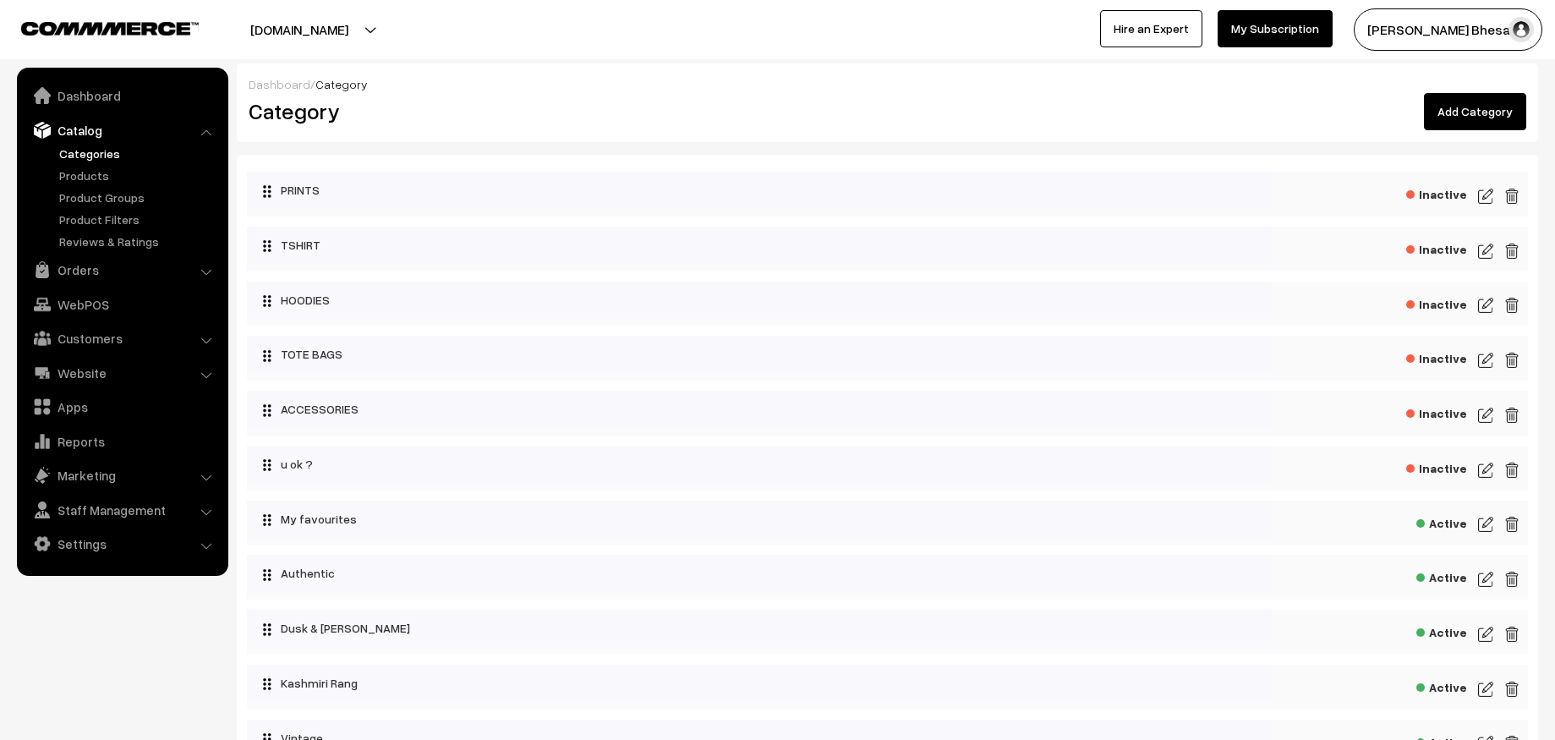
click at [1484, 304] on img at bounding box center [1485, 305] width 15 height 20
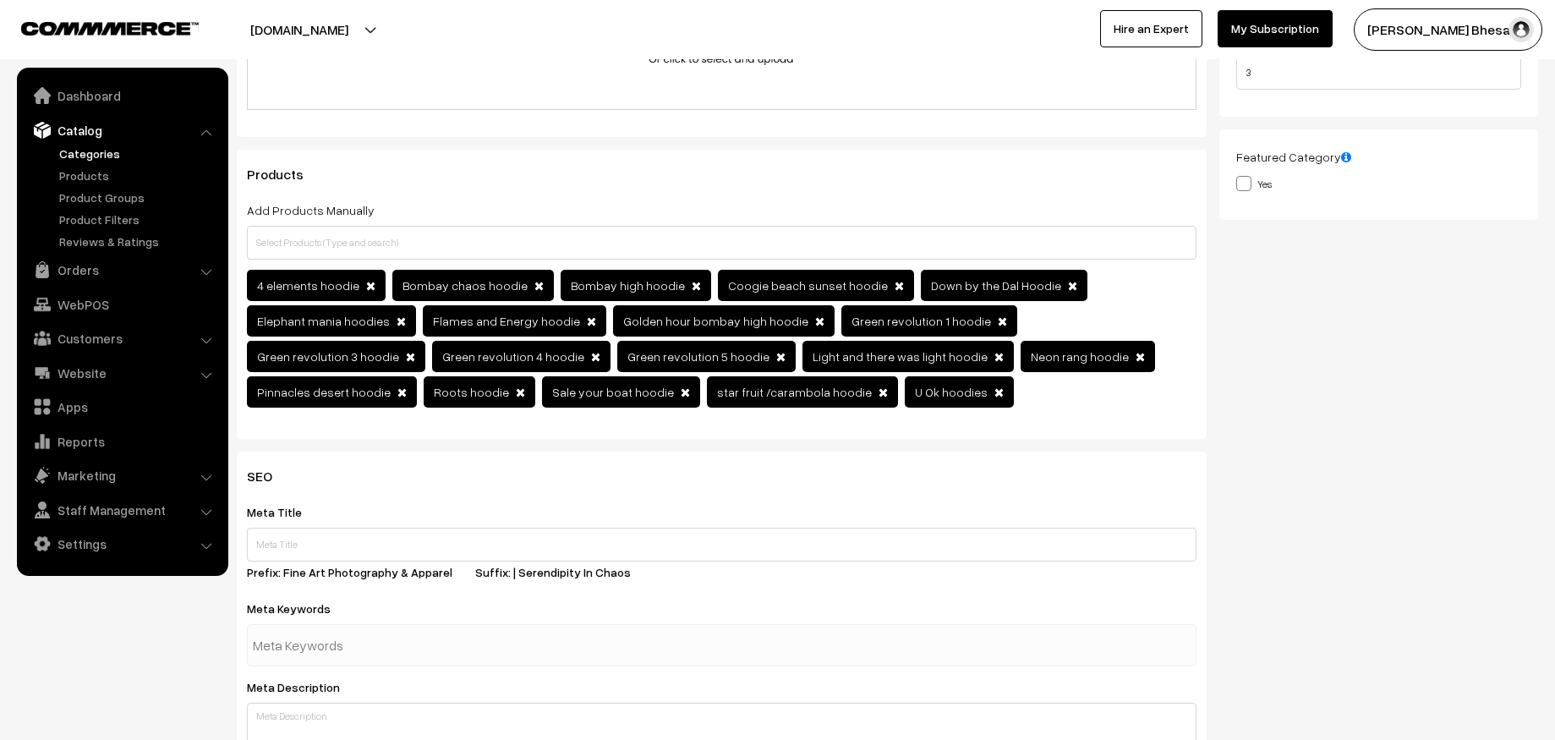
scroll to position [412, 0]
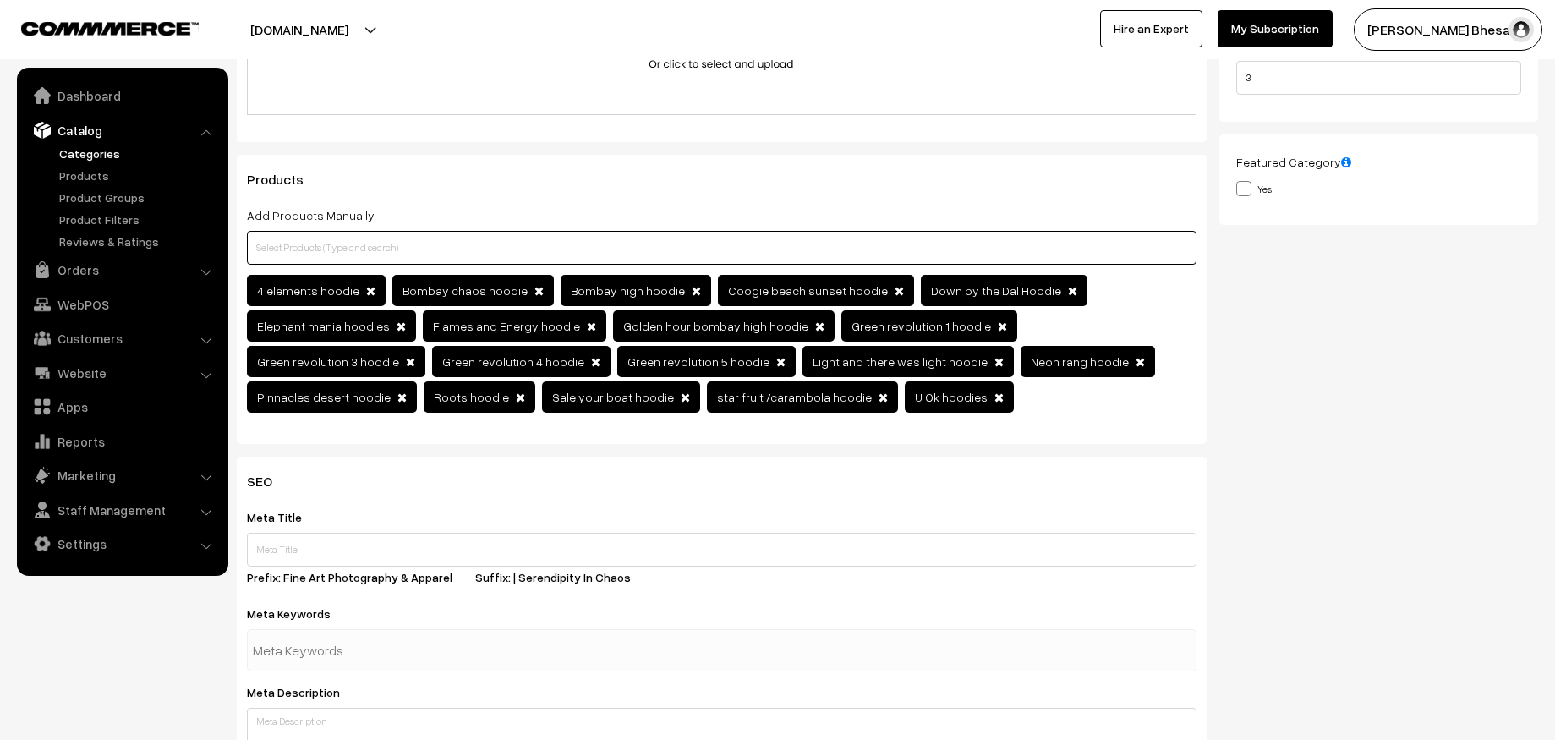
click at [685, 262] on input "text" at bounding box center [722, 248] width 950 height 34
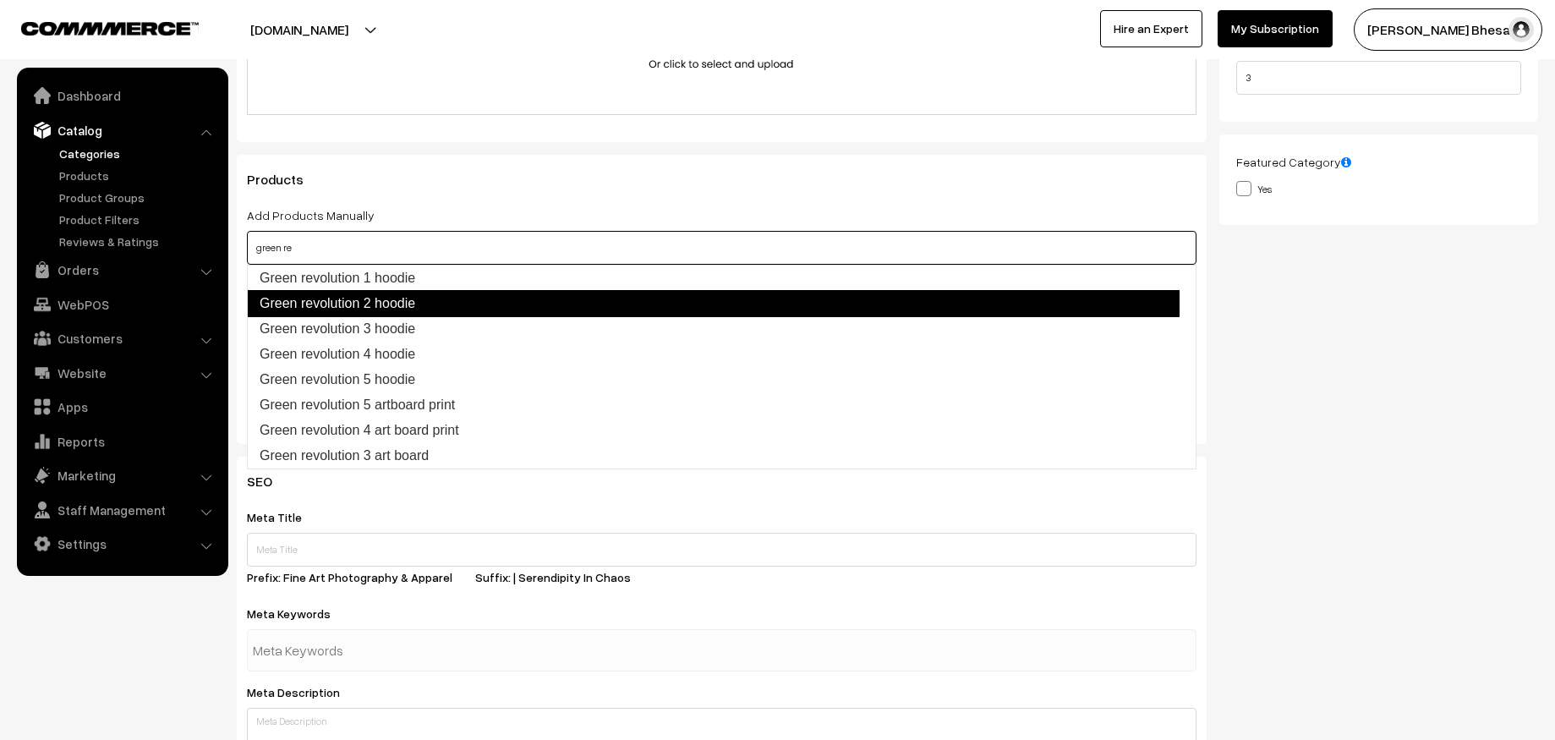
click at [469, 309] on link "Green revolution 2 hoodie" at bounding box center [713, 303] width 933 height 27
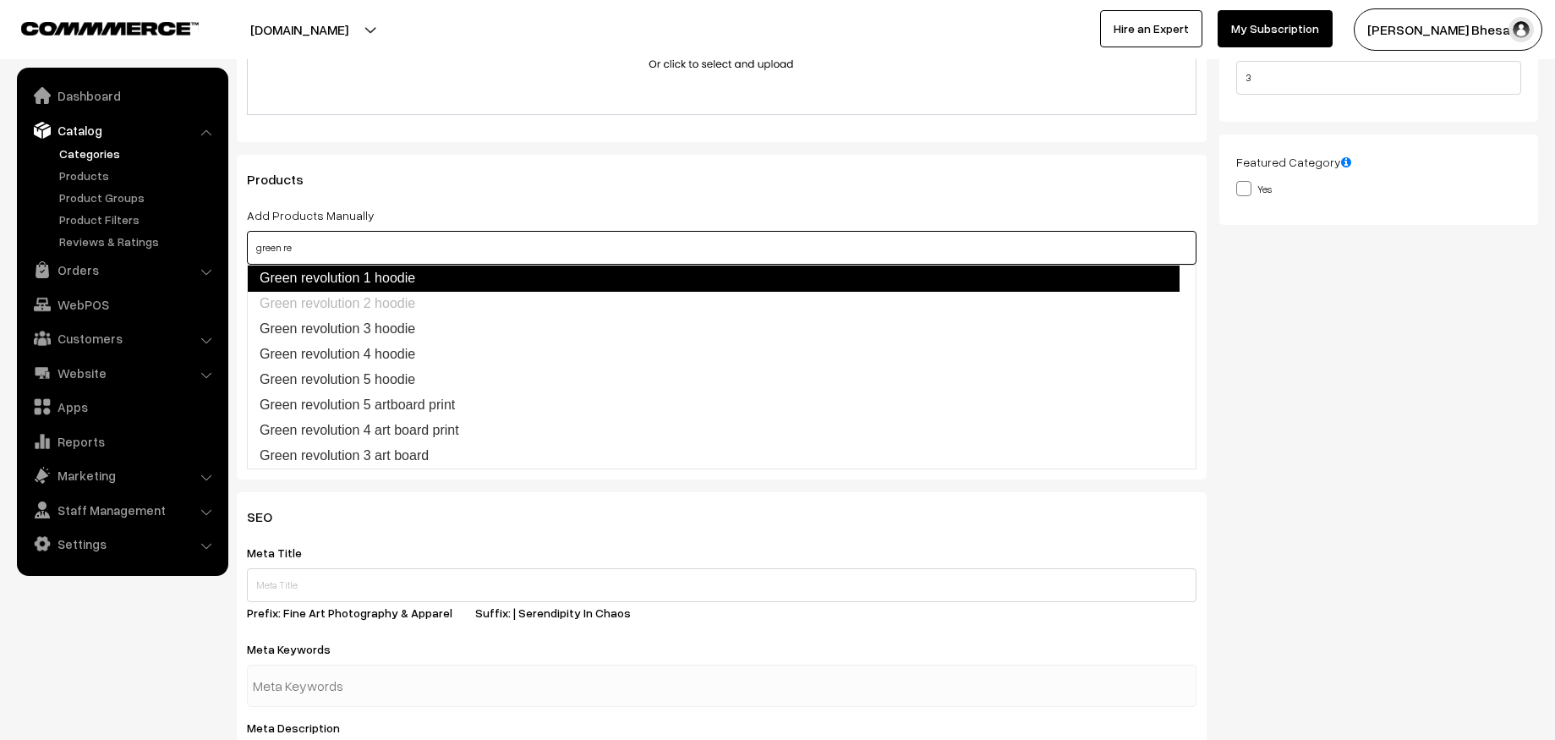
click at [759, 267] on link "Green revolution 1 hoodie" at bounding box center [713, 278] width 933 height 27
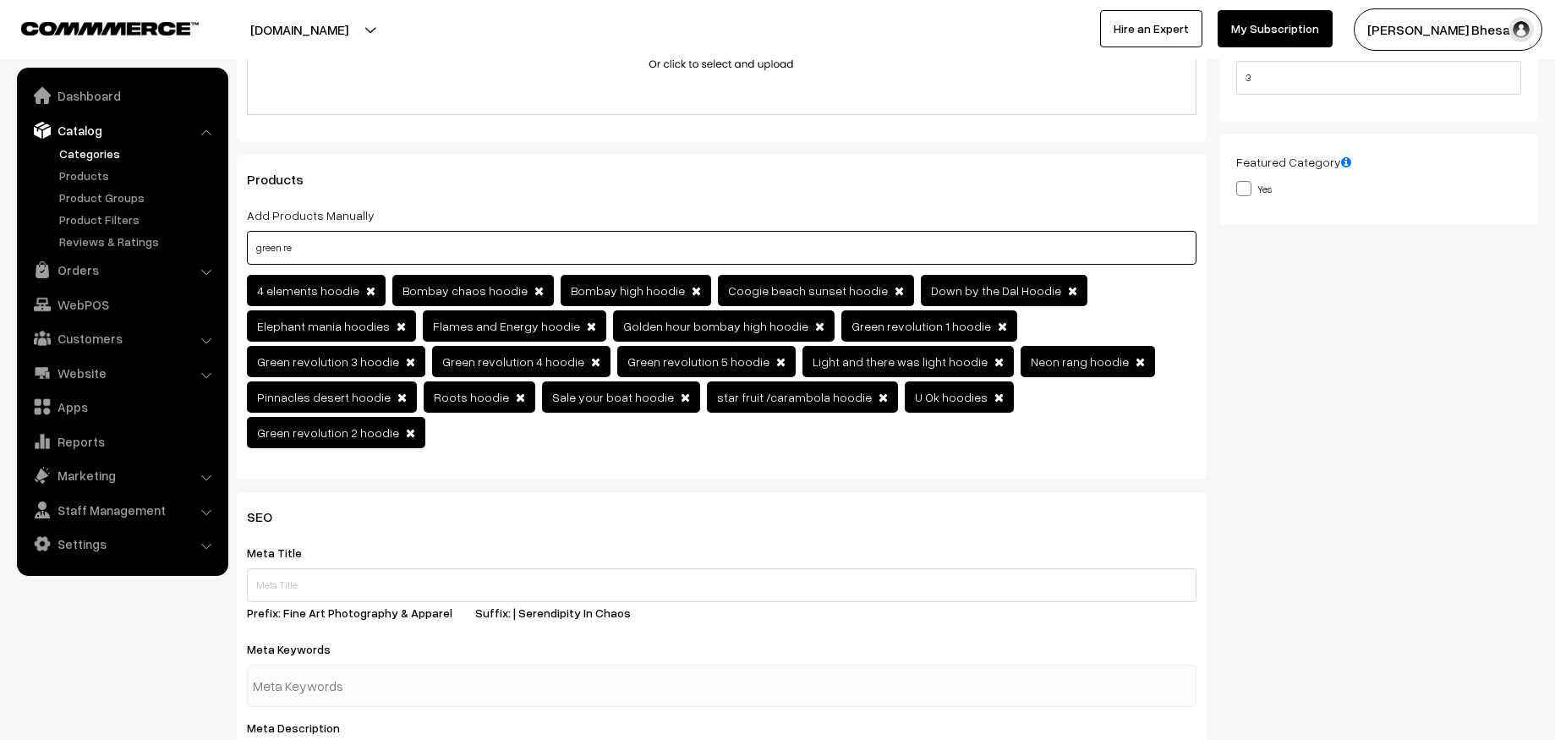
scroll to position [0, 0]
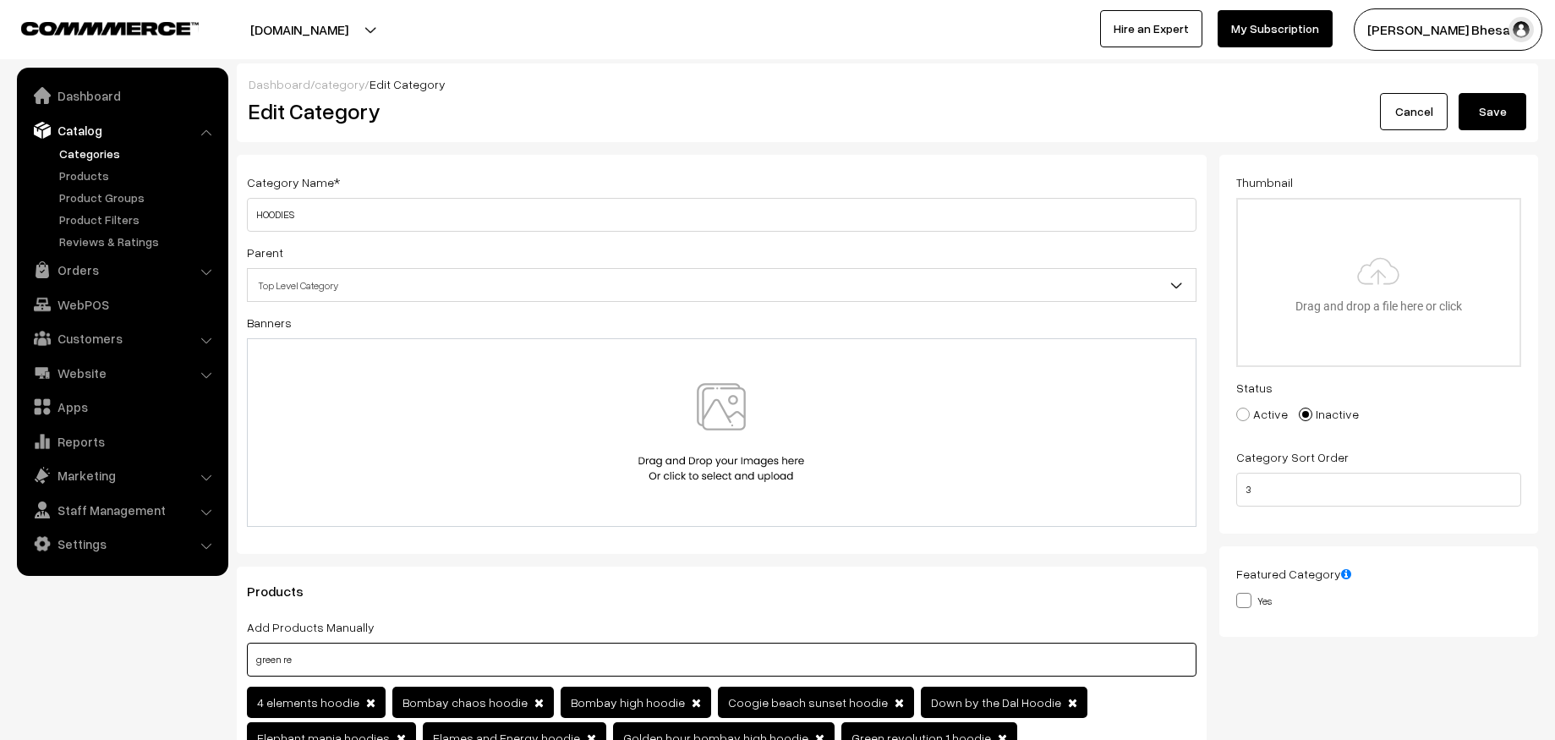
type input "green re"
click at [1499, 116] on button "Save" at bounding box center [1493, 111] width 68 height 37
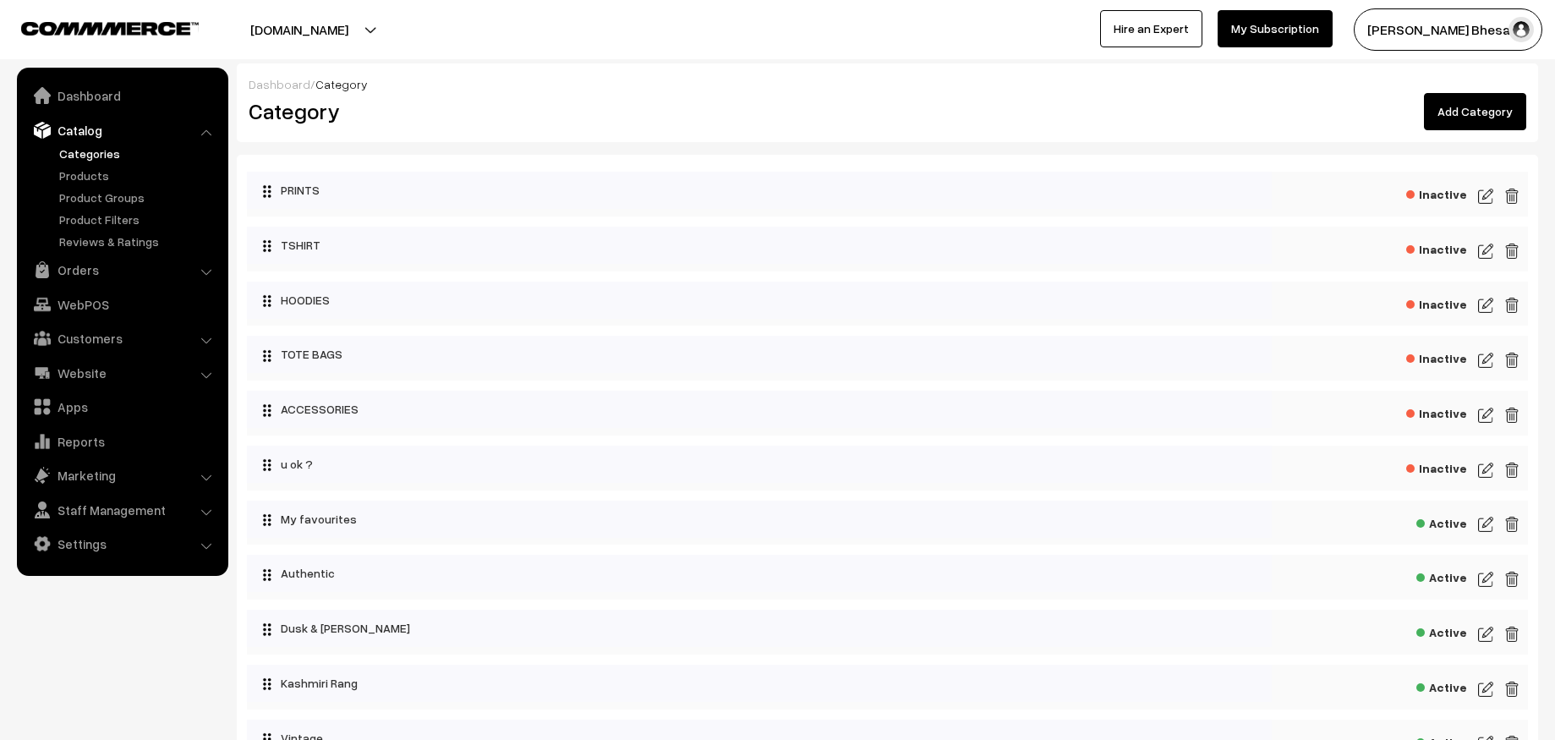
click at [1484, 303] on img at bounding box center [1485, 305] width 15 height 20
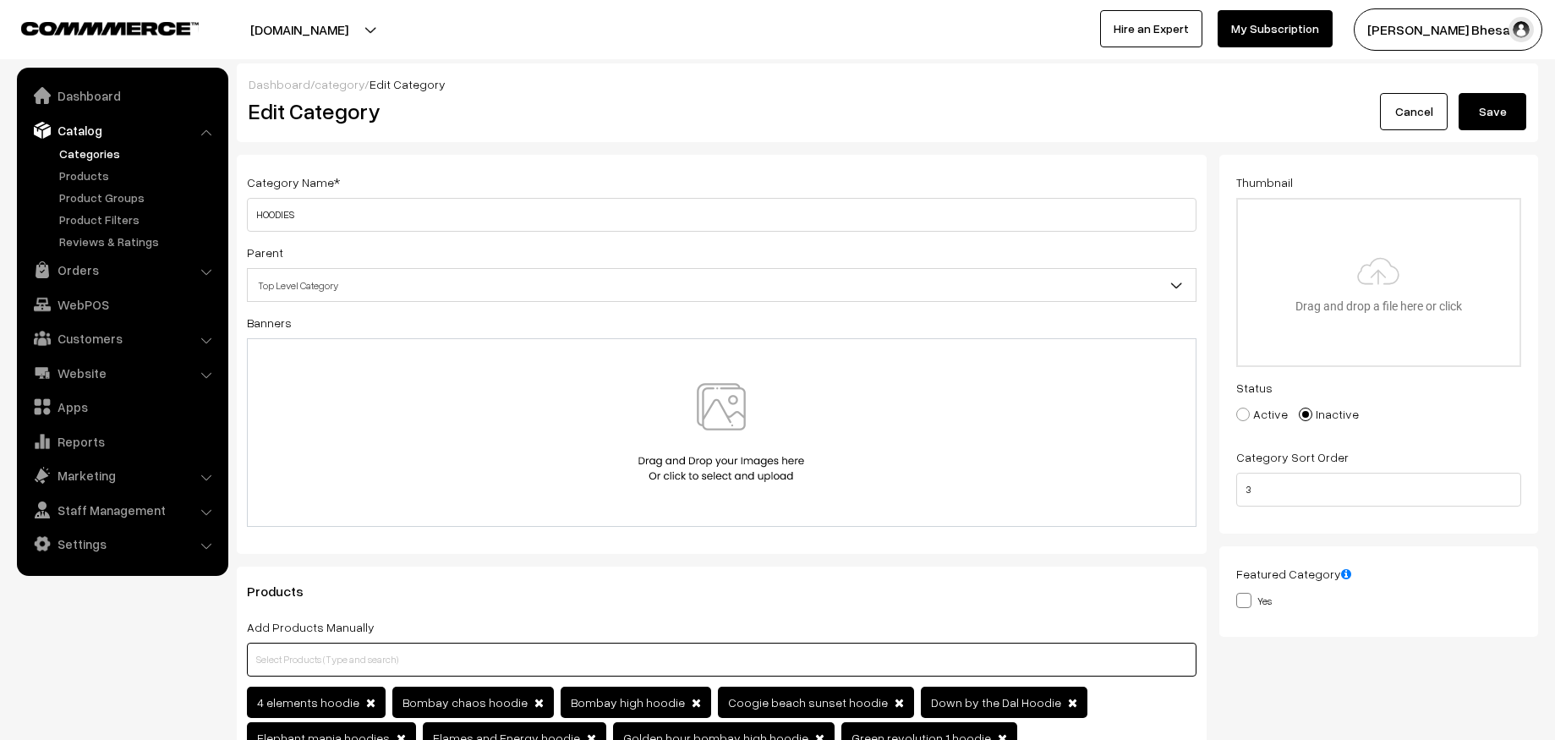
click at [671, 658] on input "text" at bounding box center [722, 660] width 950 height 34
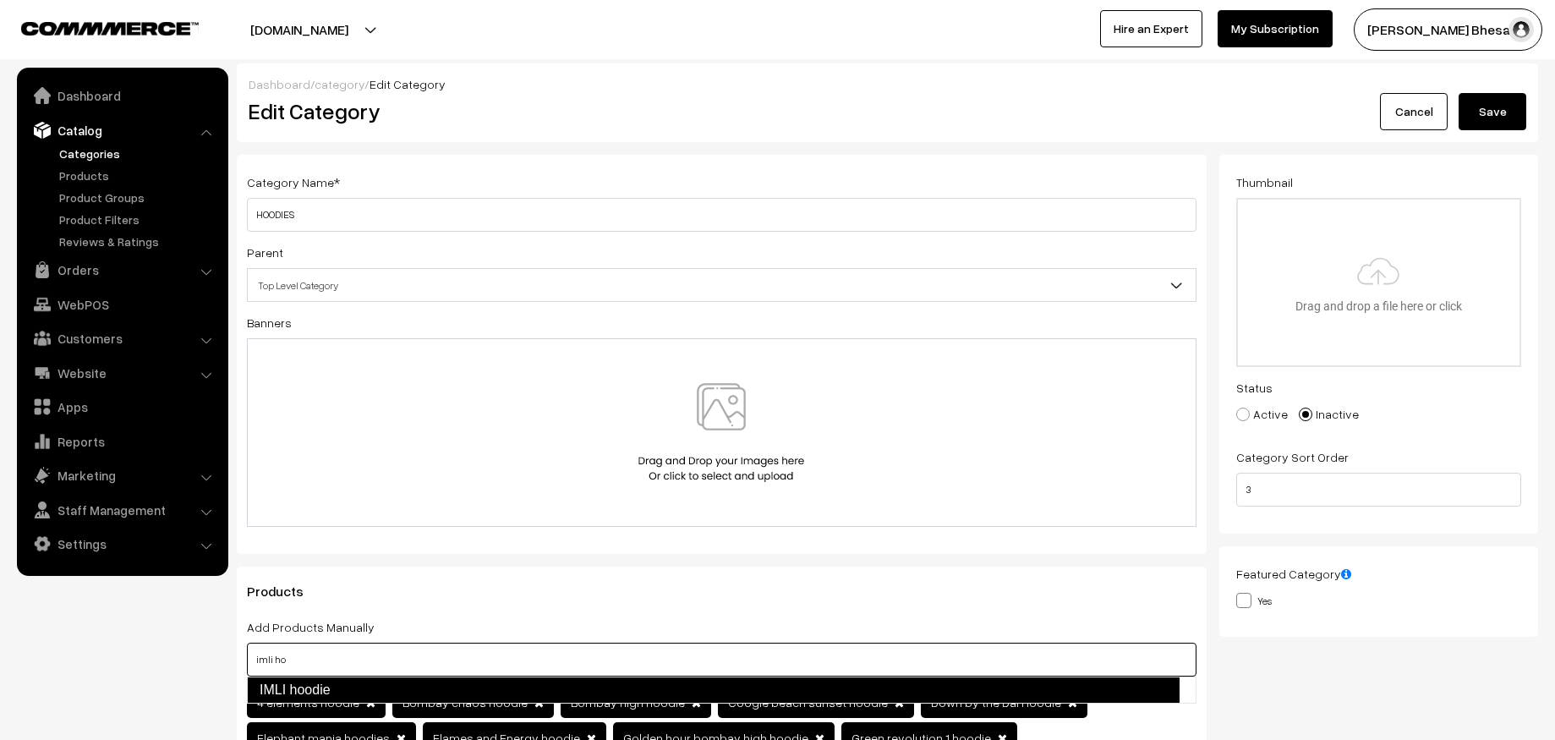
click at [597, 689] on link "IMLI hoodie" at bounding box center [713, 689] width 933 height 27
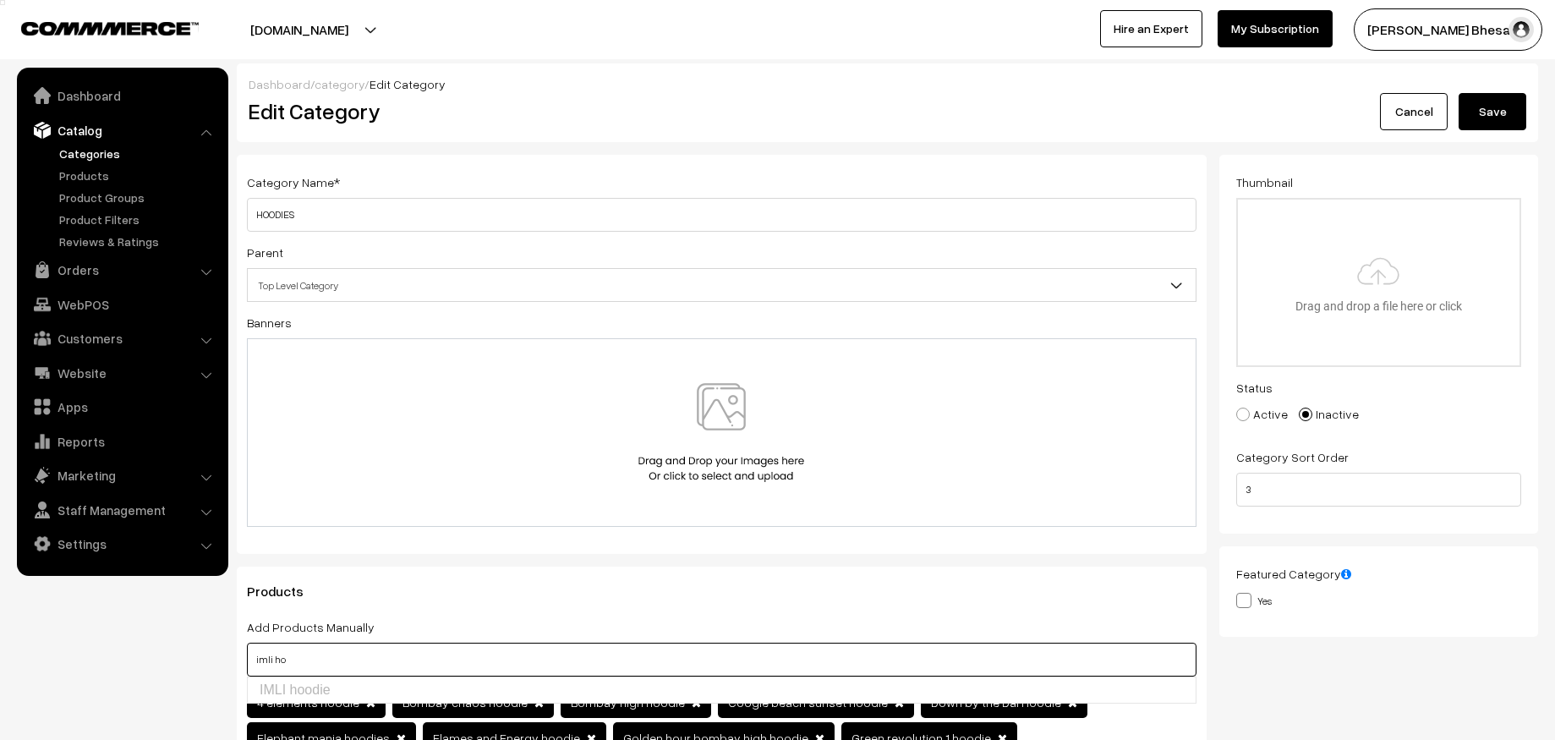
click at [632, 667] on input "imli ho" at bounding box center [722, 660] width 950 height 34
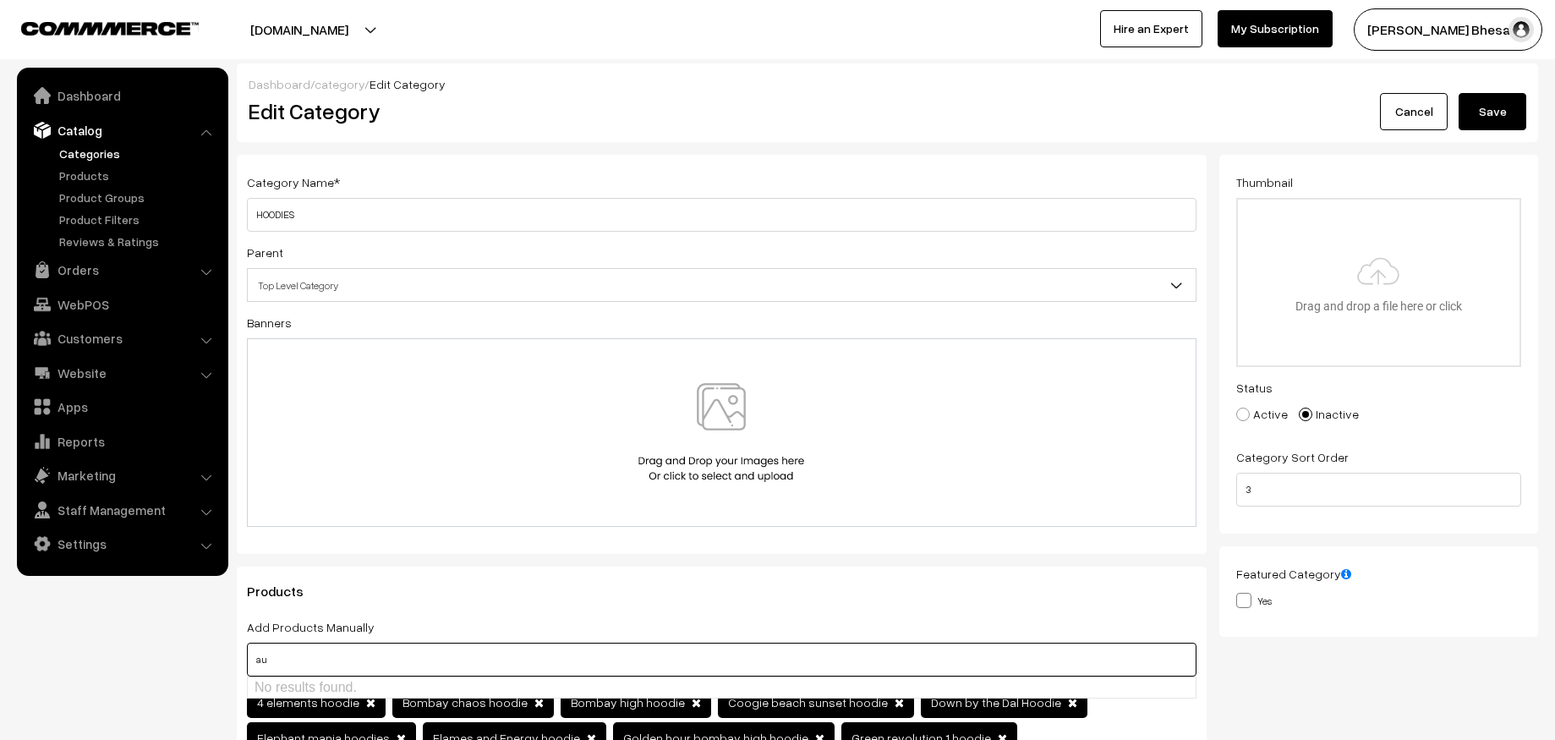
type input "a"
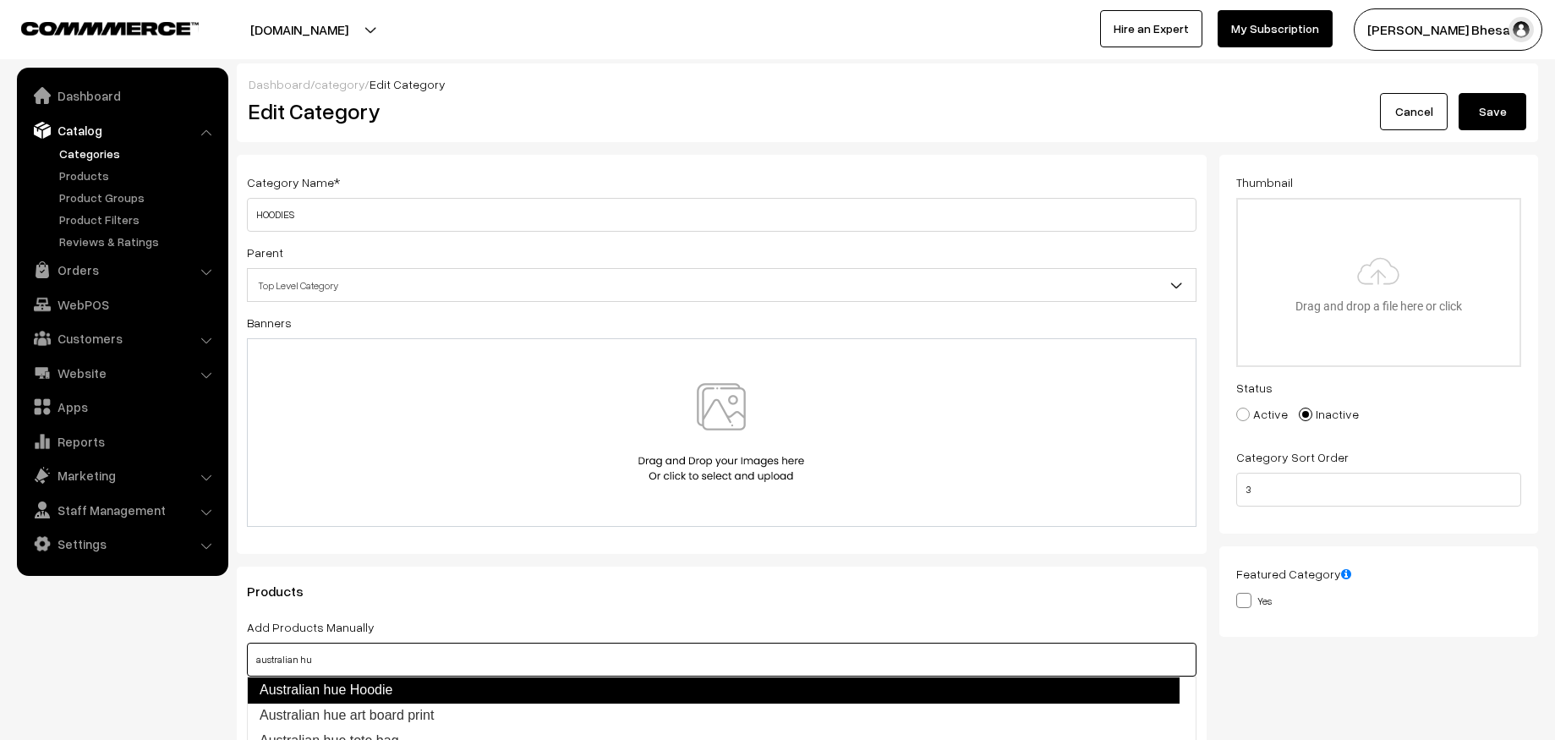
click at [398, 680] on link "Australian hue Hoodie" at bounding box center [713, 689] width 933 height 27
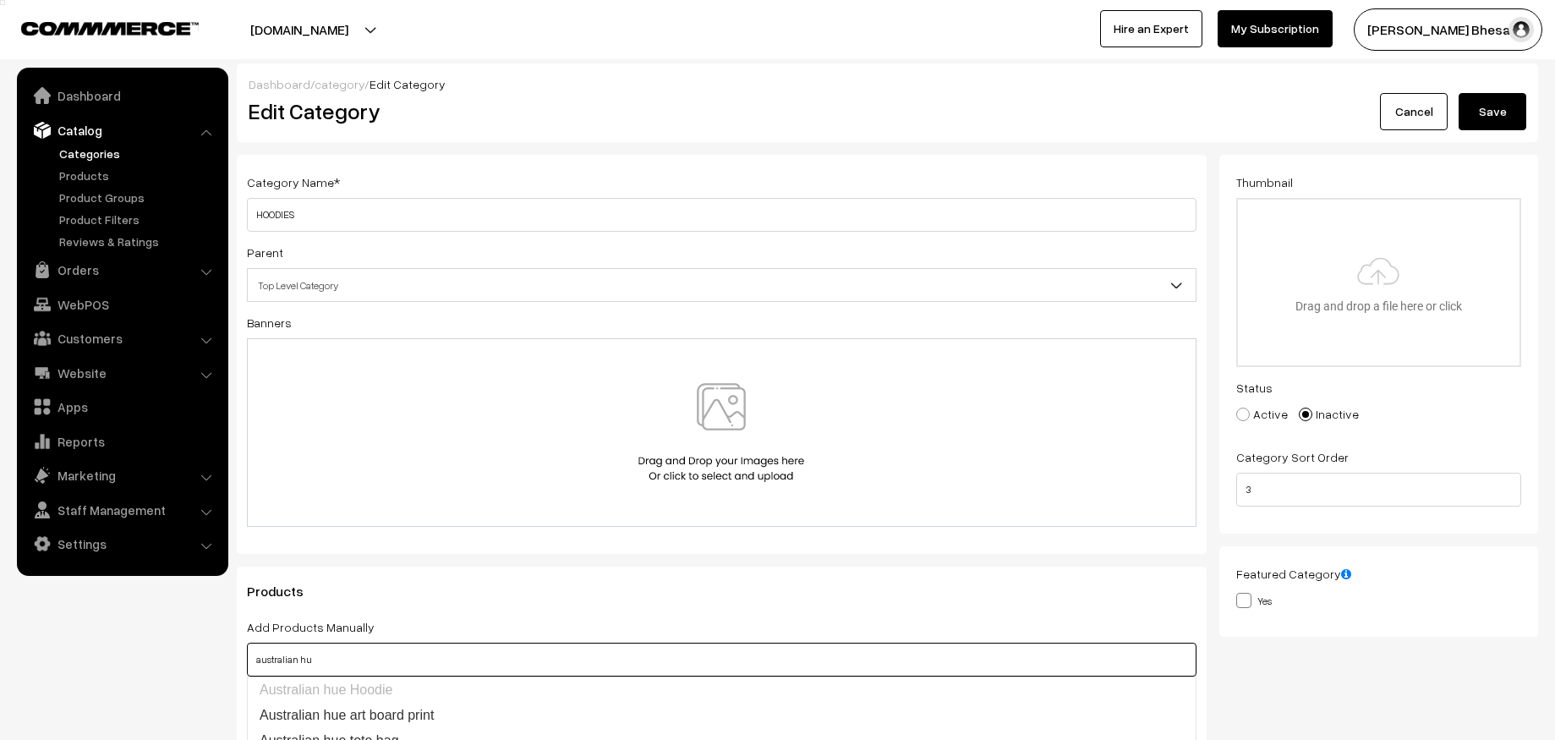
type input "australian hu"
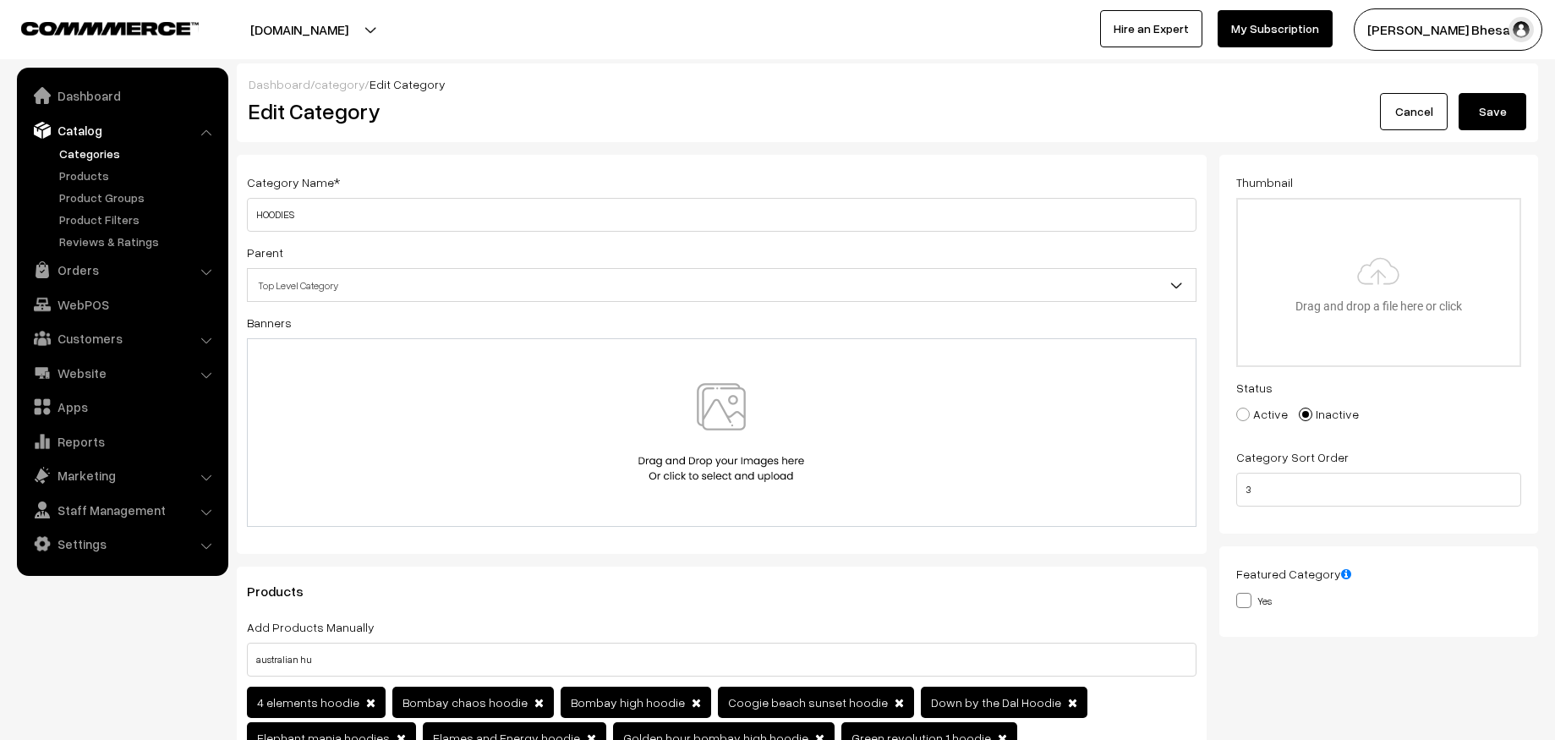
click at [531, 601] on div "Products Add Products Manually australian hu 4 elements hoodie" at bounding box center [722, 729] width 970 height 325
click at [1482, 112] on button "Save" at bounding box center [1493, 111] width 68 height 37
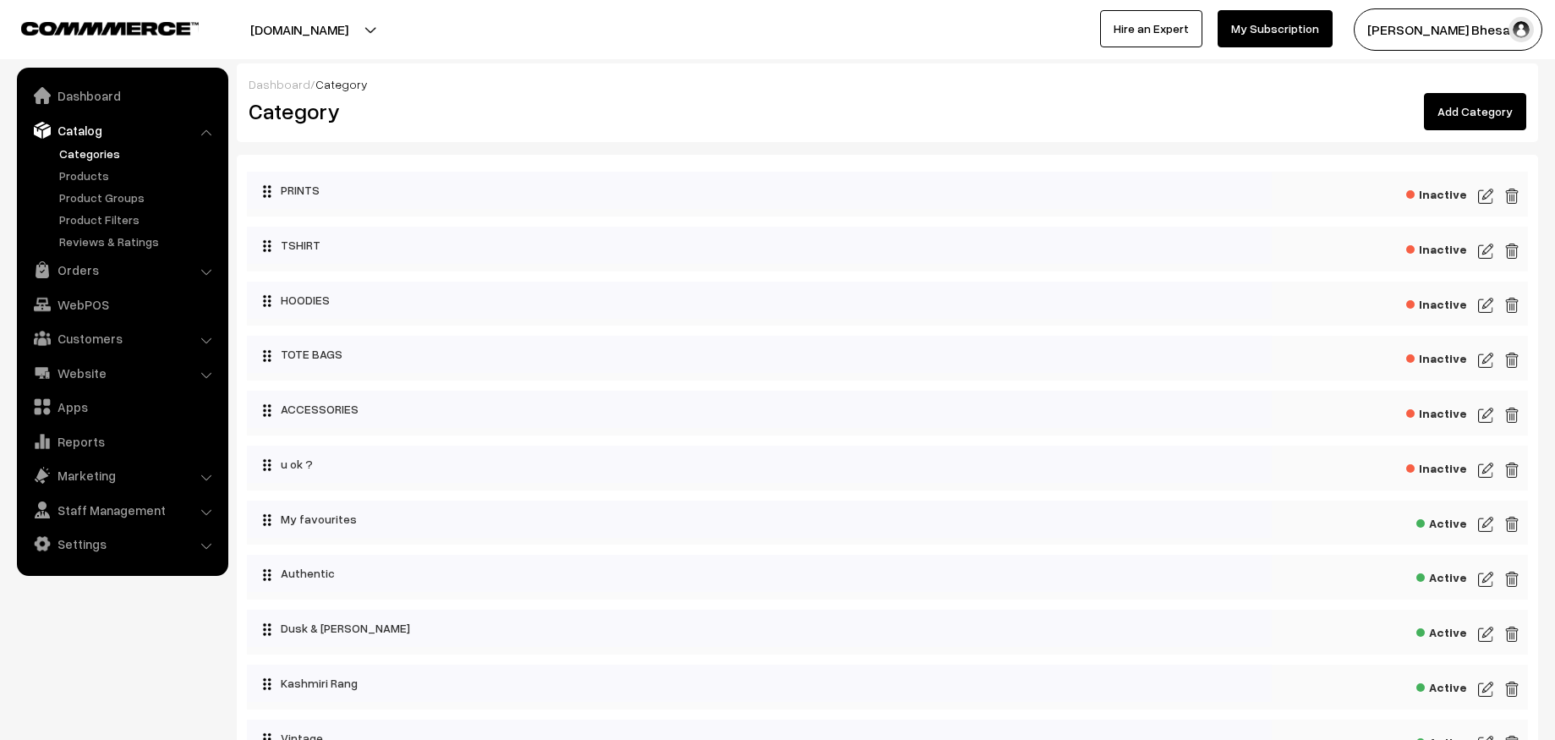
click at [1482, 199] on img at bounding box center [1485, 196] width 15 height 20
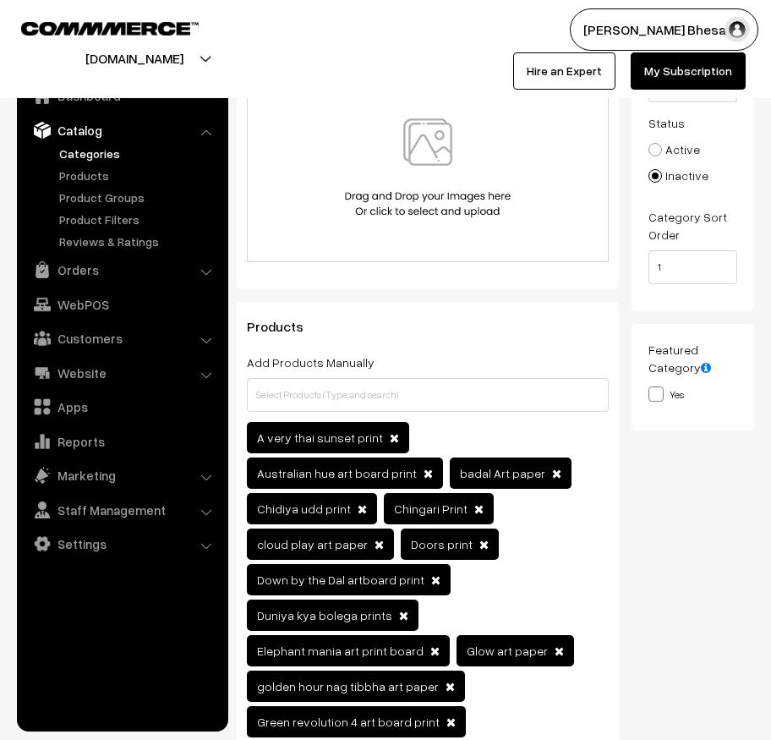
scroll to position [299, 0]
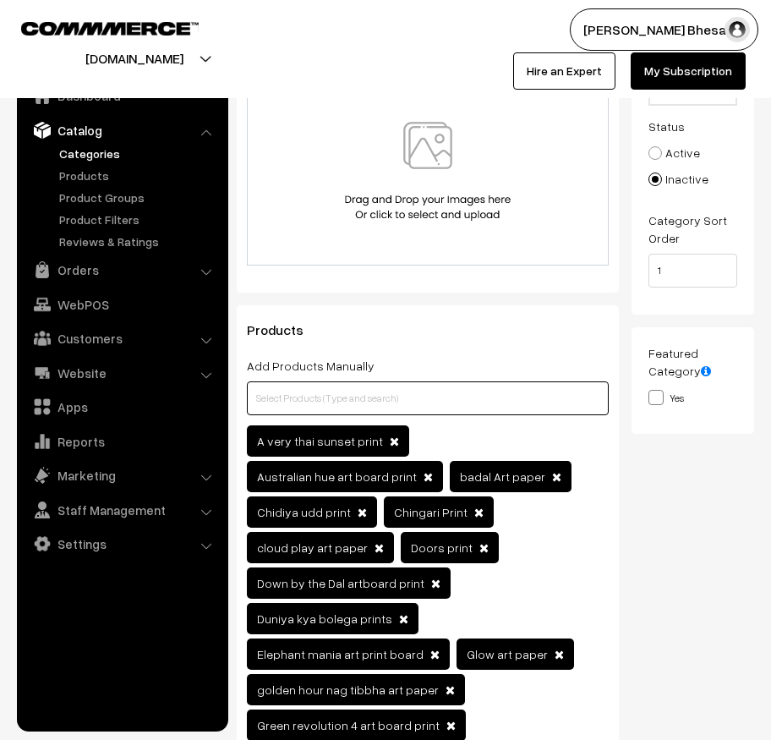
click at [329, 403] on input "text" at bounding box center [428, 398] width 362 height 34
type input "shade pr"
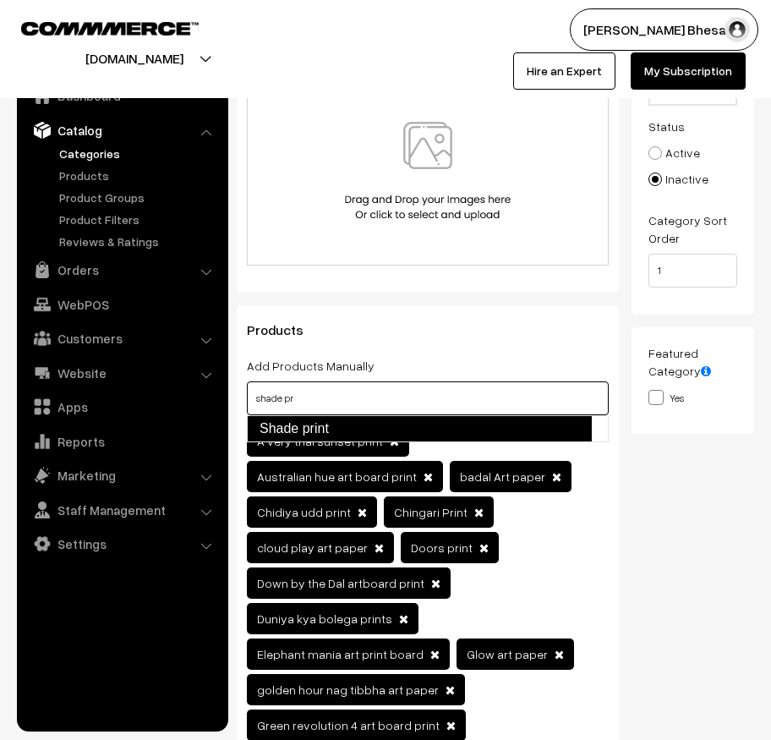
click at [349, 419] on link "Shade print" at bounding box center [419, 428] width 345 height 27
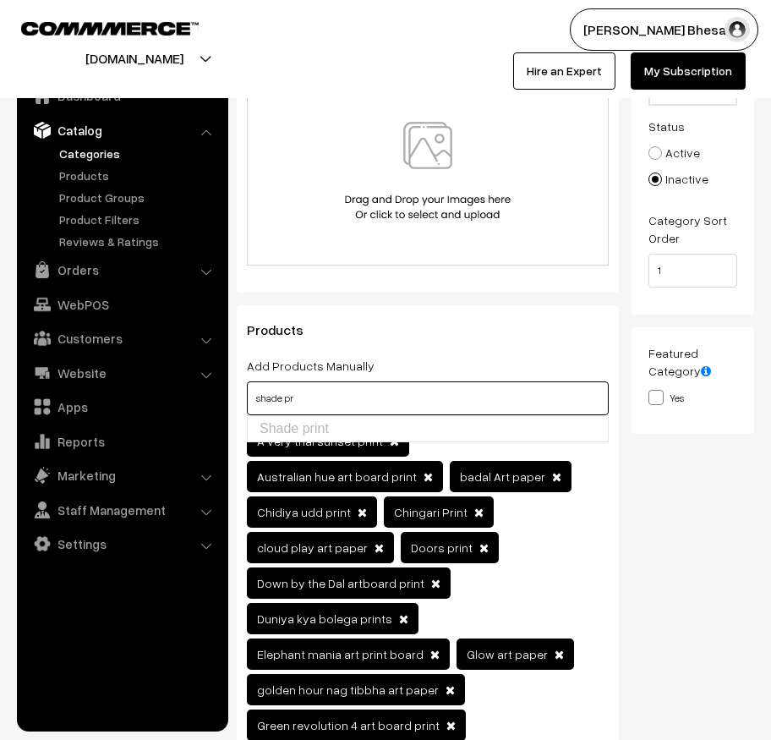
click at [384, 400] on input "shade pr" at bounding box center [428, 398] width 362 height 34
click at [276, 393] on input "text" at bounding box center [428, 398] width 362 height 34
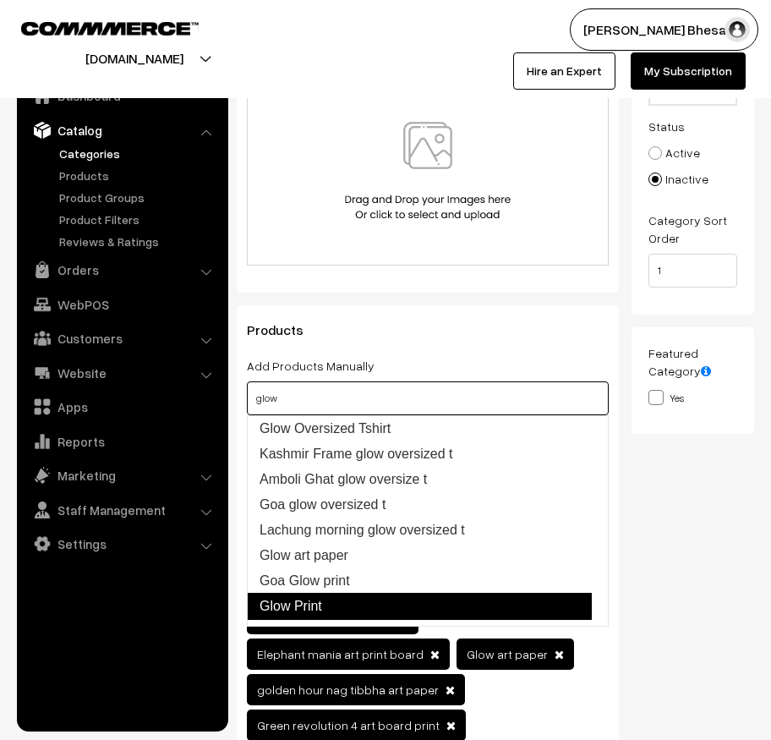
click at [320, 600] on link "Glow Print" at bounding box center [419, 606] width 345 height 27
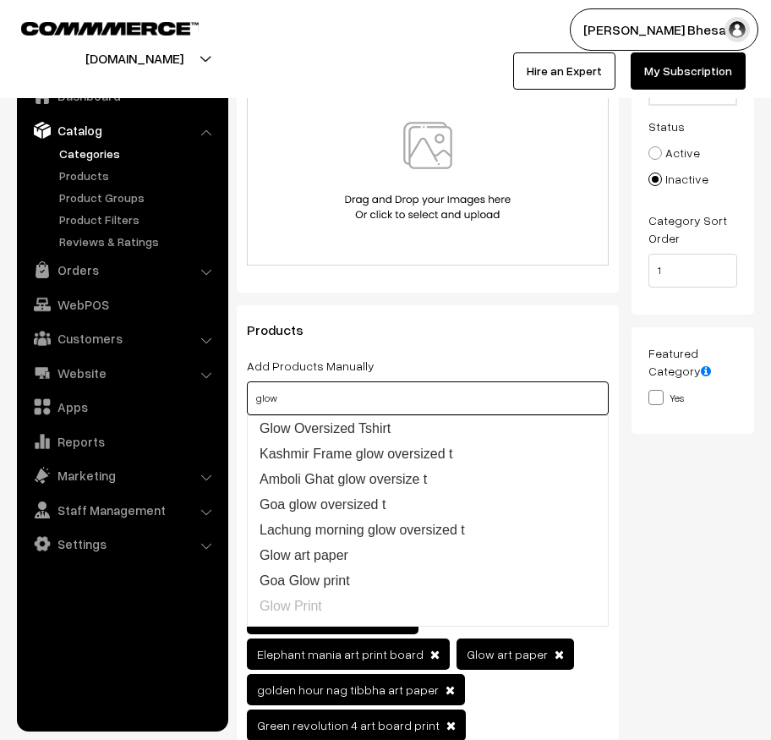
click at [288, 396] on input "glow" at bounding box center [428, 398] width 362 height 34
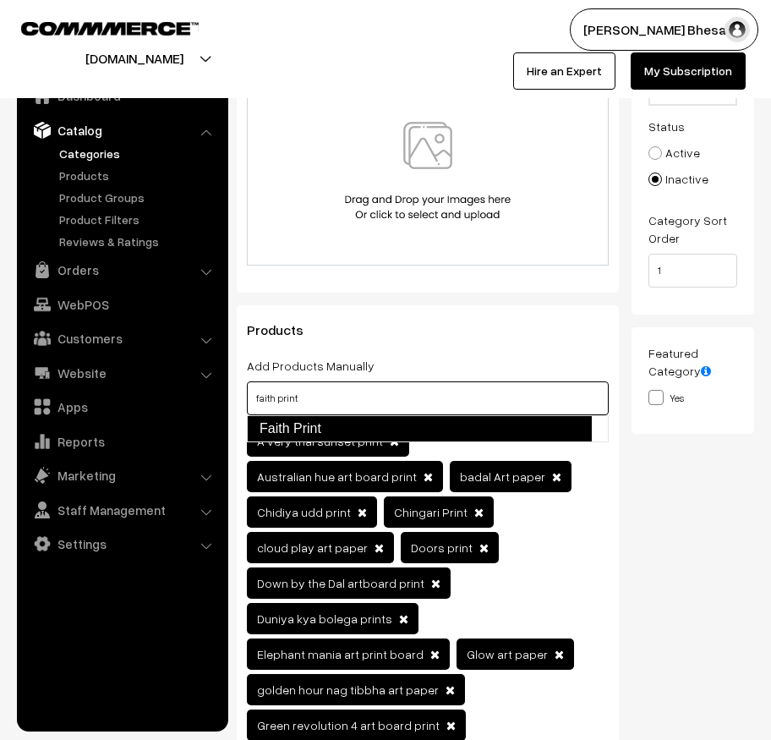
click at [339, 426] on link "Faith Print" at bounding box center [419, 428] width 345 height 27
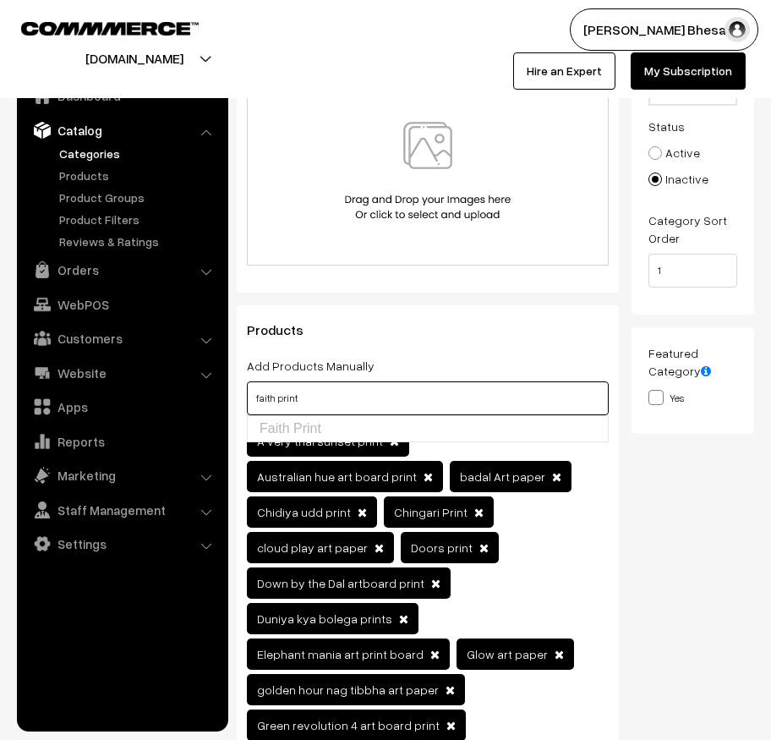
click at [351, 400] on input "faith print" at bounding box center [428, 398] width 362 height 34
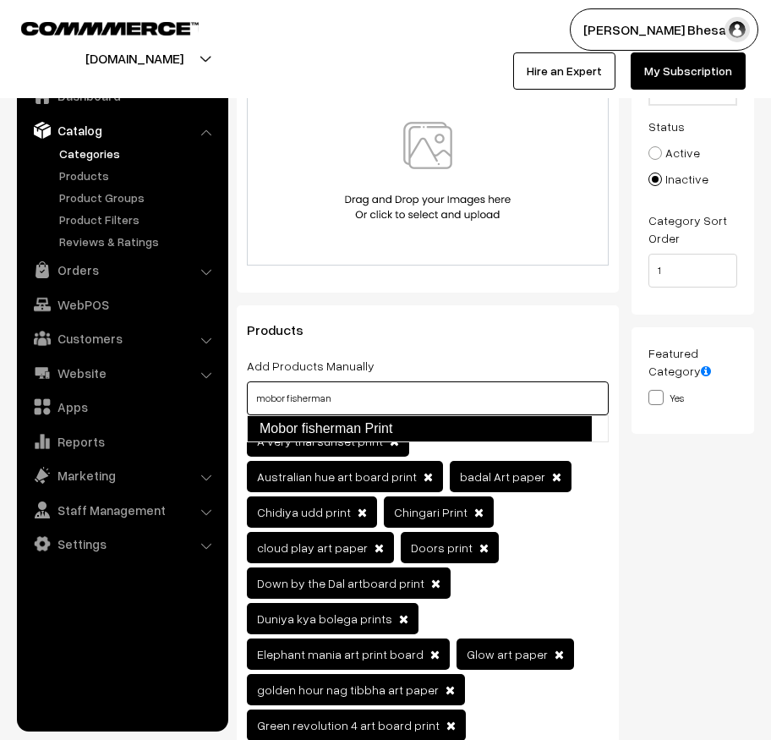
click at [373, 434] on link "Mobor fisherman Print" at bounding box center [419, 428] width 345 height 27
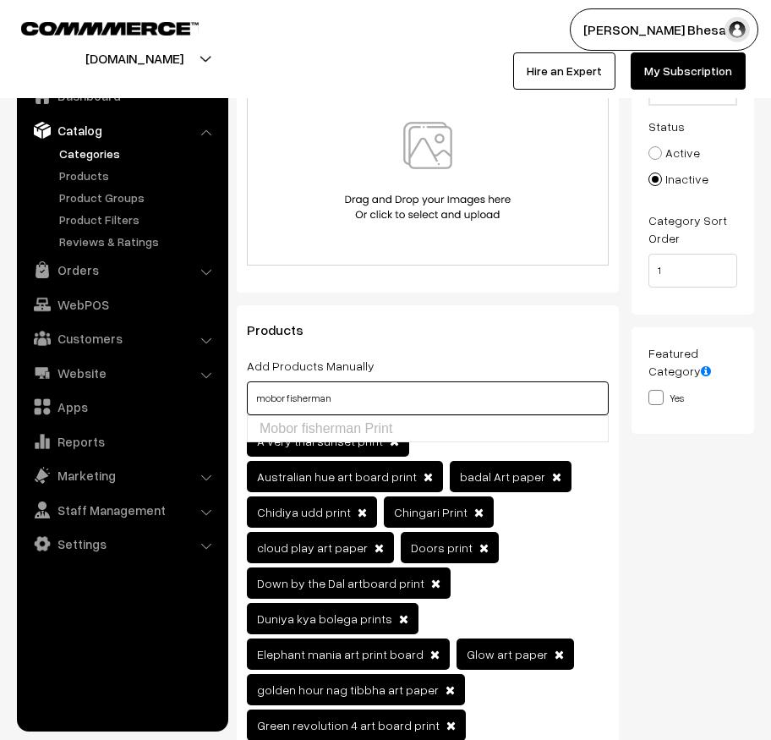
click at [360, 391] on input "mobor fisherman" at bounding box center [428, 398] width 362 height 34
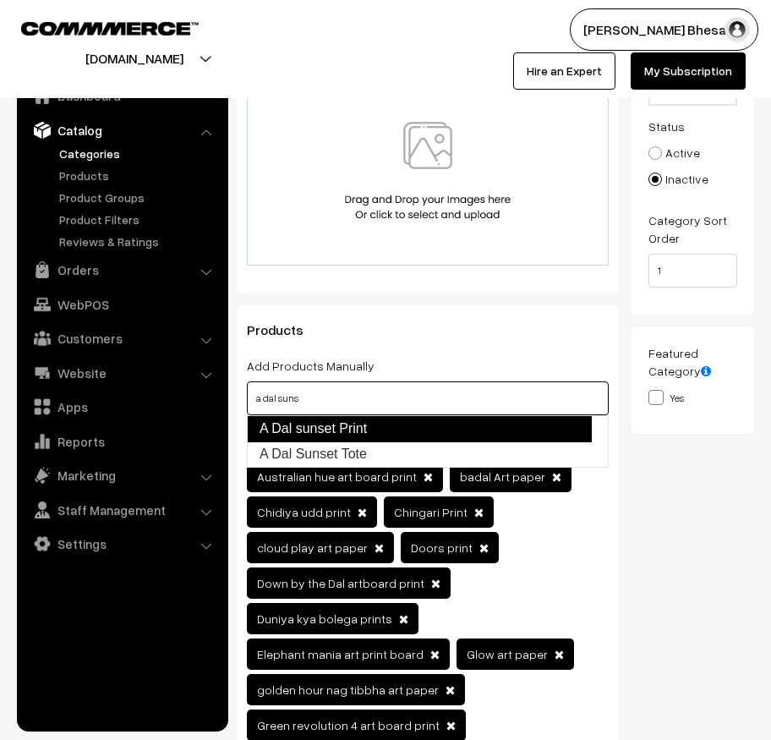
click at [382, 439] on link "A Dal sunset Print" at bounding box center [419, 428] width 345 height 27
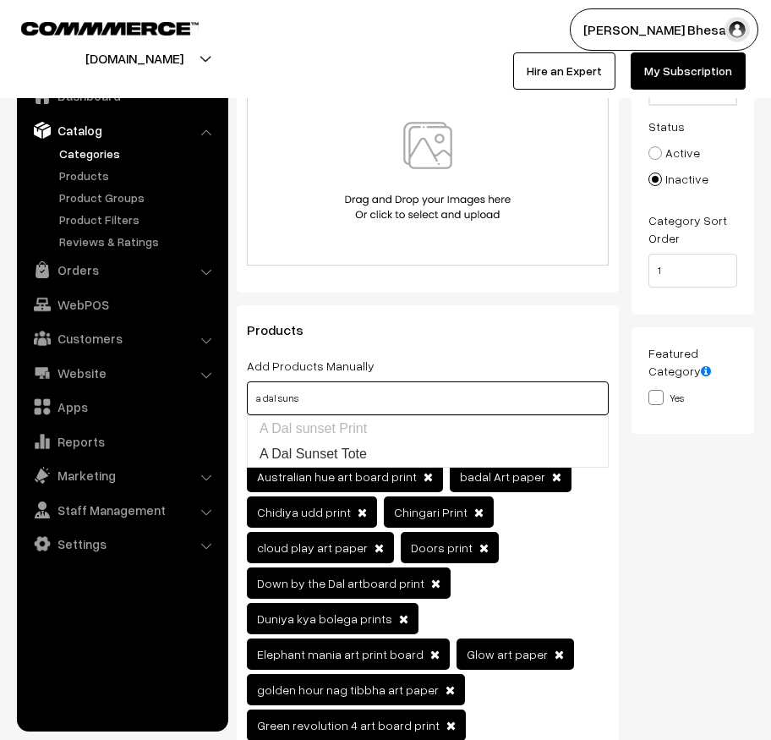
type input "a dal suns"
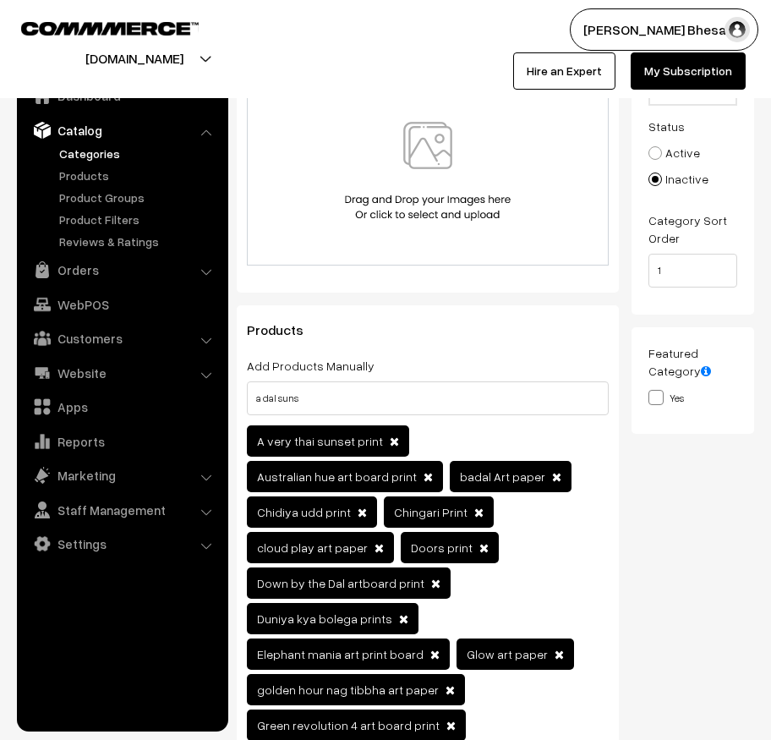
click at [497, 337] on h3 "Products" at bounding box center [428, 330] width 362 height 16
click at [400, 385] on input "a dal suns" at bounding box center [428, 398] width 362 height 34
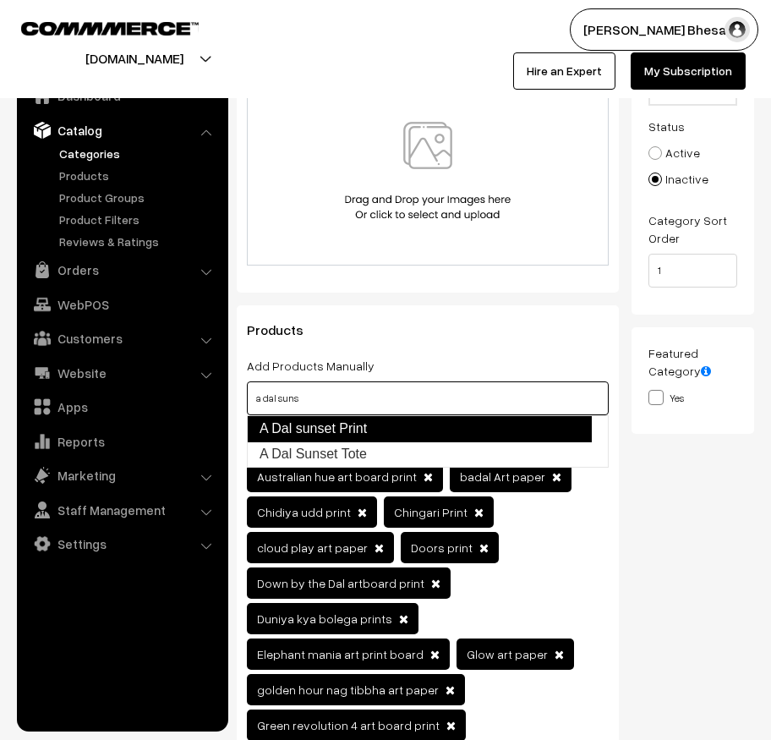
click at [352, 440] on link "A Dal sunset Print" at bounding box center [419, 428] width 345 height 27
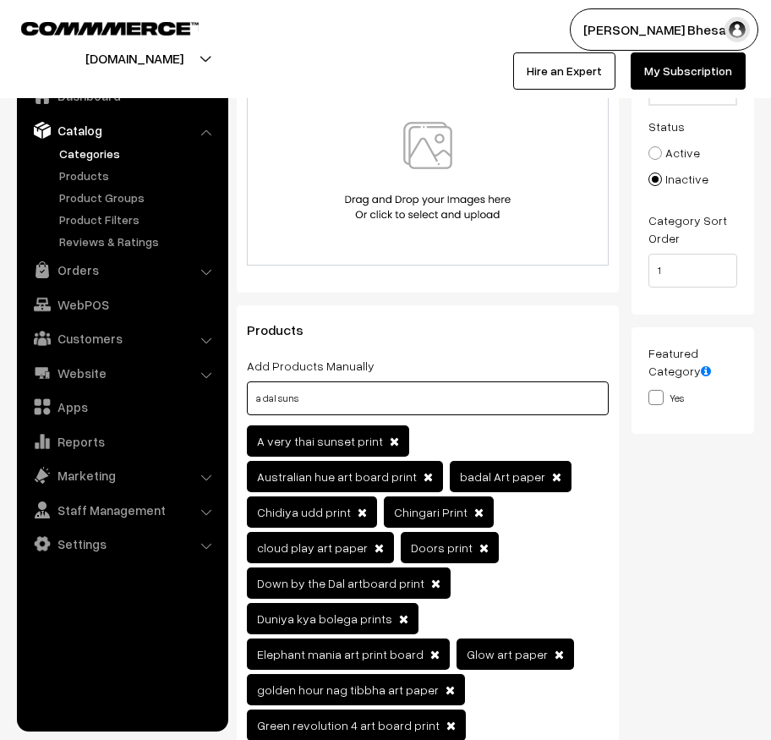
click at [370, 408] on input "a dal suns" at bounding box center [428, 398] width 362 height 34
click at [390, 407] on input "text" at bounding box center [428, 398] width 362 height 34
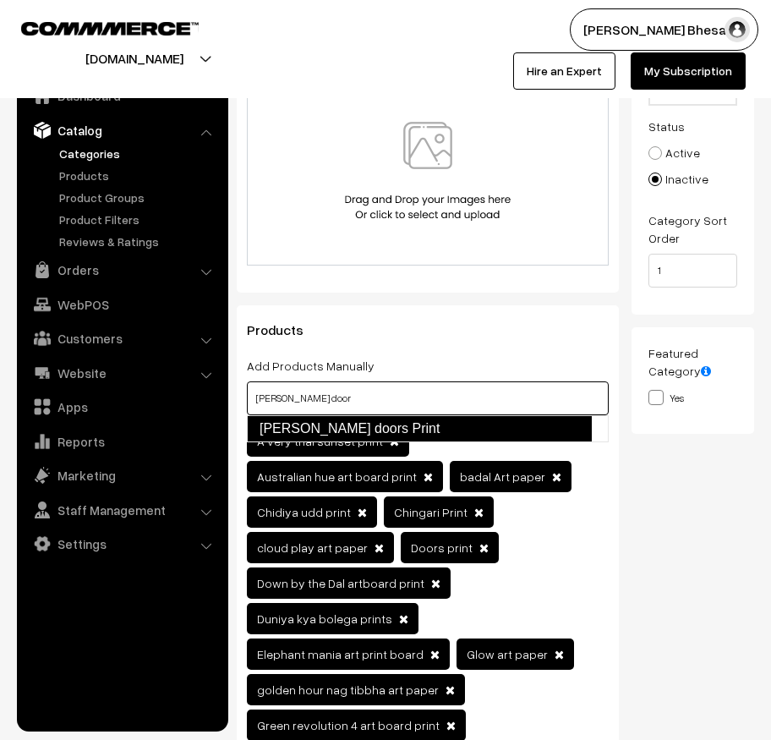
click at [394, 420] on link "Reed doors Print" at bounding box center [419, 428] width 345 height 27
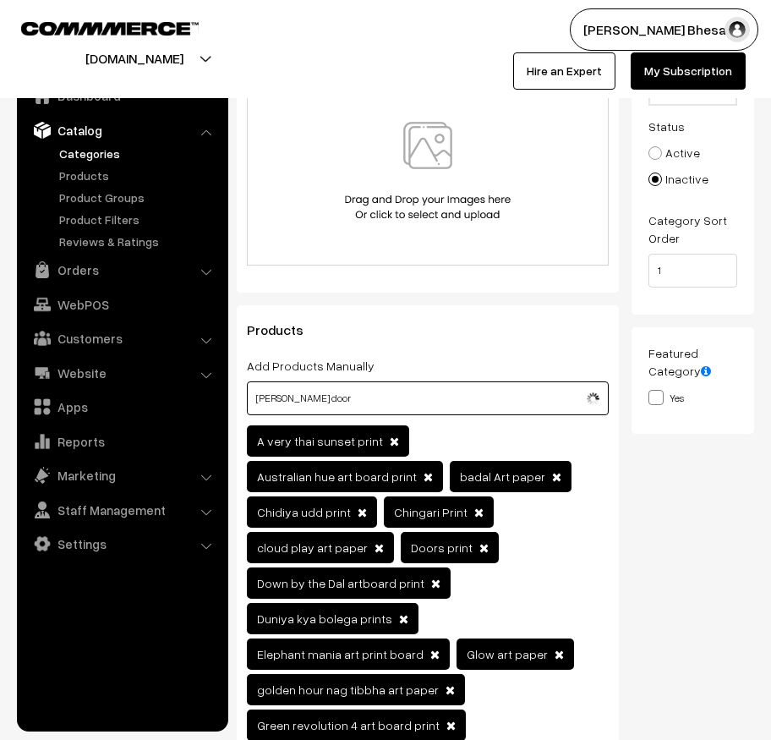
click at [308, 401] on input "reed door" at bounding box center [428, 398] width 362 height 34
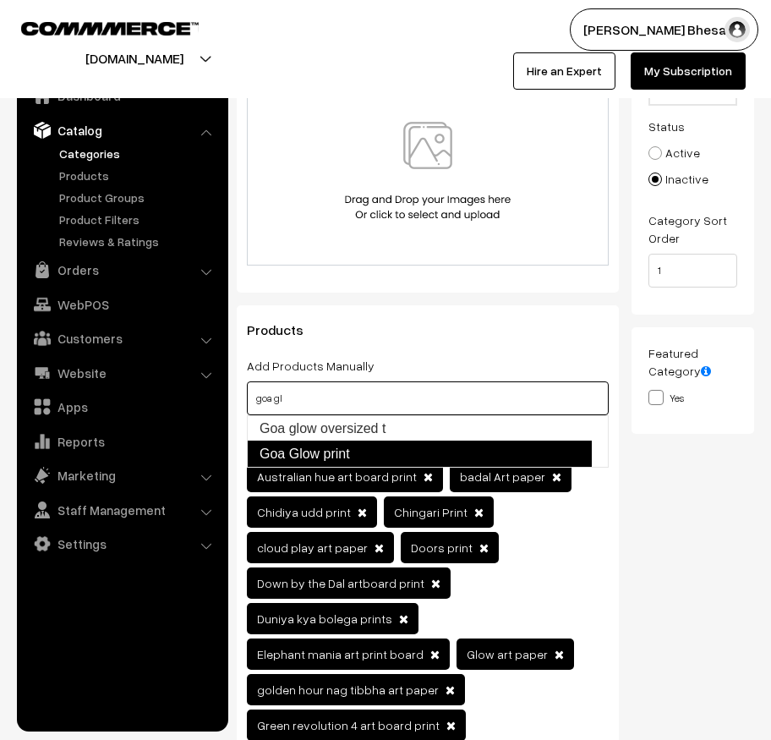
click at [378, 446] on link "Goa Glow print" at bounding box center [419, 454] width 345 height 27
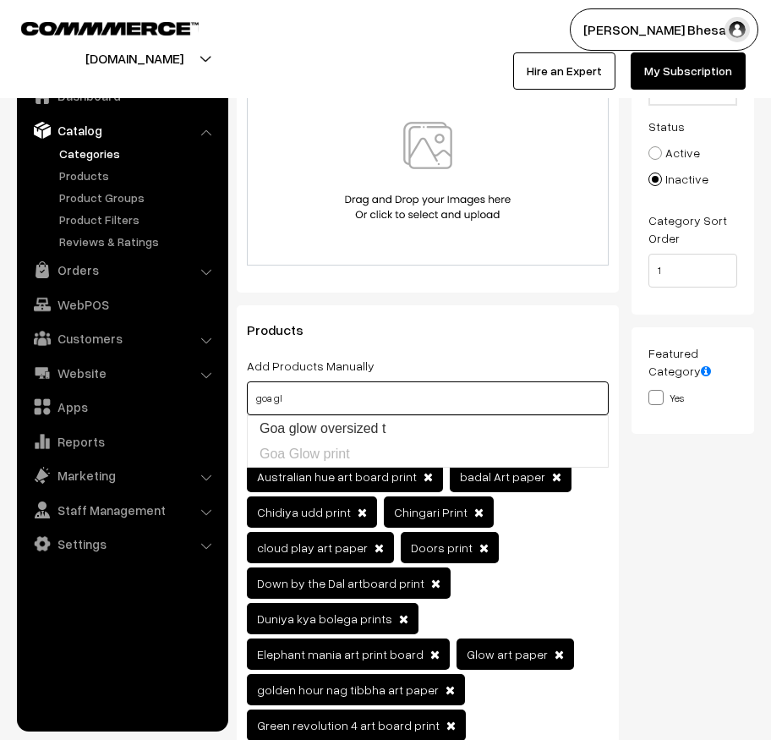
click at [322, 391] on input "goa gl" at bounding box center [428, 398] width 362 height 34
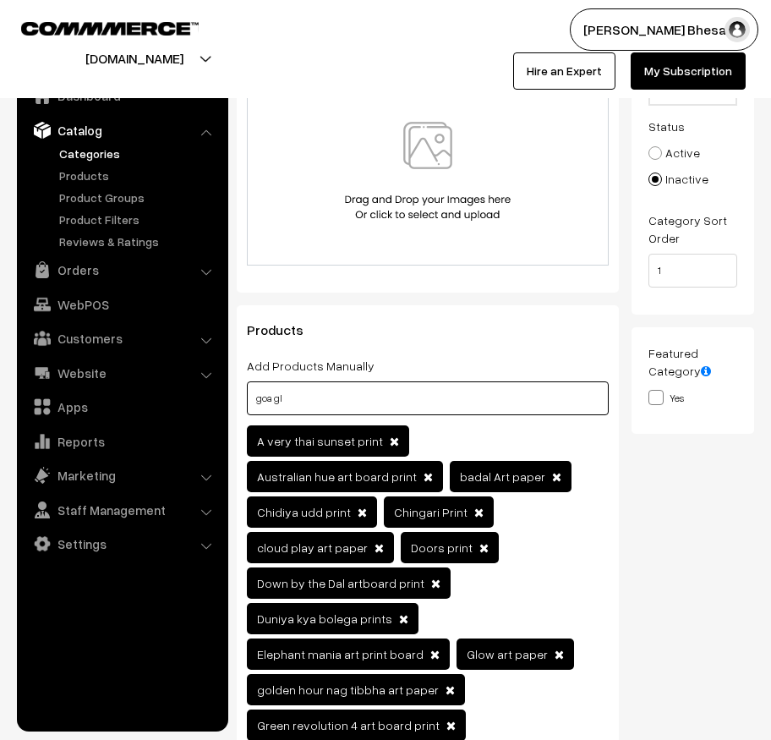
click at [341, 403] on input "goa gl" at bounding box center [428, 398] width 362 height 34
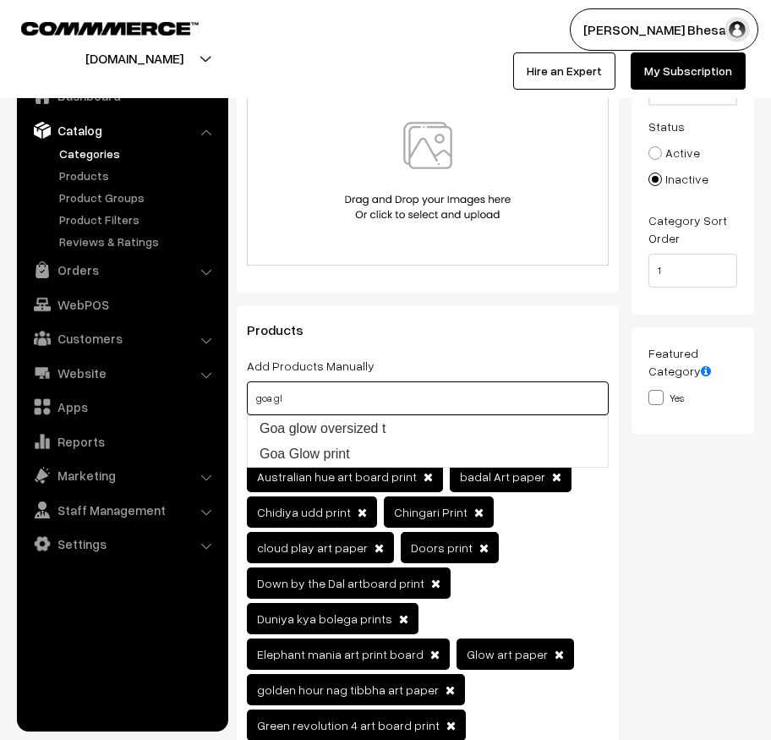
paste input "Shade print Glow Print Faith Print Mobor fisherman Print A Dal sunset Print Ree…"
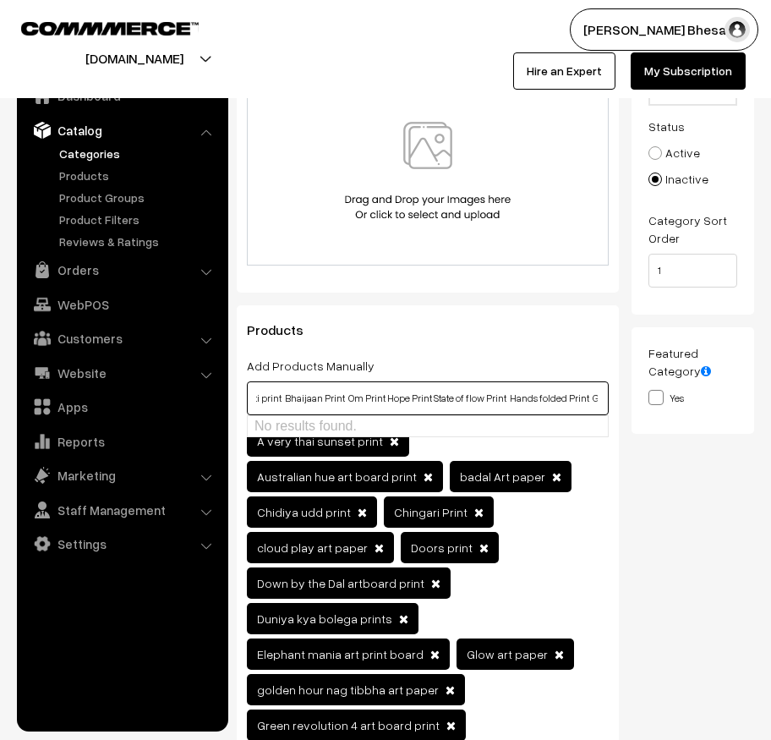
type input "Shade print Glow Print Faith Print Mobor fisherman Print A Dal sunset Print Ree…"
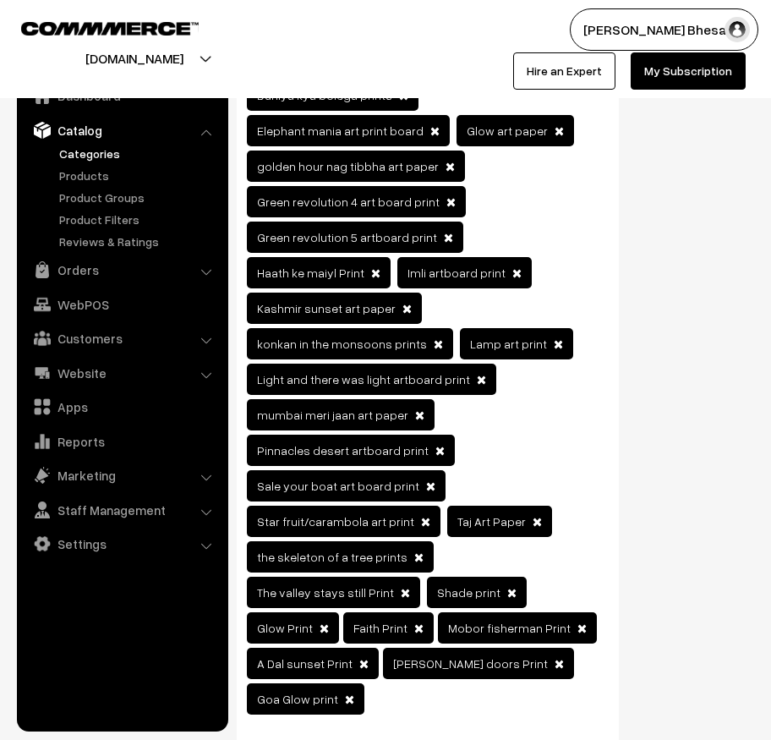
scroll to position [0, 0]
click at [556, 574] on div "A very thai sunset print Australian hue art board print" at bounding box center [428, 310] width 362 height 817
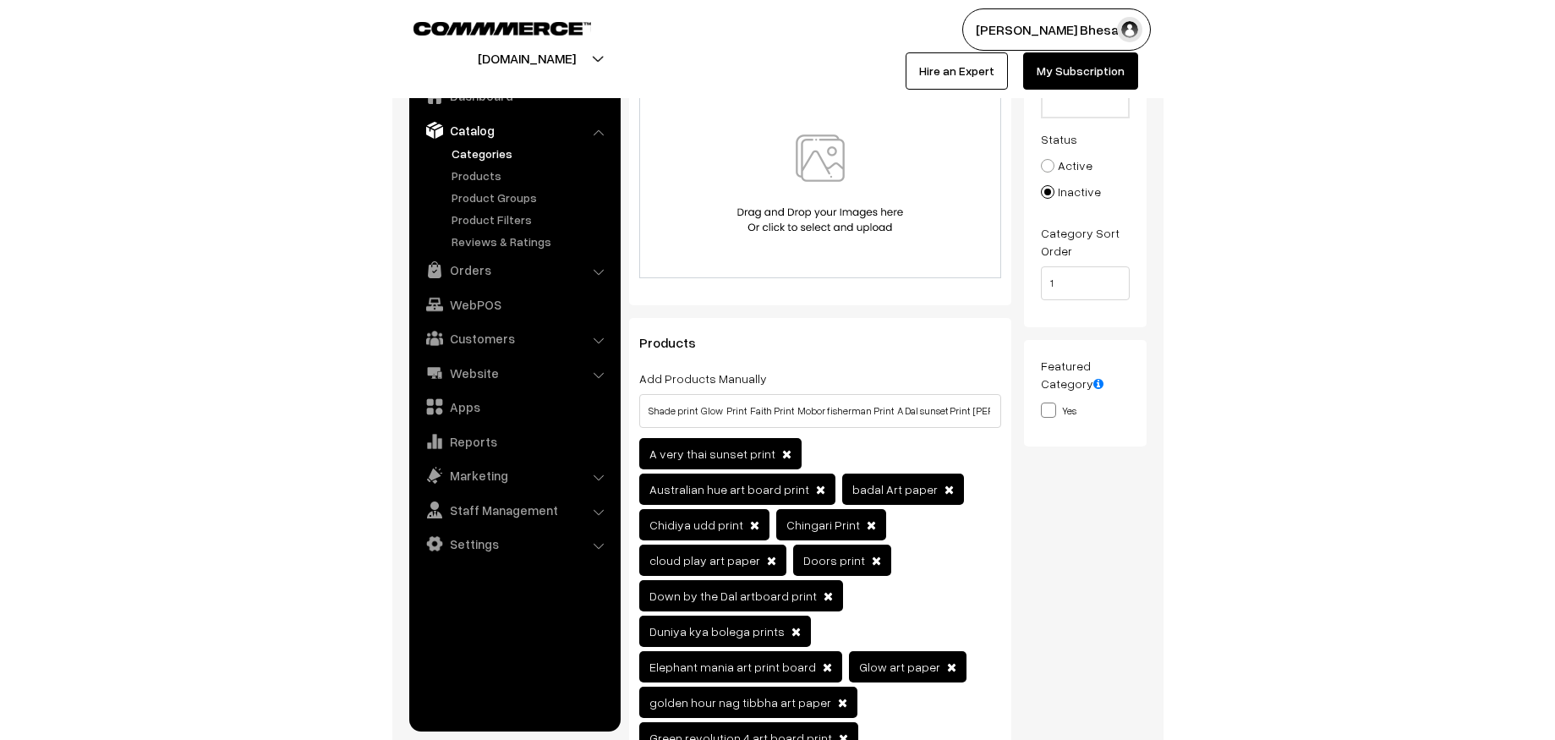
scroll to position [249, 0]
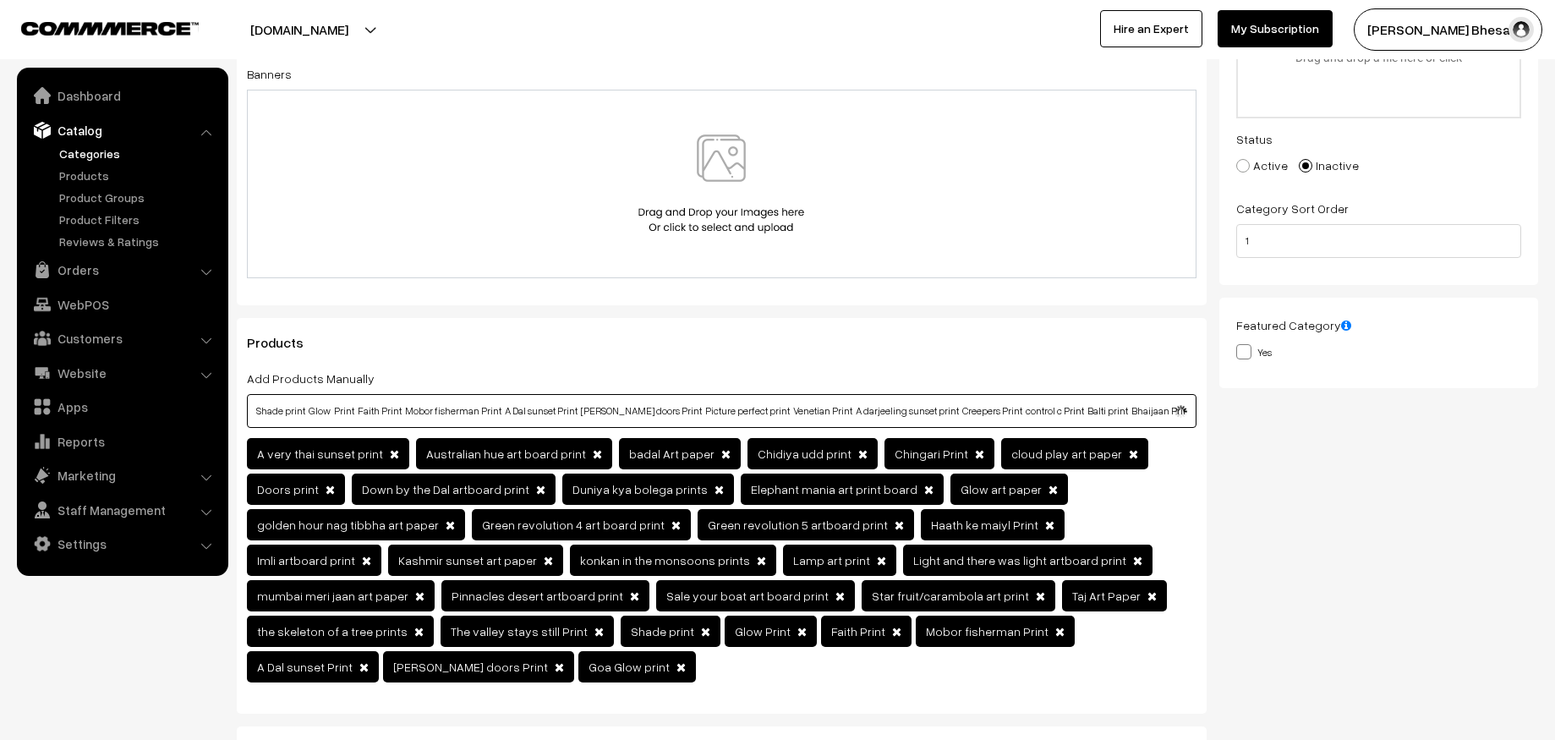
click at [533, 421] on input "Shade print Glow Print Faith Print Mobor fisherman Print A Dal sunset Print Ree…" at bounding box center [722, 411] width 950 height 34
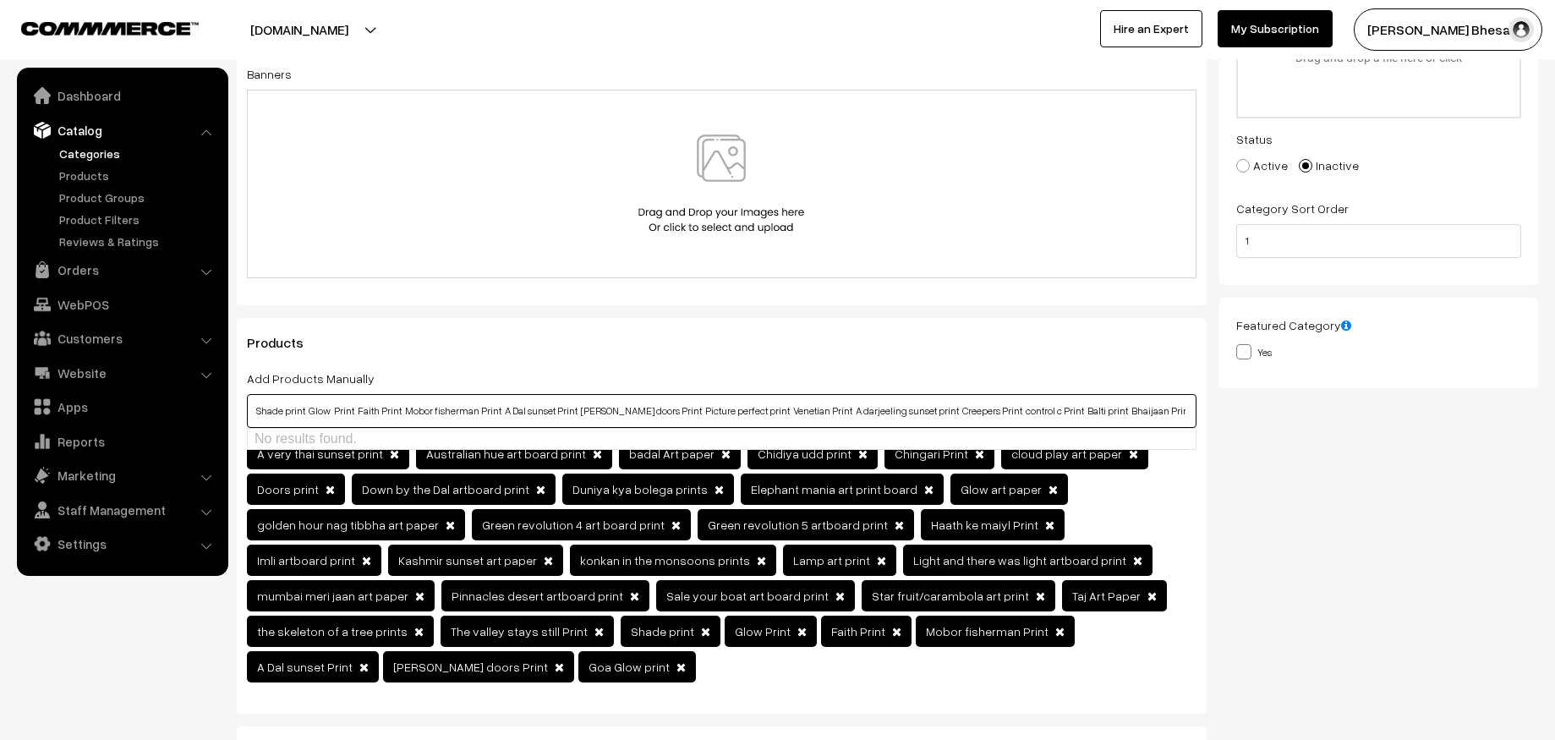
click at [563, 414] on input "Shade print Glow Print Faith Print Mobor fisherman Print A Dal sunset Print Ree…" at bounding box center [722, 411] width 950 height 34
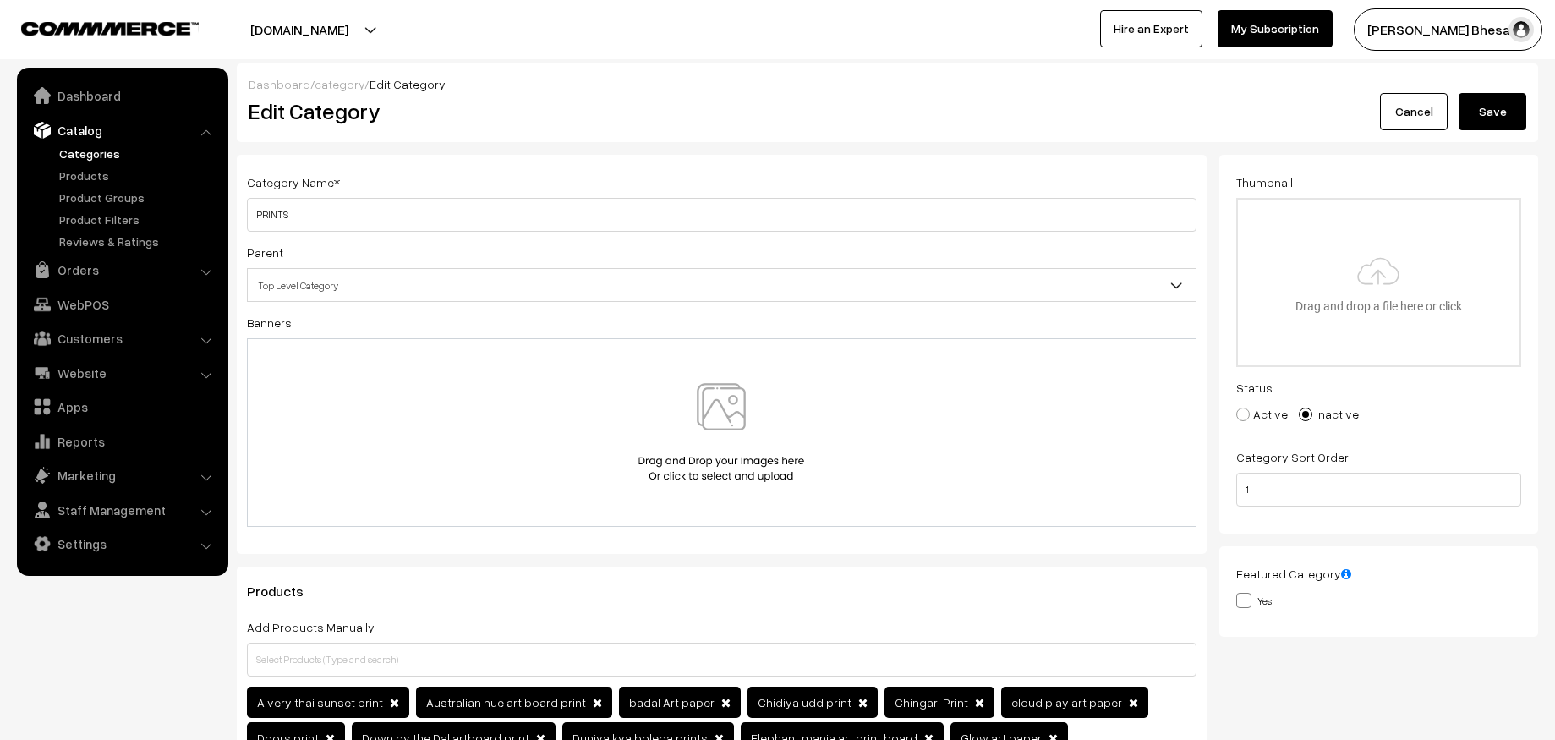
click at [770, 119] on button "Save" at bounding box center [1493, 111] width 68 height 37
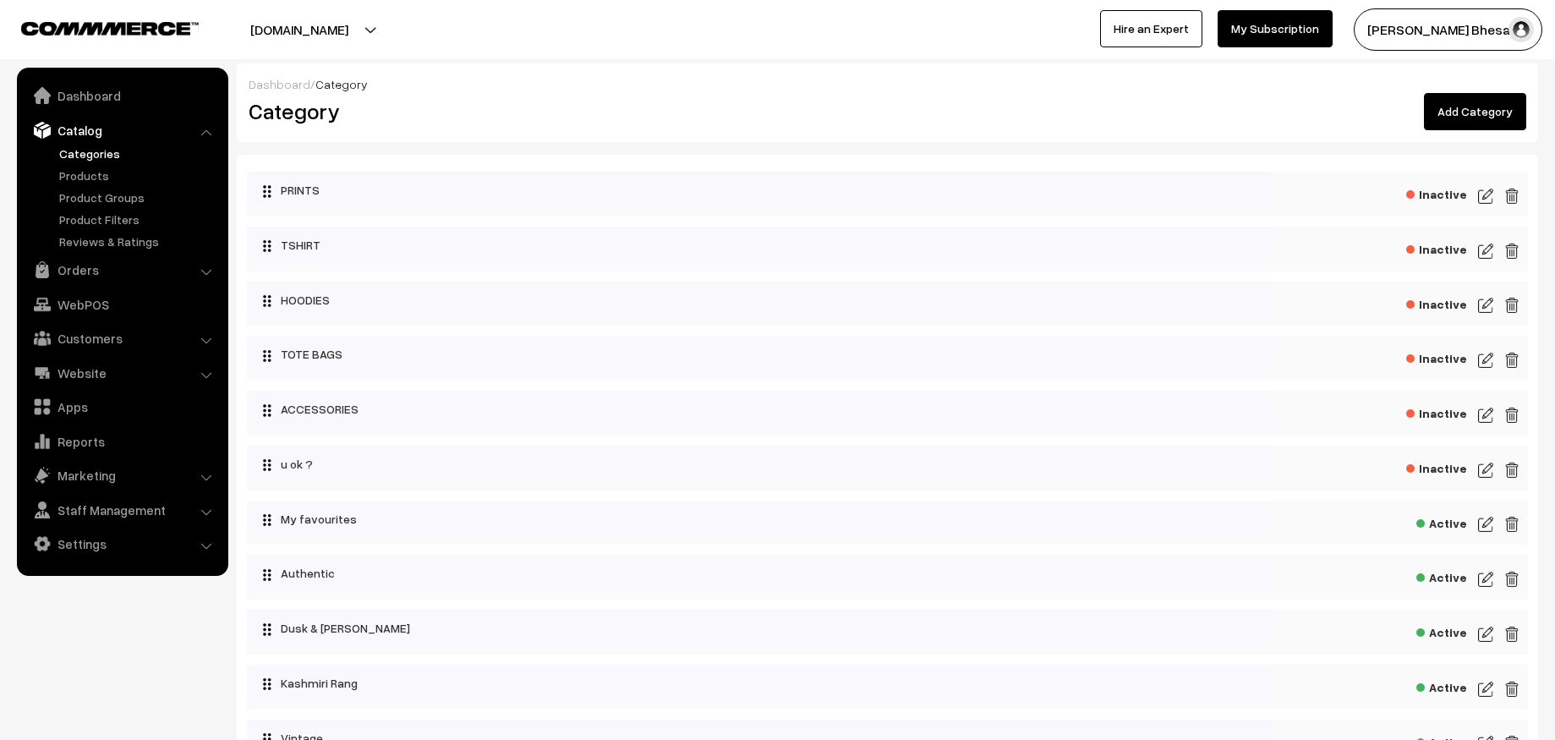
click at [344, 36] on button "[DOMAIN_NAME]" at bounding box center [299, 29] width 216 height 42
click at [79, 102] on link "Dashboard" at bounding box center [121, 95] width 201 height 30
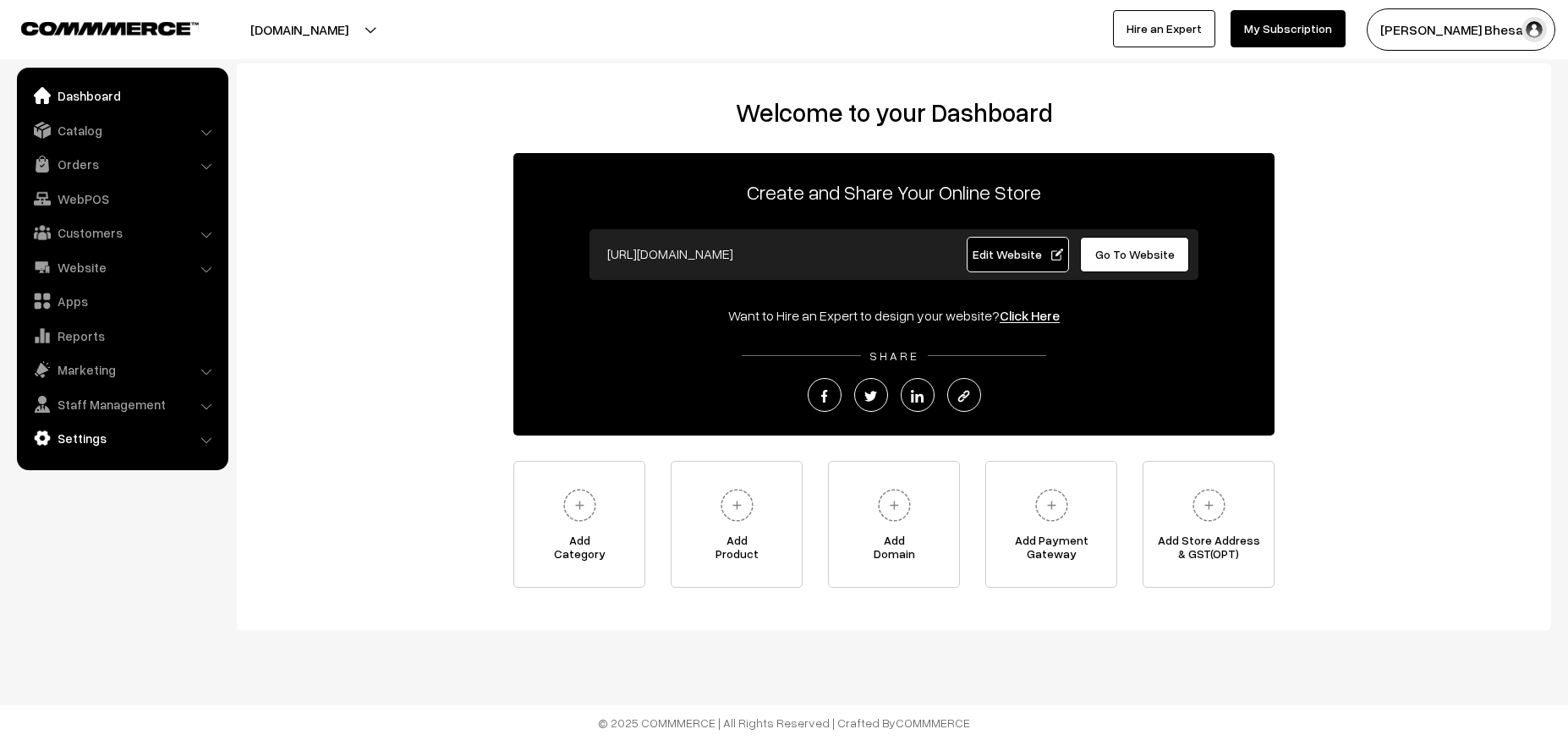
click at [101, 436] on link "Settings" at bounding box center [121, 438] width 201 height 30
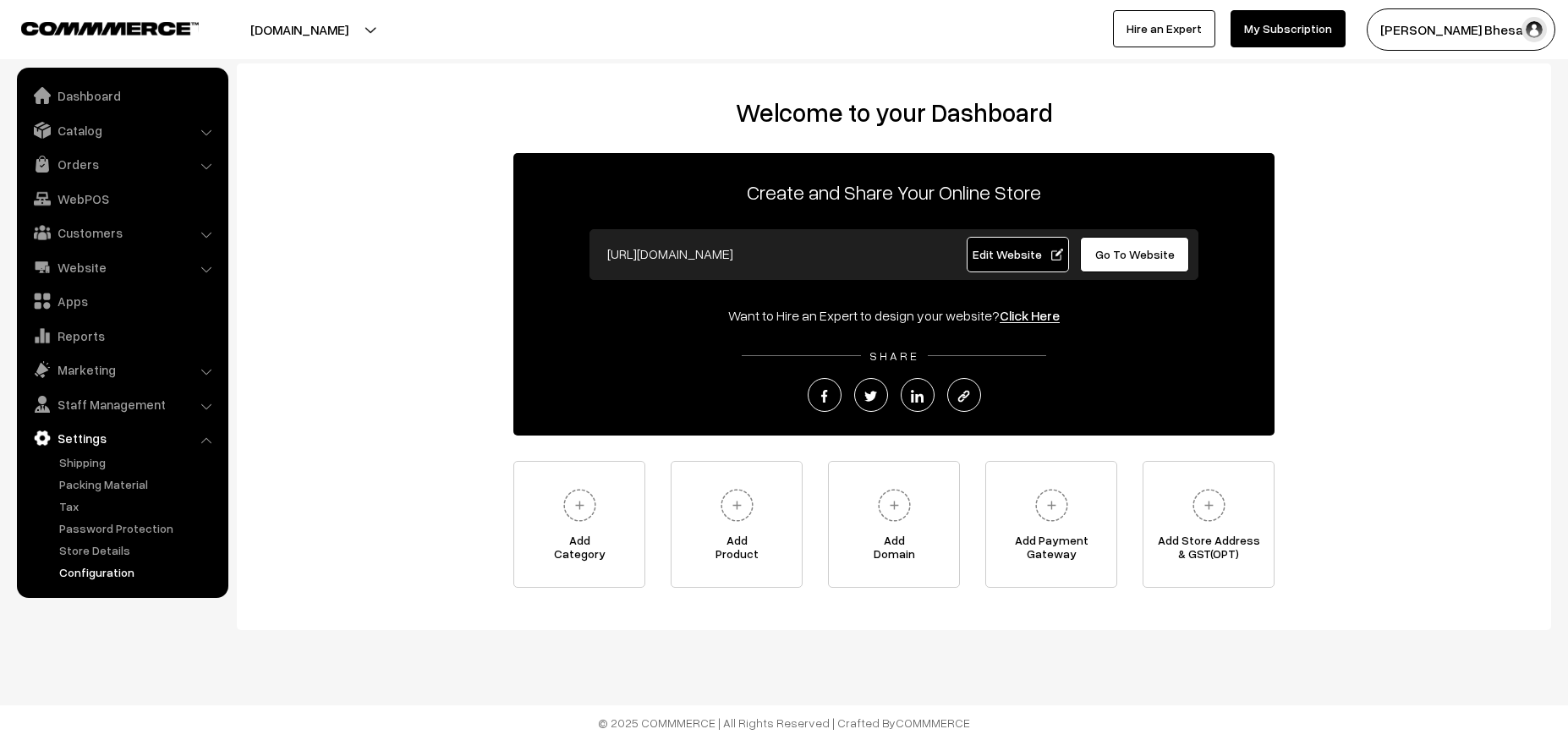
click at [74, 575] on link "Configuration" at bounding box center [138, 572] width 167 height 18
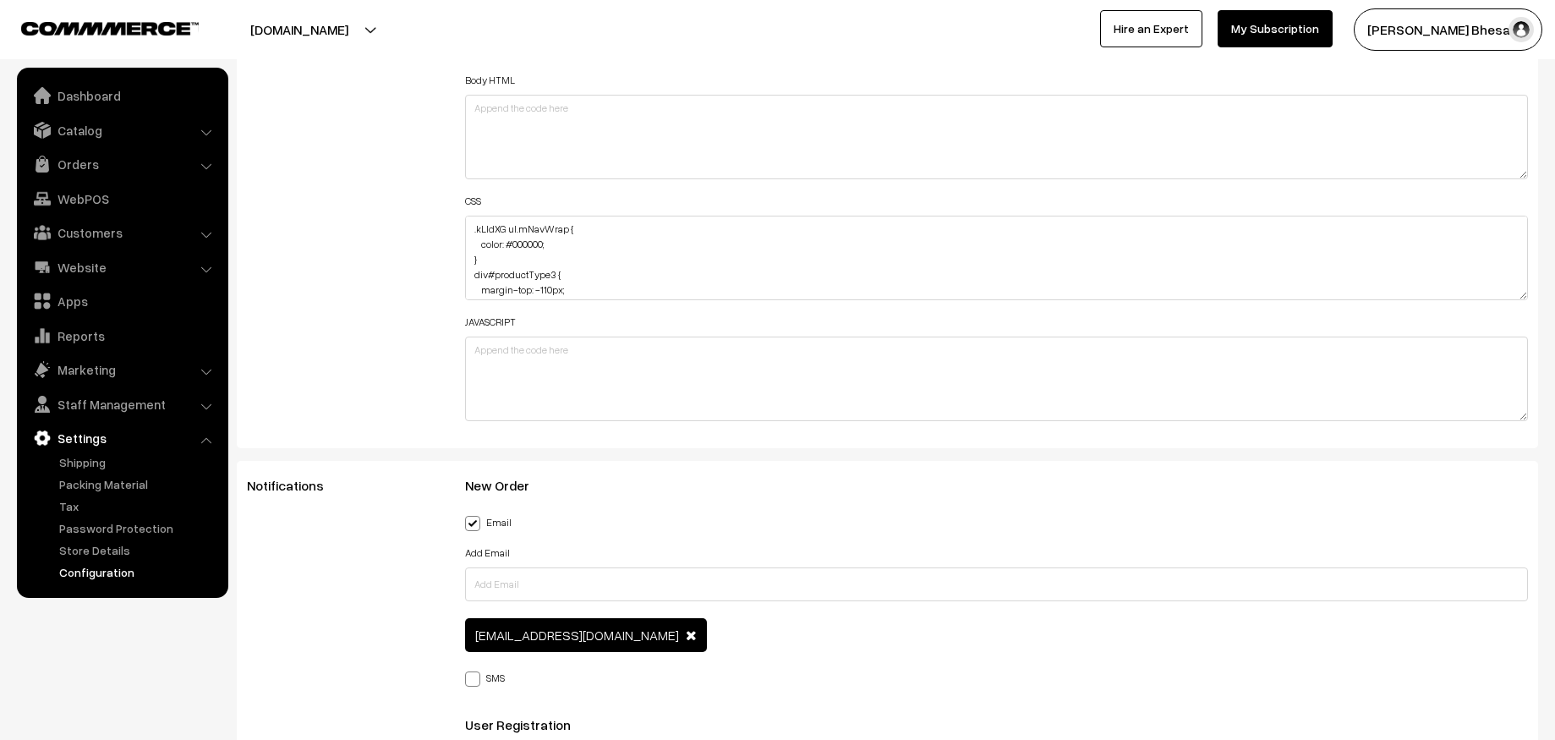
scroll to position [2070, 0]
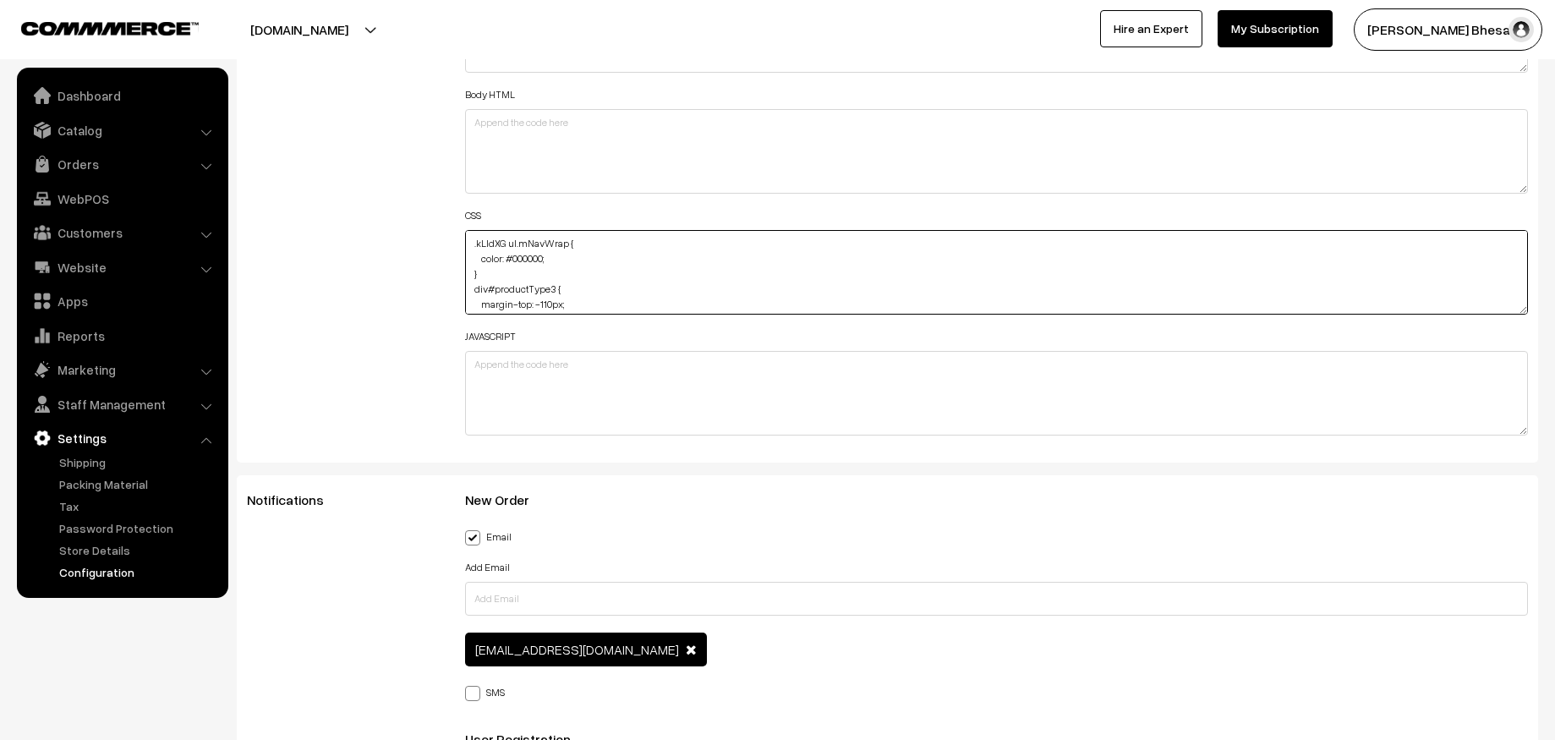
click at [632, 285] on textarea ".kLIdXG ul.mNavWrap { color: #000000; } div#productType3 { margin-top: -110px; …" at bounding box center [997, 272] width 1064 height 85
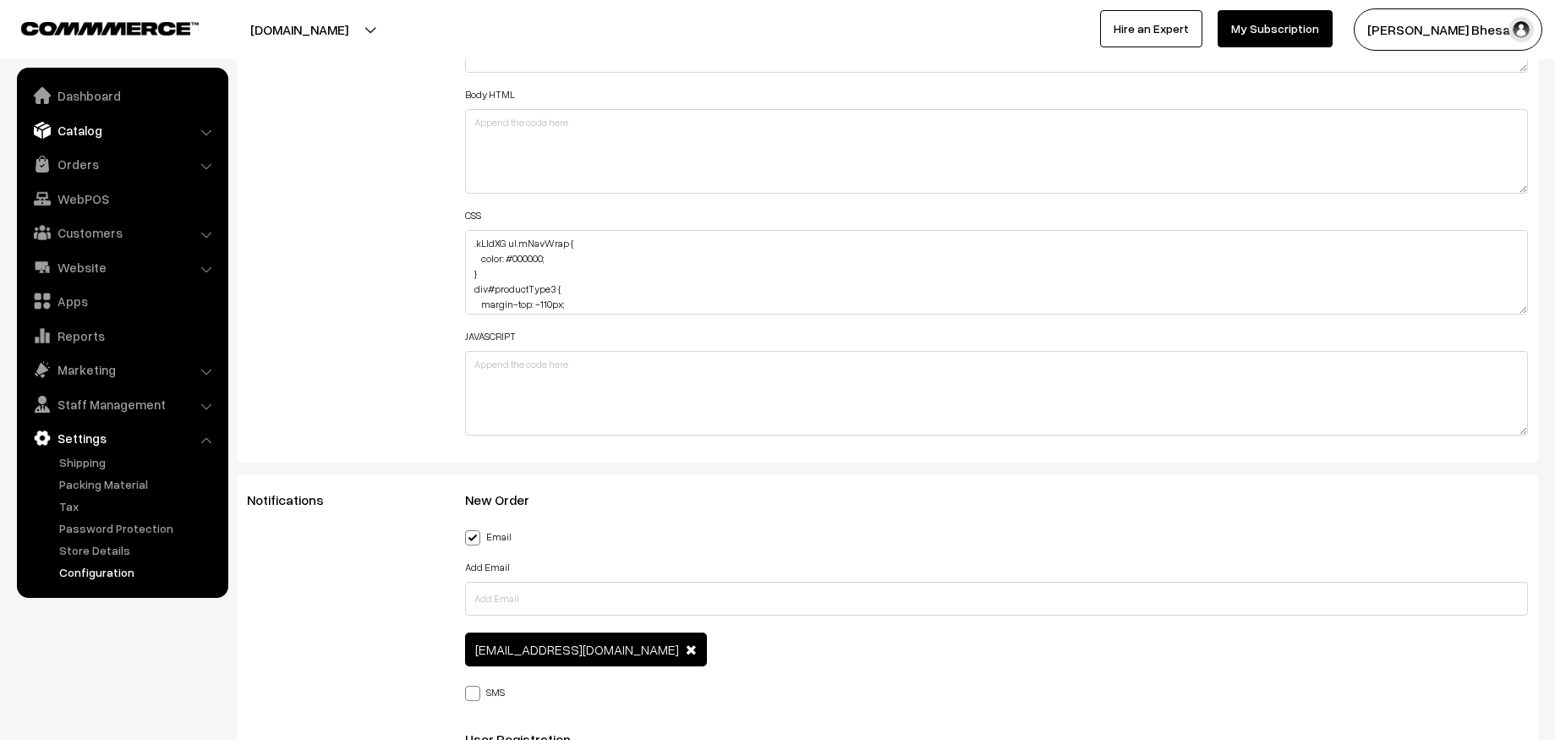
click at [82, 134] on link "Catalog" at bounding box center [121, 130] width 201 height 30
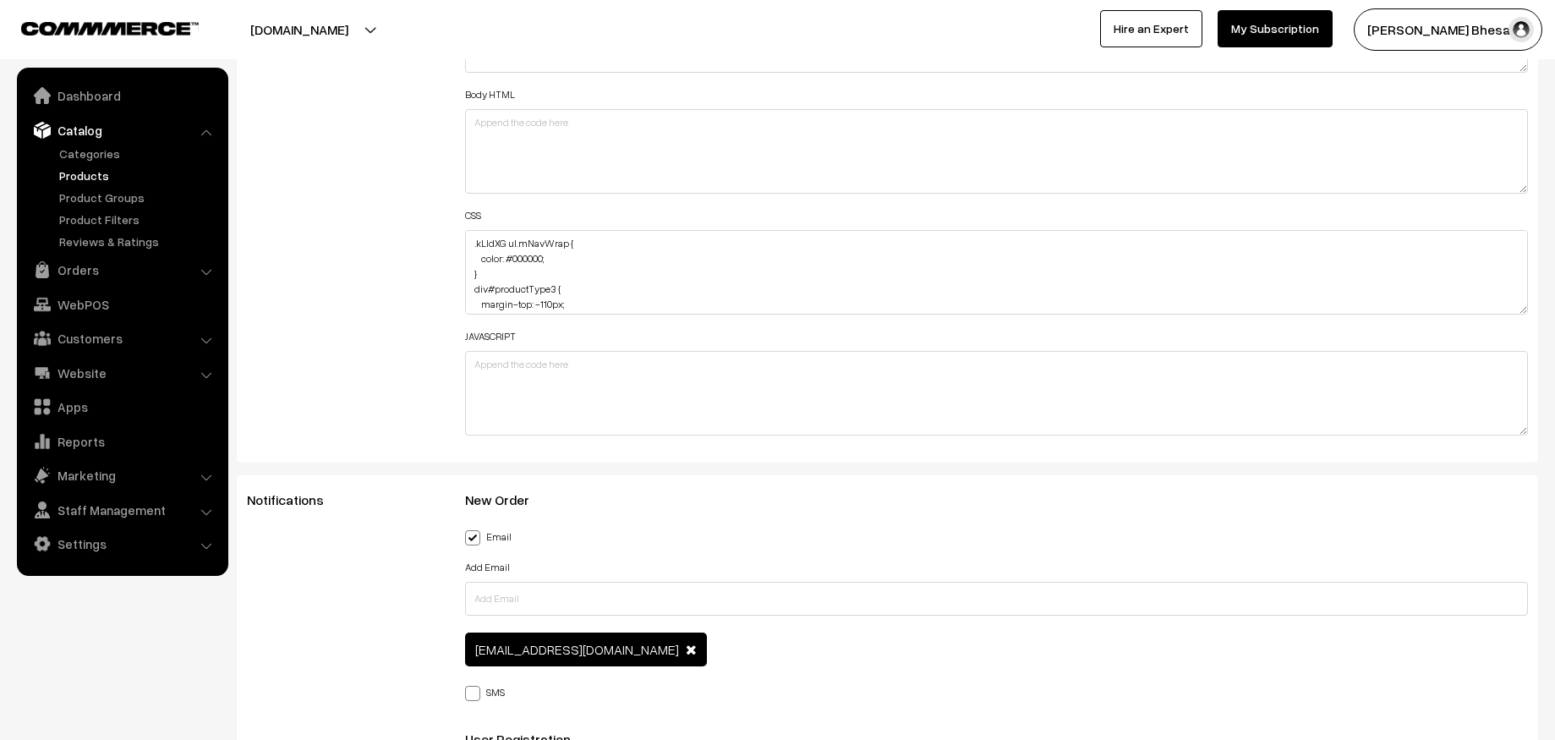
click at [101, 178] on link "Products" at bounding box center [138, 176] width 167 height 18
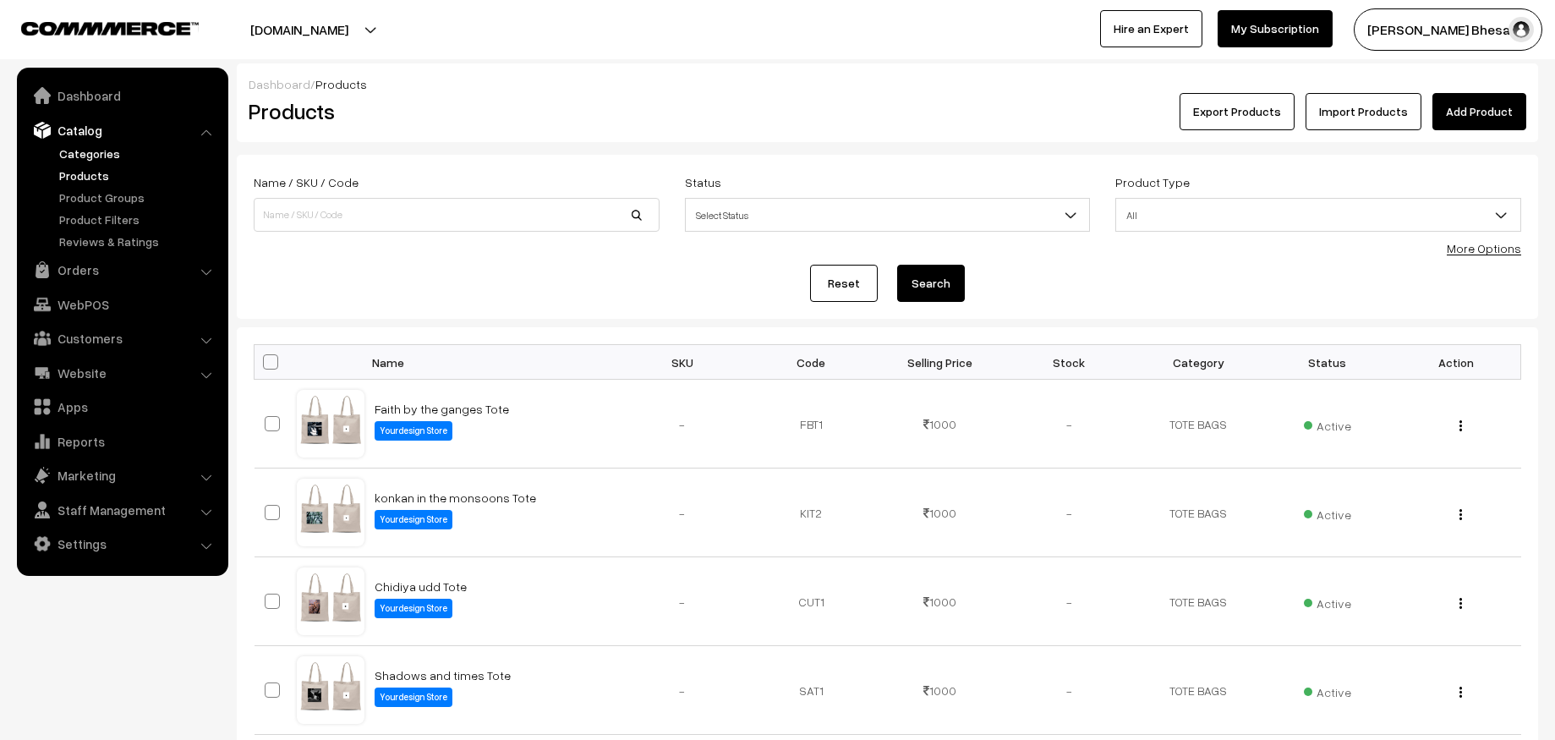
click at [96, 156] on link "Categories" at bounding box center [138, 154] width 167 height 18
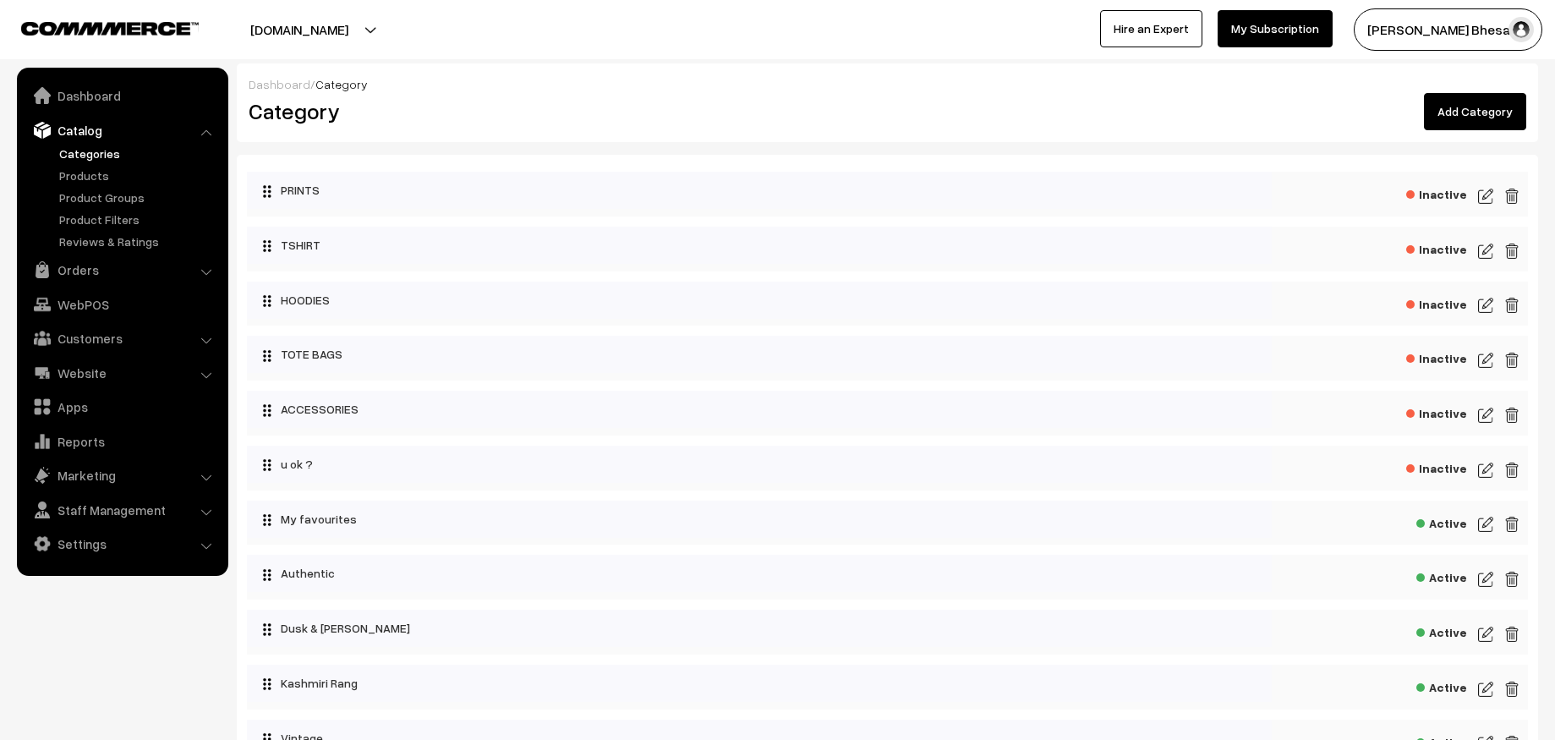
click at [1153, 84] on div "Dashboard / Category" at bounding box center [888, 84] width 1278 height 18
click at [1487, 198] on img at bounding box center [1485, 196] width 15 height 20
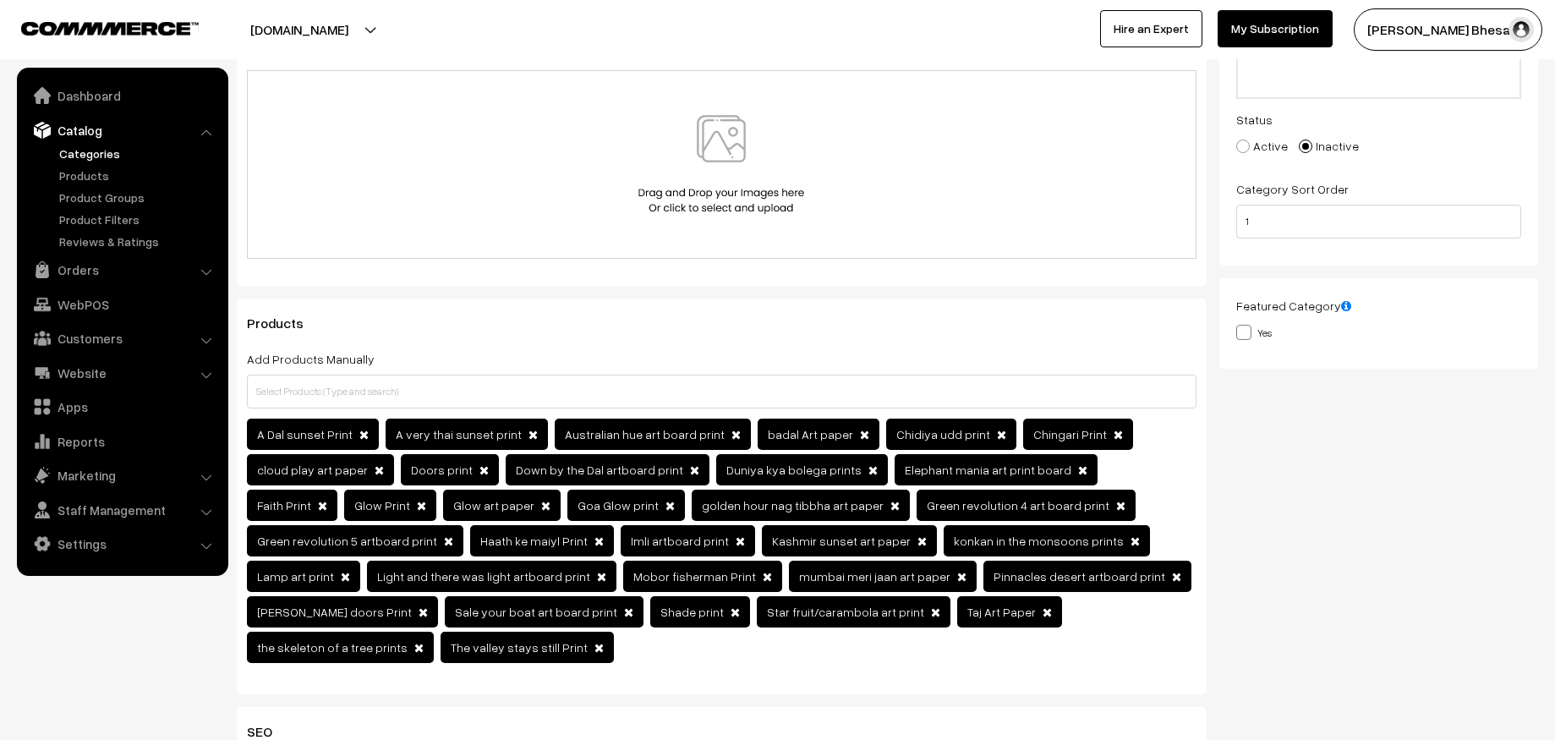
scroll to position [275, 0]
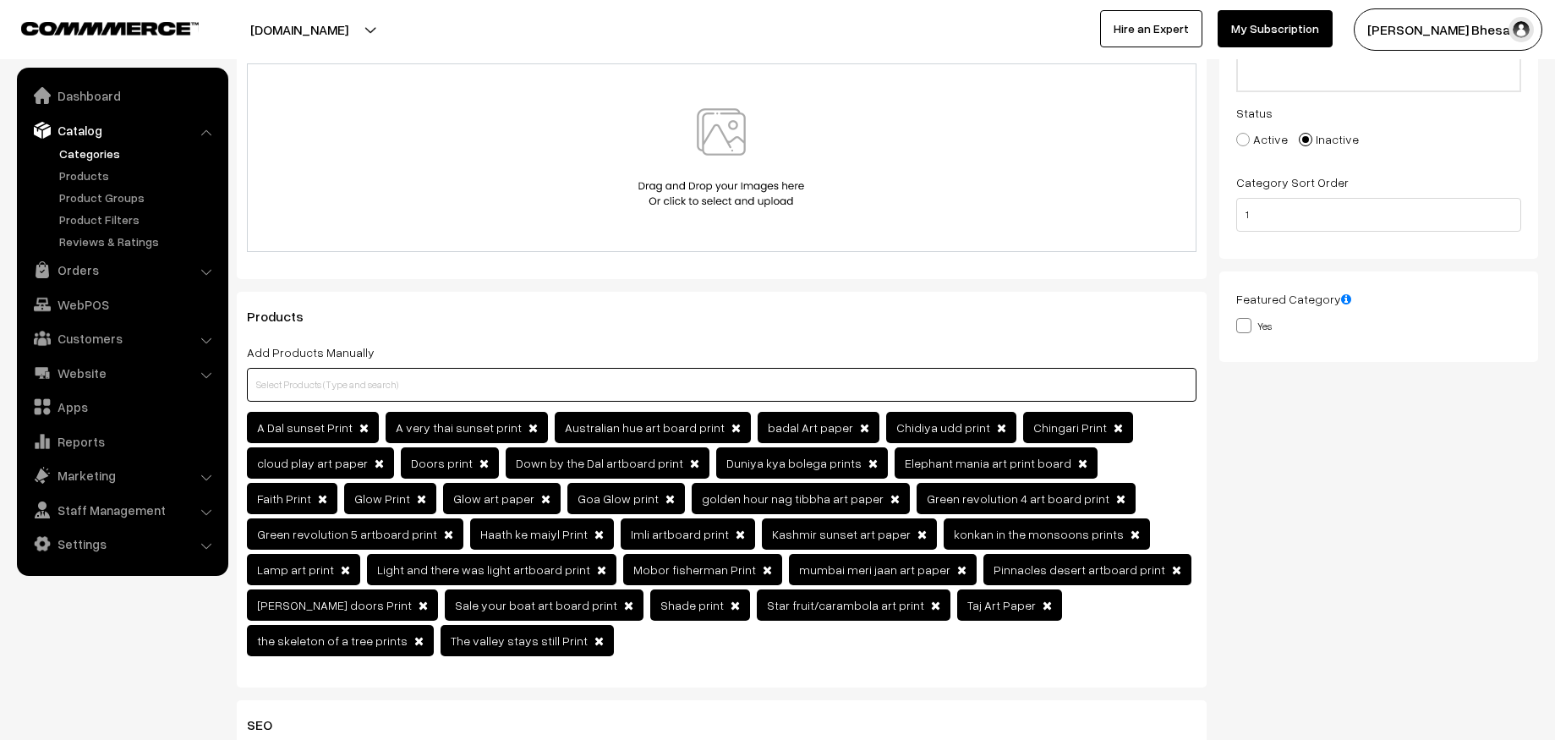
click at [529, 379] on input "text" at bounding box center [722, 385] width 950 height 34
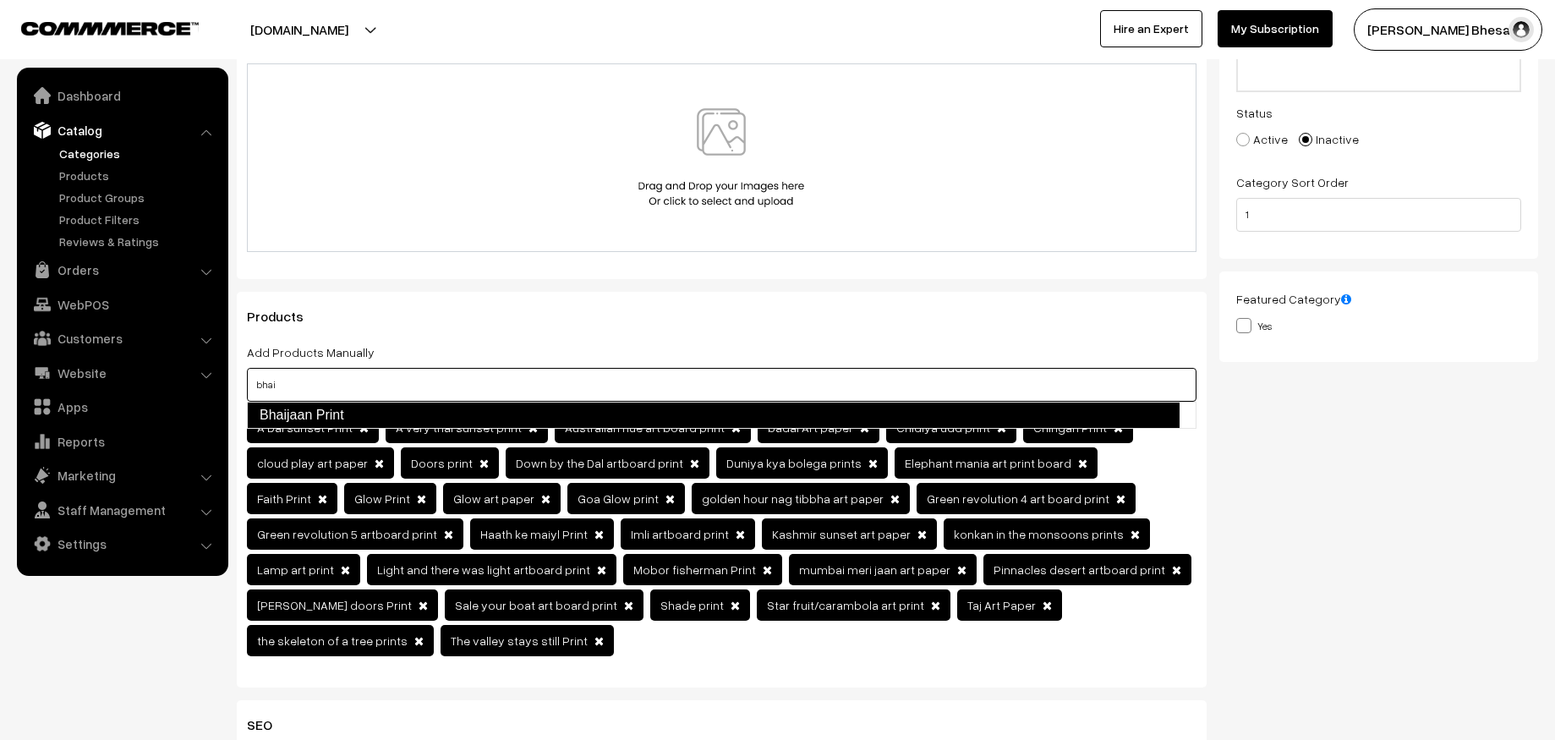
click at [370, 412] on link "Bhaijaan Print" at bounding box center [713, 415] width 933 height 27
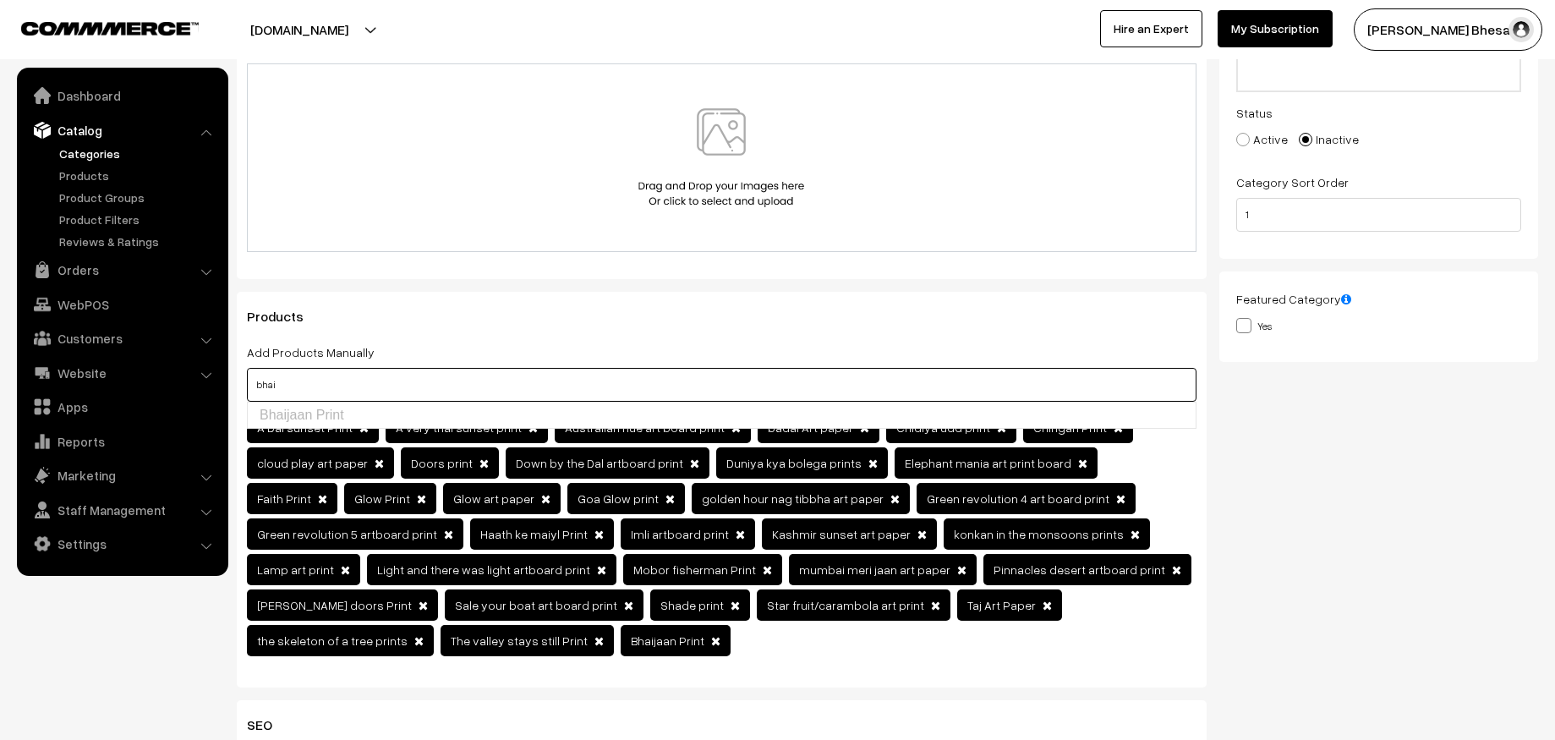
type input "bhai"
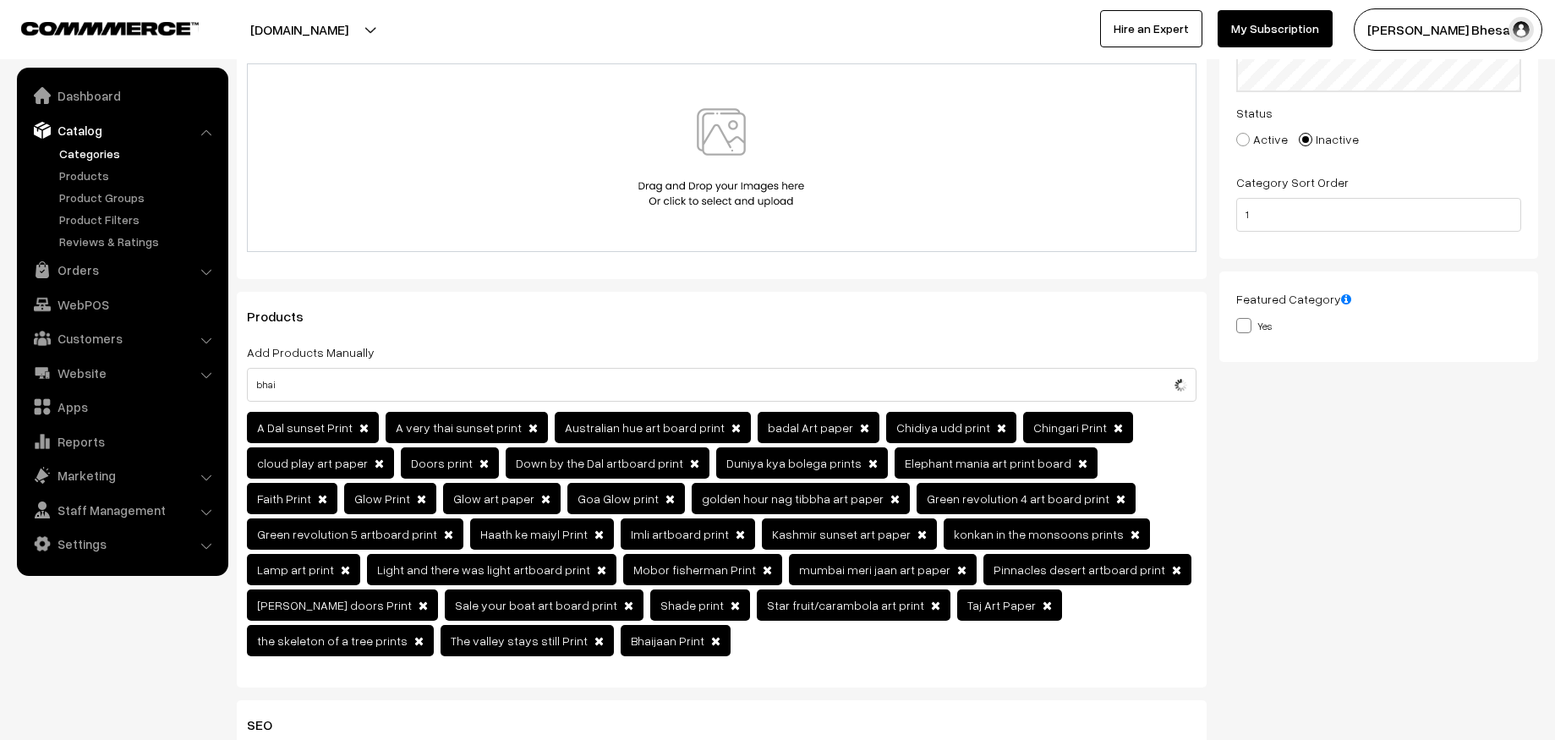
scroll to position [0, 0]
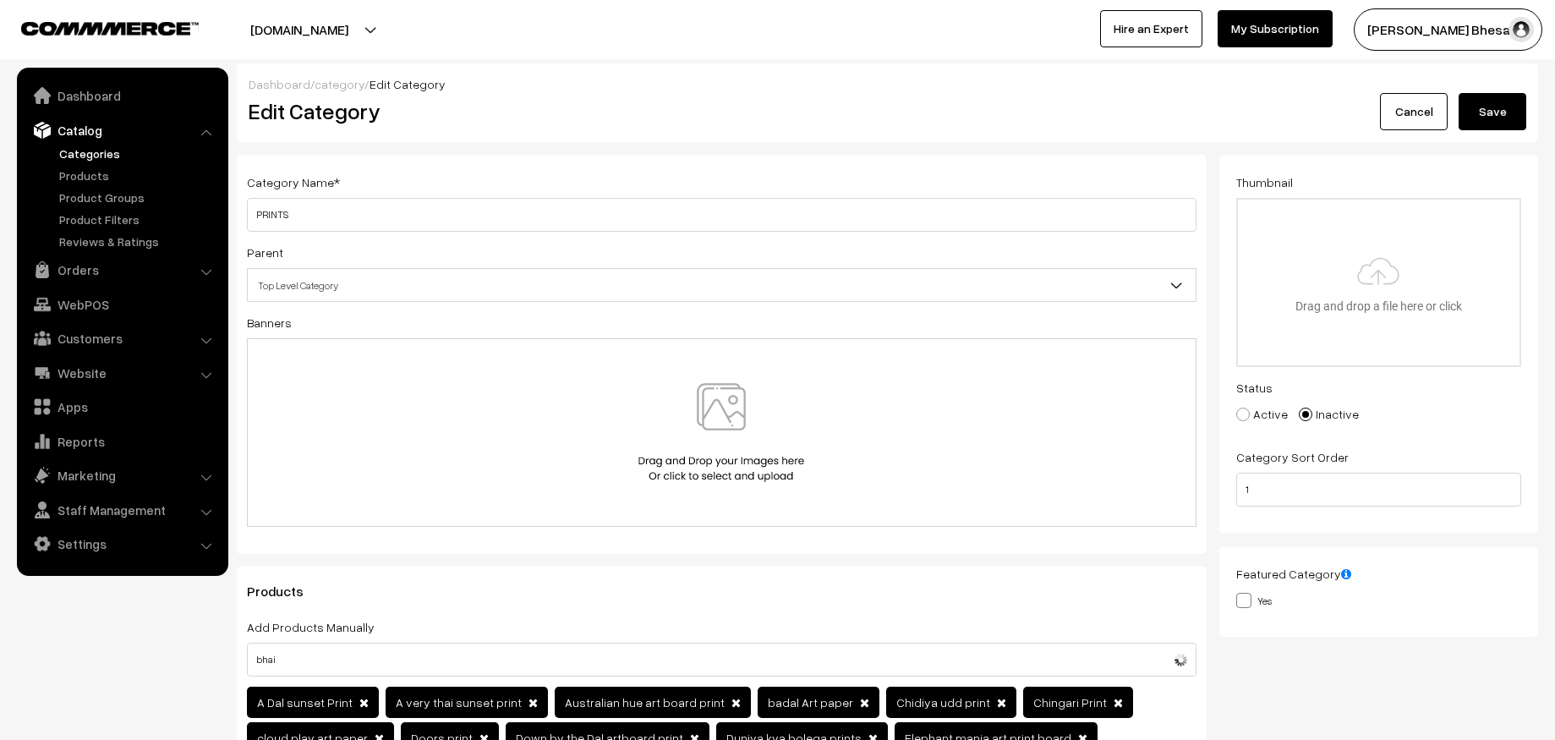
click at [1478, 119] on button "Save" at bounding box center [1493, 111] width 68 height 37
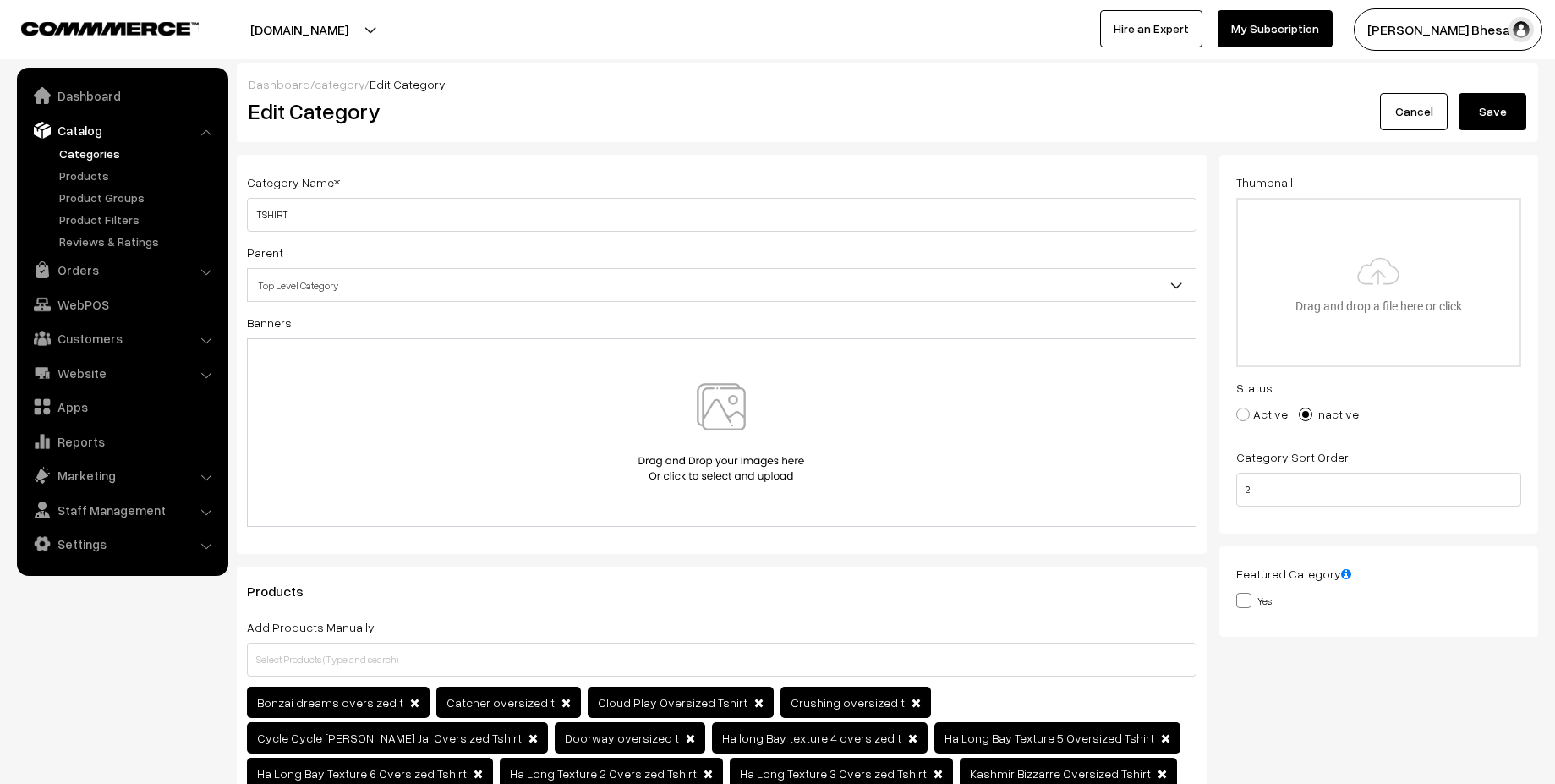
scroll to position [90, 0]
